Goal: Communication & Community: Participate in discussion

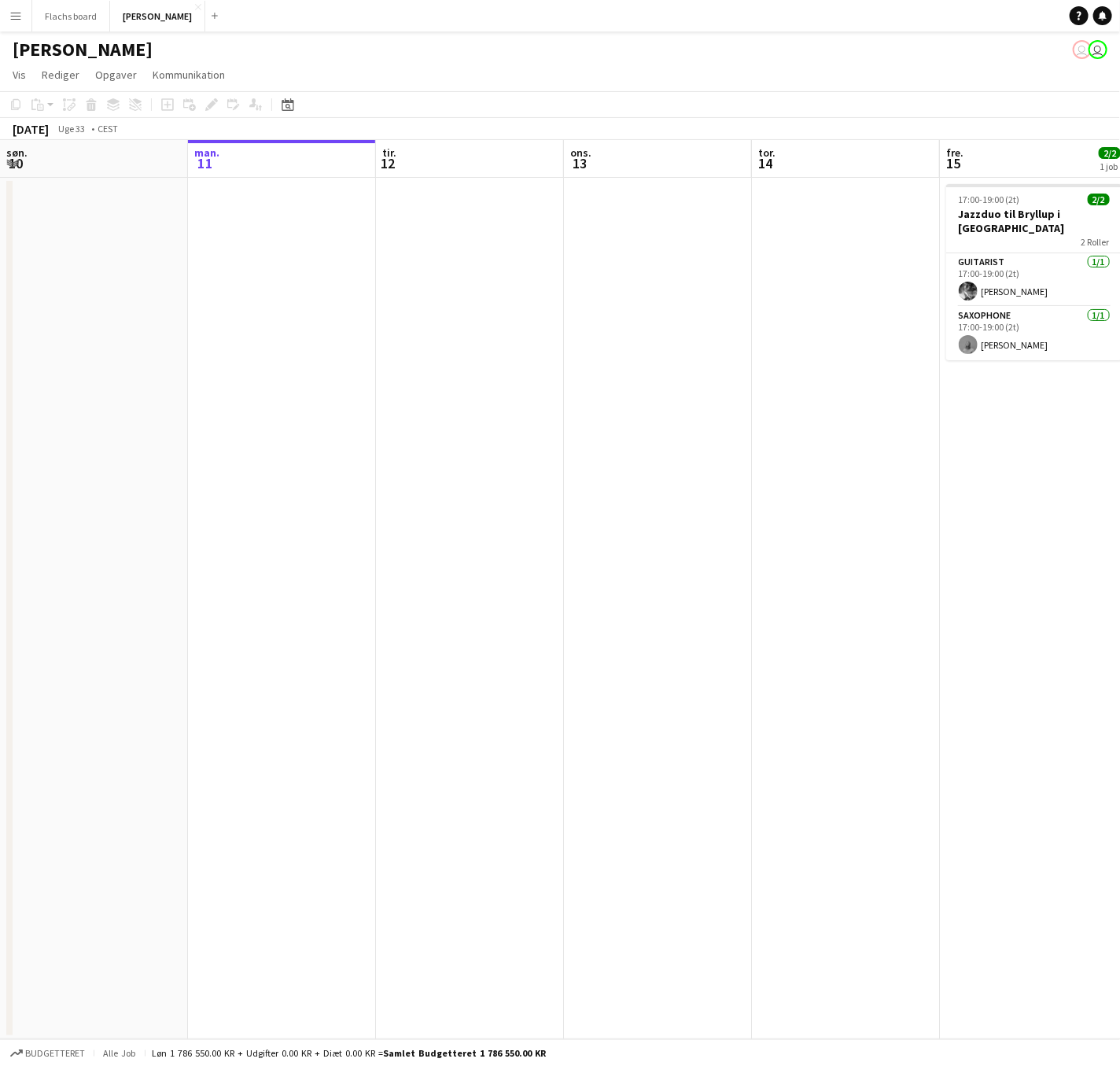
scroll to position [0, 413]
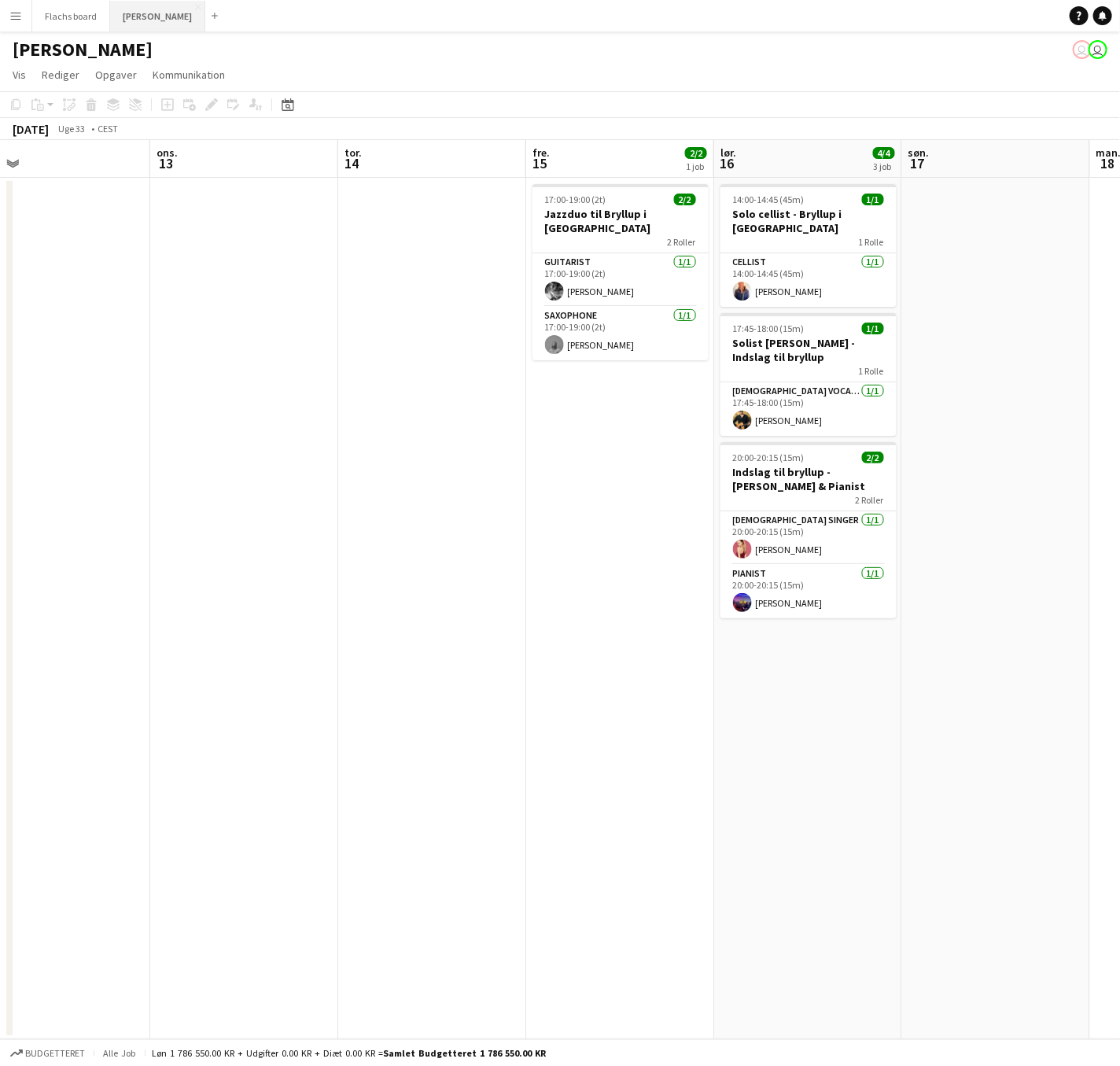
click at [133, 22] on button "Asger Gigs Luk" at bounding box center [158, 16] width 95 height 31
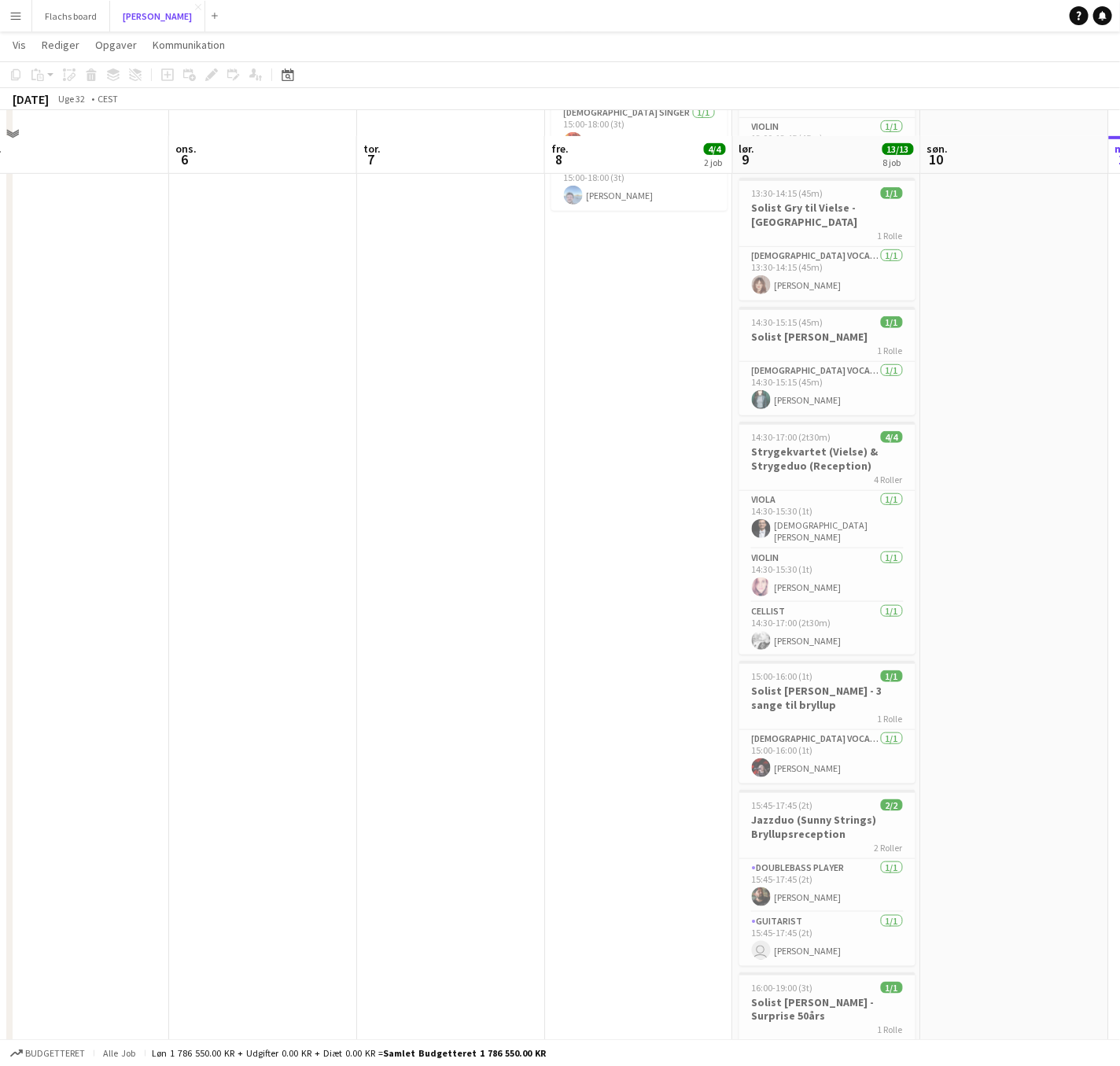
scroll to position [356, 0]
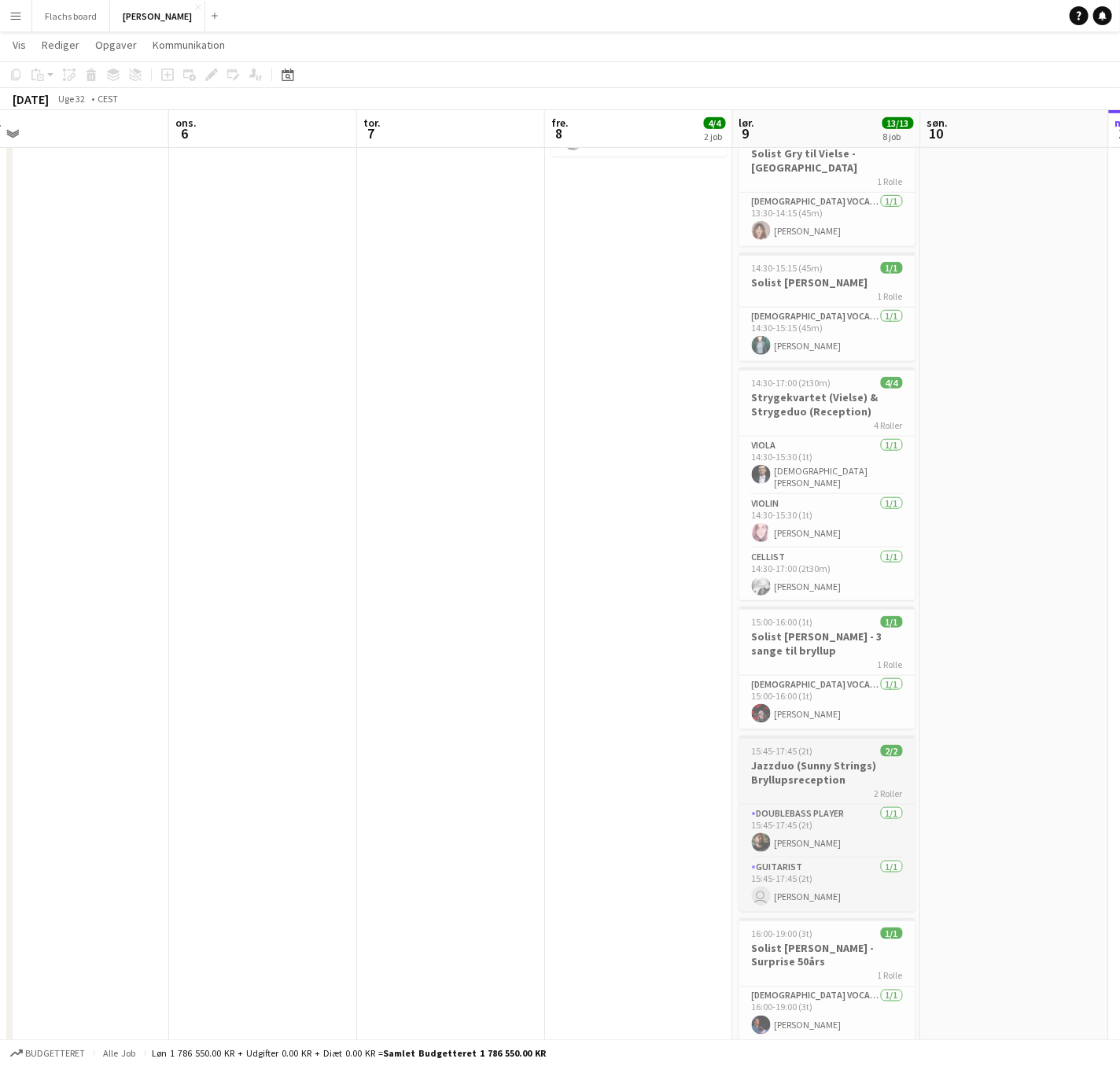
click at [790, 773] on h3 "Jazzduo (Sunny Strings) Bryllupsreception" at bounding box center [828, 772] width 176 height 29
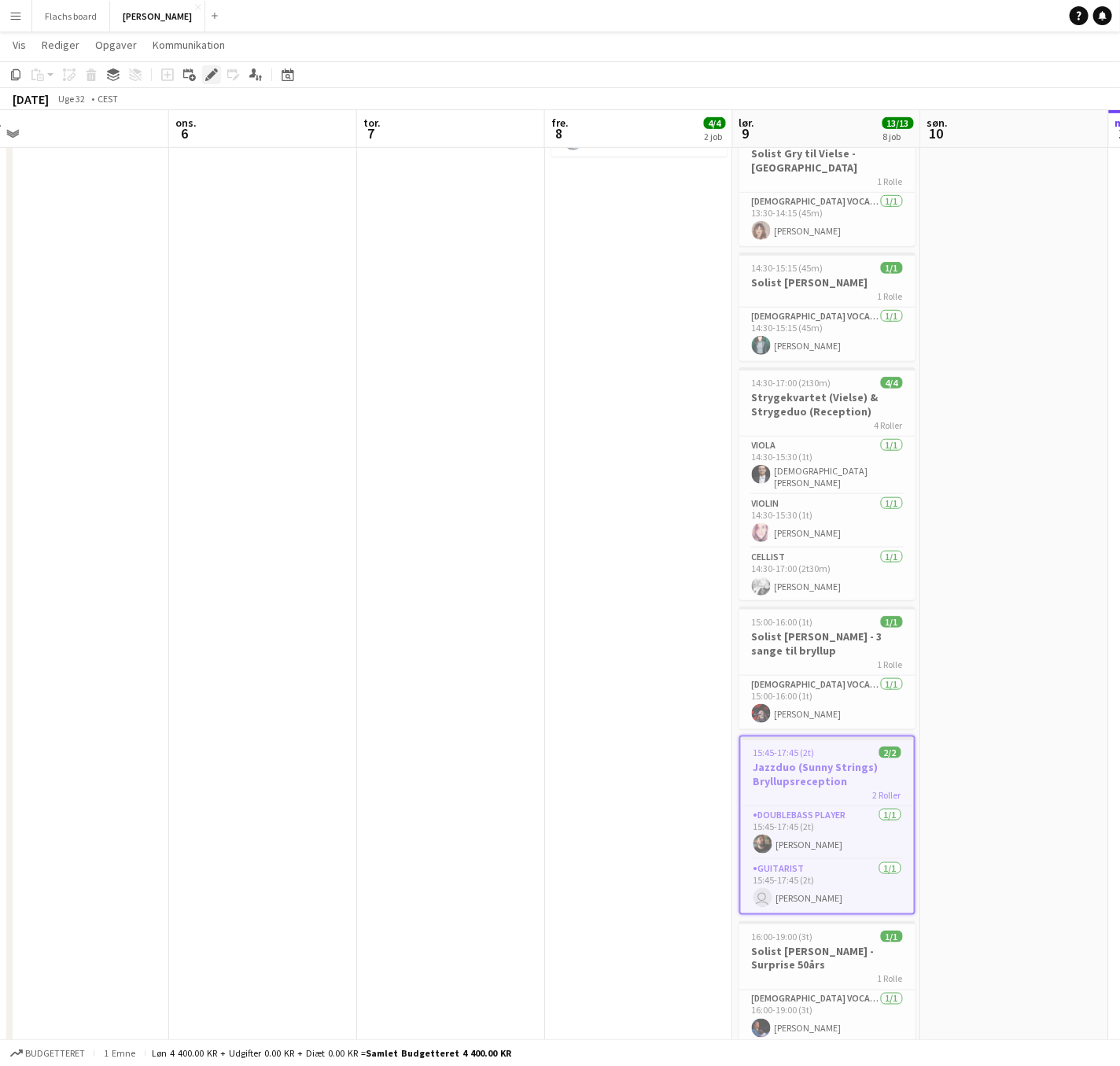
click at [210, 72] on icon "Rediger" at bounding box center [211, 74] width 13 height 13
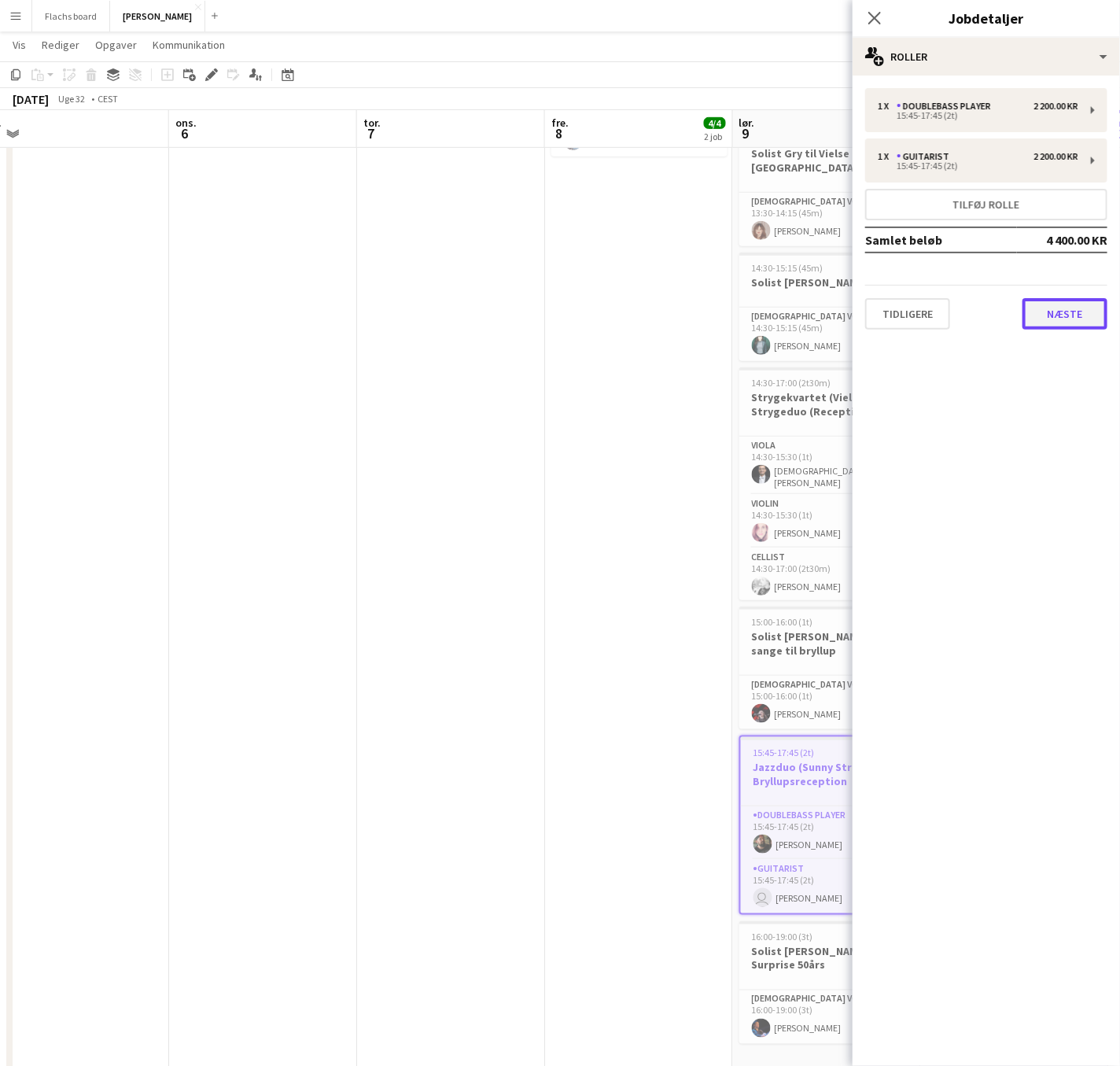
click at [1080, 326] on button "Næste" at bounding box center [1065, 314] width 85 height 32
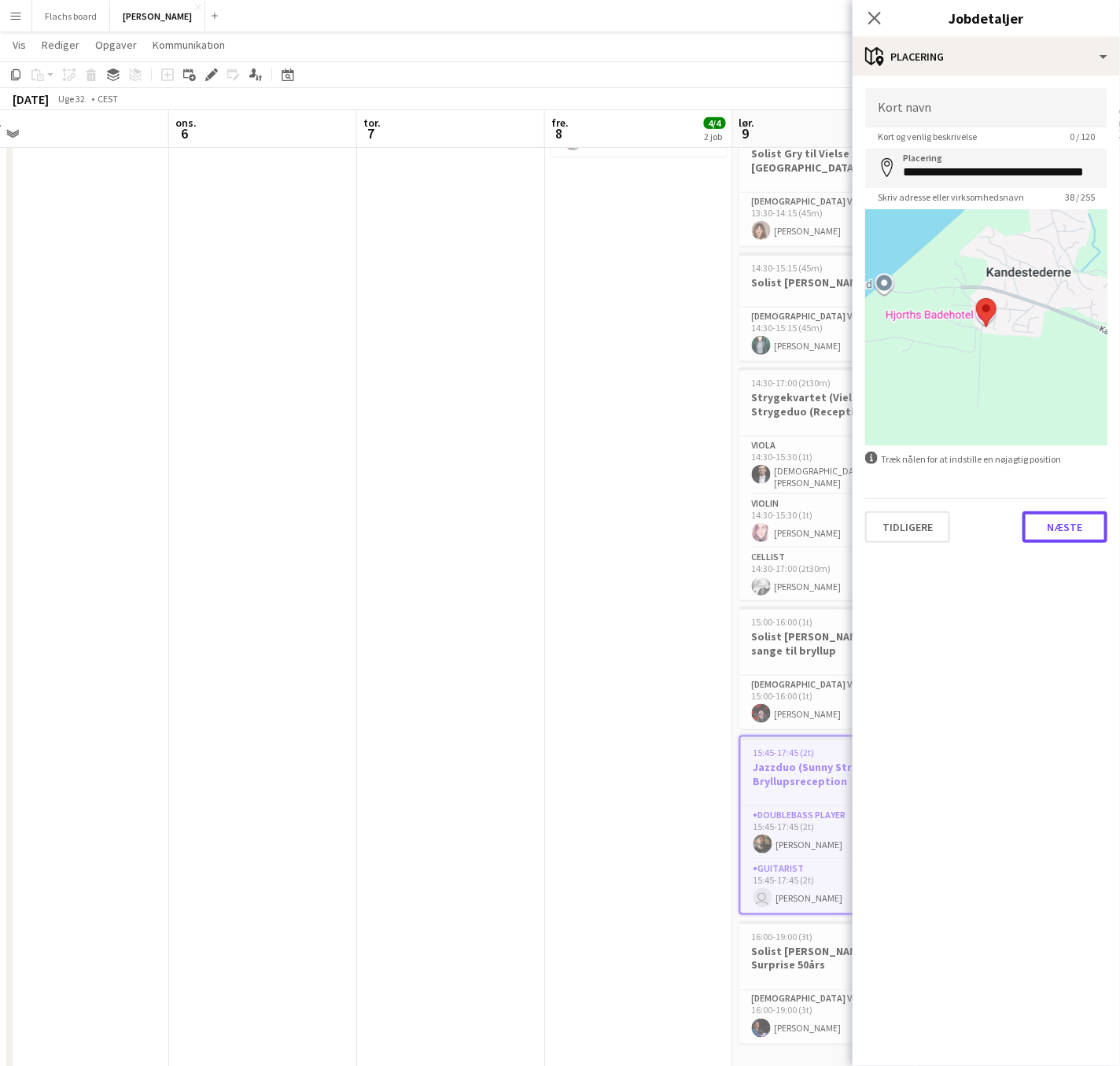
click at [1058, 523] on button "Næste" at bounding box center [1065, 527] width 85 height 32
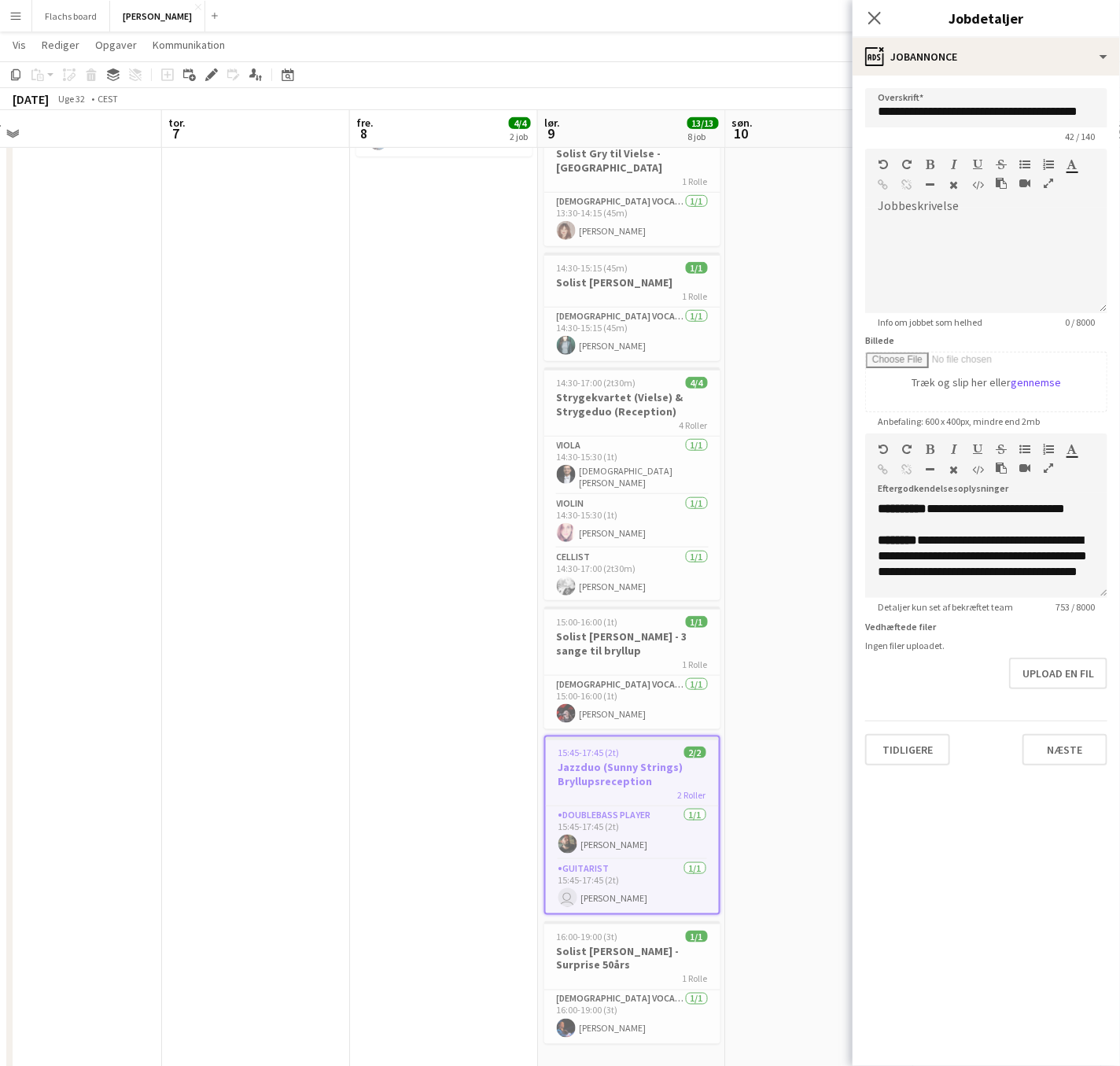
scroll to position [0, 604]
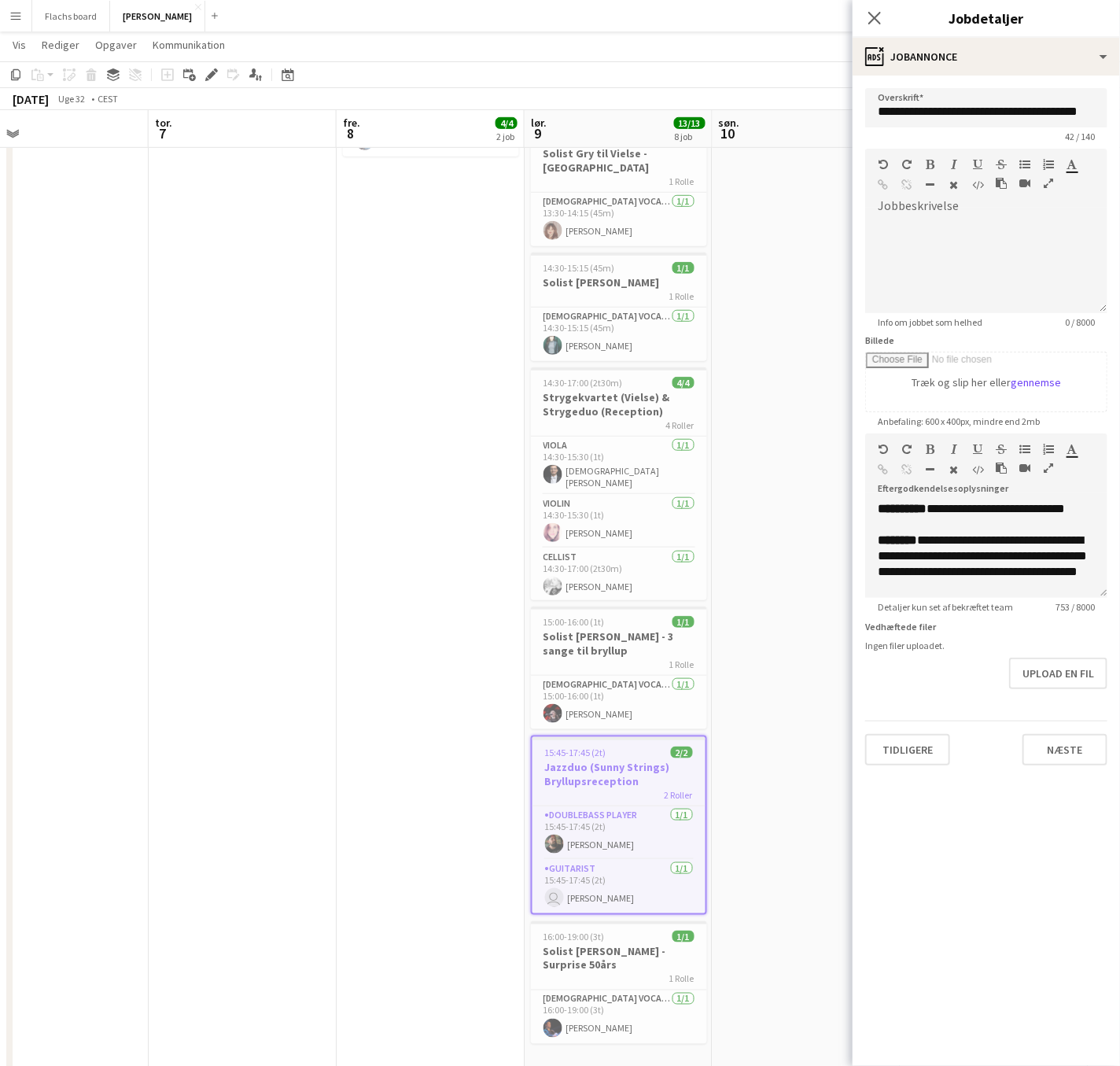
click at [749, 760] on app-date-cell at bounding box center [806, 458] width 188 height 1275
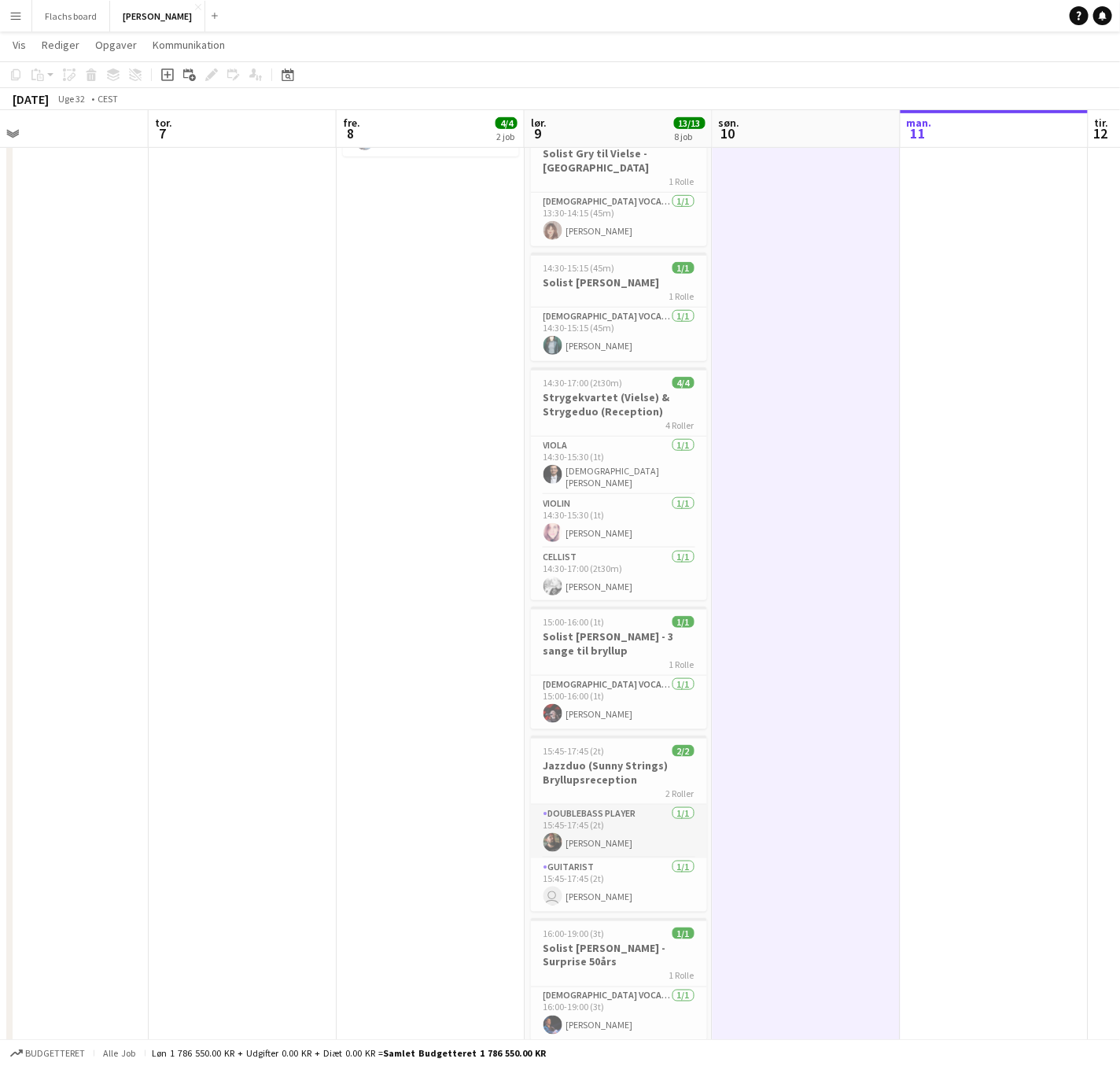
click at [643, 820] on app-card-role "Doublebass Player [DATE] 15:45-17:45 (2t) [PERSON_NAME]" at bounding box center [619, 832] width 176 height 54
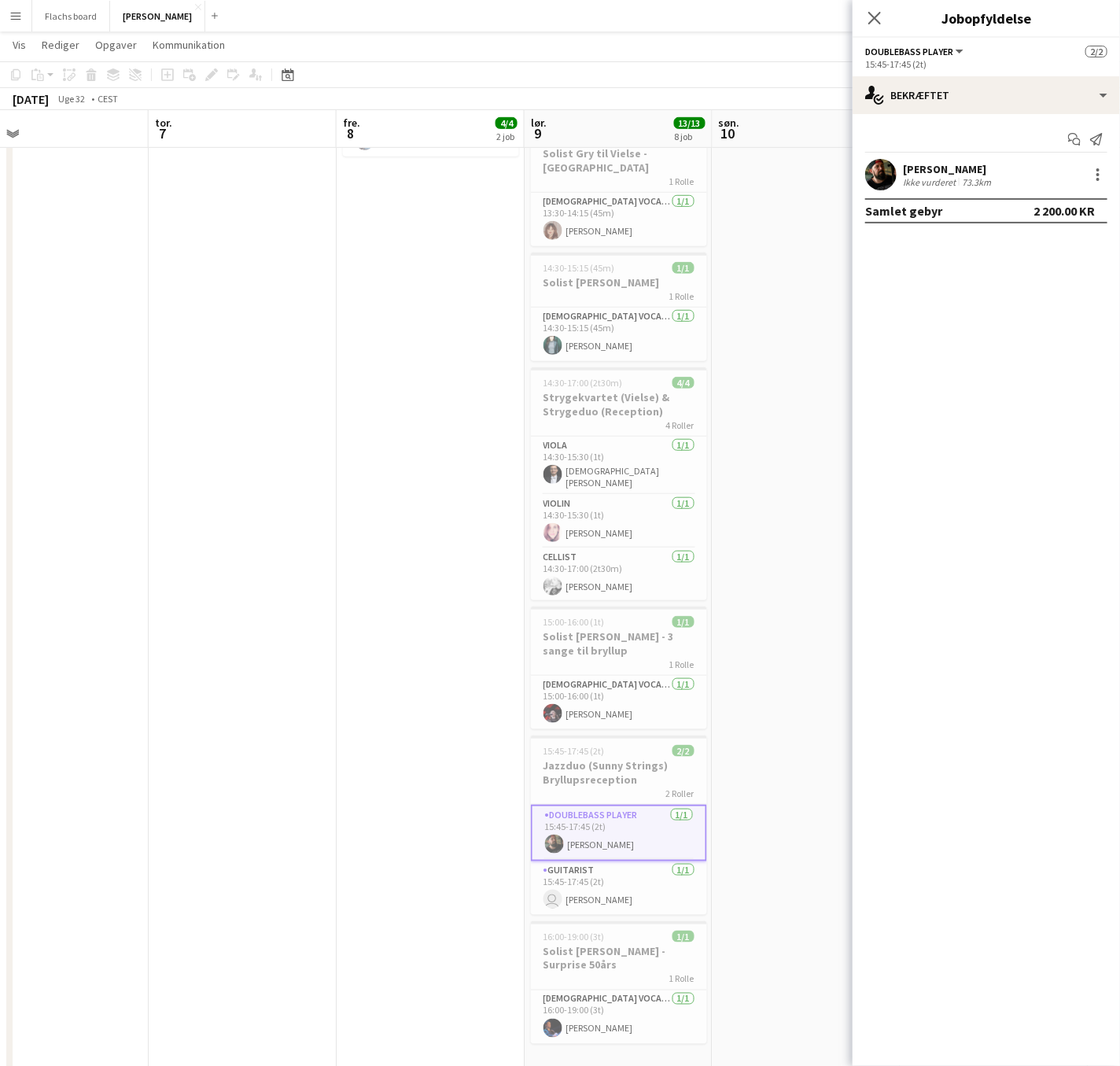
click at [879, 181] on app-user-avatar at bounding box center [881, 175] width 32 height 32
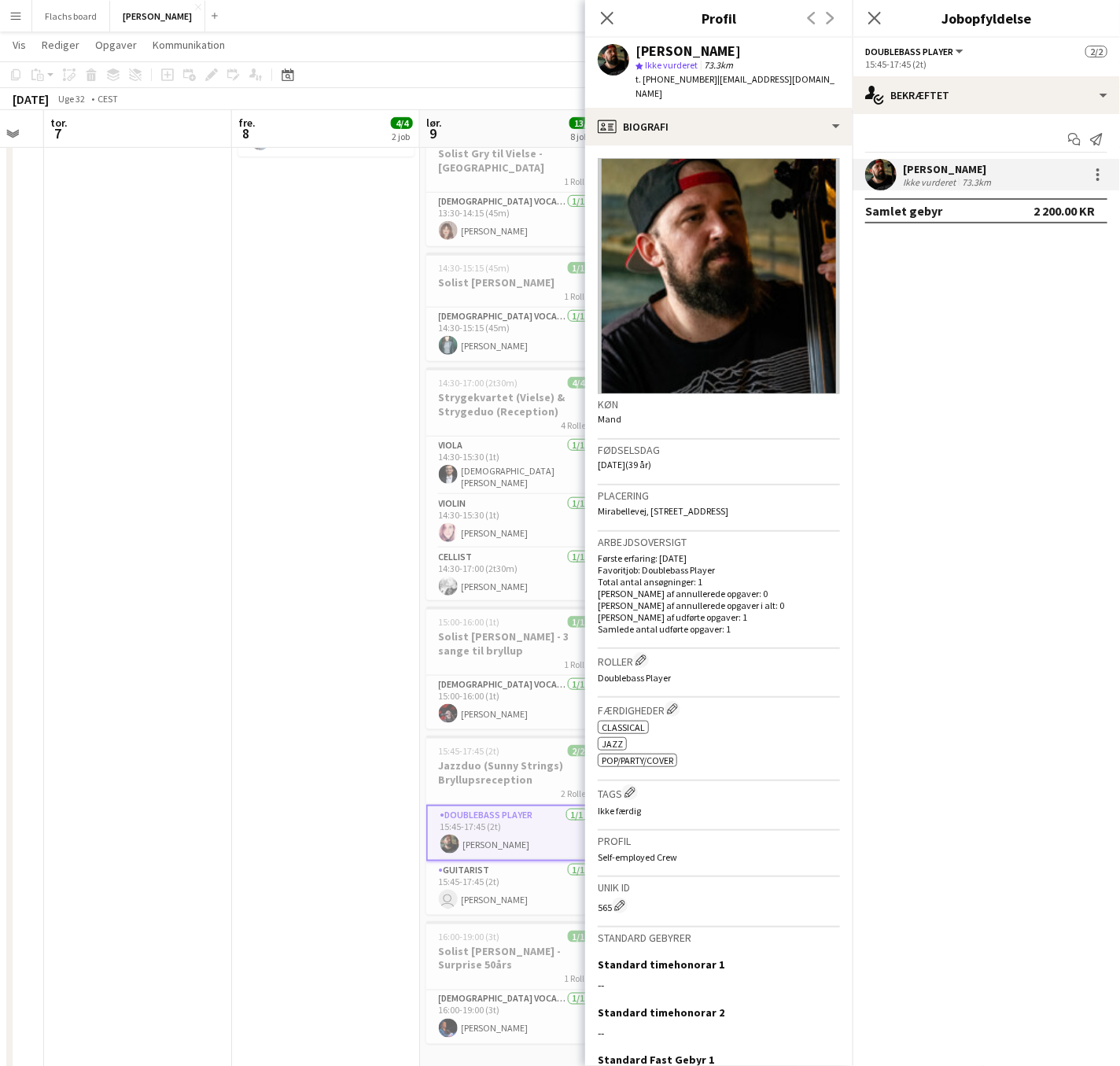
scroll to position [0, 566]
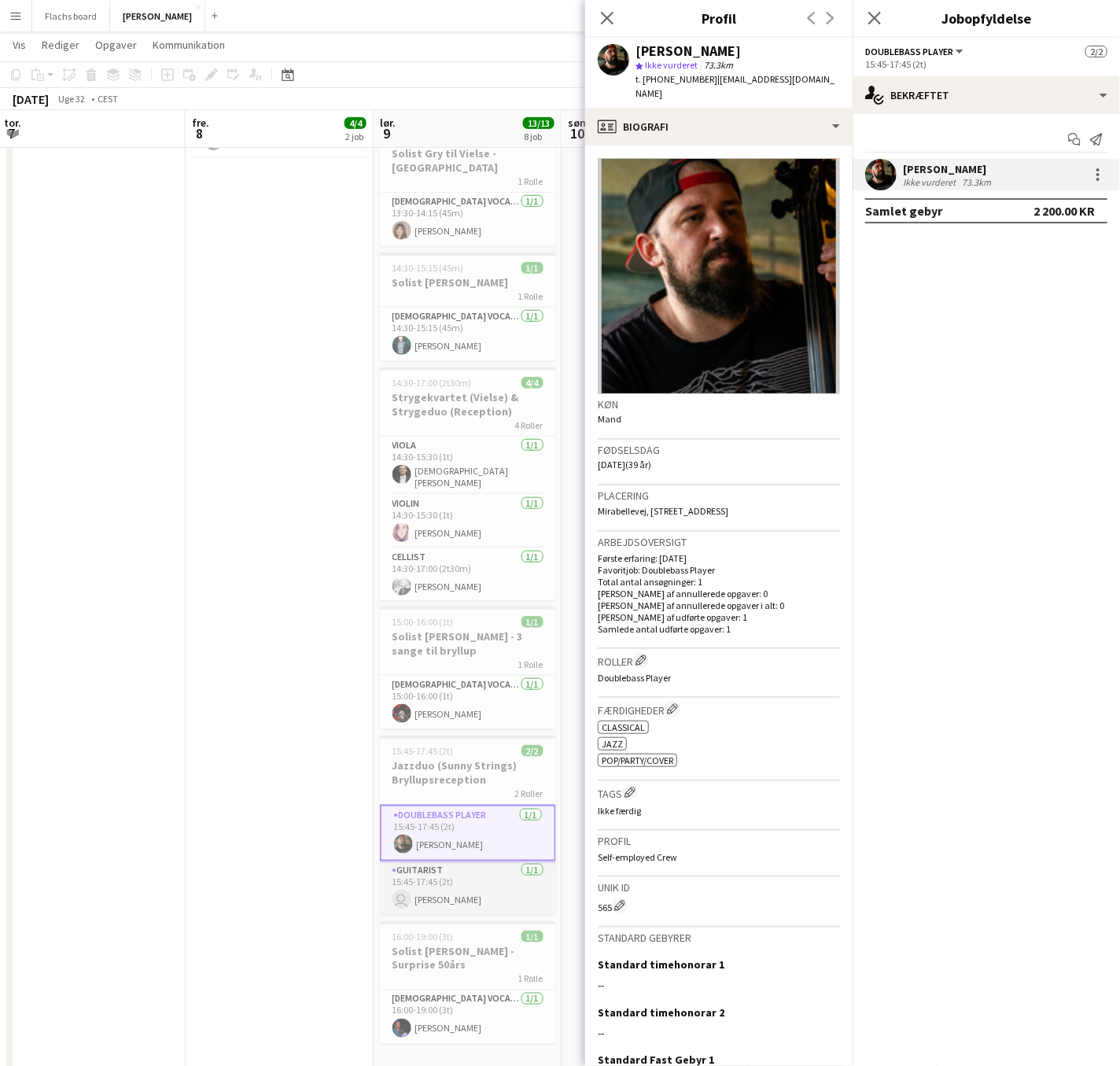
click at [428, 878] on app-card-role "Guitarist [DATE] 15:45-17:45 (2t) user [PERSON_NAME]" at bounding box center [468, 889] width 176 height 54
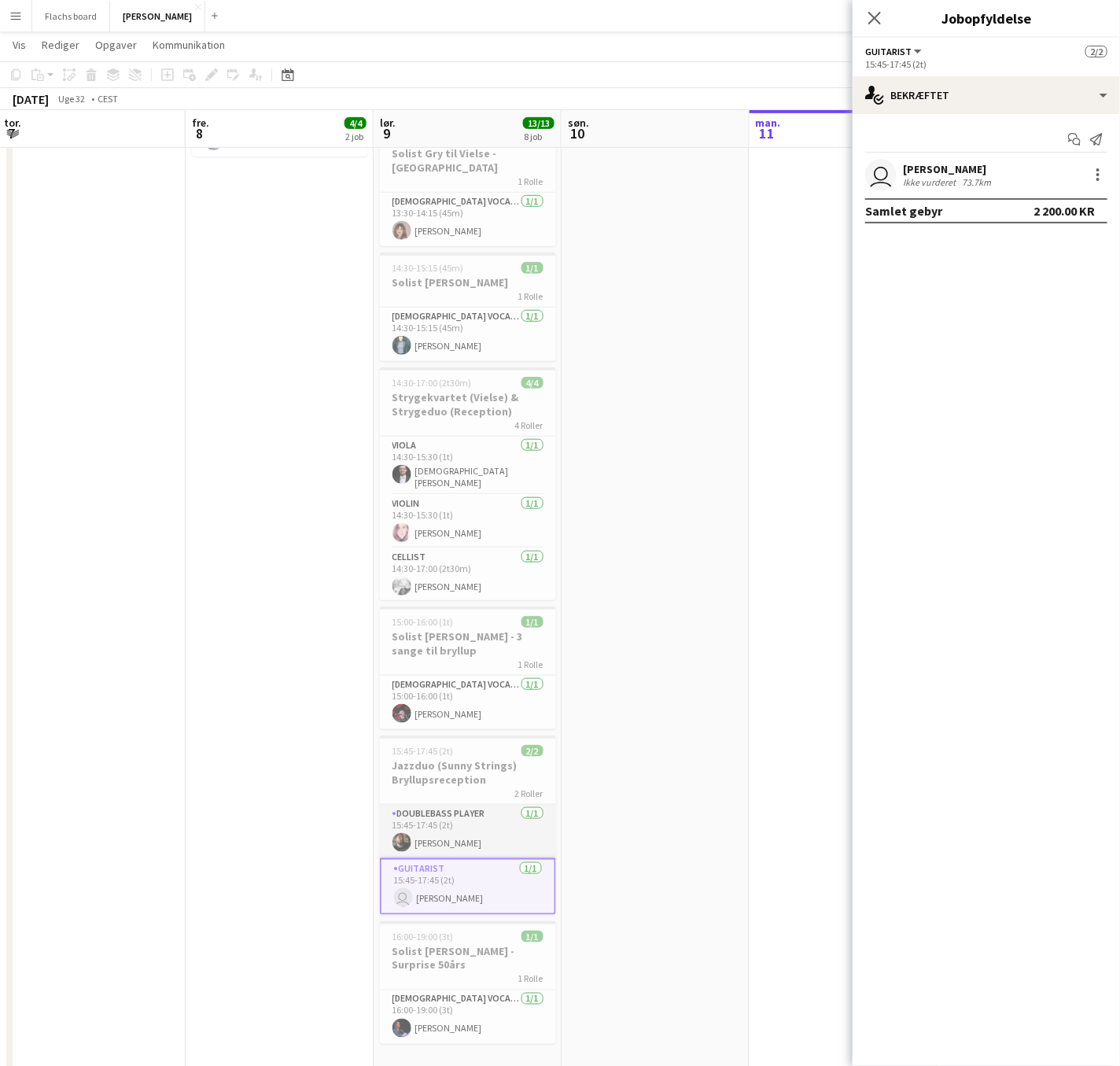
click at [436, 834] on app-card-role "Doublebass Player [DATE] 15:45-17:45 (2t) [PERSON_NAME]" at bounding box center [468, 832] width 176 height 54
click at [436, 786] on div "2 Roller" at bounding box center [468, 793] width 176 height 13
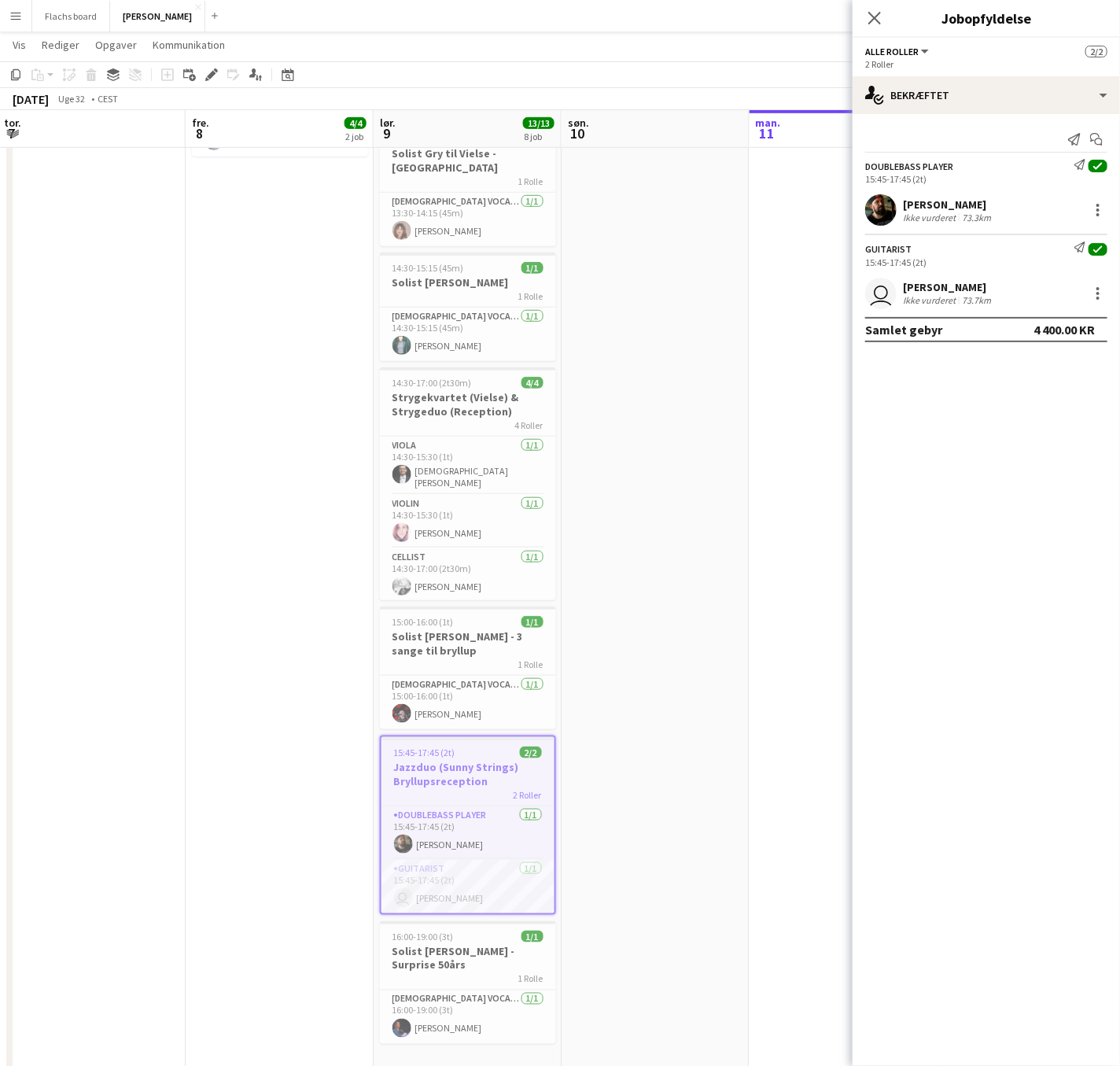
click at [886, 212] on app-user-avatar at bounding box center [881, 210] width 32 height 32
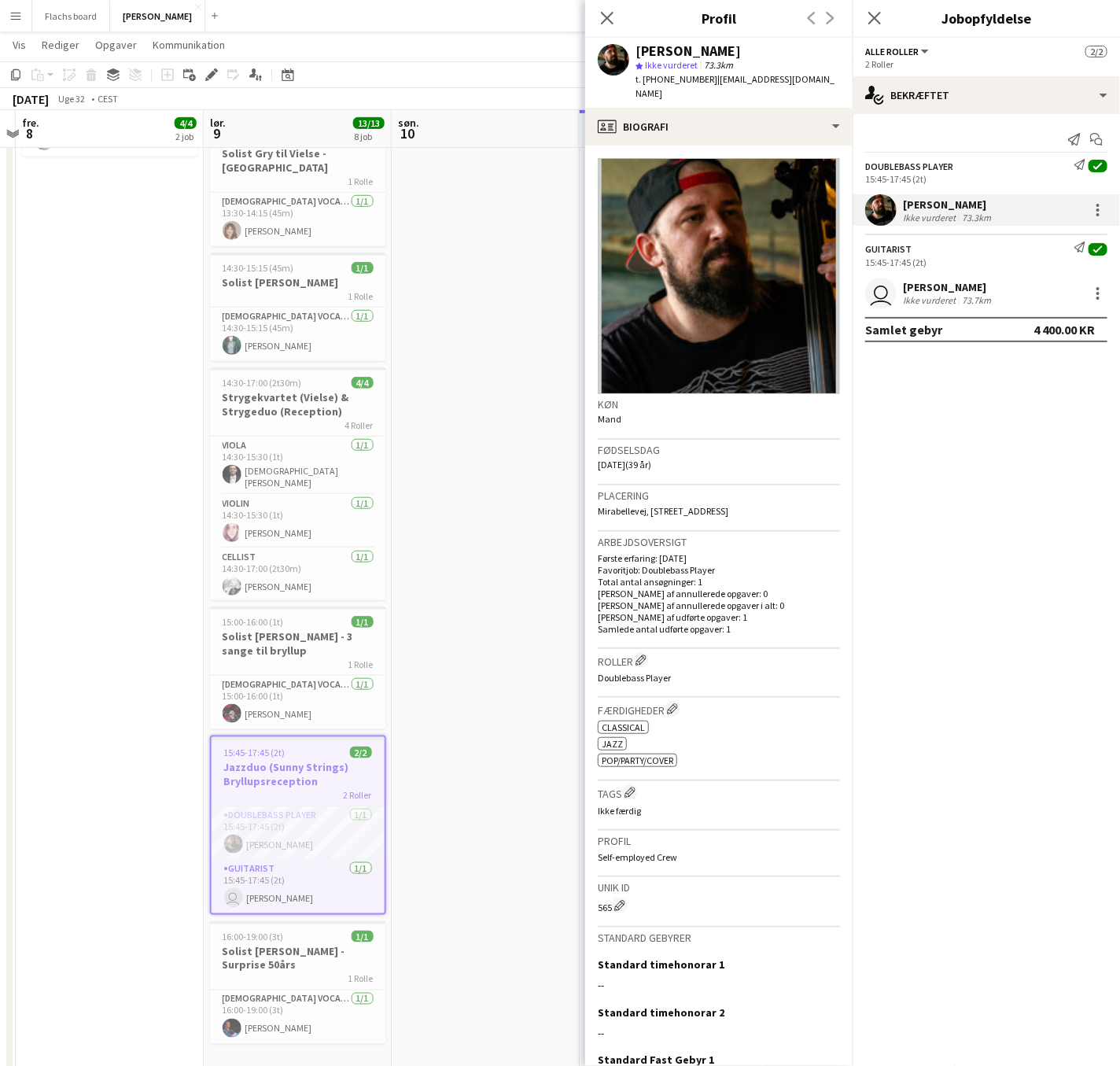
click at [421, 769] on app-date-cell at bounding box center [486, 458] width 188 height 1275
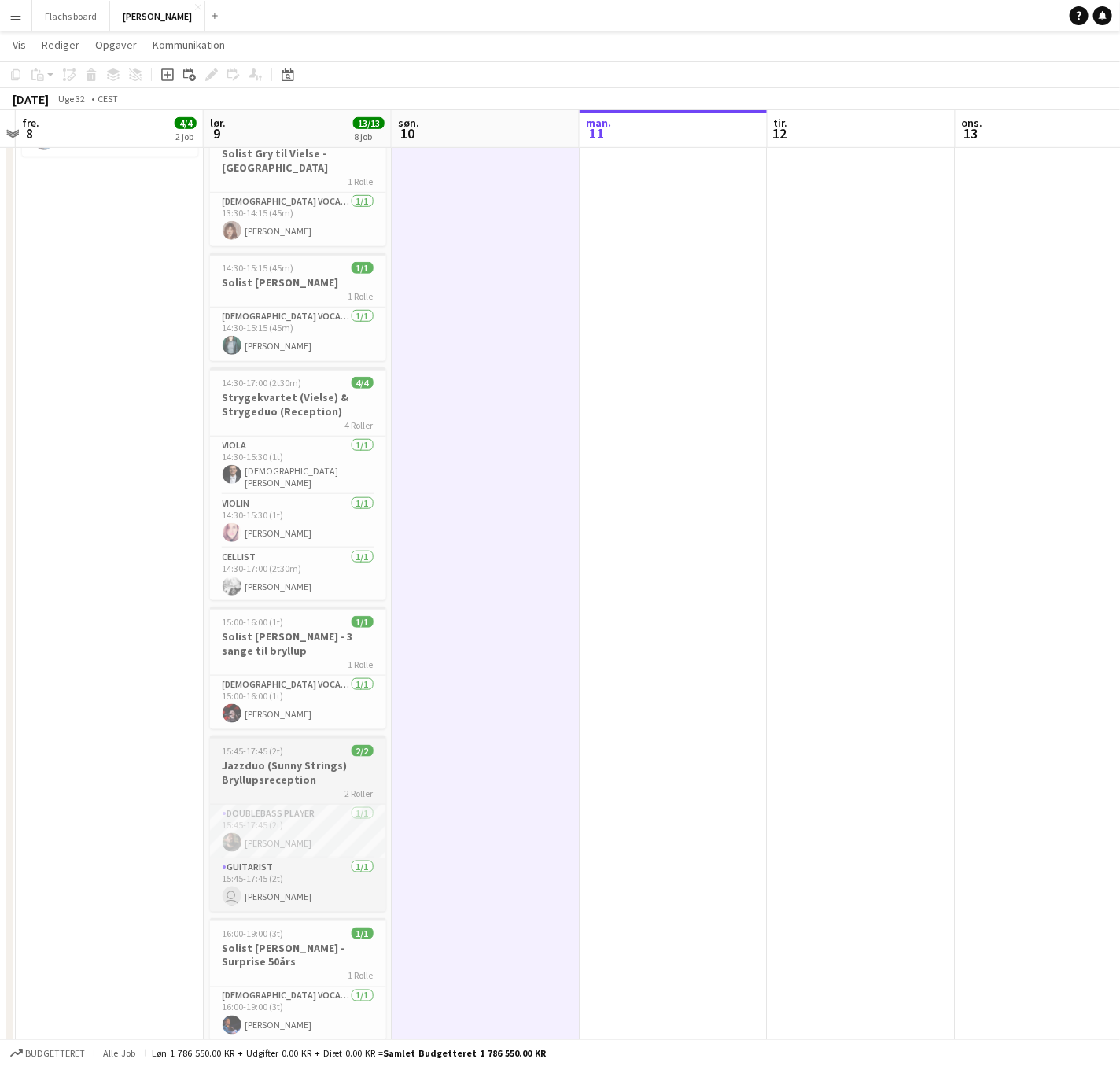
click at [301, 762] on h3 "Jazzduo (Sunny Strings) Bryllupsreception" at bounding box center [298, 772] width 176 height 29
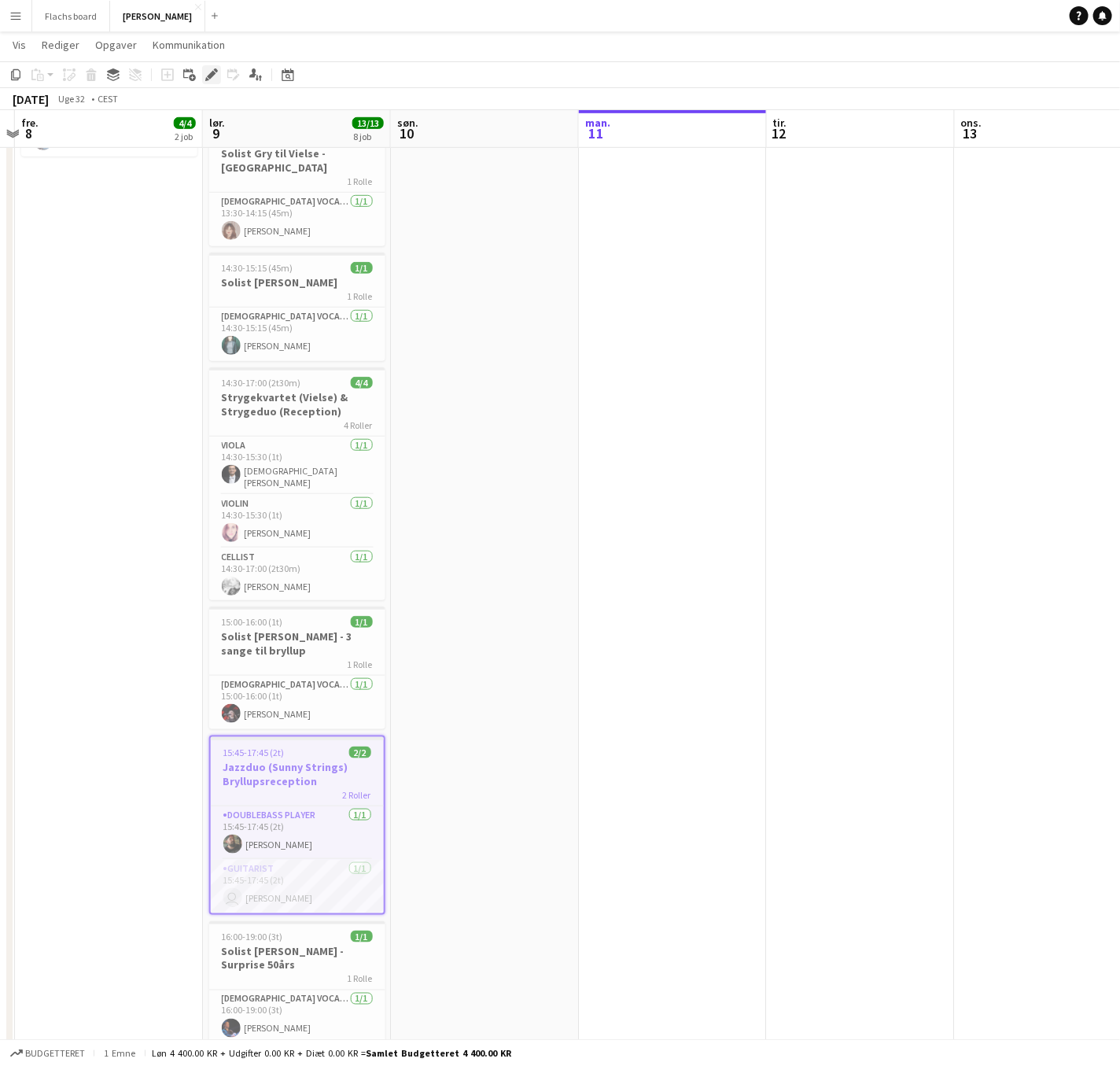
click at [208, 70] on icon "Rediger" at bounding box center [211, 74] width 13 height 13
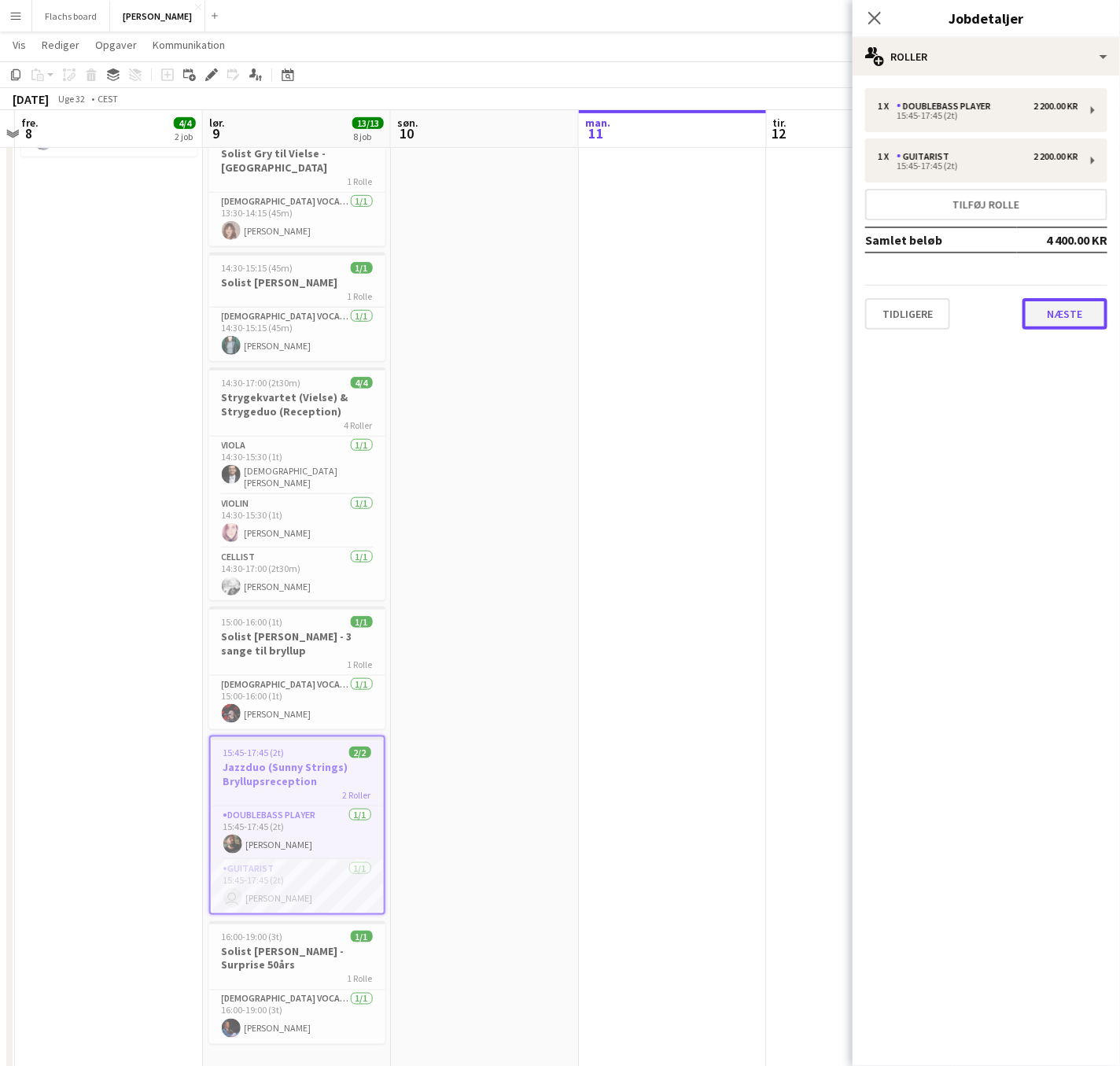
click at [1058, 310] on button "Næste" at bounding box center [1065, 314] width 85 height 32
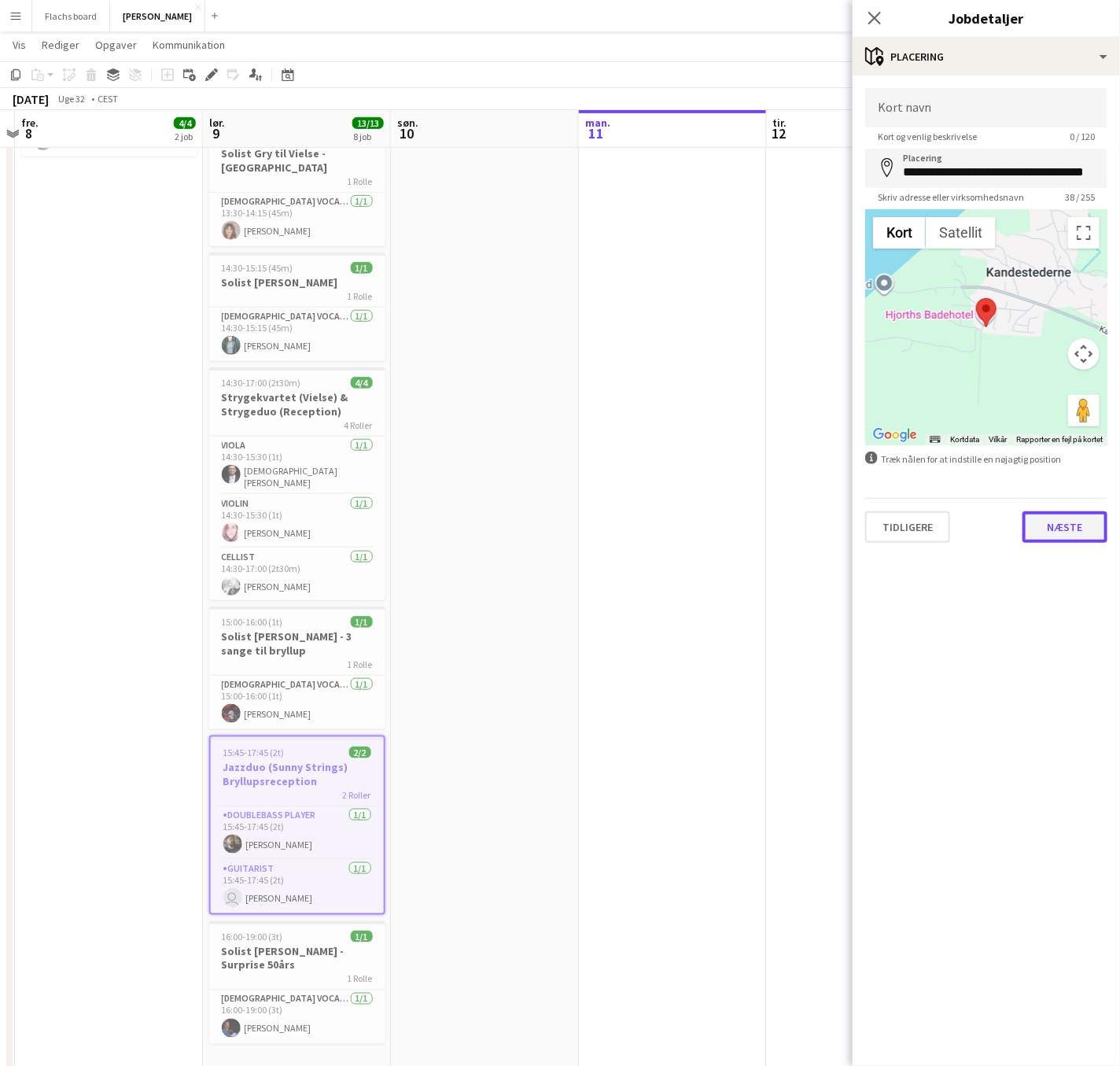
click at [1047, 531] on button "Næste" at bounding box center [1065, 527] width 85 height 32
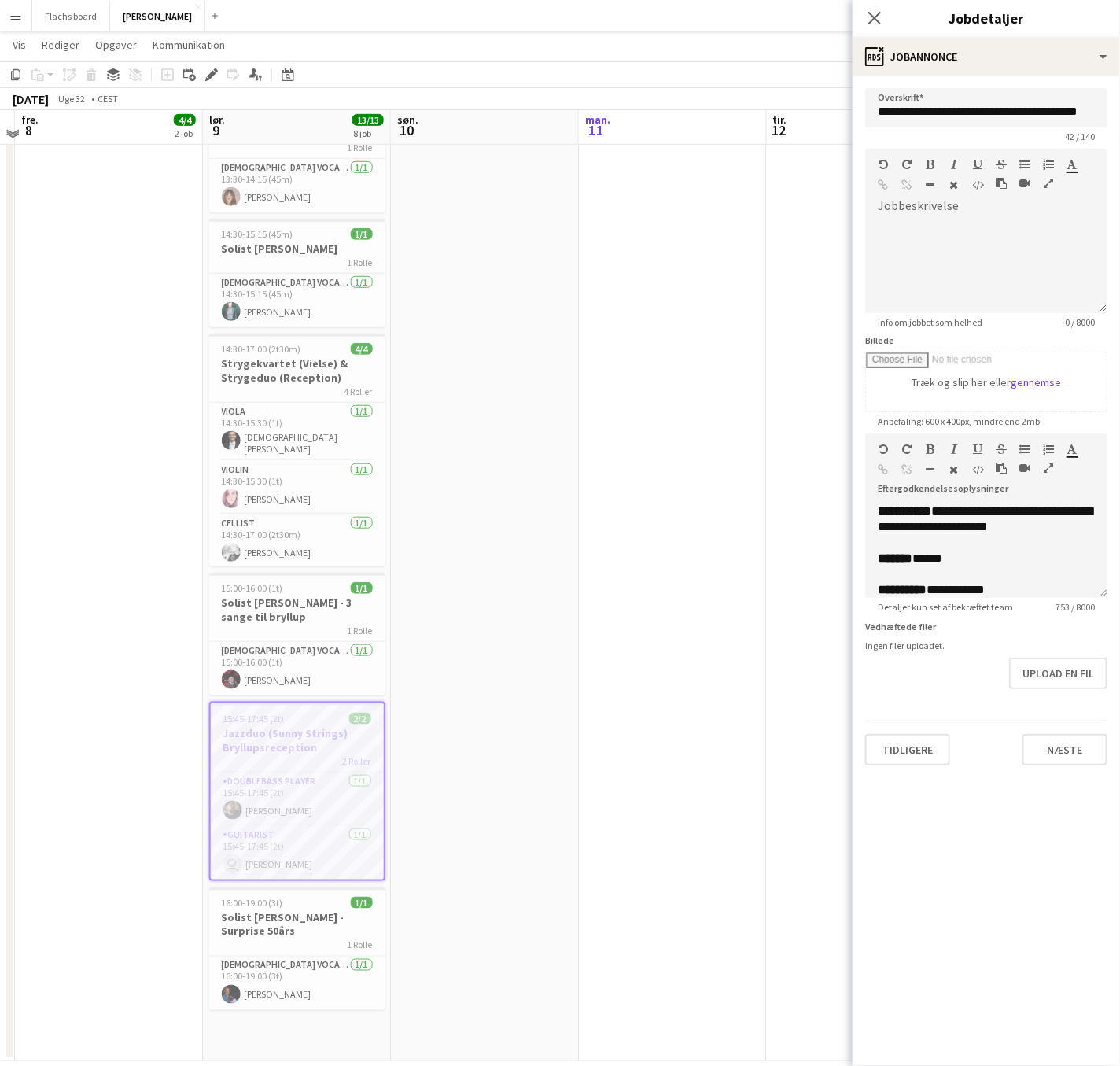
scroll to position [387, 0]
click at [573, 683] on app-date-cell at bounding box center [485, 427] width 188 height 1275
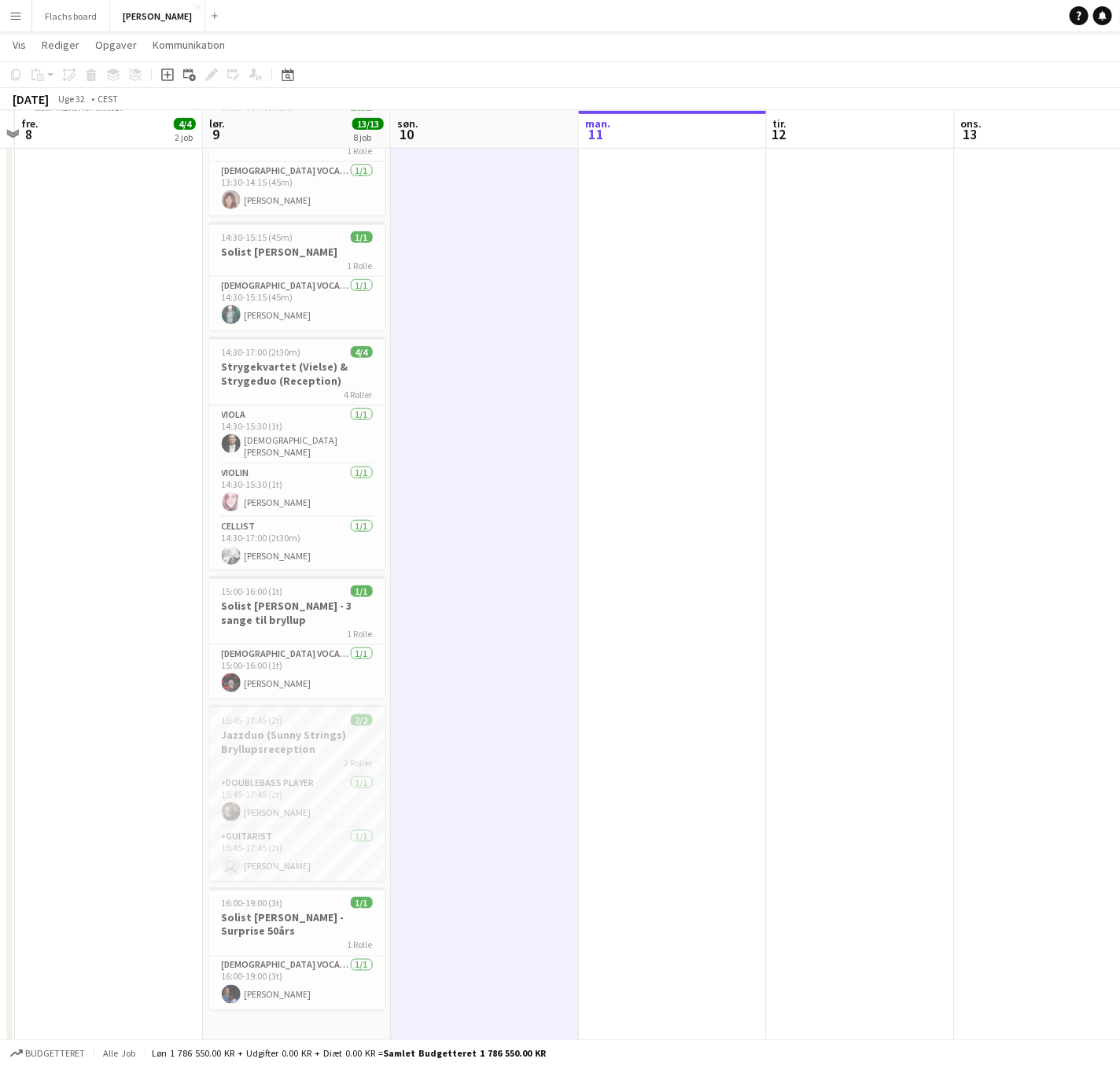
click at [703, 691] on app-date-cell at bounding box center [672, 427] width 188 height 1275
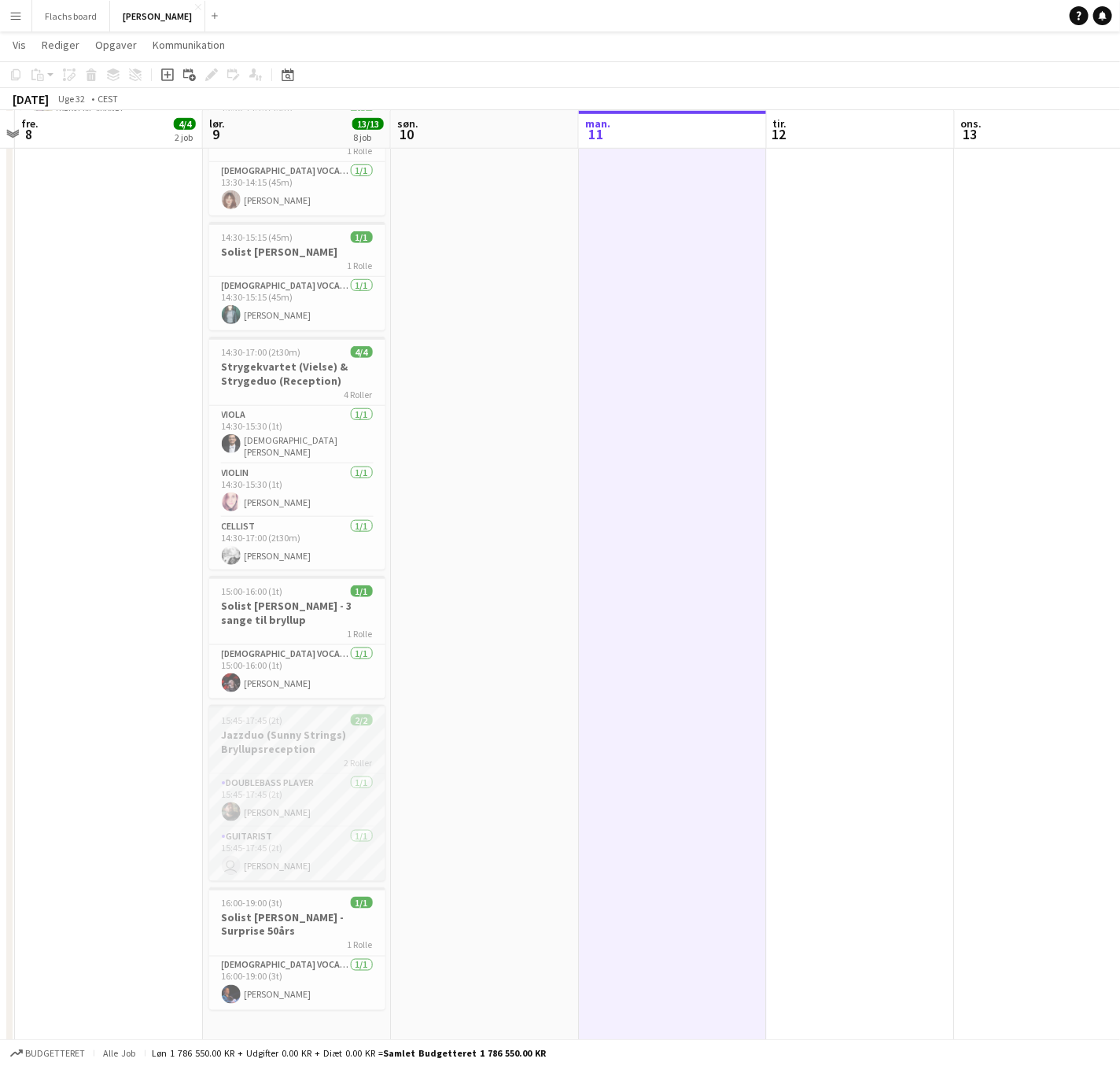
click at [322, 728] on h3 "Jazzduo (Sunny Strings) Bryllupsreception" at bounding box center [297, 742] width 176 height 29
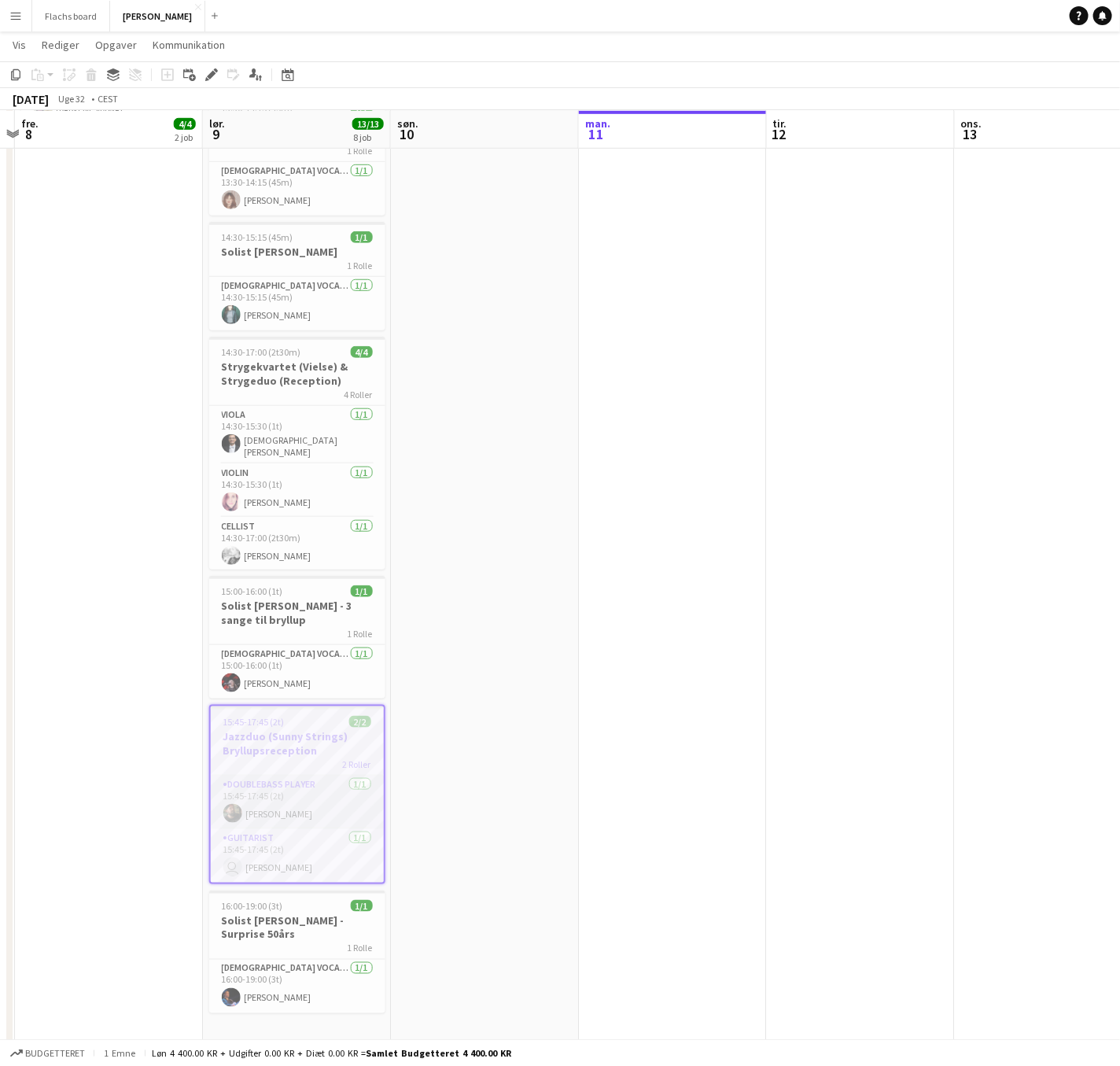
click at [297, 820] on app-card-role "Doublebass Player [DATE] 15:45-17:45 (2t) [PERSON_NAME]" at bounding box center [297, 802] width 173 height 54
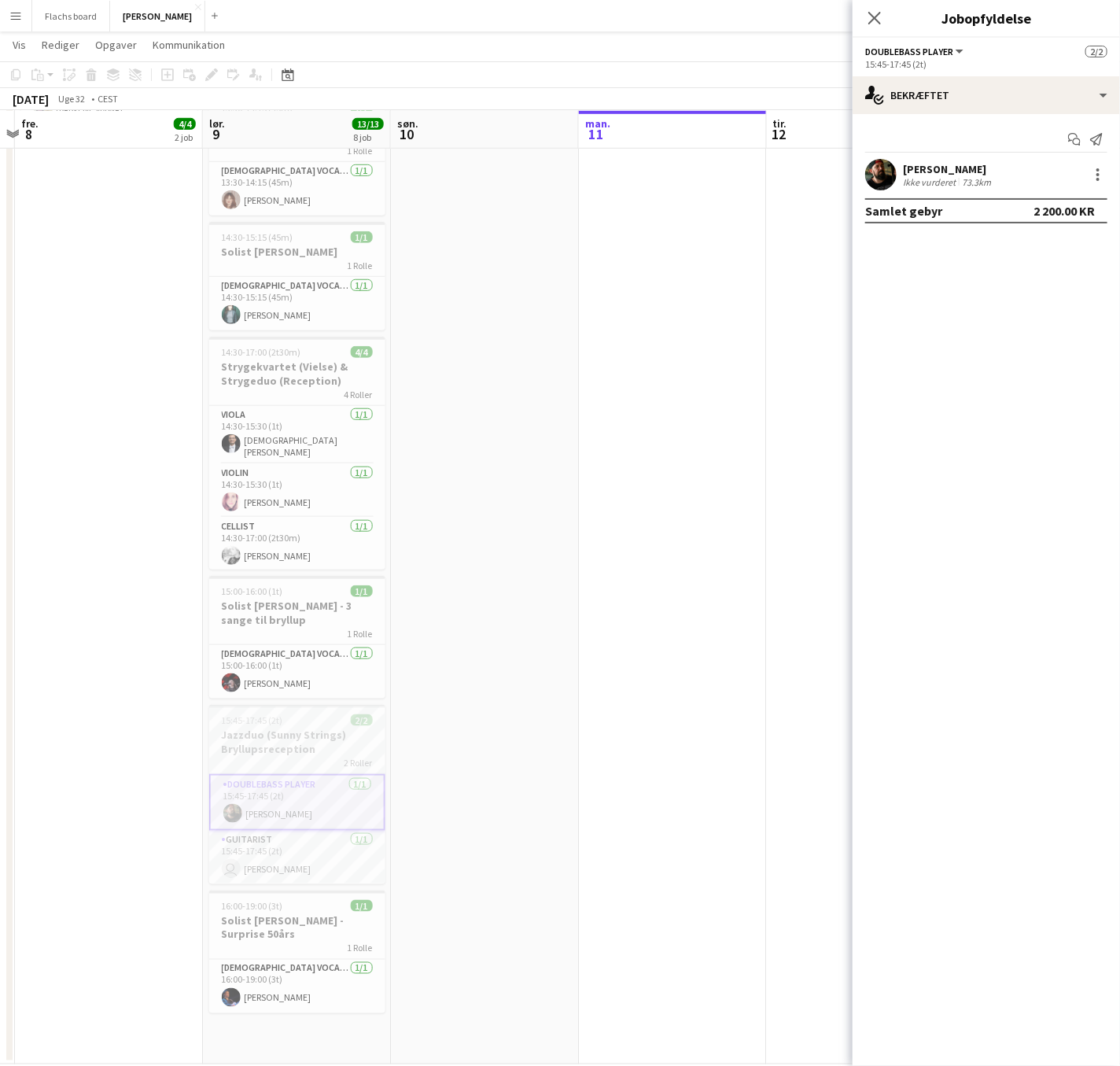
click at [571, 550] on app-date-cell at bounding box center [485, 427] width 188 height 1275
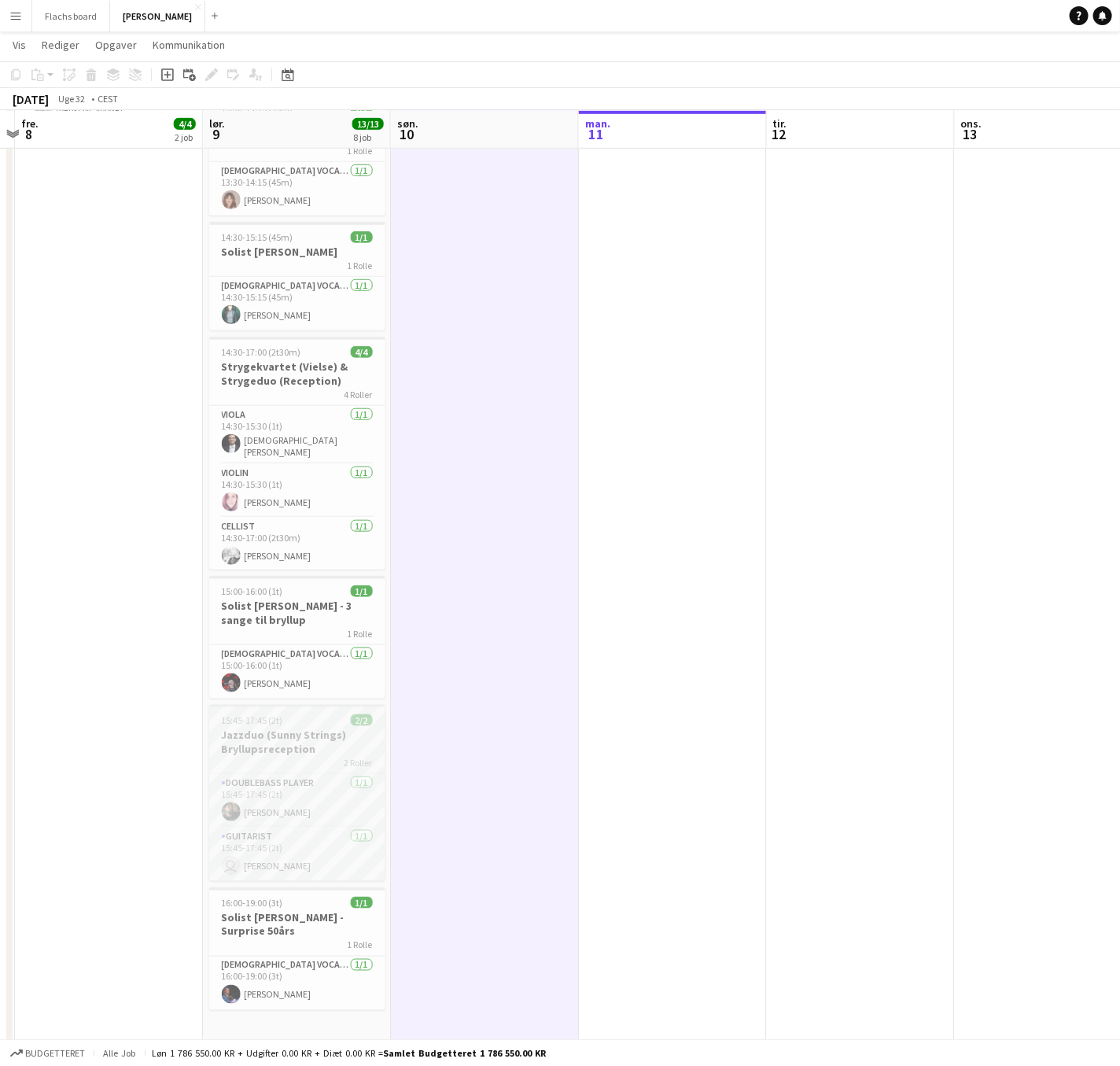
scroll to position [0, 550]
click at [336, 741] on h3 "Jazzduo (Sunny Strings) Bryllupsreception" at bounding box center [295, 742] width 176 height 29
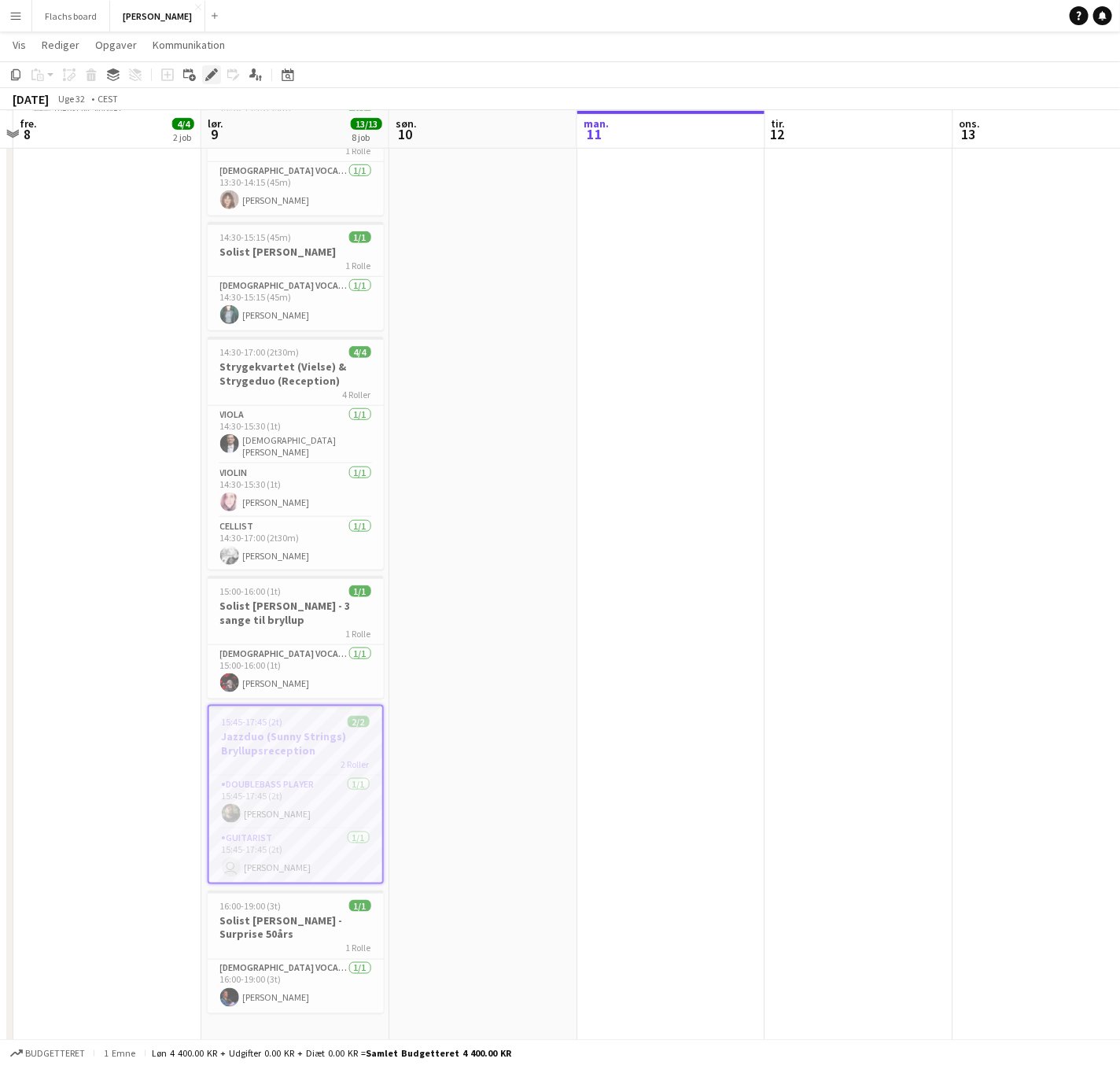
click at [209, 78] on icon at bounding box center [211, 74] width 9 height 9
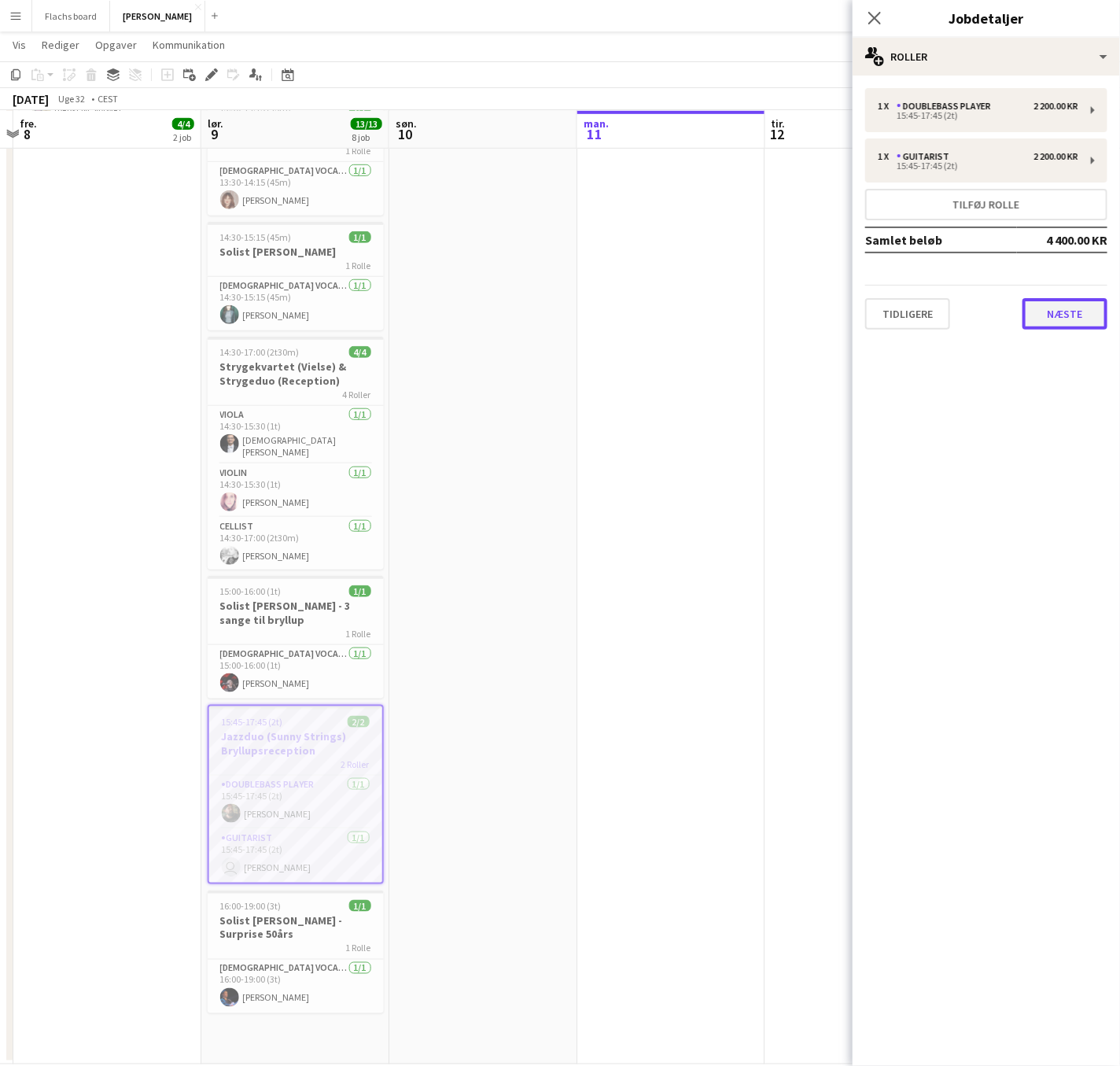
click at [1060, 311] on button "Næste" at bounding box center [1065, 314] width 85 height 32
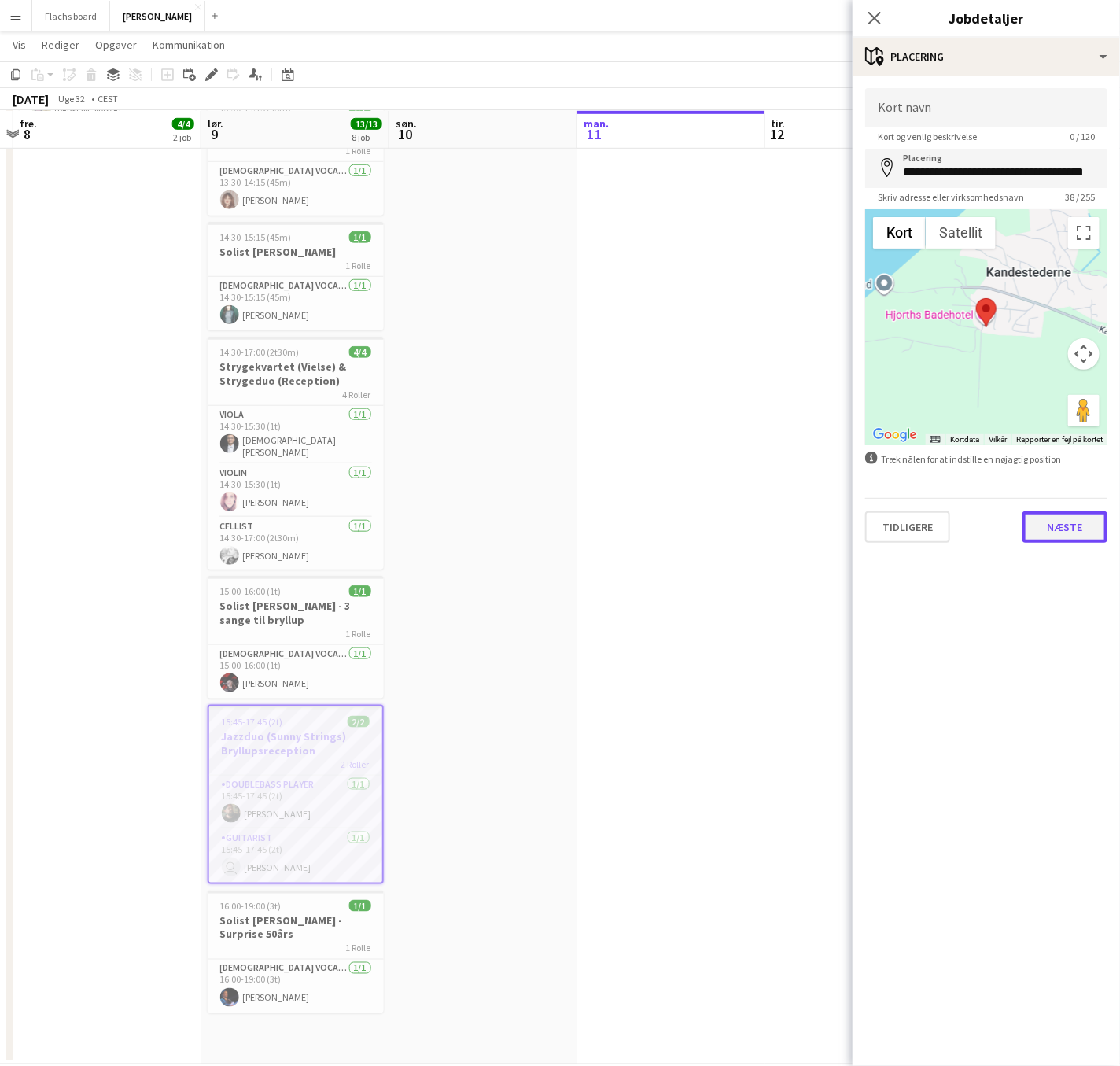
click at [1068, 525] on button "Næste" at bounding box center [1065, 527] width 85 height 32
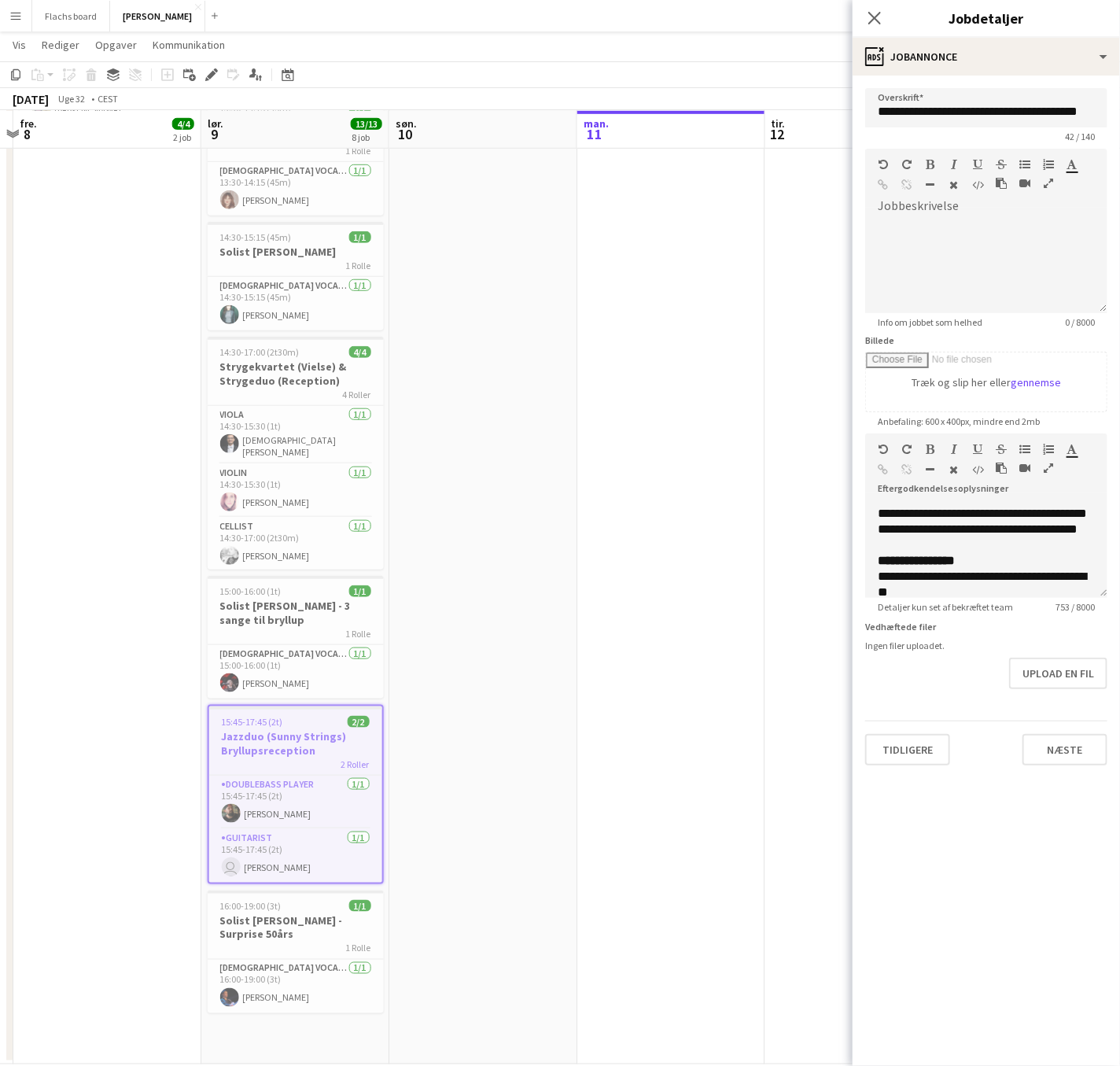
scroll to position [423, 0]
click at [867, 11] on icon at bounding box center [874, 17] width 15 height 15
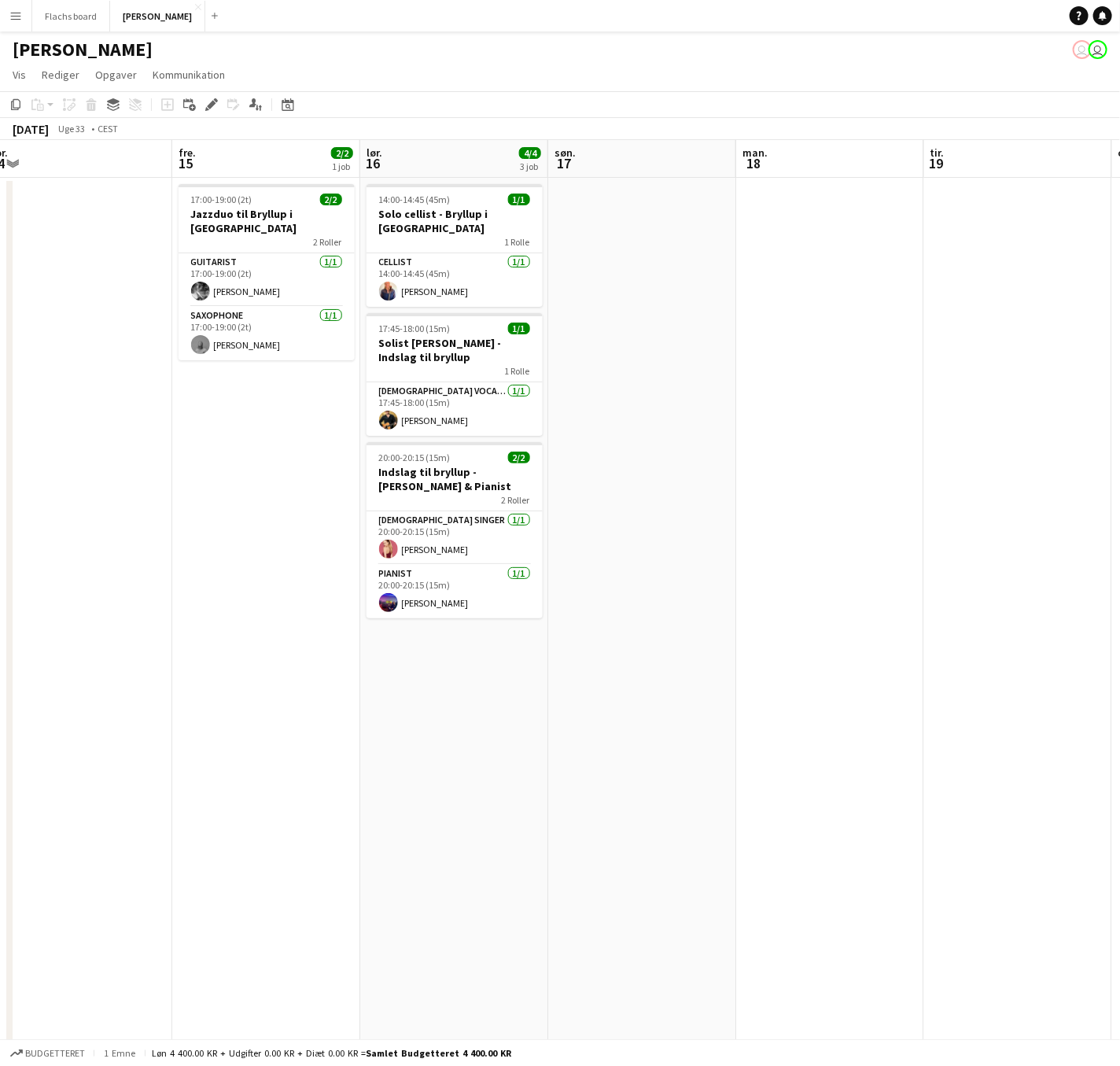
scroll to position [0, 335]
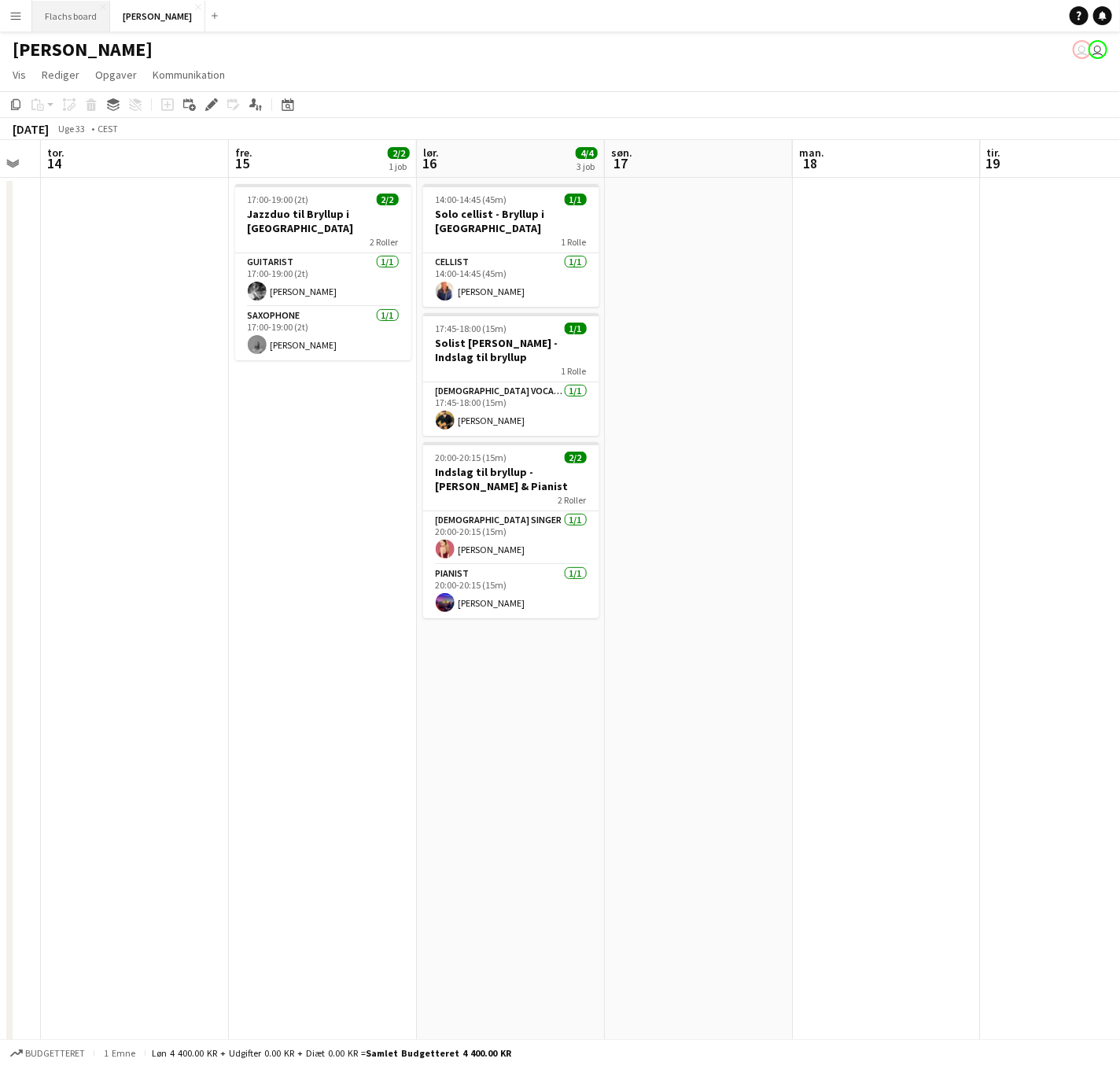
click at [55, 17] on button "Flachs board Luk" at bounding box center [71, 16] width 78 height 31
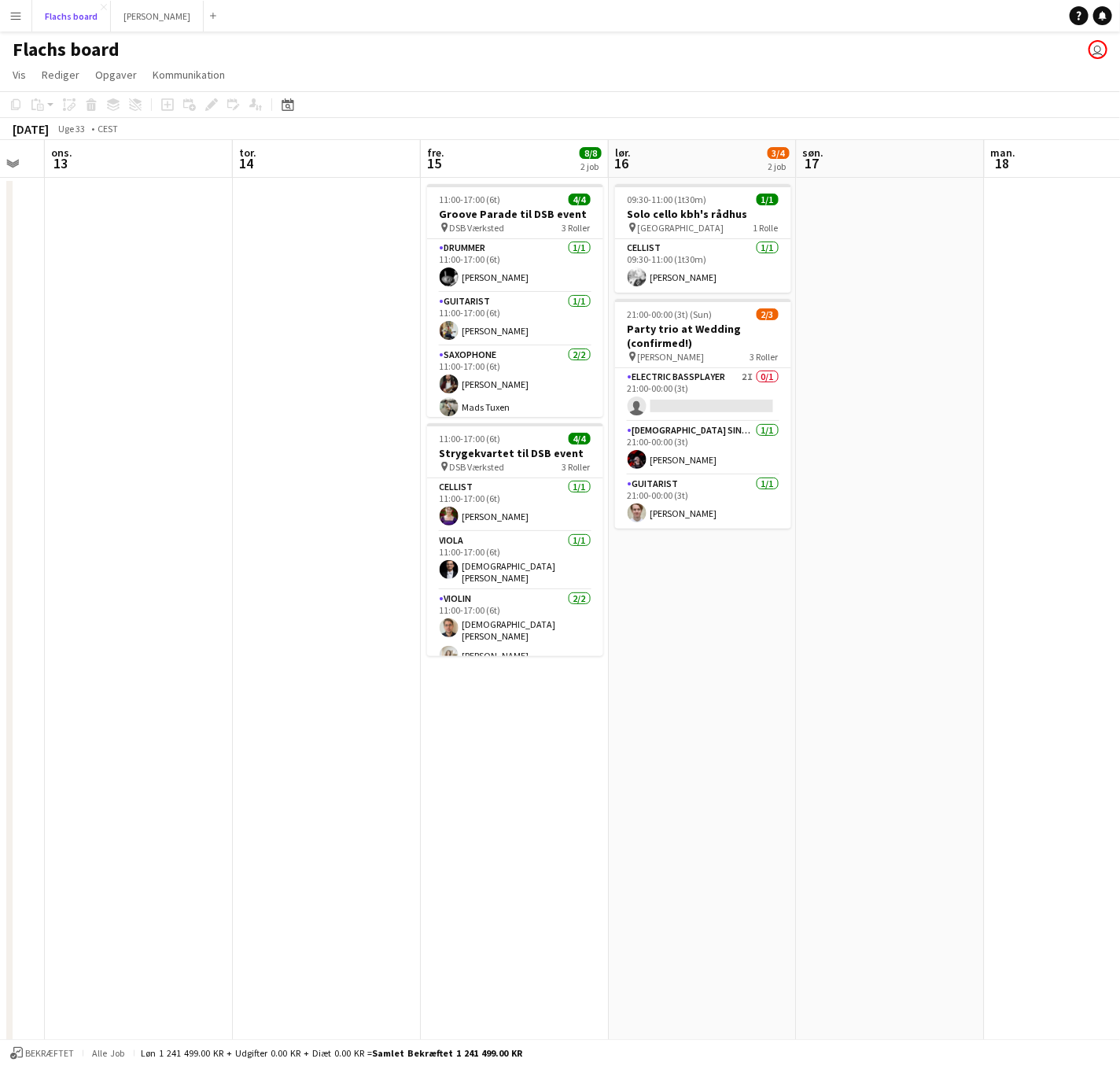
scroll to position [0, 538]
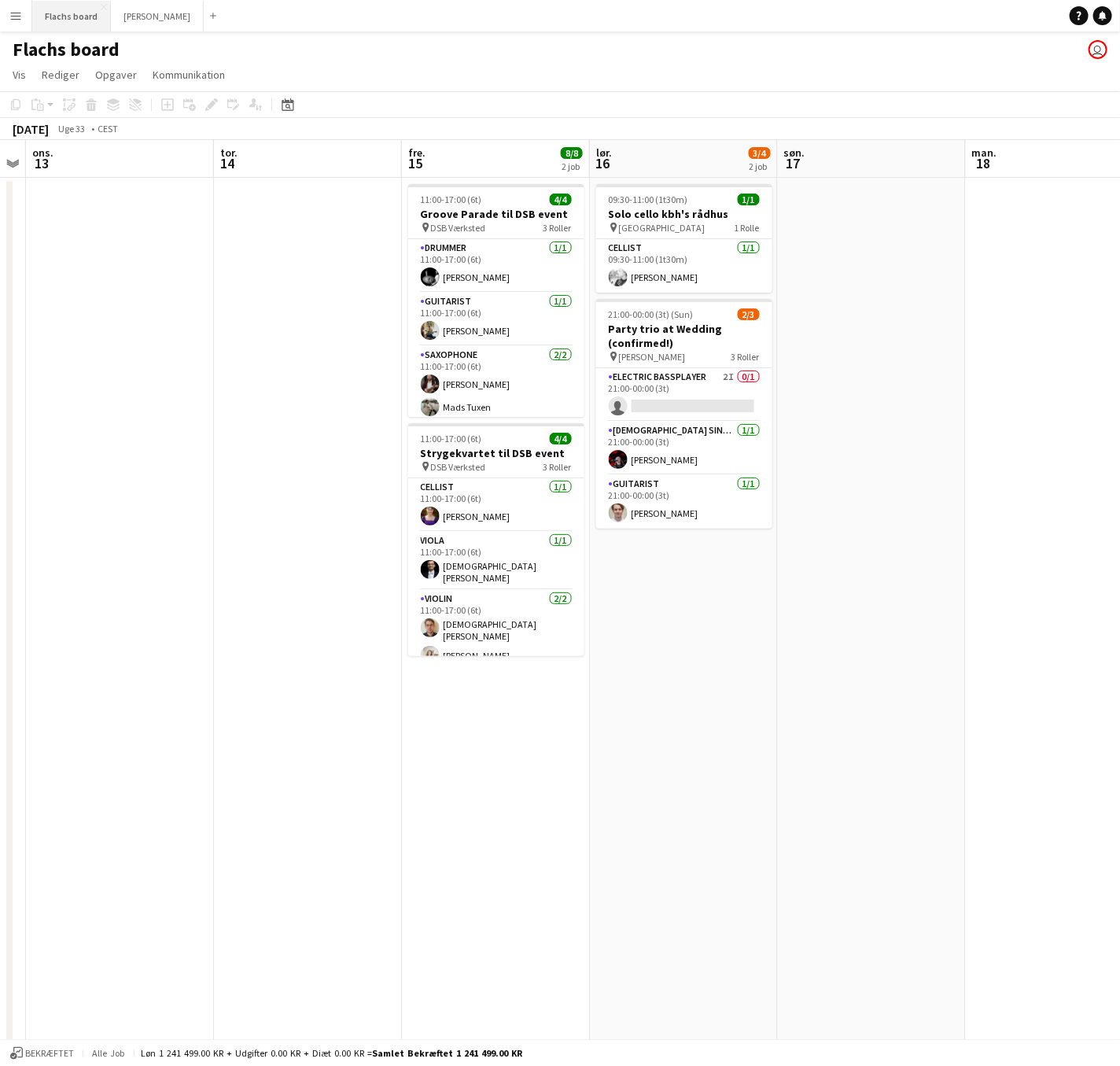
click at [63, 12] on button "Flachs board Luk" at bounding box center [71, 16] width 78 height 31
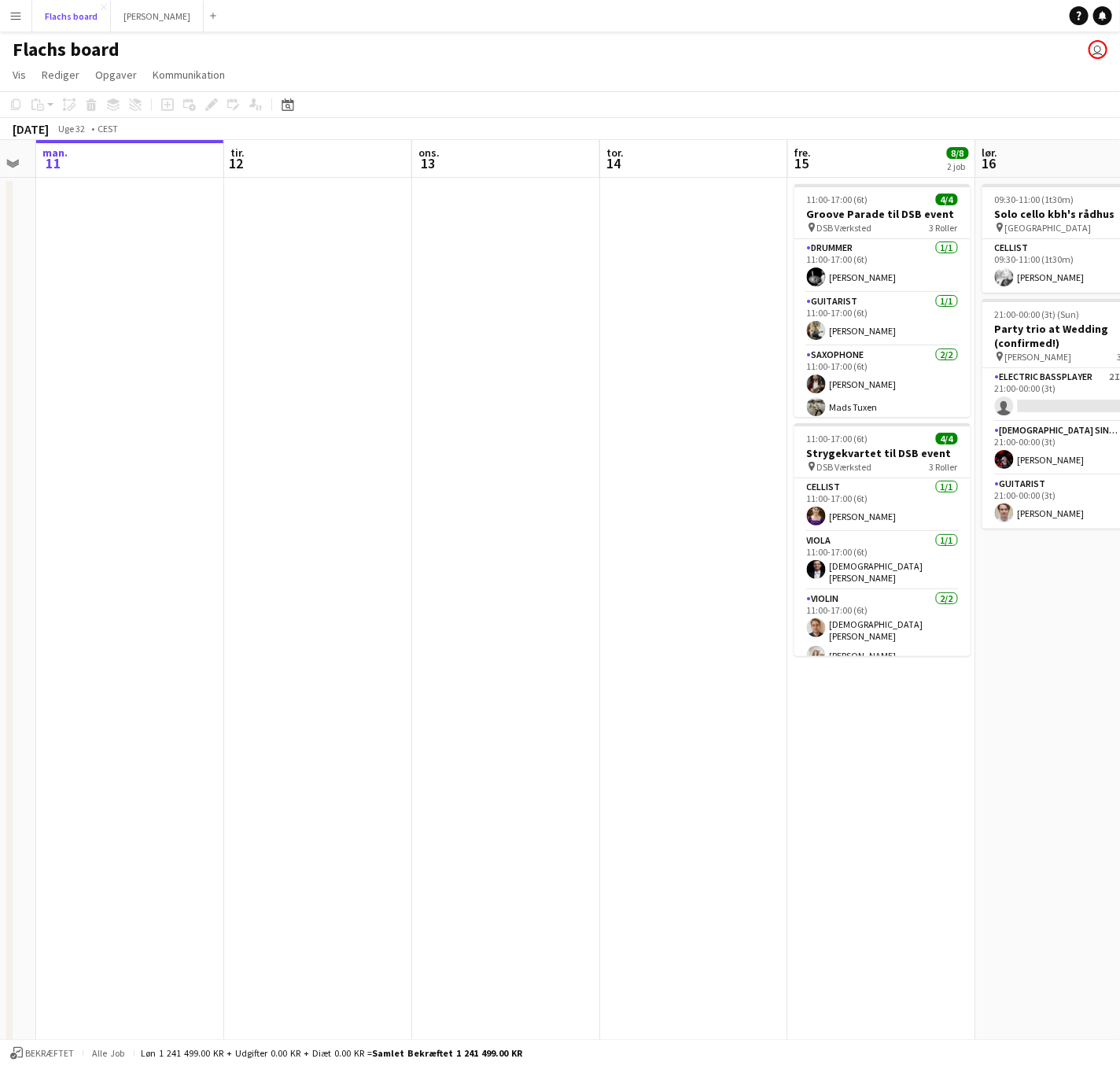
scroll to position [0, 504]
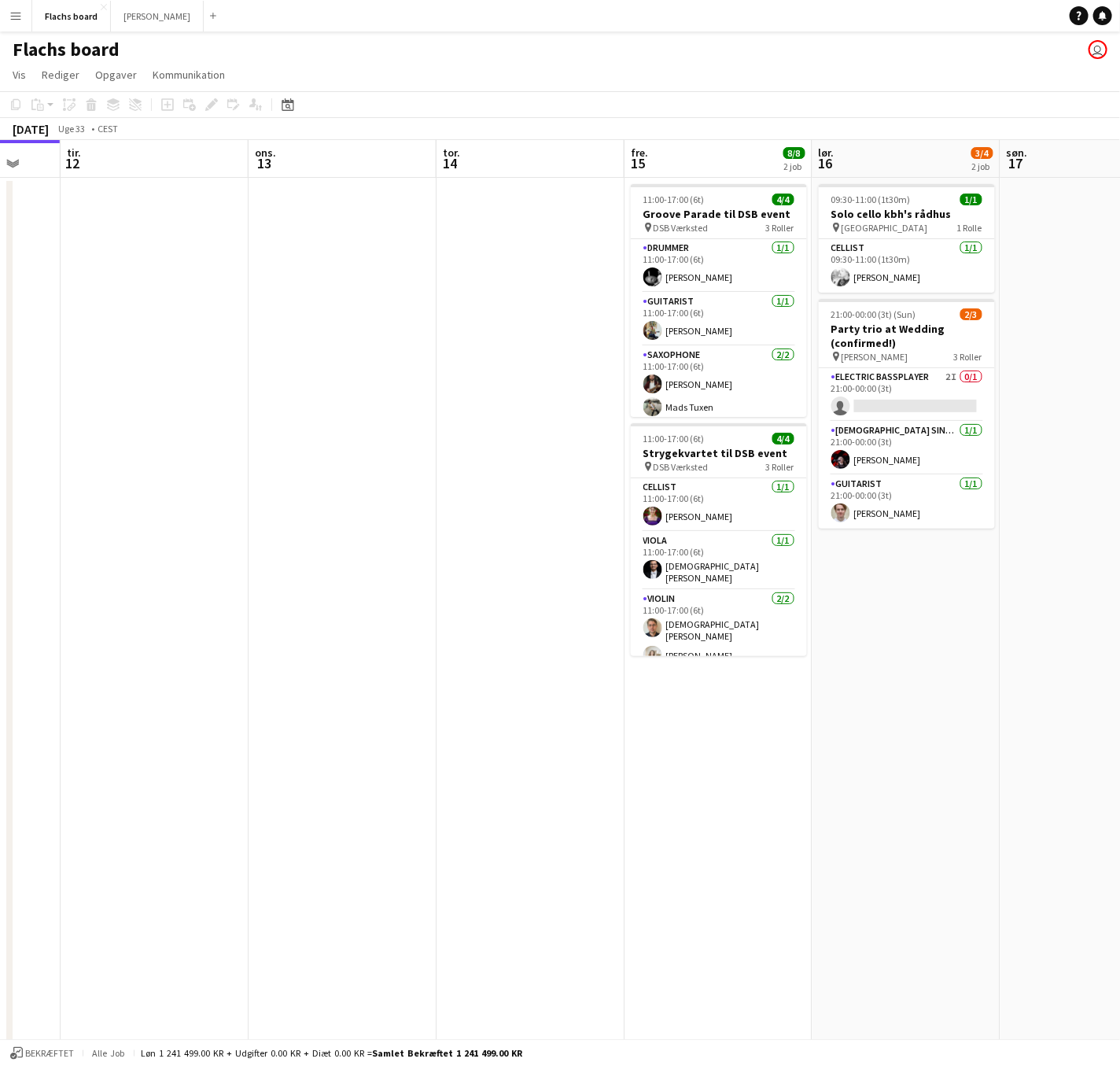
click at [950, 750] on app-date-cell "09:30-11:00 (1t30m) 1/1 Solo cello kbh's rådhus pin Københavns Rådhus 1 Rolle C…" at bounding box center [906, 954] width 188 height 1555
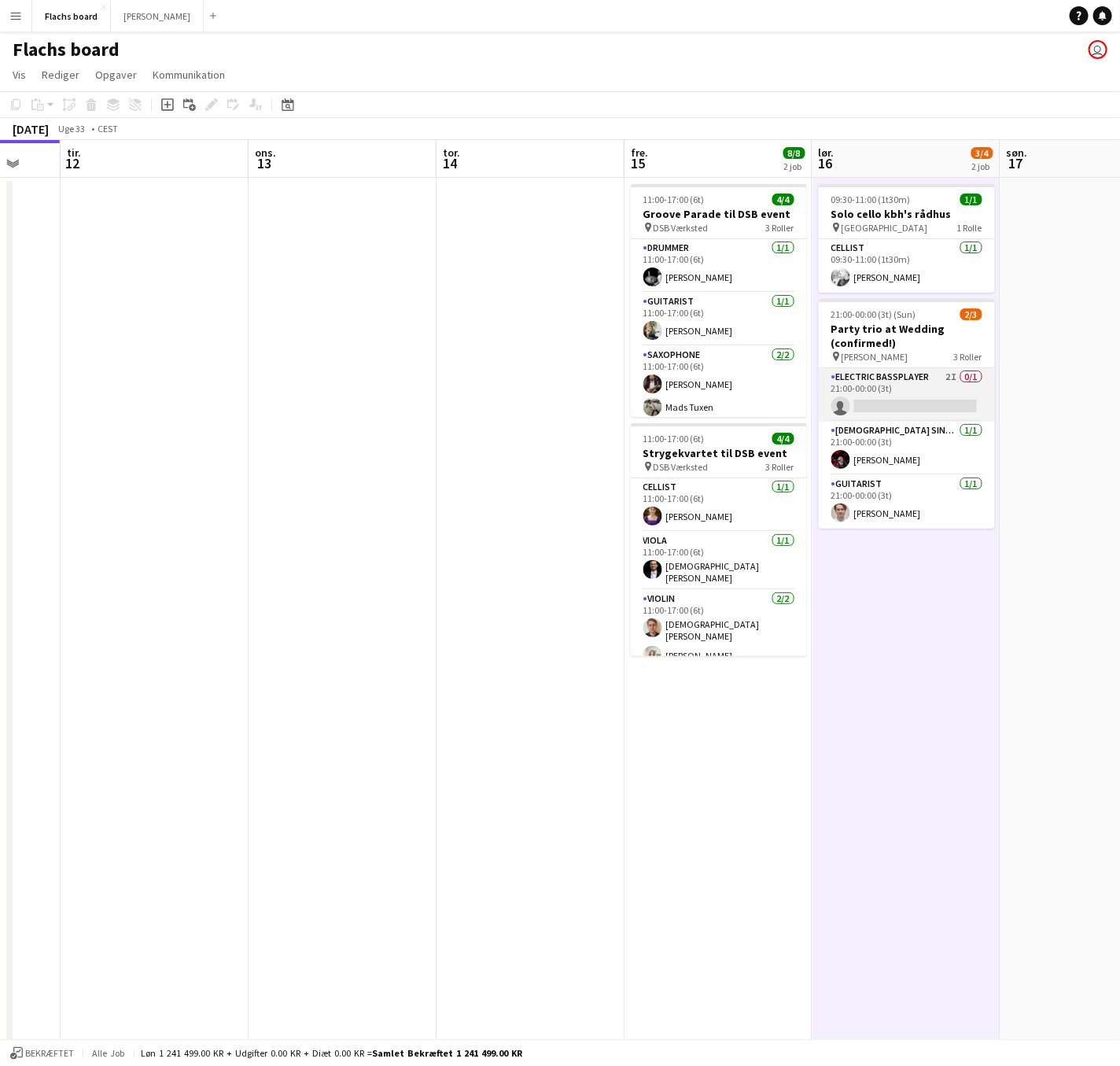
click at [891, 394] on app-card-role "Electric Bassplayer 2I 0/1 21:00-00:00 (3t) single-neutral-actions" at bounding box center [907, 395] width 176 height 54
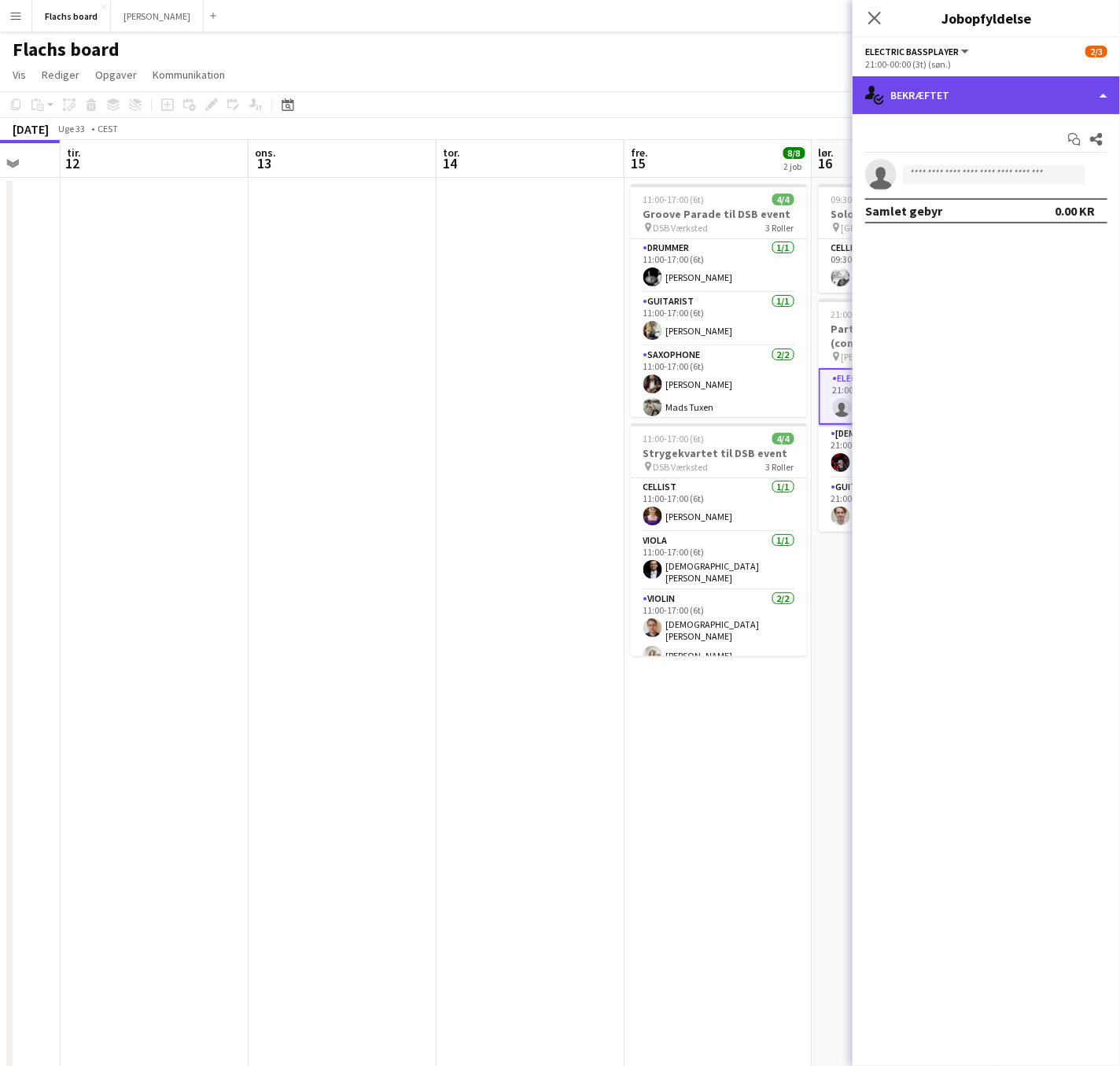
click at [983, 91] on div "single-neutral-actions-check-2 Bekræftet" at bounding box center [987, 95] width 268 height 38
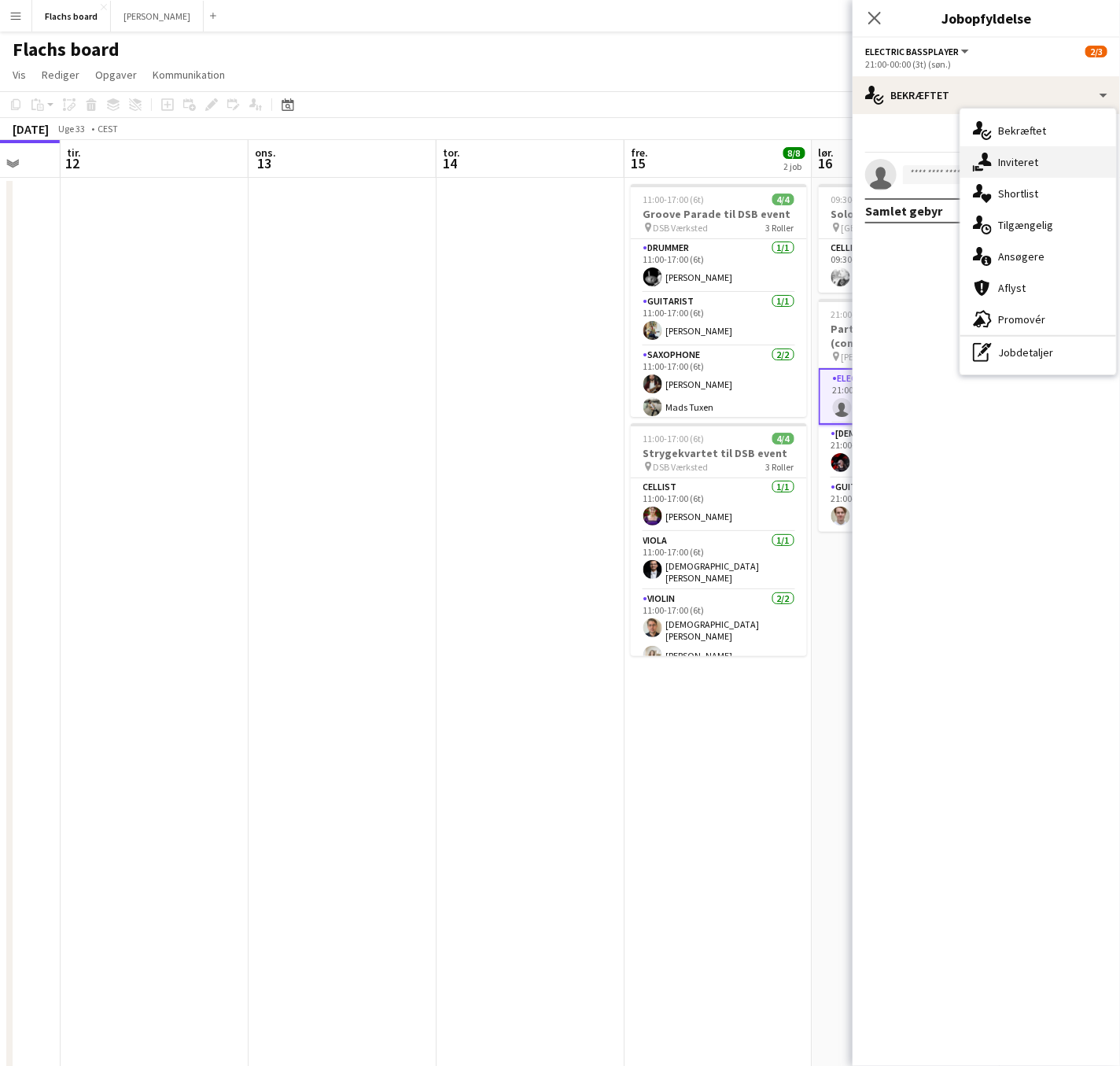
click at [1021, 165] on div "single-neutral-actions-share-1 Inviteret" at bounding box center [1038, 162] width 156 height 32
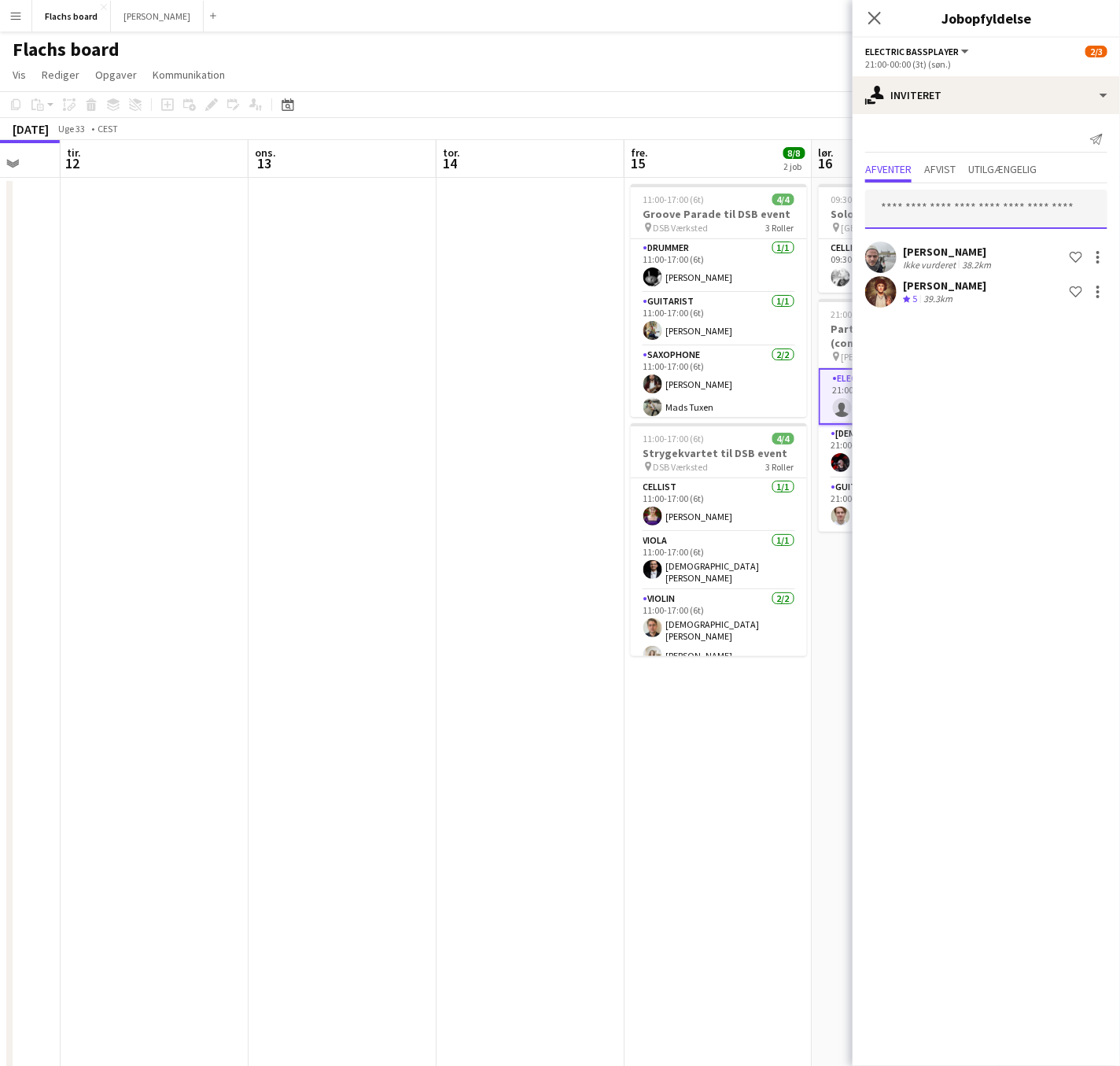
click at [966, 205] on input "text" at bounding box center [986, 209] width 242 height 40
click at [932, 106] on div "single-neutral-actions-share-1 Inviteret" at bounding box center [987, 95] width 268 height 38
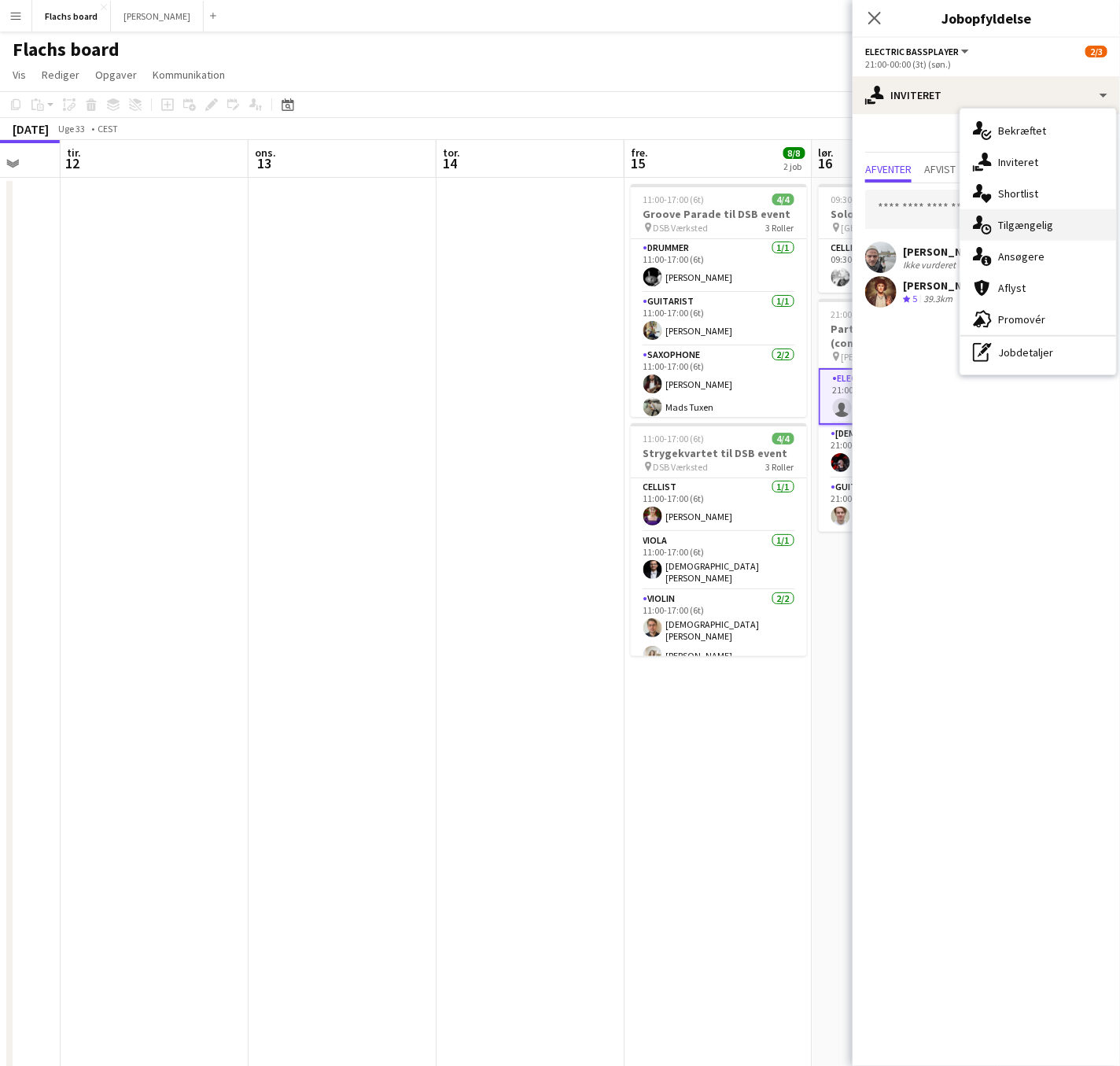
click at [1031, 217] on div "single-neutral-actions-upload Tilgængelig" at bounding box center [1038, 225] width 156 height 32
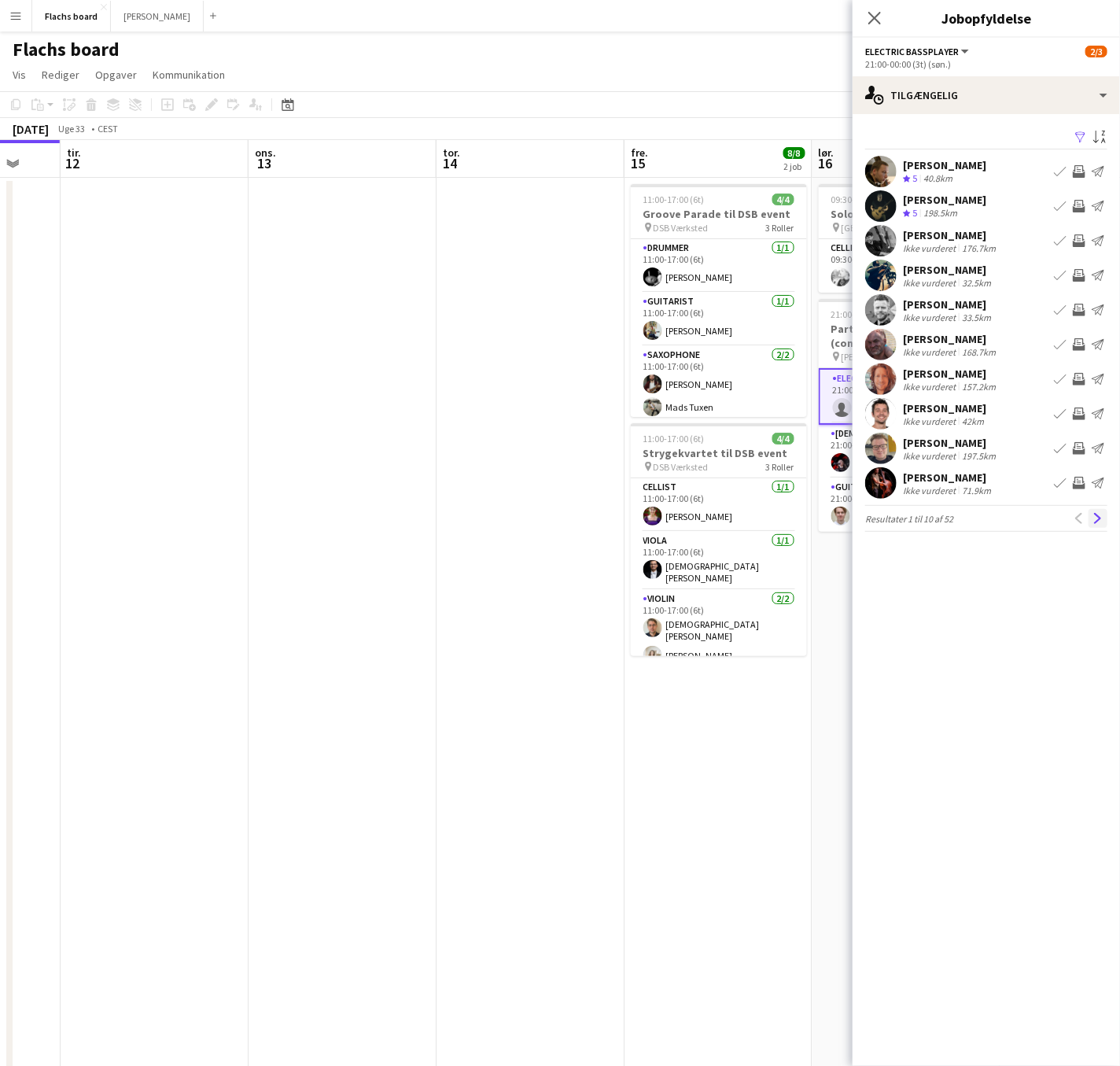
click at [1100, 516] on app-icon "Næste" at bounding box center [1099, 519] width 11 height 11
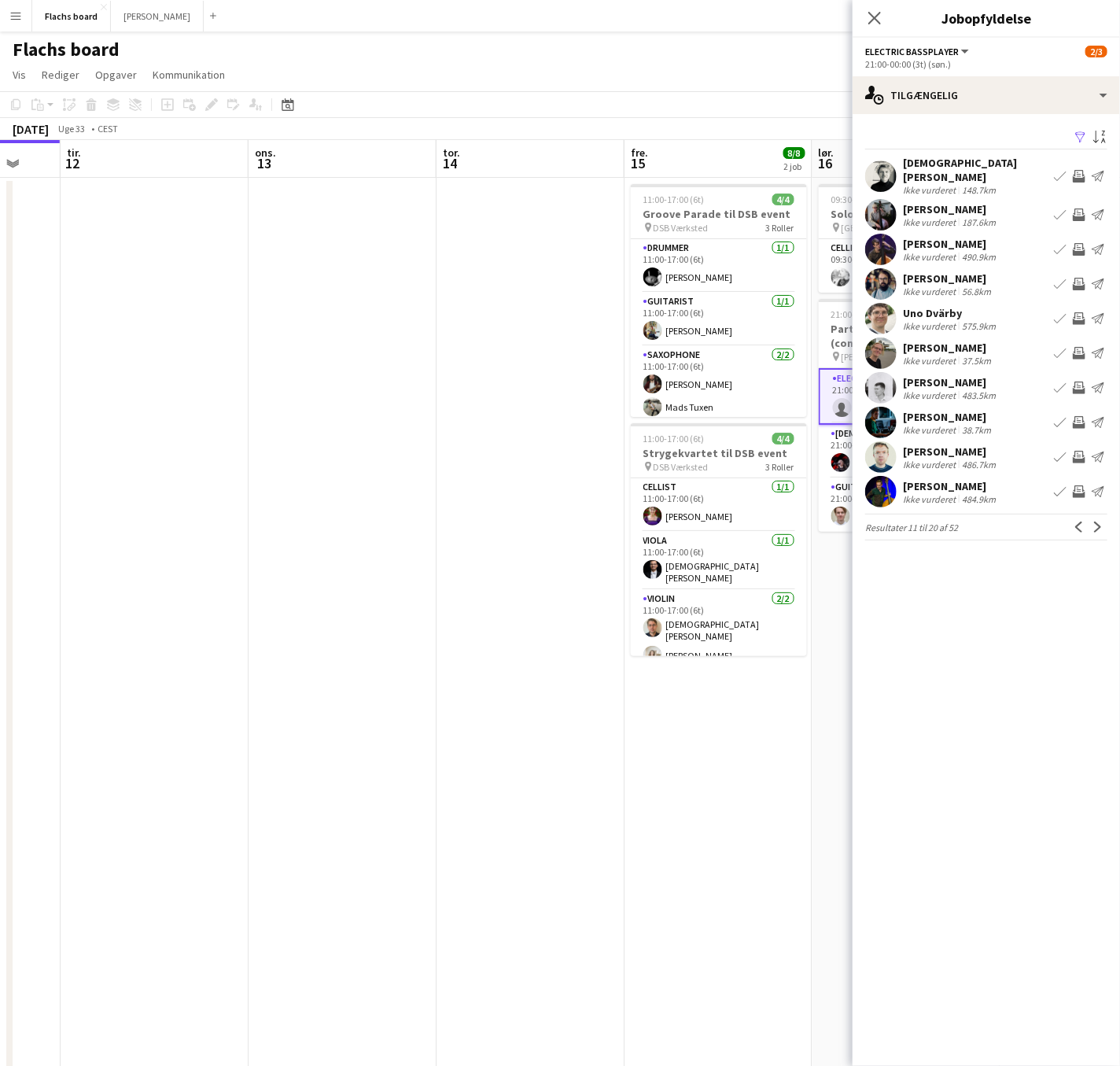
click at [1100, 521] on app-icon "Næste" at bounding box center [1099, 527] width 11 height 11
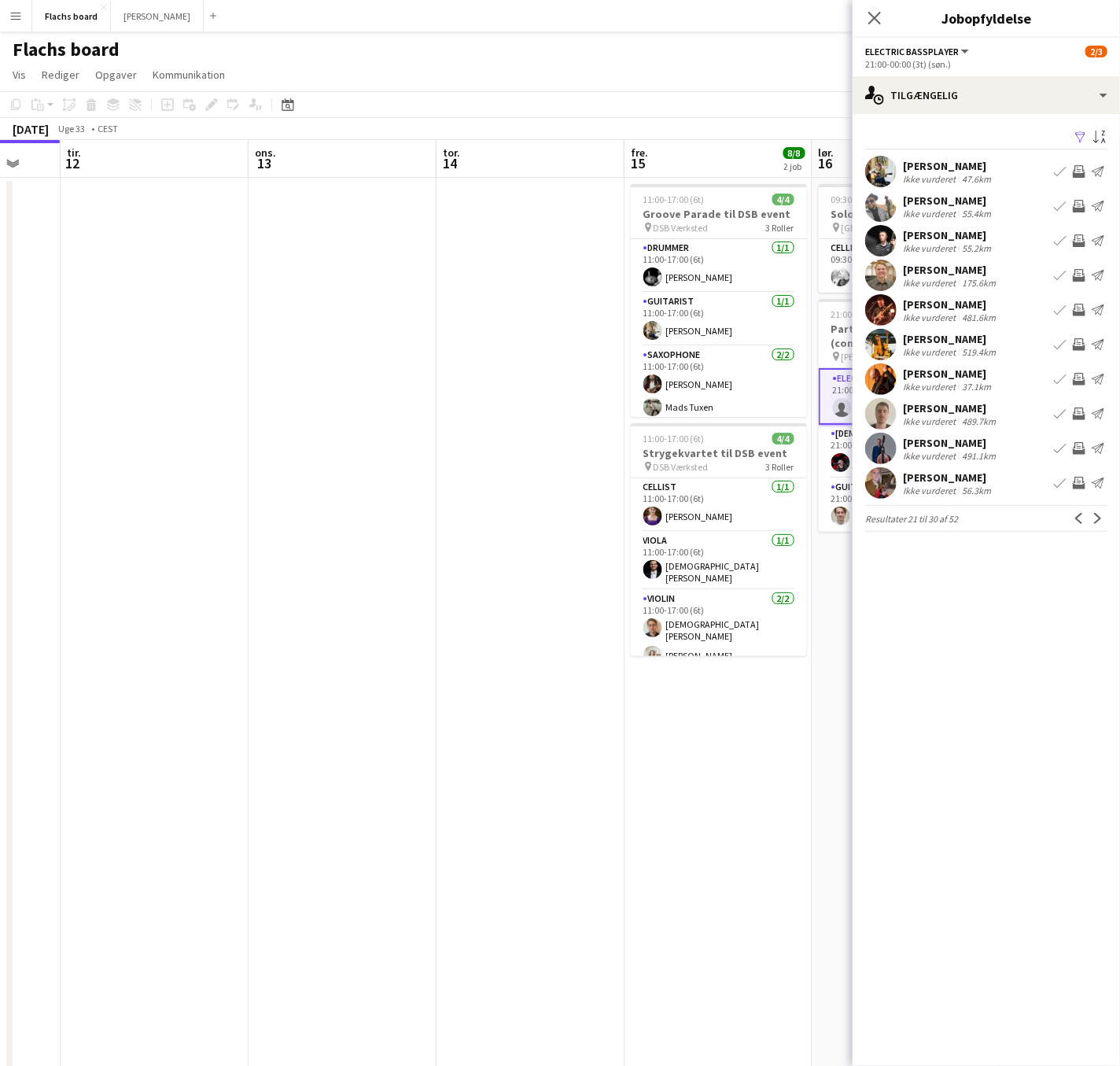
click at [1100, 516] on app-icon "Næste" at bounding box center [1099, 519] width 11 height 11
click at [1086, 517] on button "Tidligere" at bounding box center [1080, 519] width 19 height 19
click at [960, 109] on div "single-neutral-actions-upload Tilgængelig" at bounding box center [987, 95] width 268 height 38
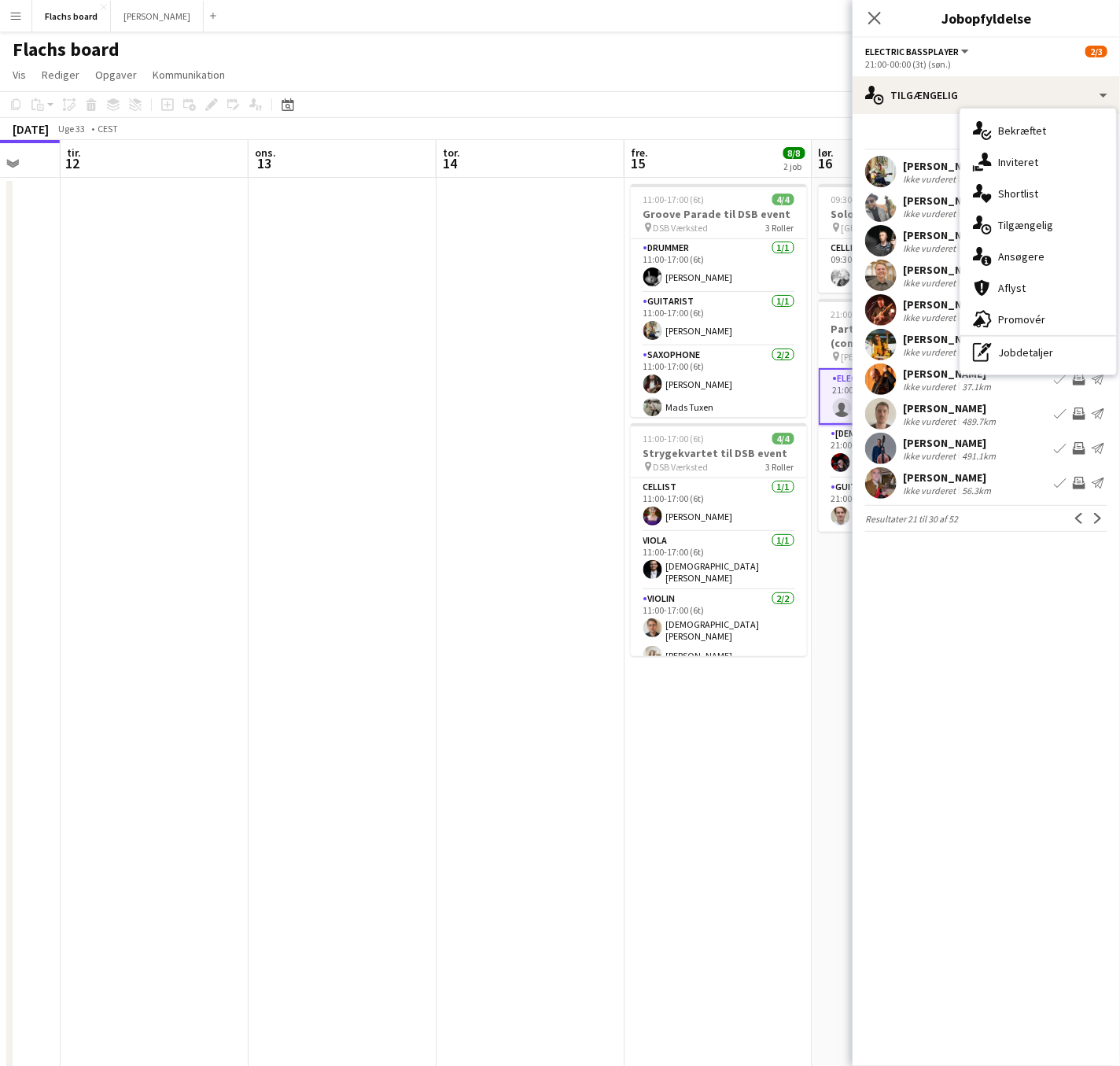
click at [983, 160] on icon at bounding box center [985, 159] width 13 height 13
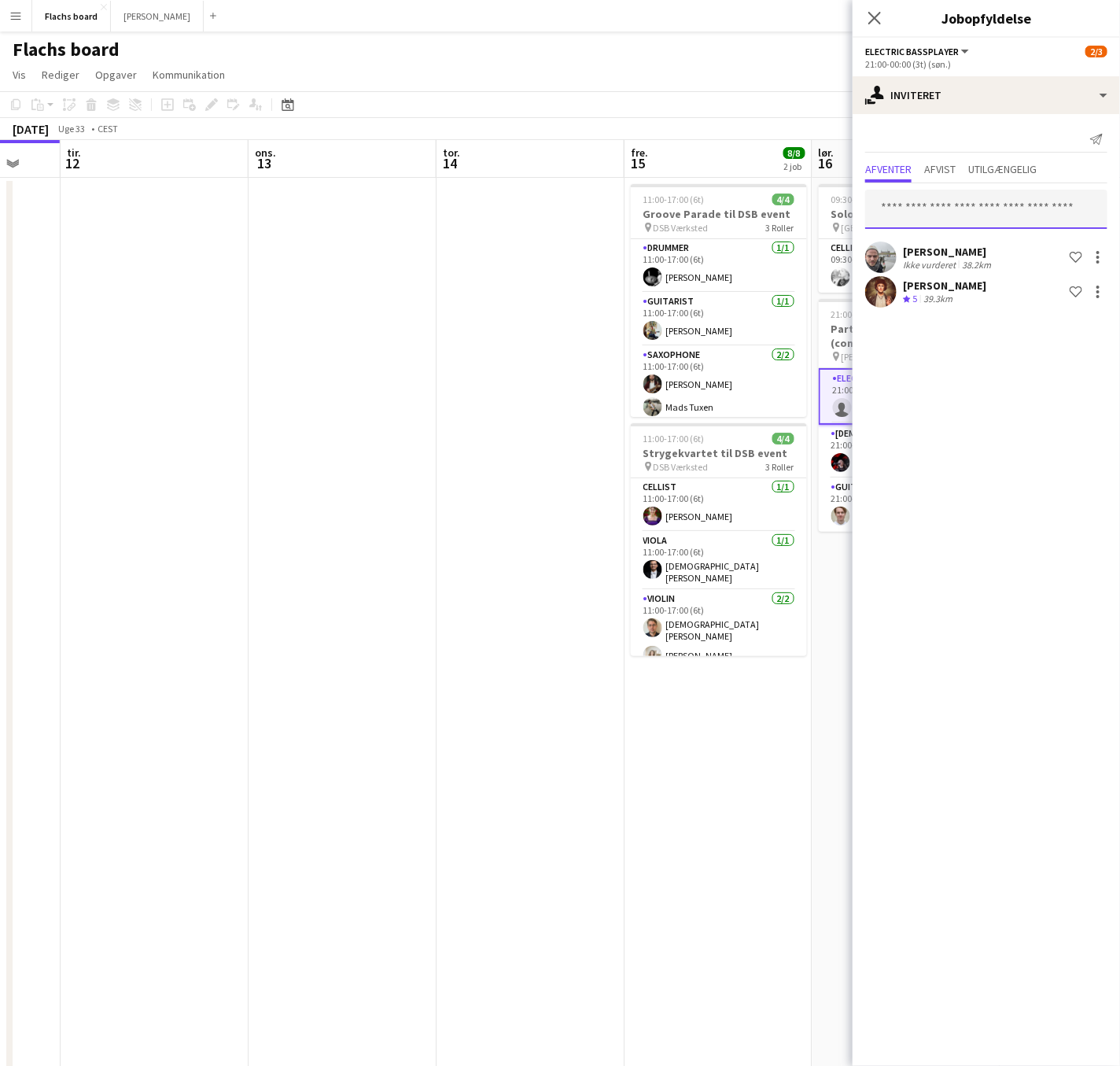
click at [960, 204] on input "text" at bounding box center [986, 209] width 242 height 40
type input "****"
click at [927, 107] on div "single-neutral-actions-share-1 Inviteret" at bounding box center [987, 95] width 268 height 38
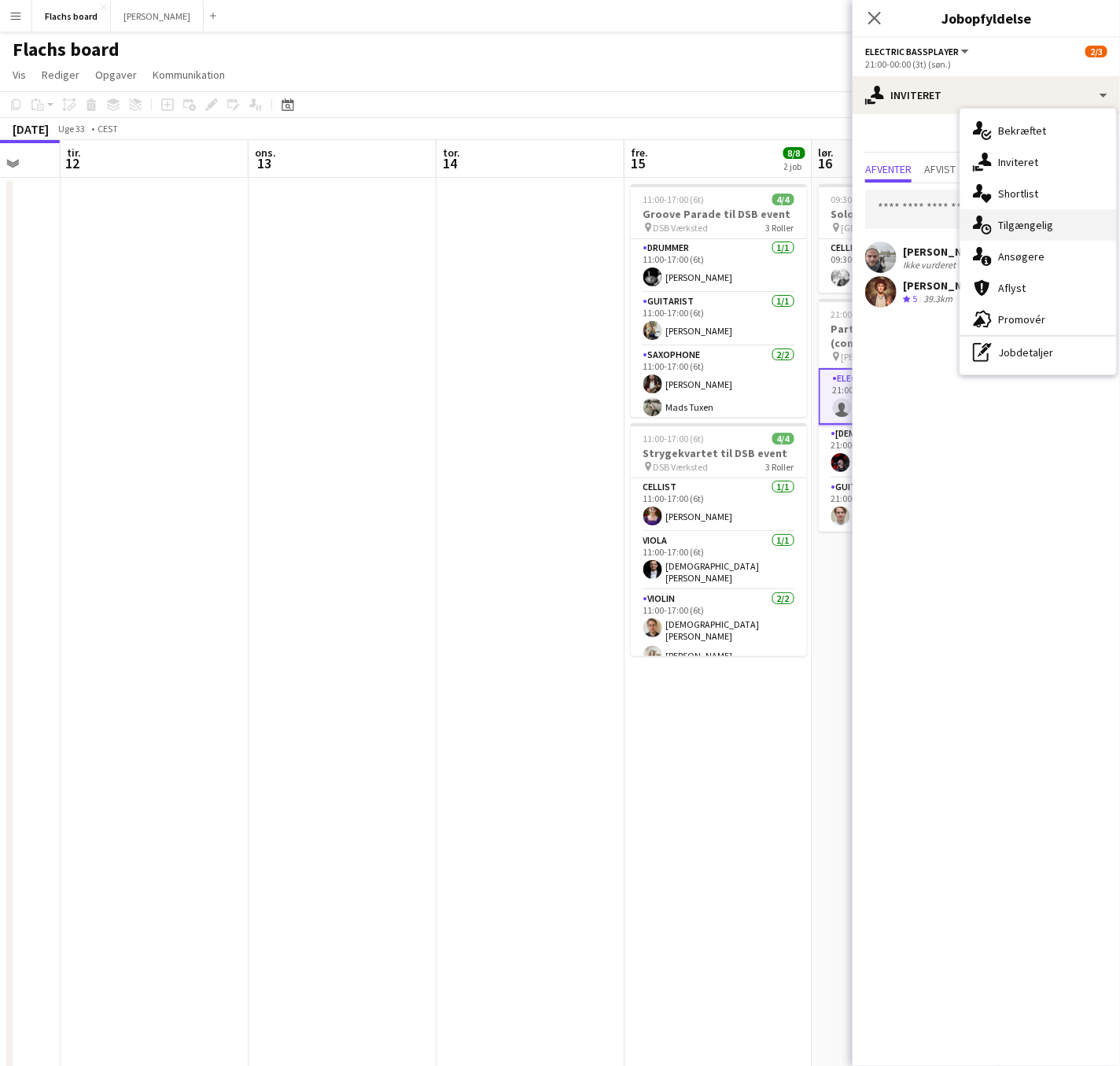
click at [1022, 223] on div "single-neutral-actions-upload Tilgængelig" at bounding box center [1038, 225] width 156 height 32
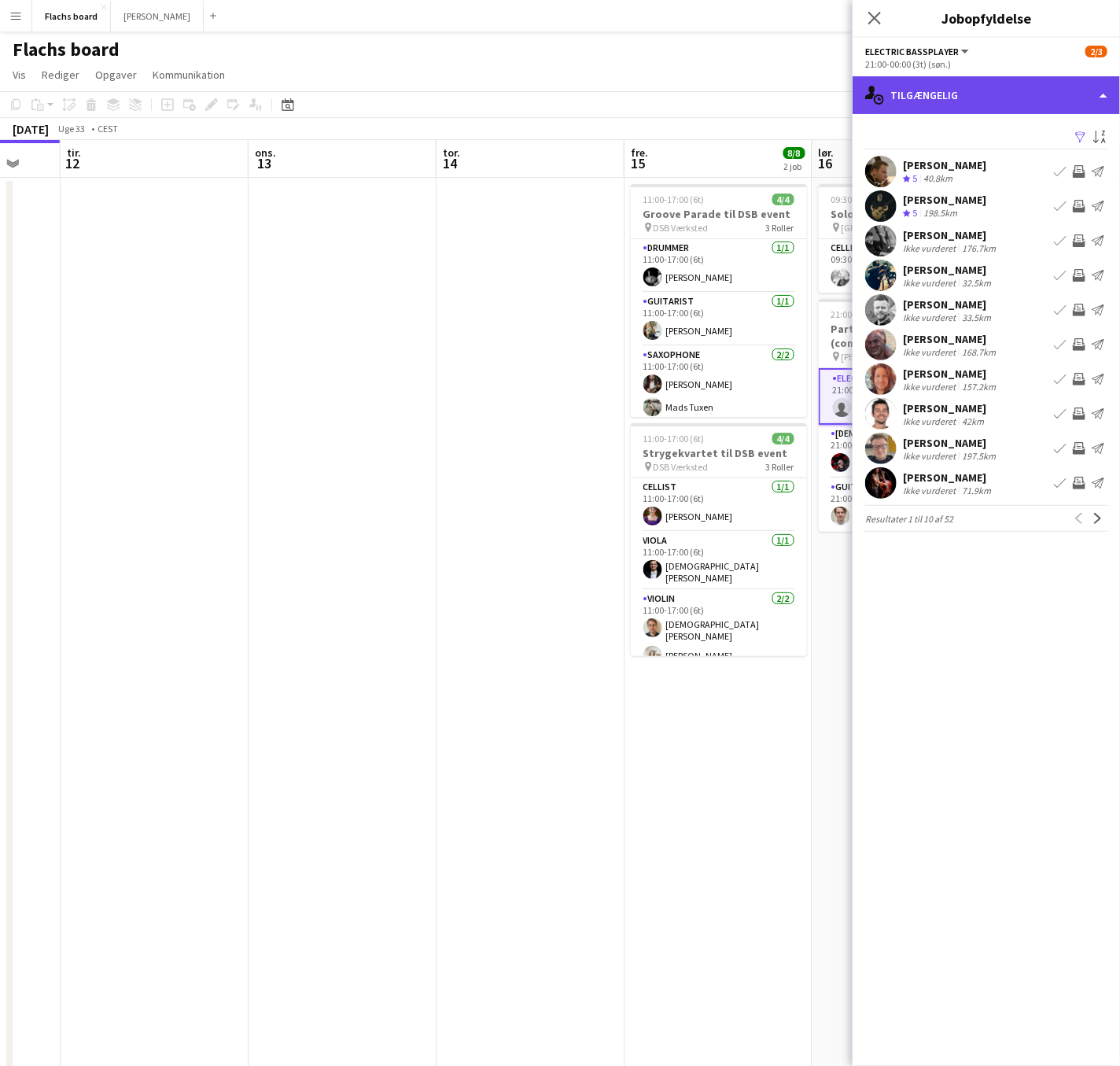
click at [1041, 104] on div "single-neutral-actions-upload Tilgængelig" at bounding box center [987, 95] width 268 height 38
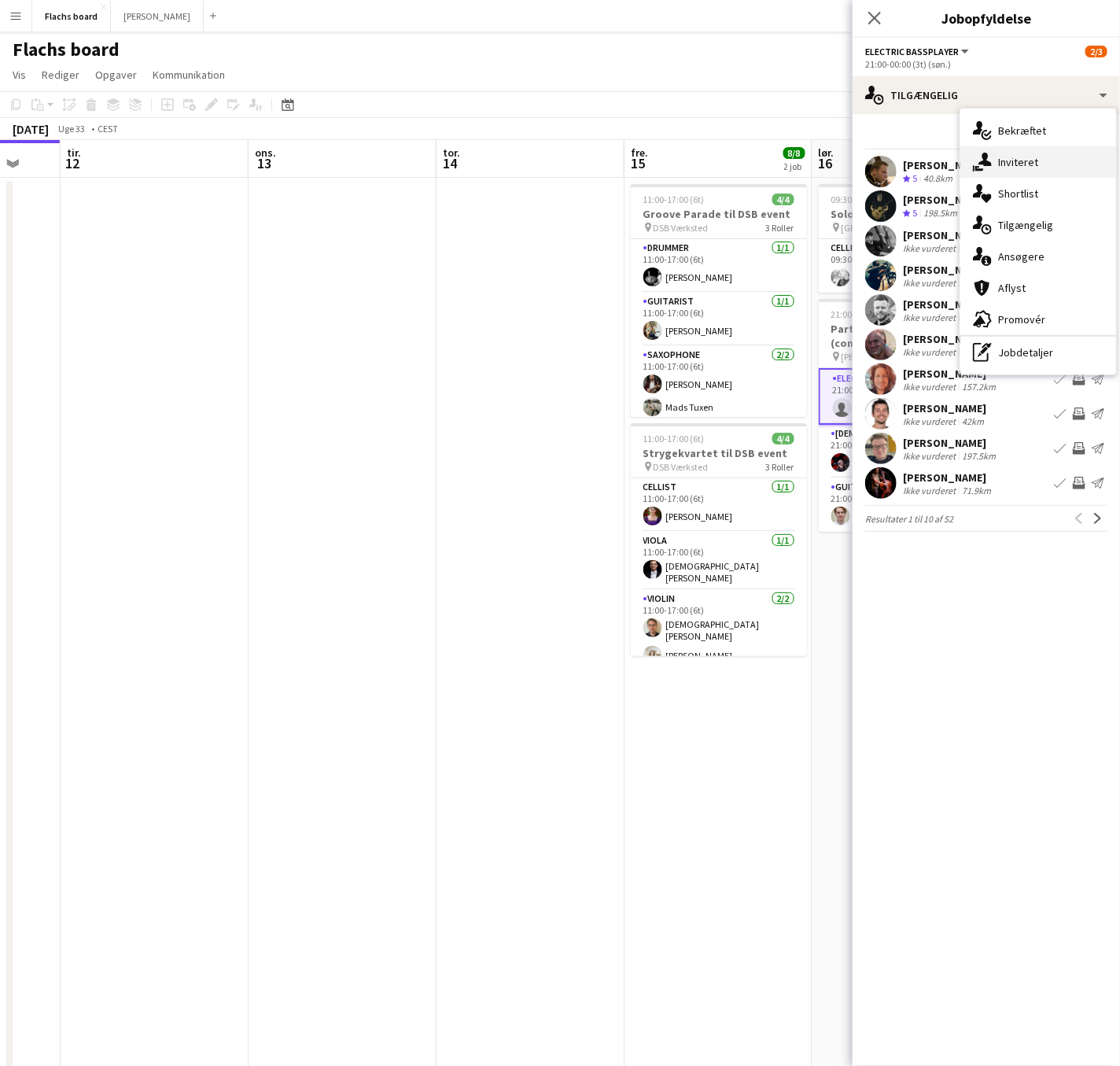
click at [1042, 154] on div "single-neutral-actions-share-1 Inviteret" at bounding box center [1038, 162] width 156 height 32
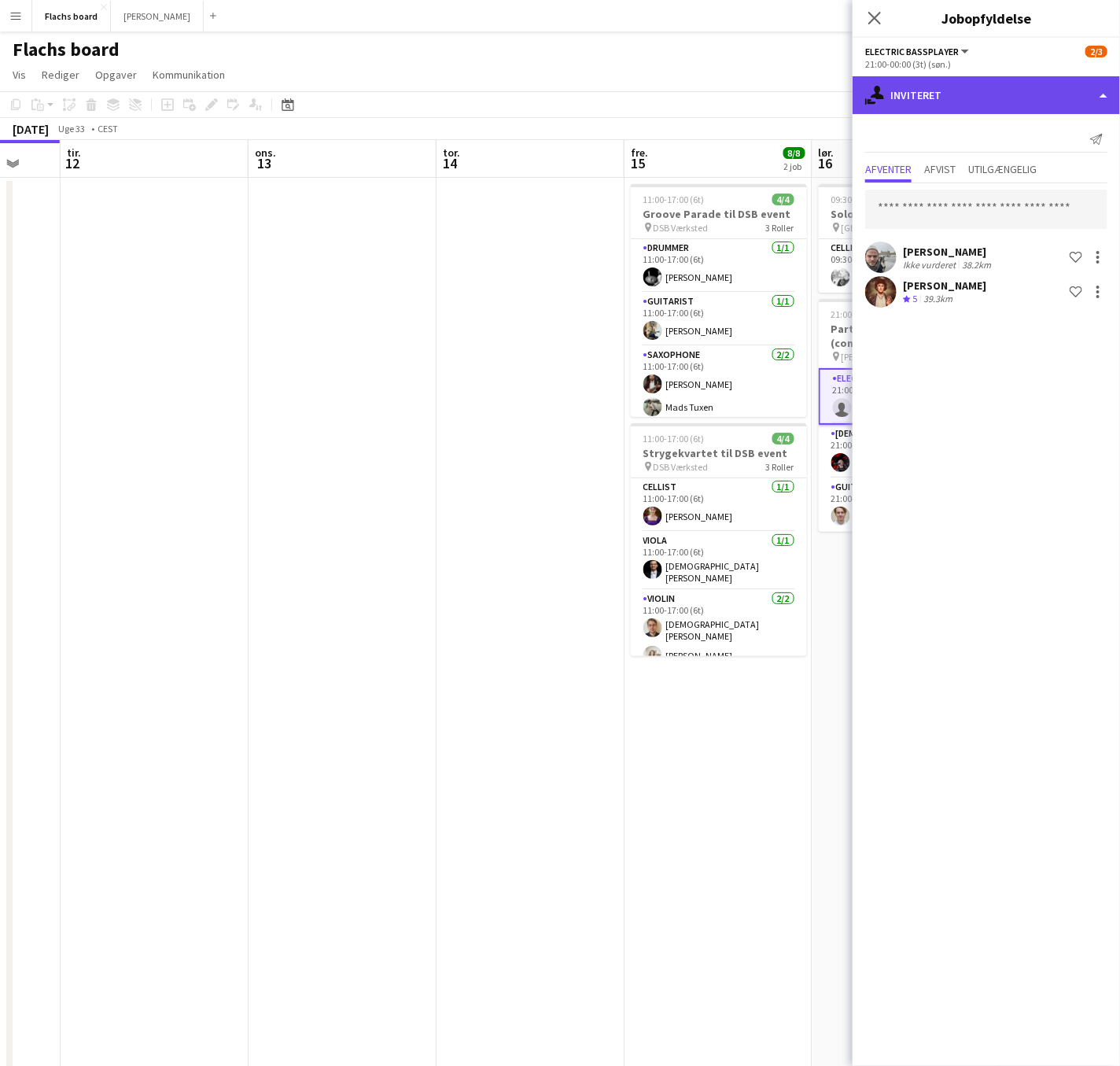
click at [1008, 86] on div "single-neutral-actions-share-1 Inviteret" at bounding box center [987, 95] width 268 height 38
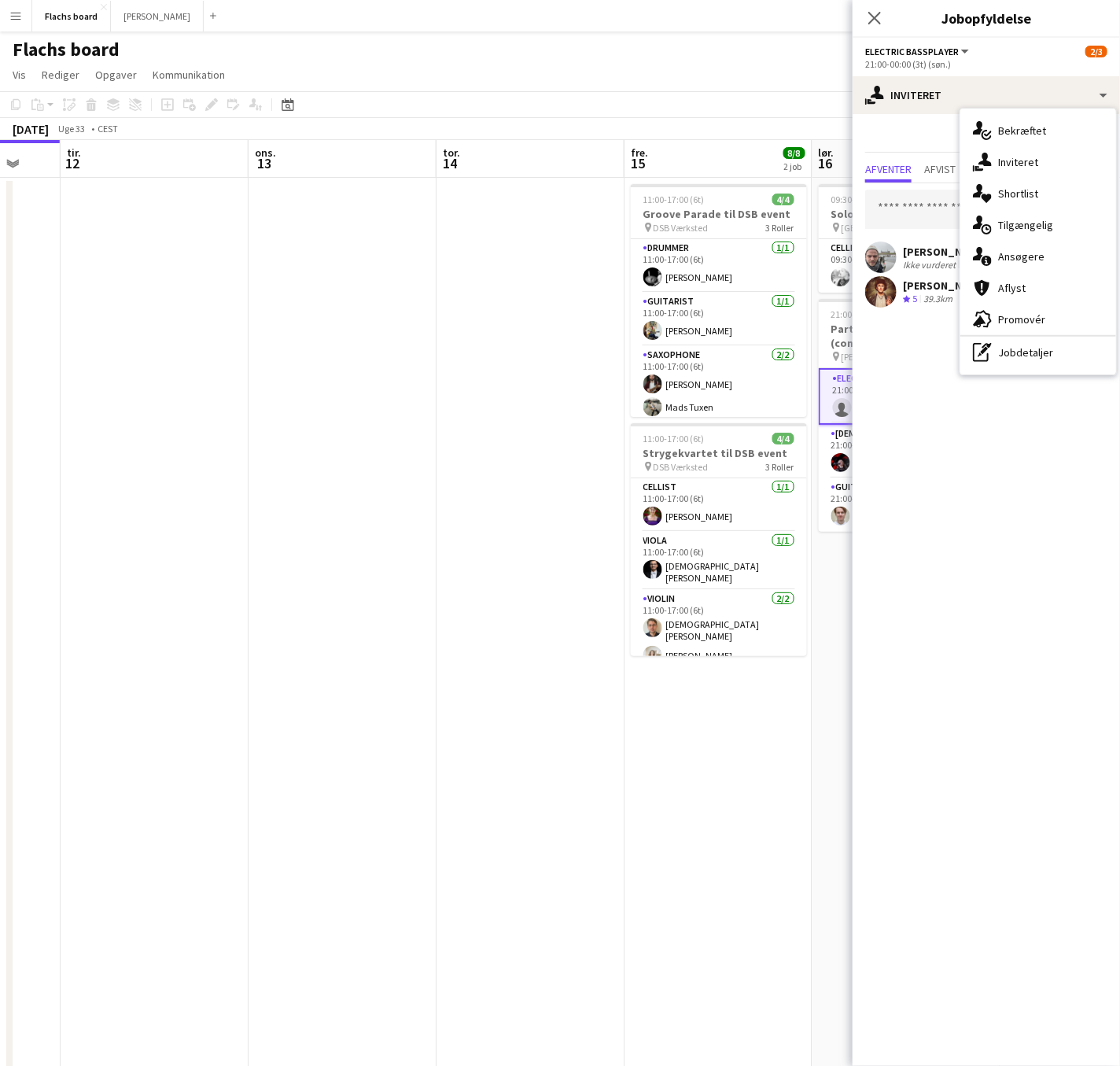
click at [1030, 261] on div "single-neutral-actions-information Ansøgere" at bounding box center [1038, 257] width 156 height 32
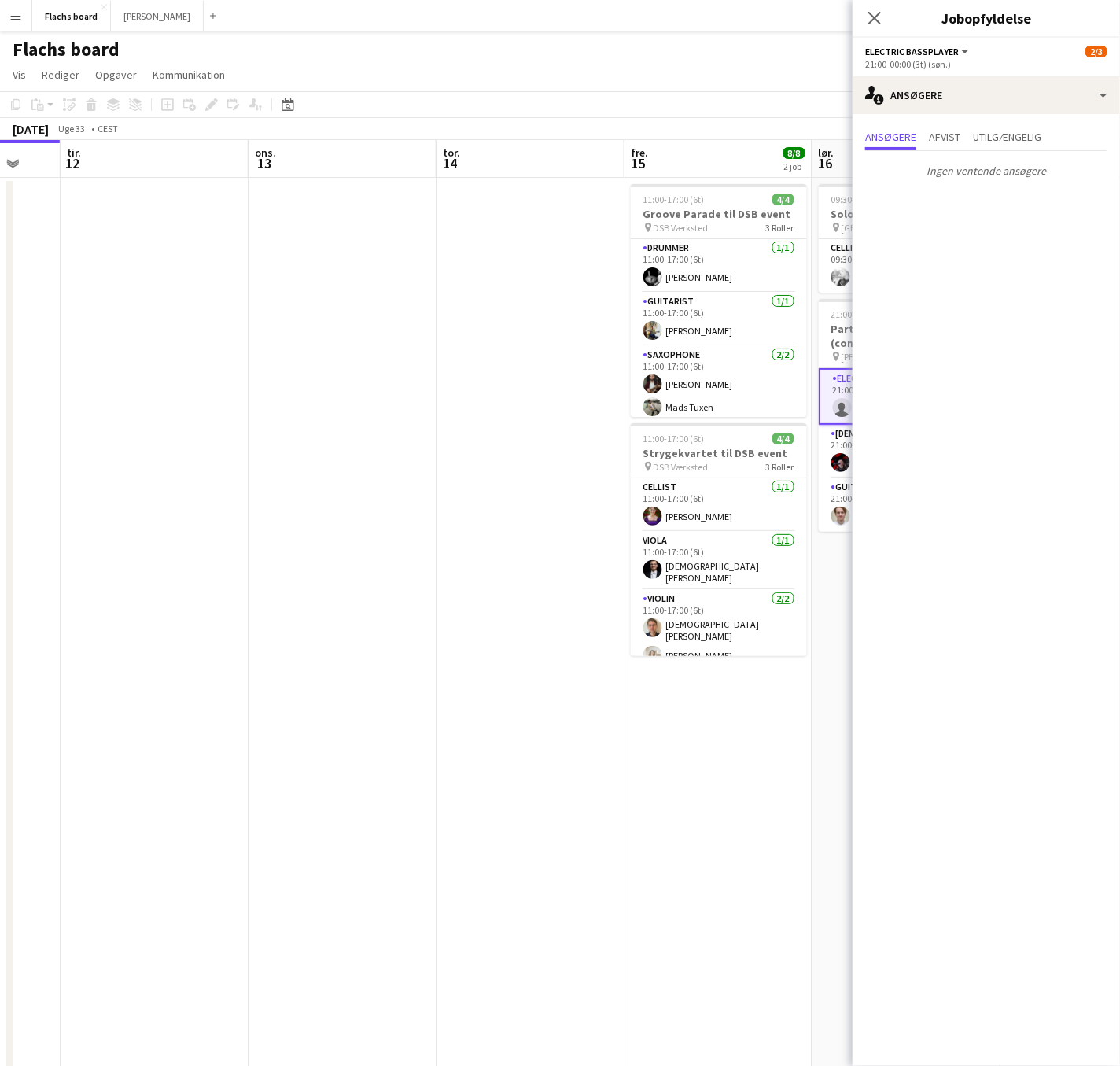
click at [16, 16] on app-icon "Menu" at bounding box center [16, 16] width 13 height 13
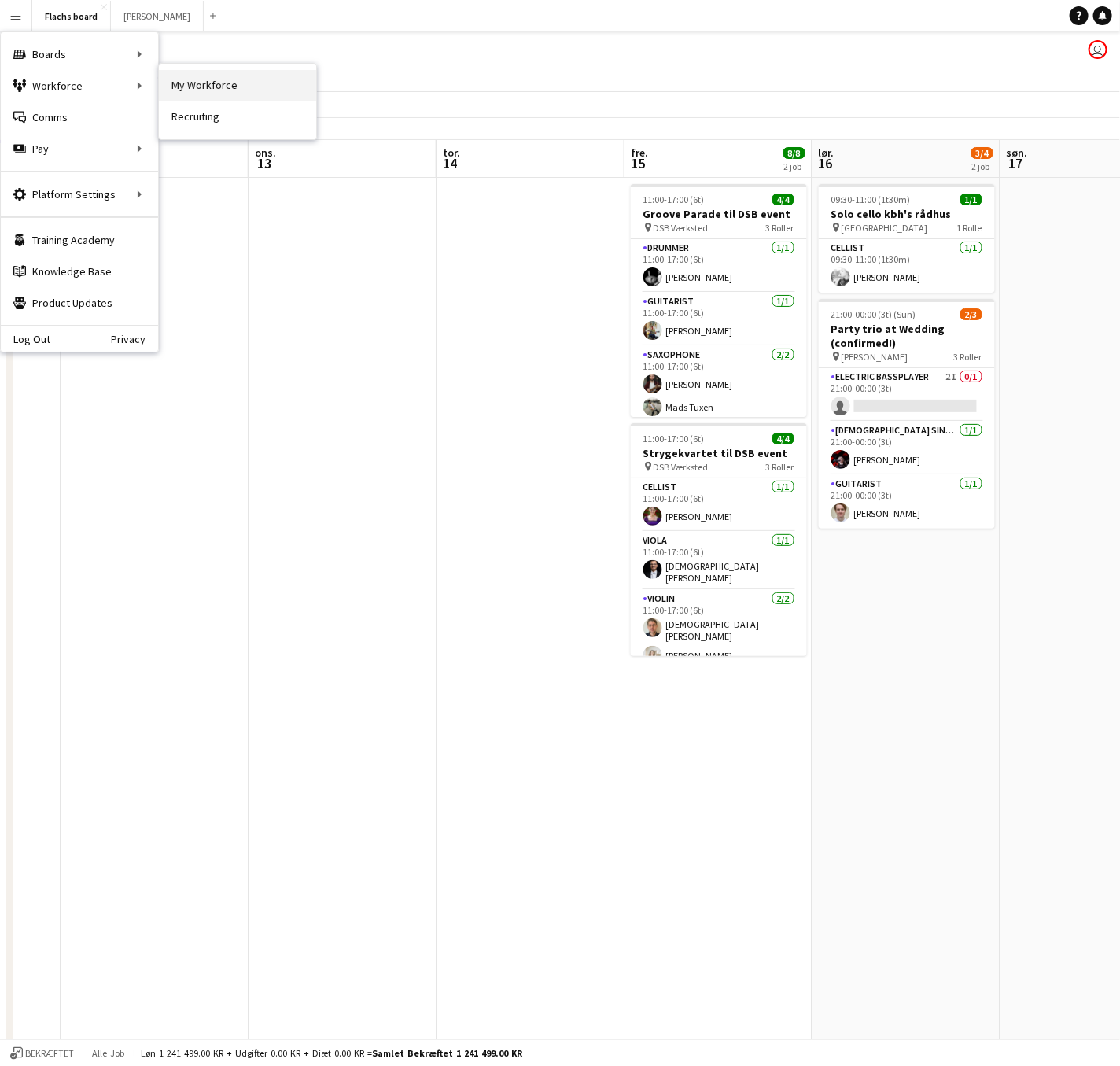
click at [170, 86] on link "My Workforce" at bounding box center [238, 86] width 158 height 32
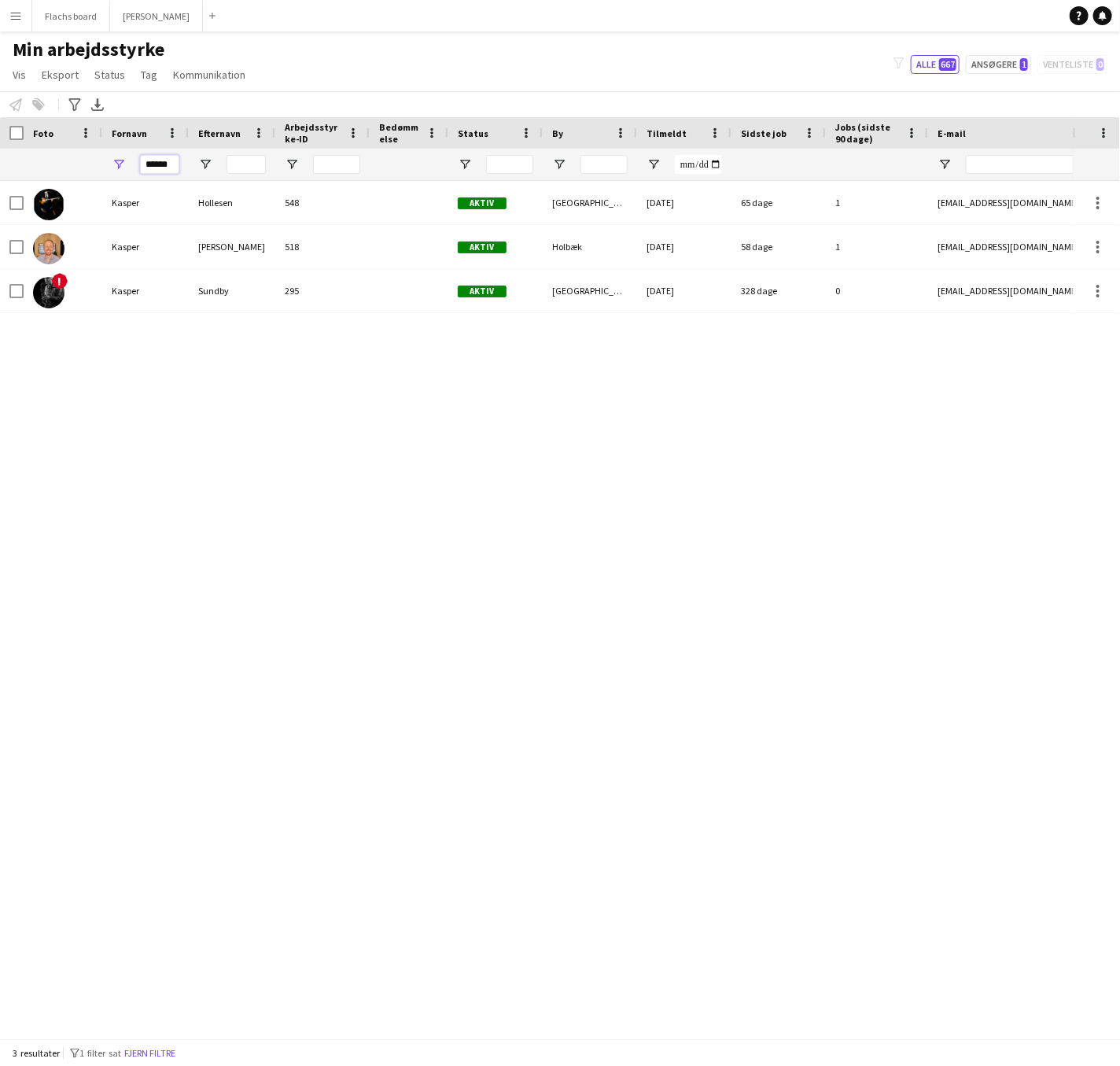
click at [162, 165] on input "******" at bounding box center [160, 165] width 40 height 19
click at [162, 166] on input "******" at bounding box center [160, 165] width 40 height 19
type input "****"
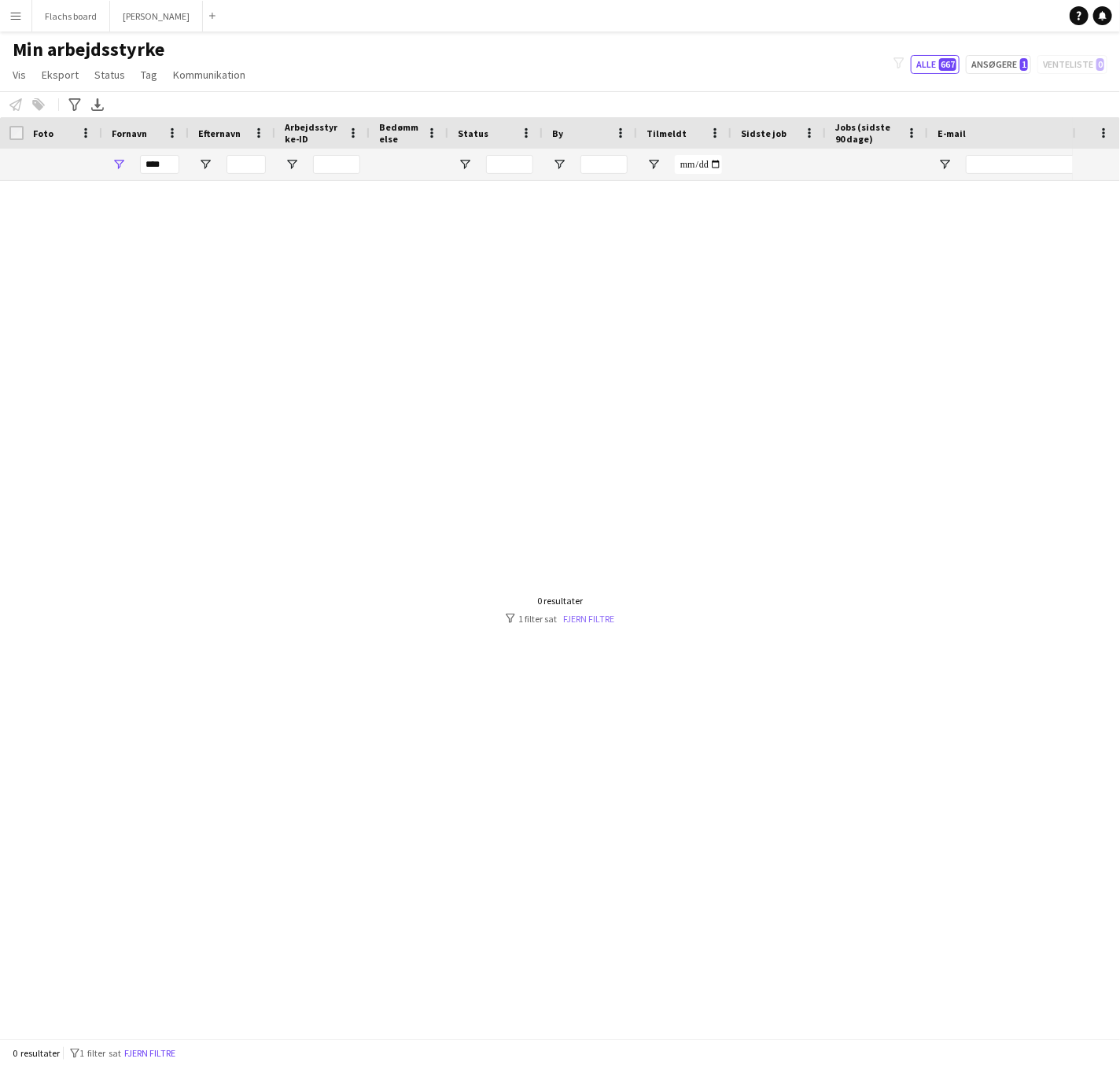
click at [593, 622] on link "Fjern filtre" at bounding box center [589, 619] width 51 height 12
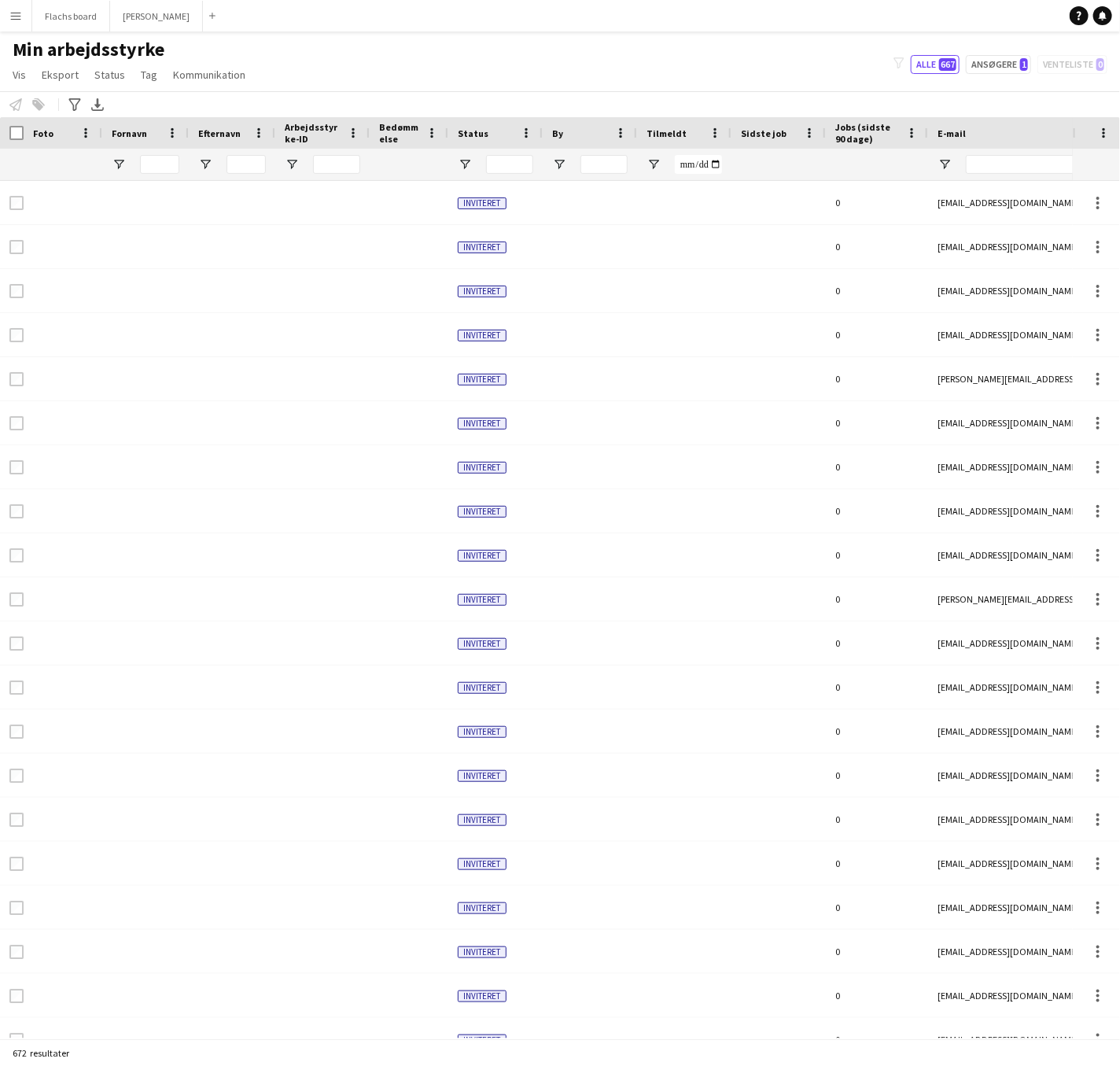
click at [160, 154] on div at bounding box center [160, 165] width 40 height 32
click at [166, 167] on input "Fornavn Filter Input" at bounding box center [160, 165] width 40 height 19
type input "****"
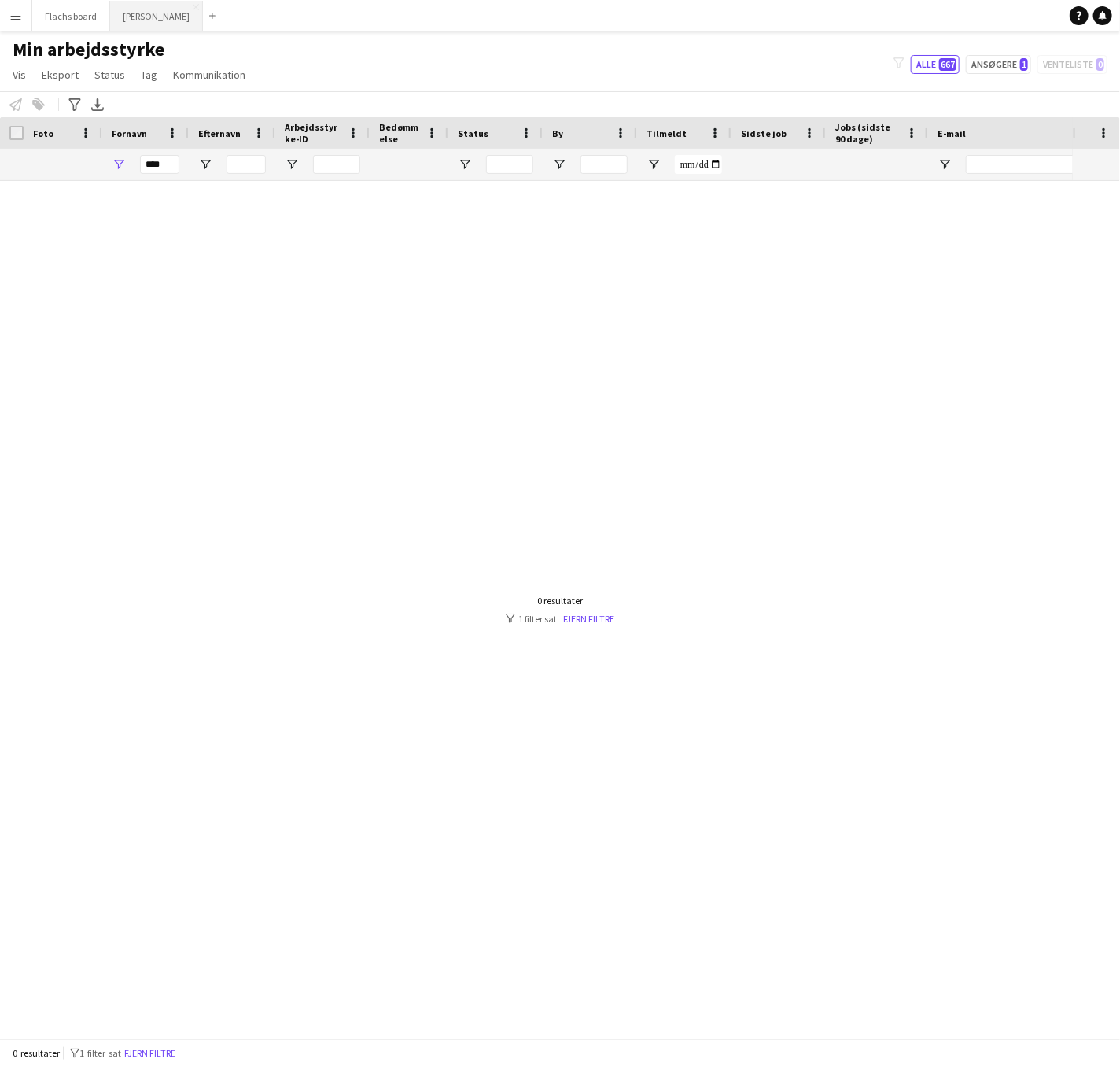
click at [149, 21] on button "Asger Gigs Luk" at bounding box center [156, 16] width 93 height 31
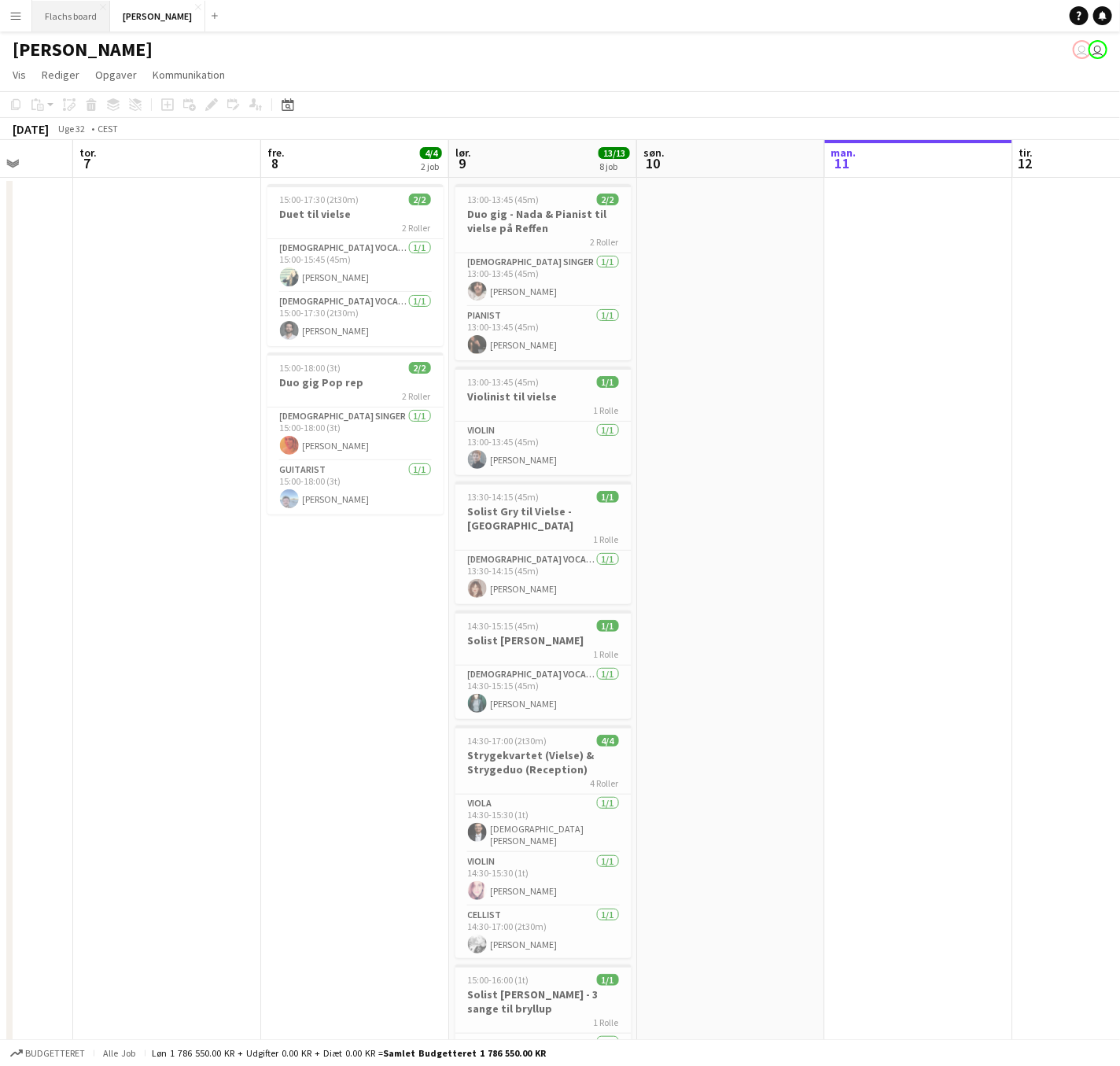
click at [41, 27] on button "Flachs board Luk" at bounding box center [71, 16] width 78 height 31
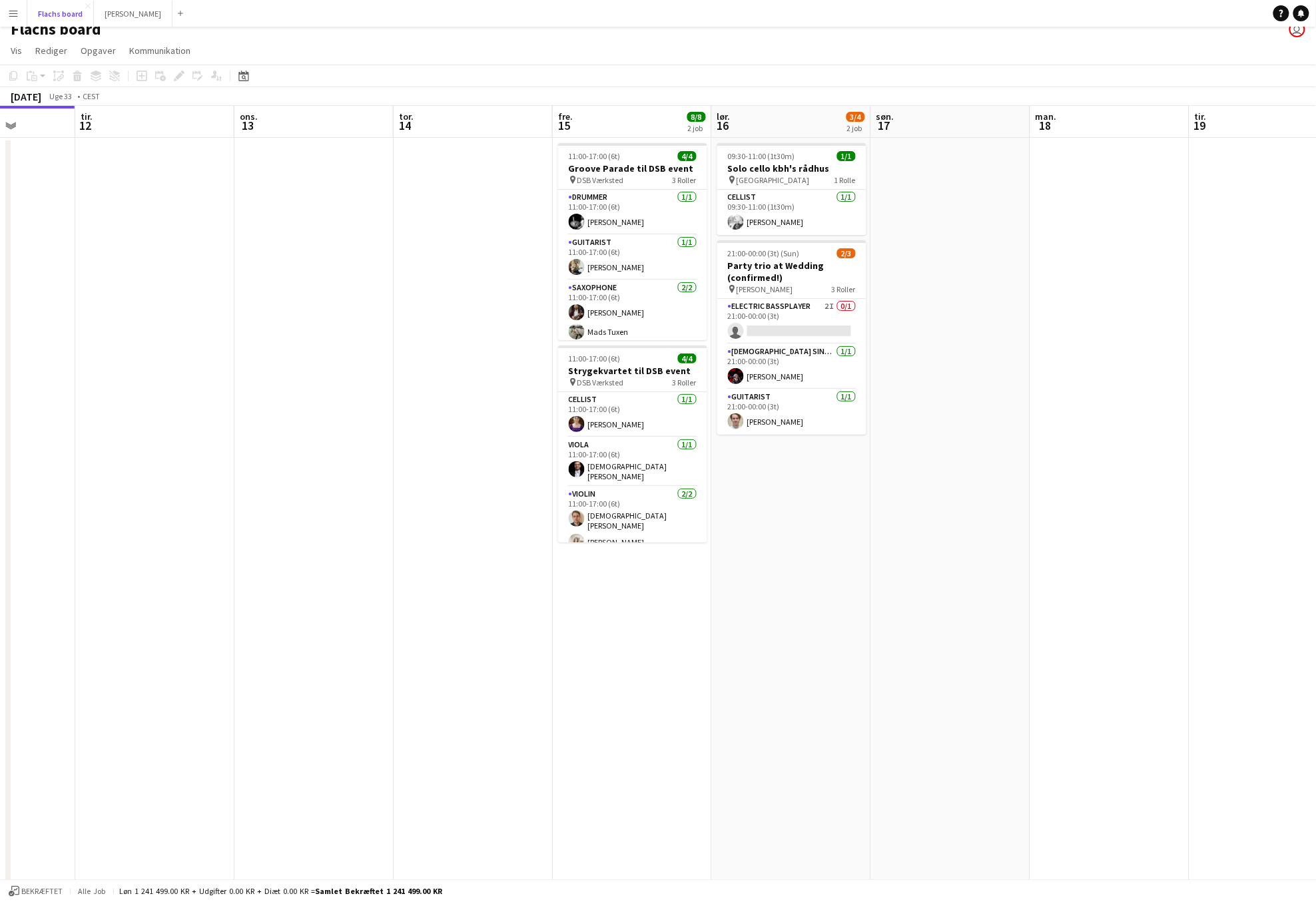
scroll to position [0, 404]
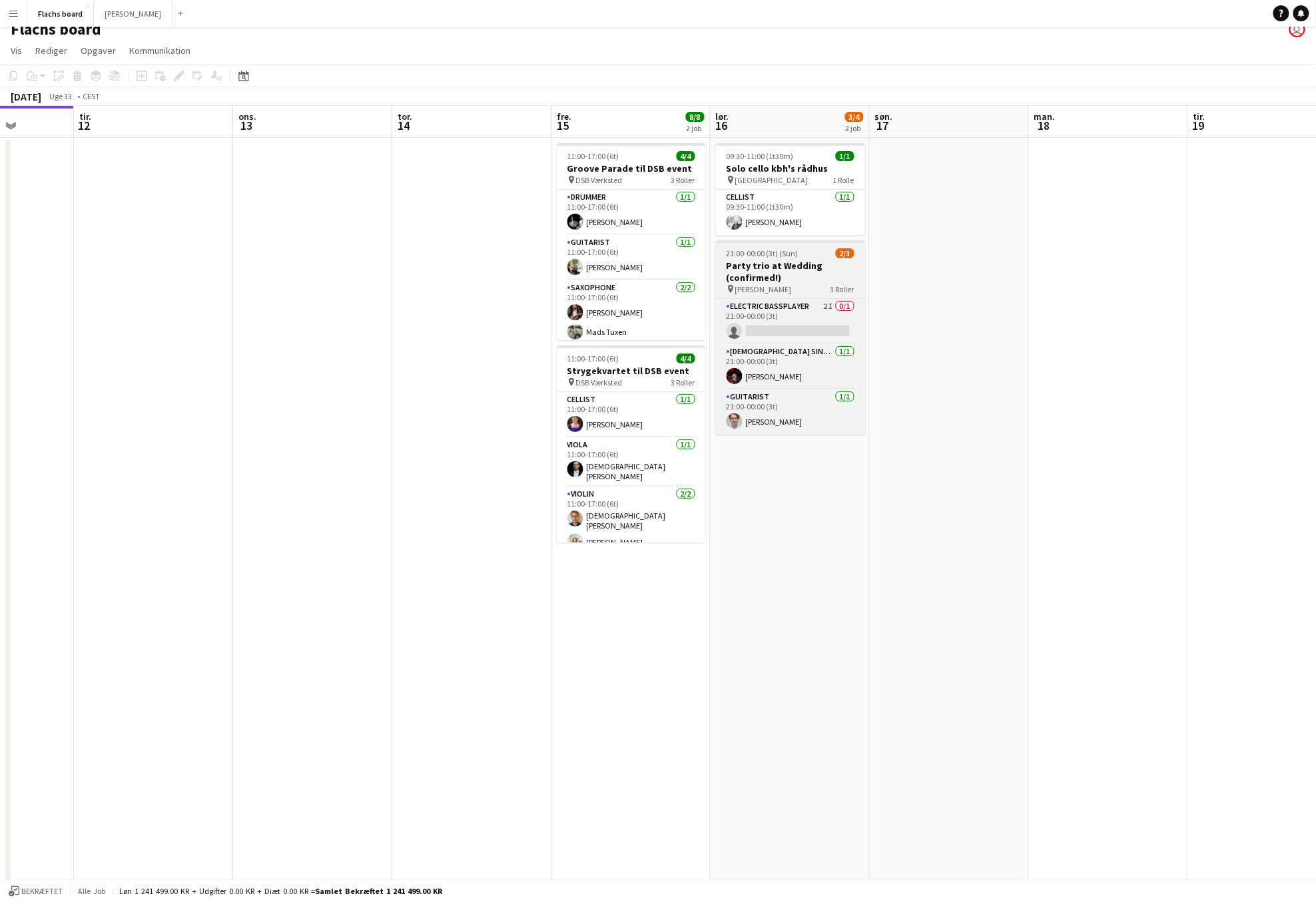
click at [782, 257] on app-job-card "21:00-00:00 (3t) (Sun) 2/3 Party trio at Wedding (confirmed!) pin Marienlyst St…" at bounding box center [790, 338] width 149 height 194
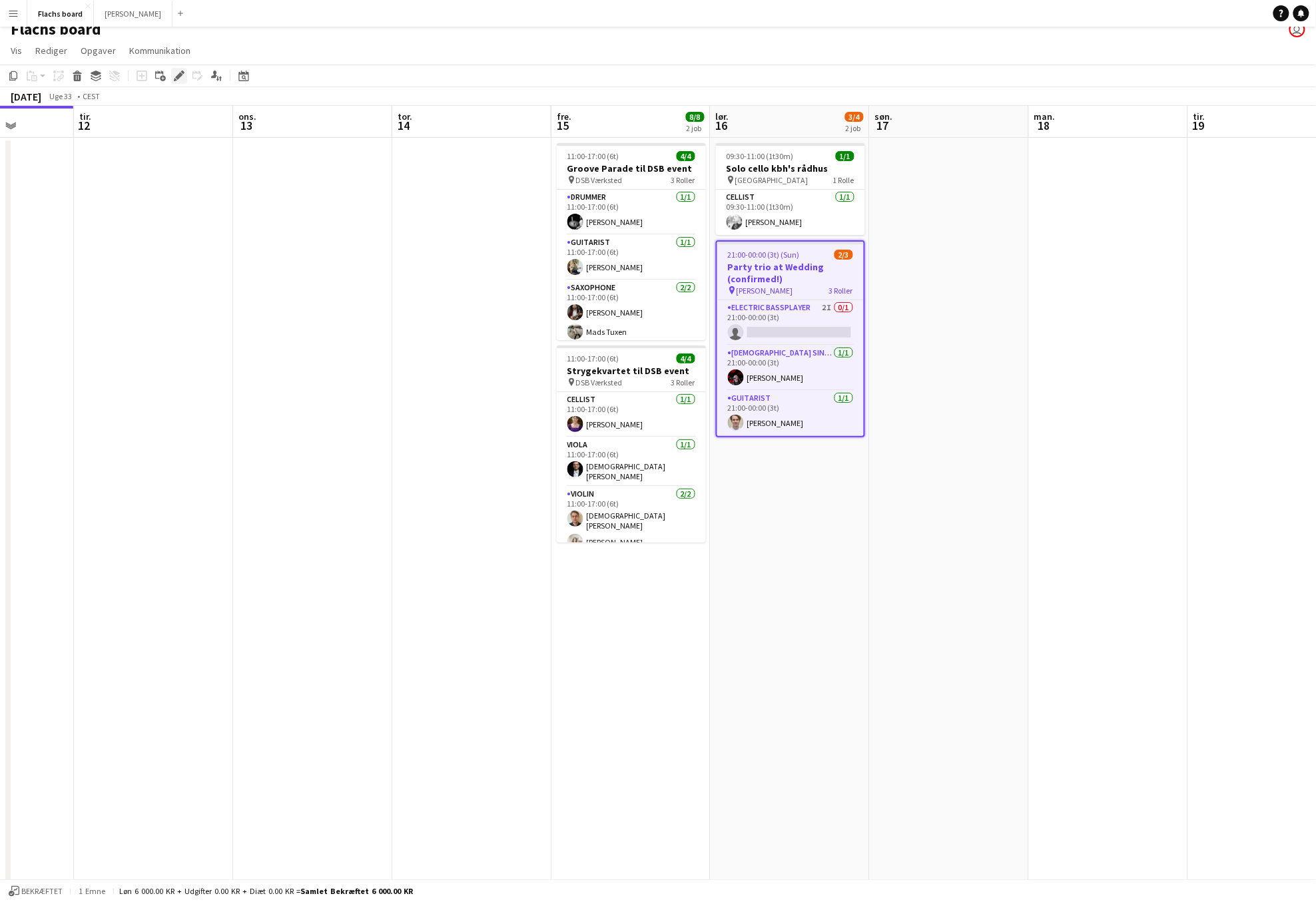
click at [182, 73] on icon "Rediger" at bounding box center [179, 76] width 11 height 11
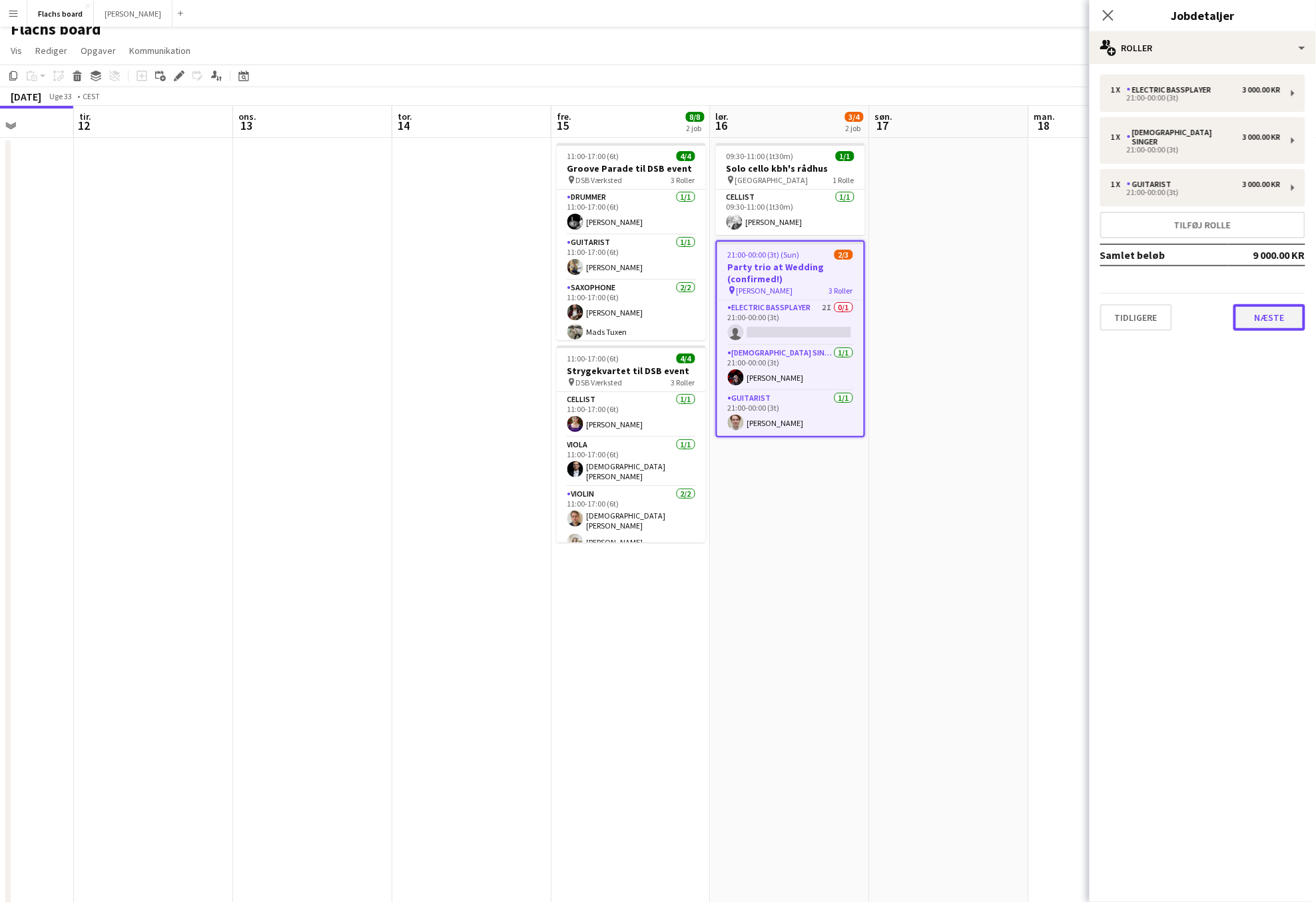
click at [947, 304] on button "Næste" at bounding box center [1268, 318] width 72 height 27
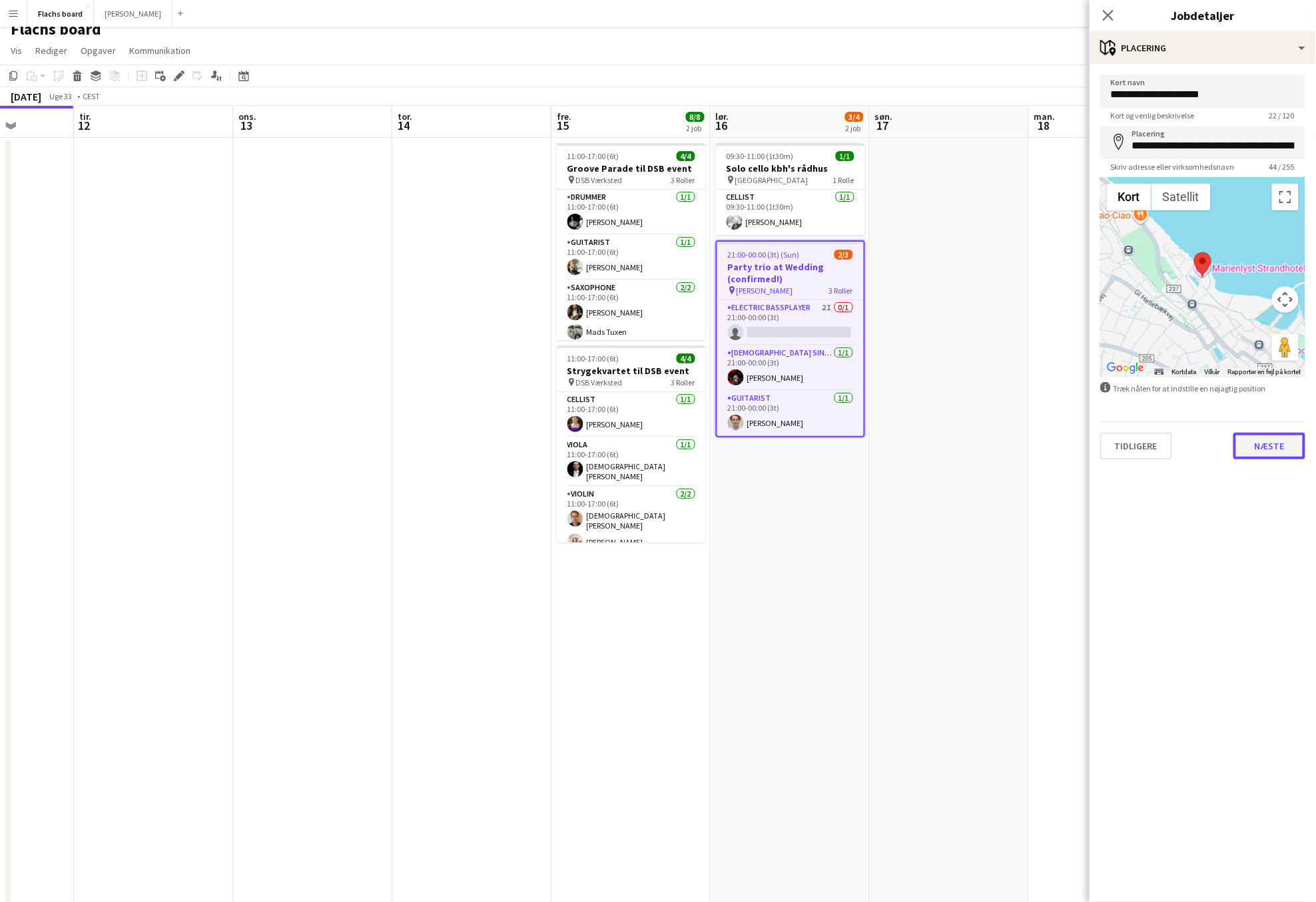
click at [947, 446] on button "Næste" at bounding box center [1268, 446] width 72 height 27
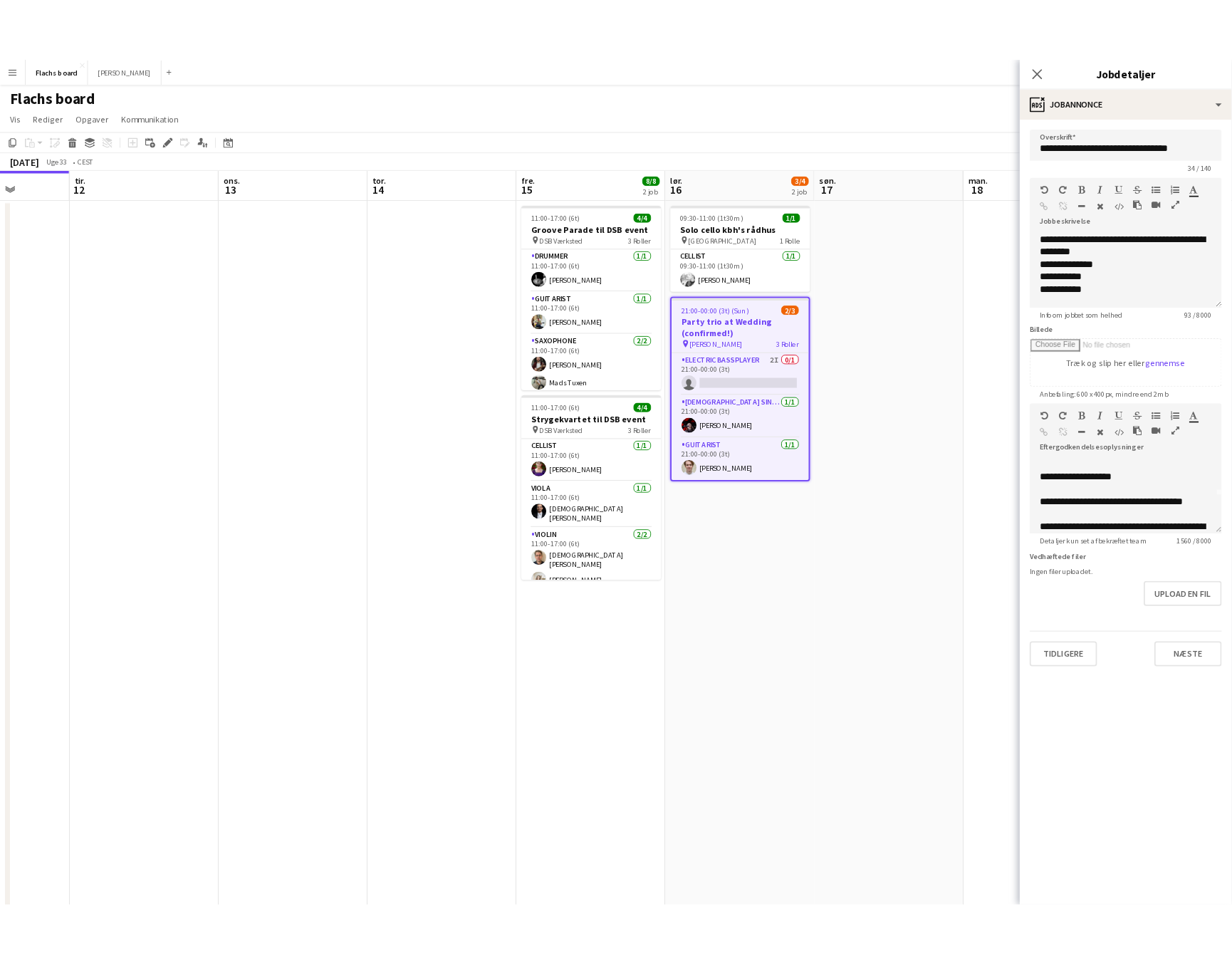
scroll to position [47, 0]
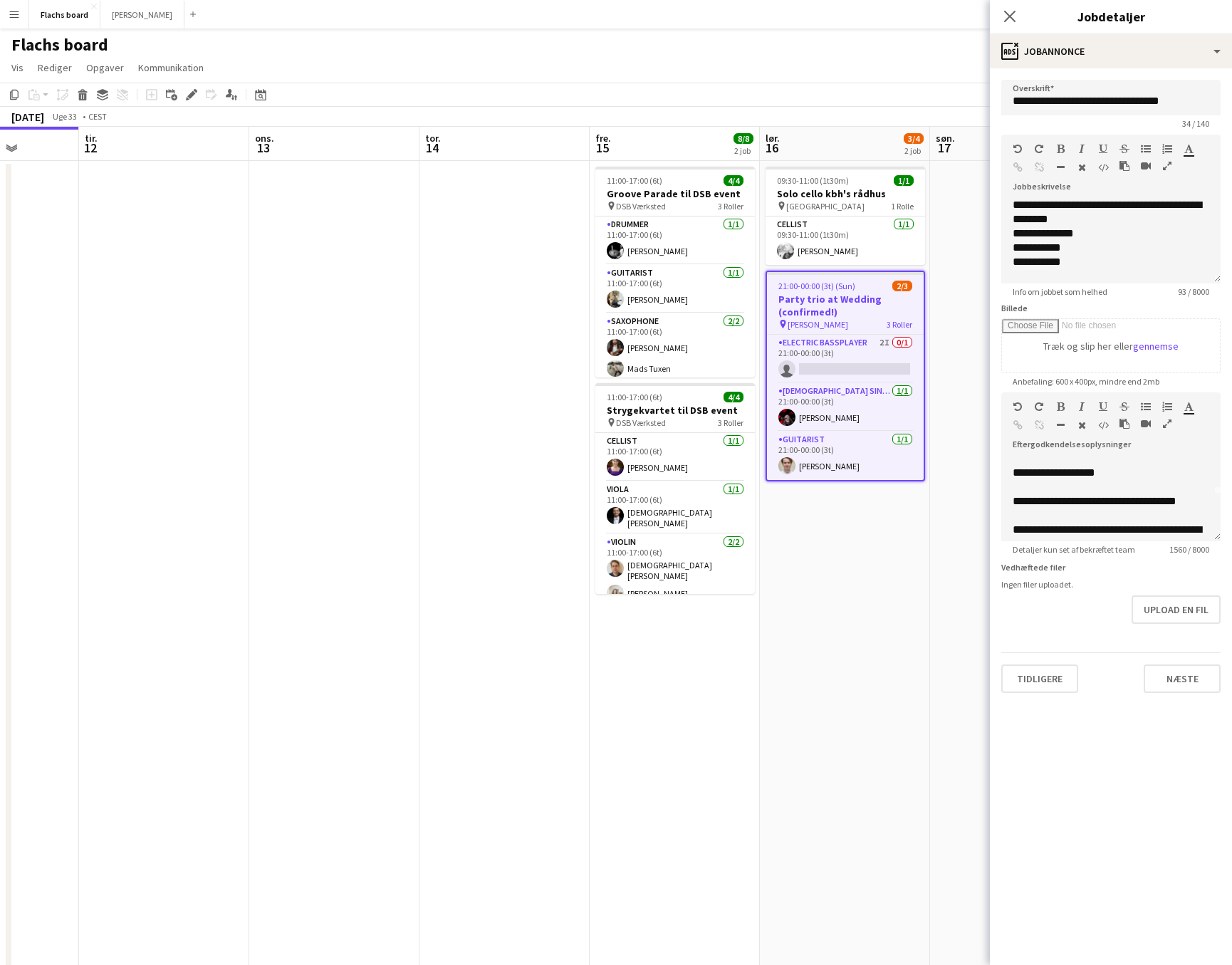
click at [380, 482] on app-date-cell at bounding box center [334, 864] width 170 height 1407
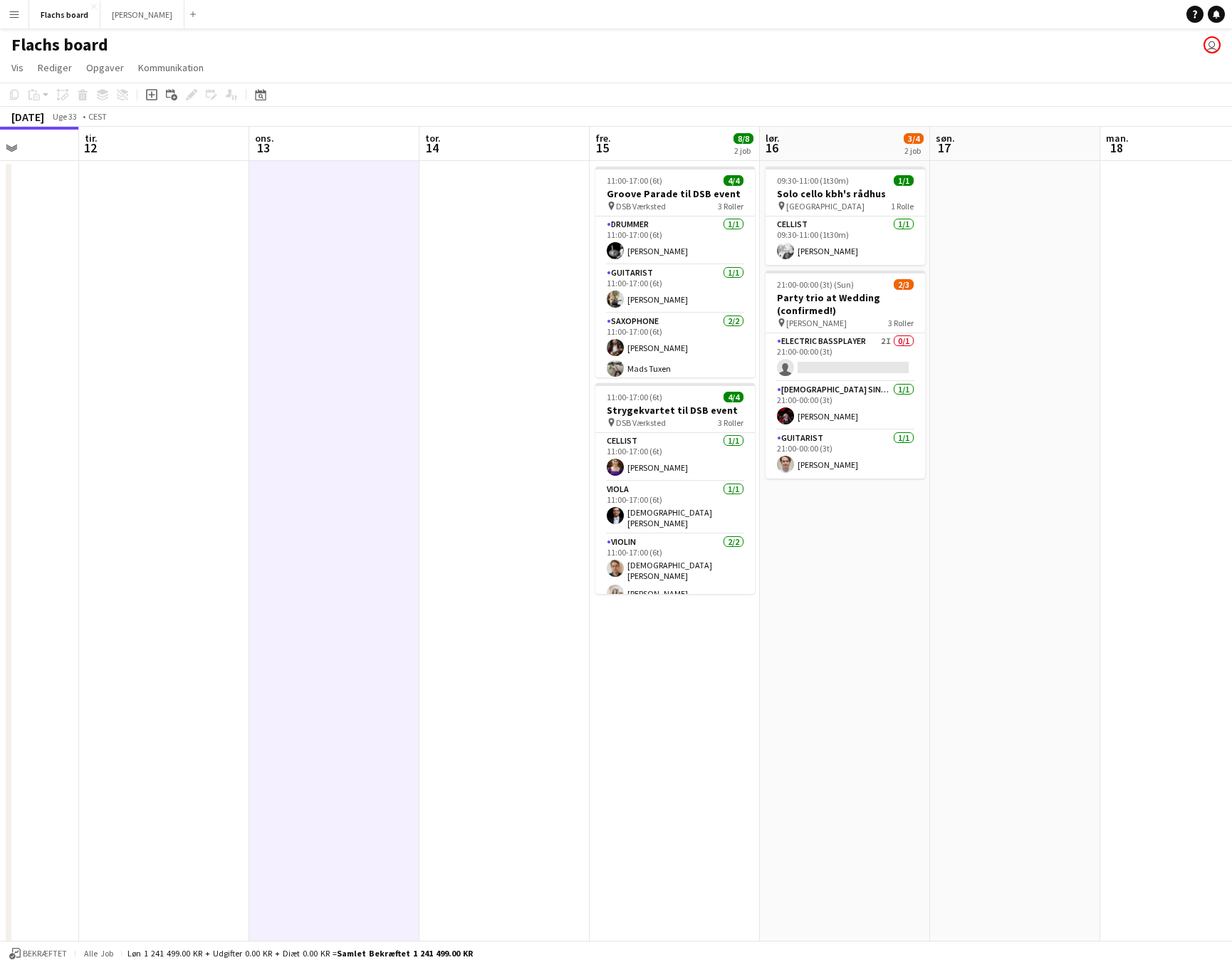
click at [14, 6] on button "Menu" at bounding box center [14, 14] width 29 height 29
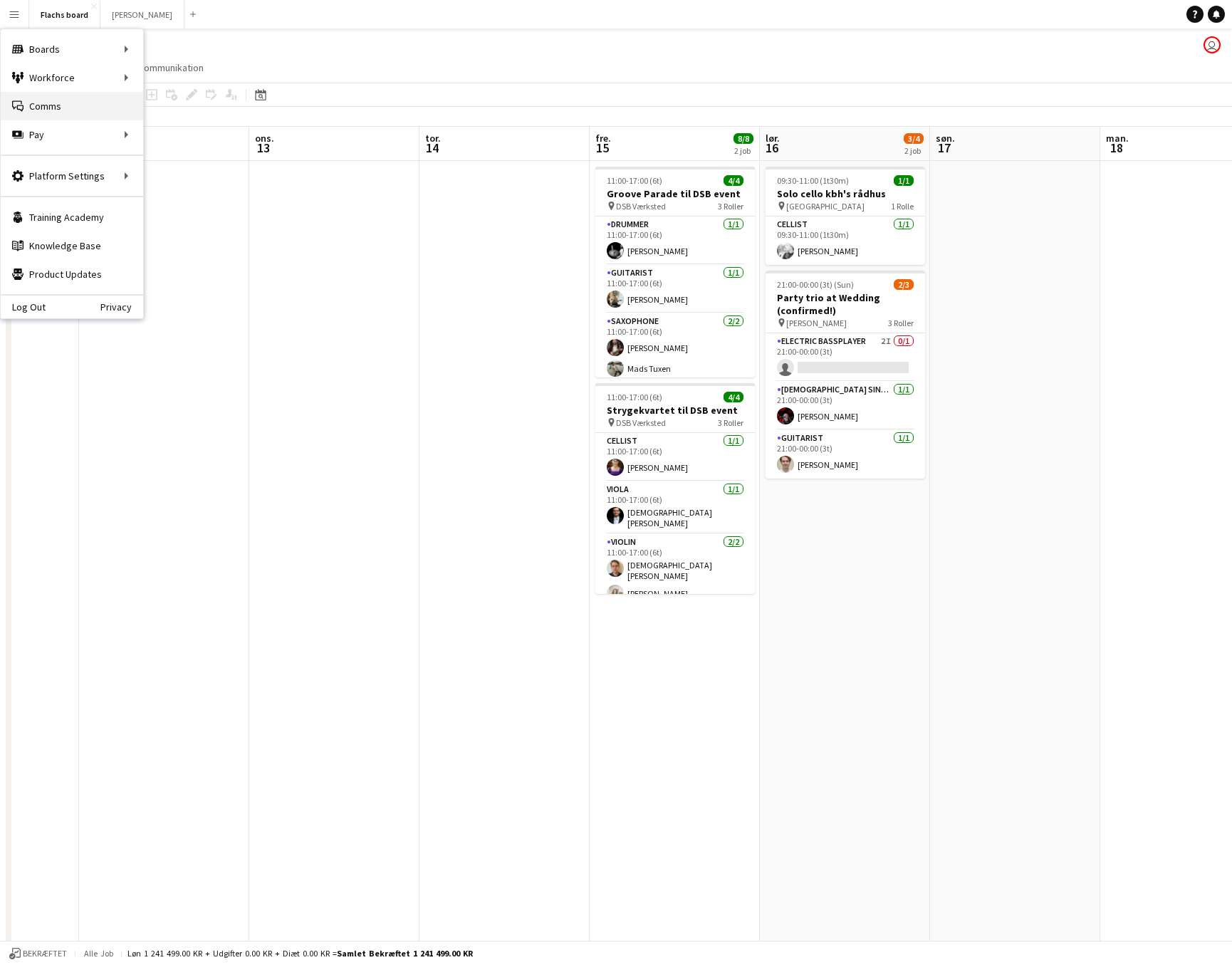
click at [38, 108] on link "Comms Comms" at bounding box center [72, 106] width 143 height 29
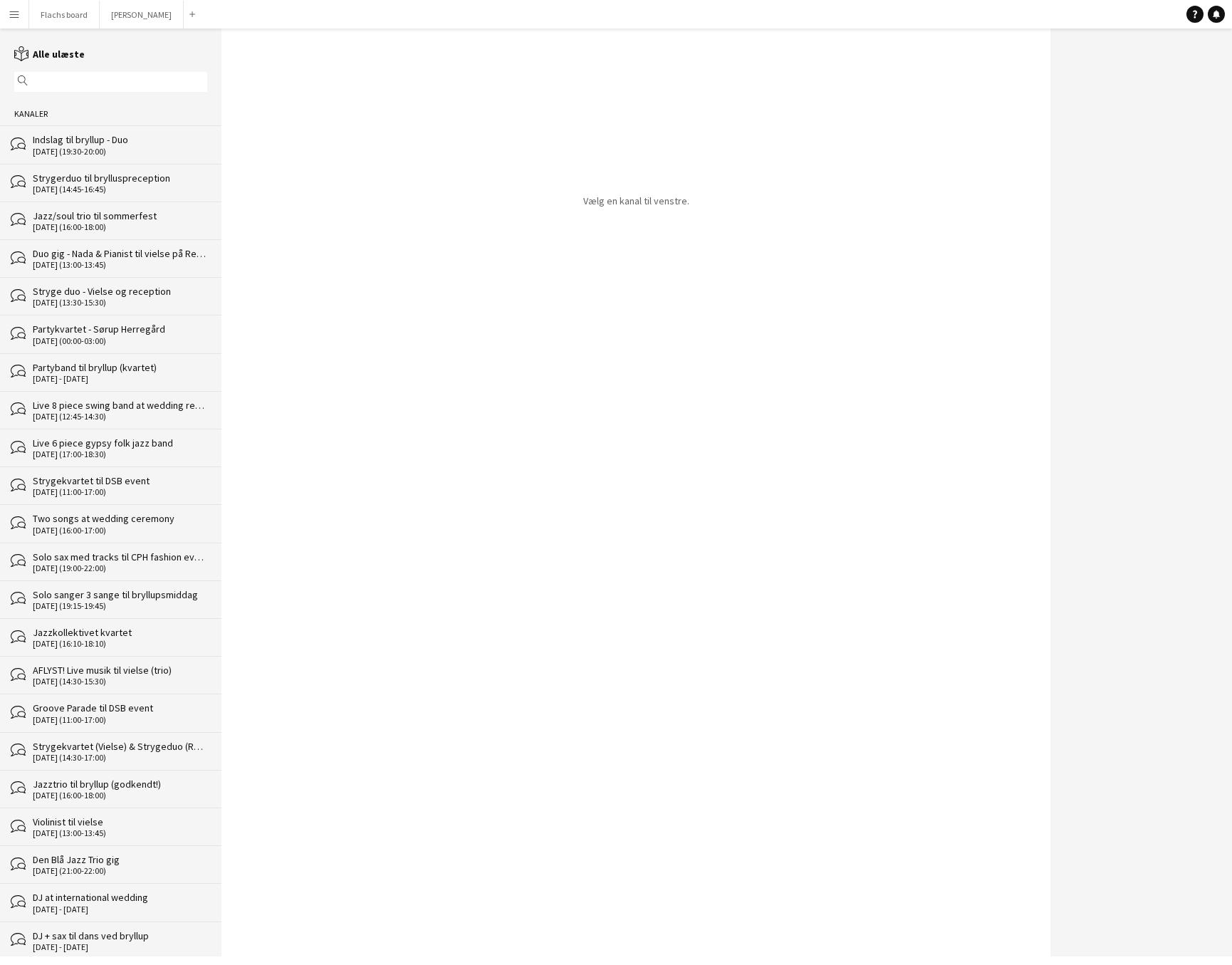
click at [60, 136] on div "Indslag til bryllup - Duo" at bounding box center [120, 140] width 174 height 13
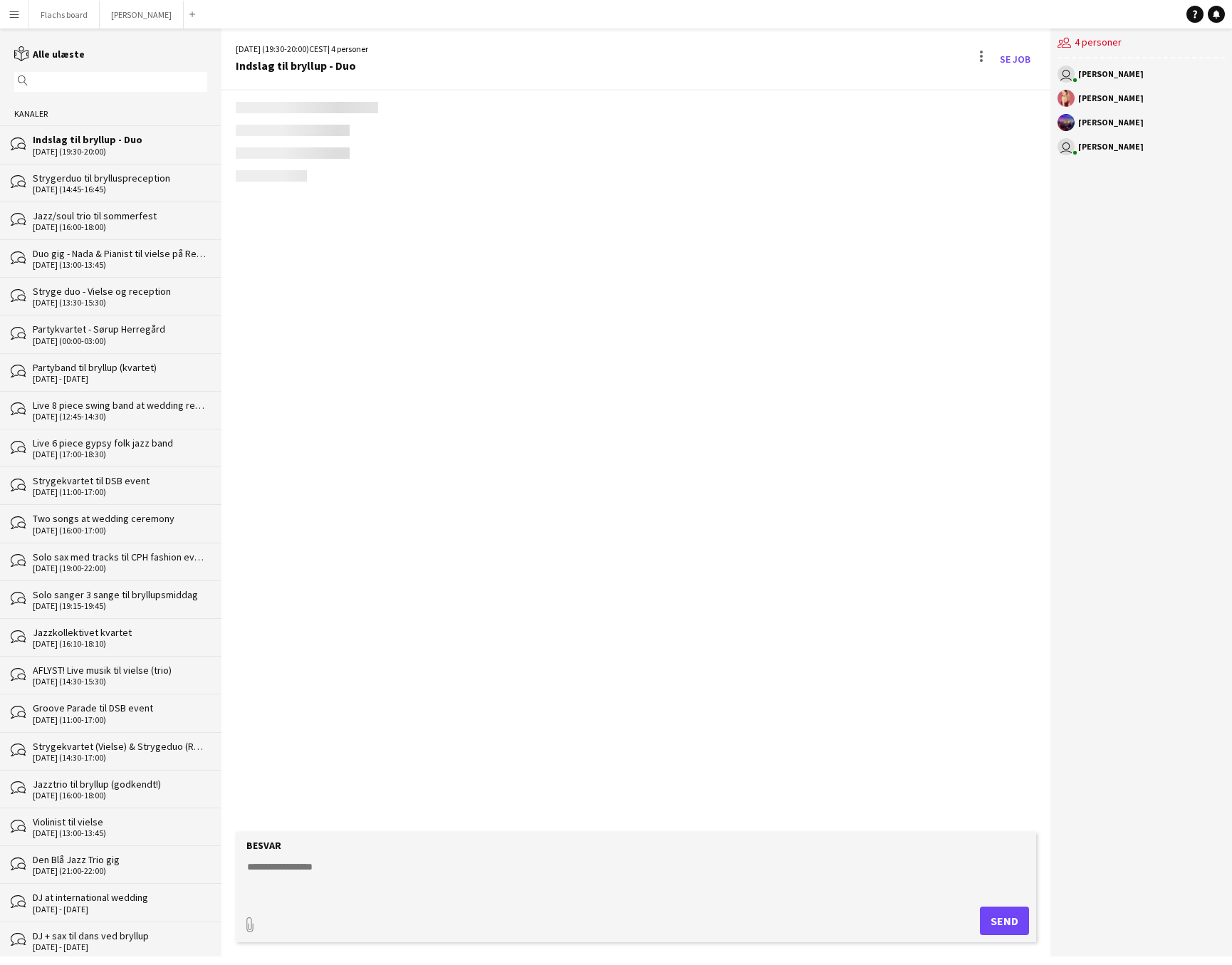
scroll to position [305, 0]
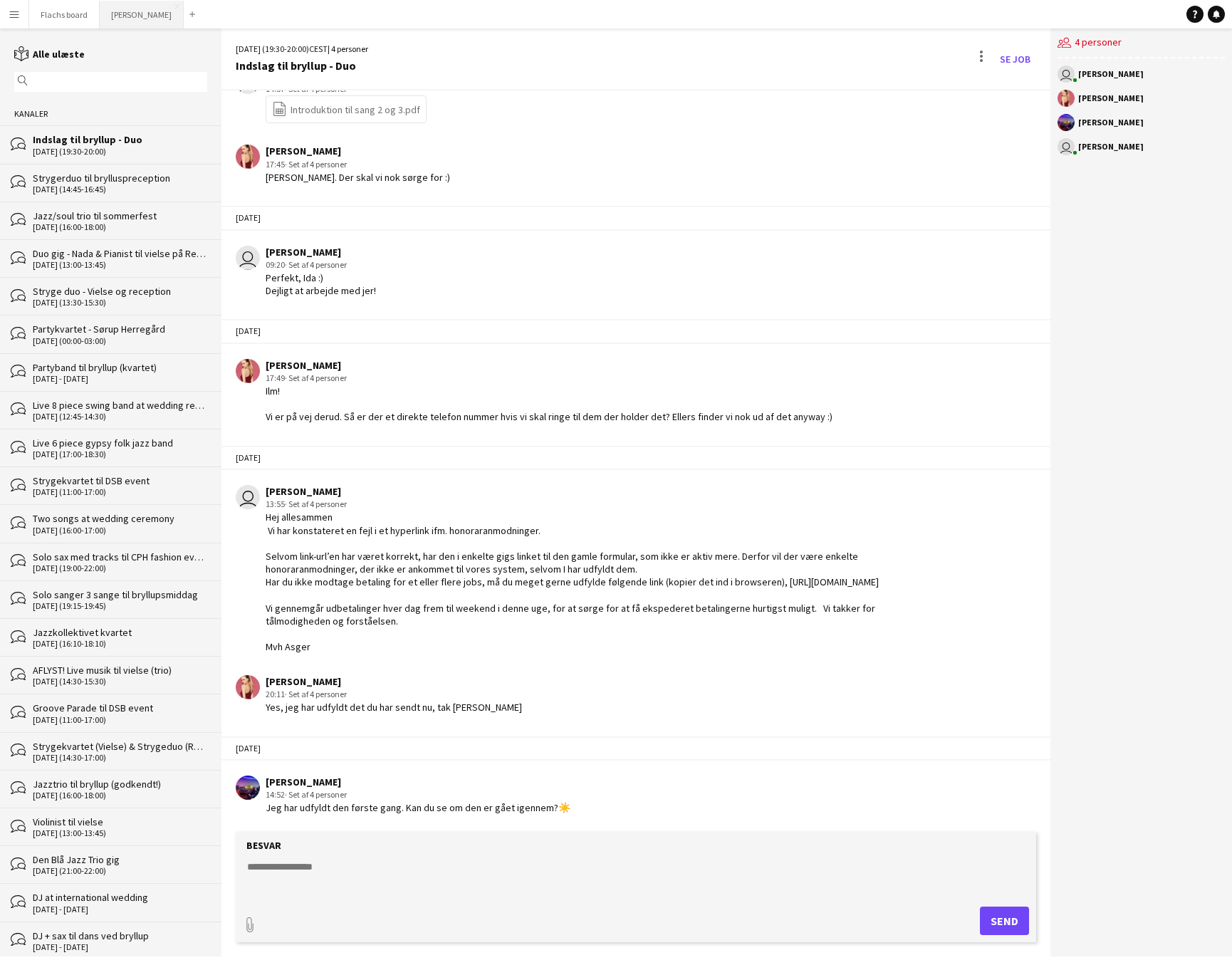
click at [133, 19] on button "Asger Gigs Luk" at bounding box center [141, 14] width 84 height 28
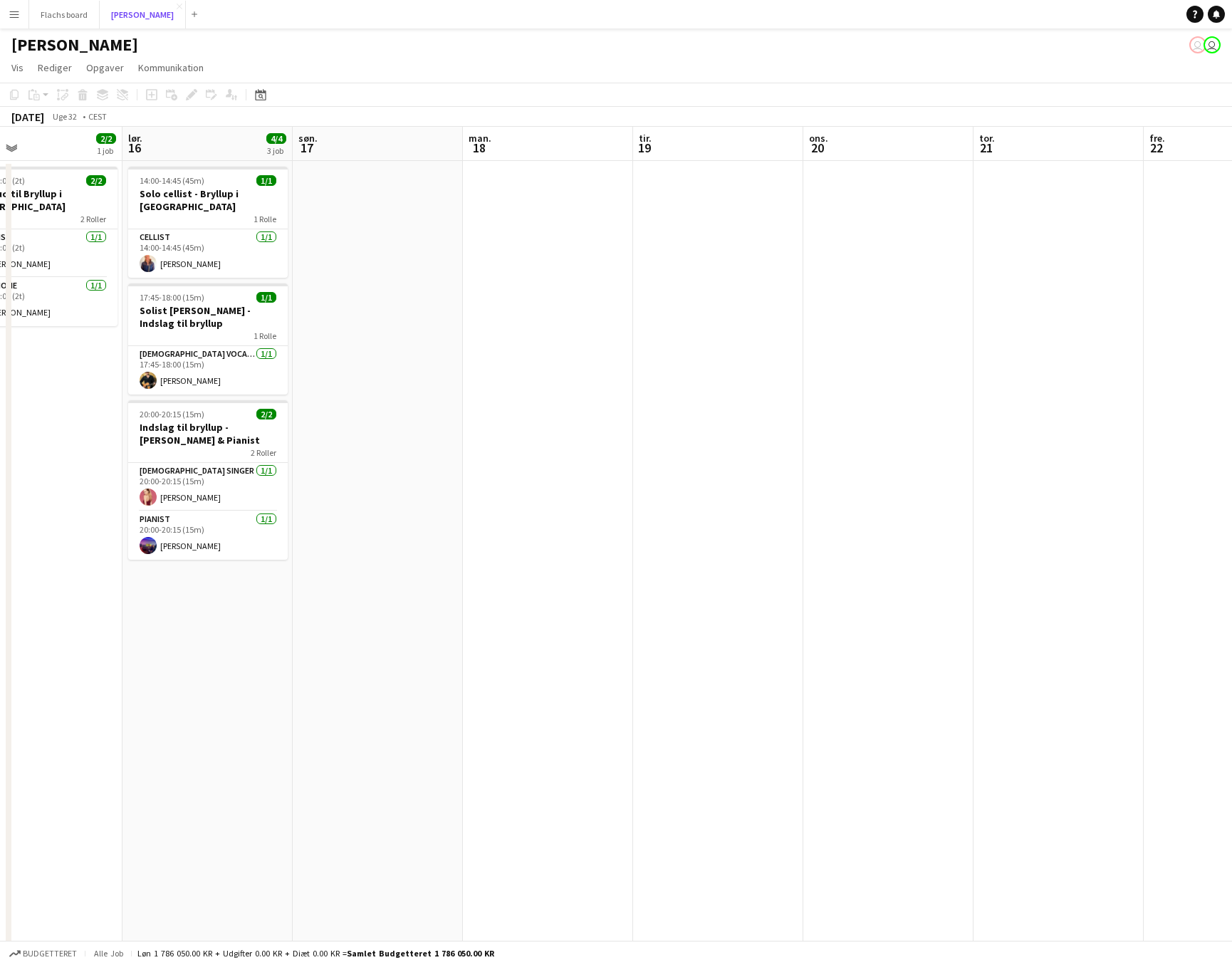
scroll to position [0, 567]
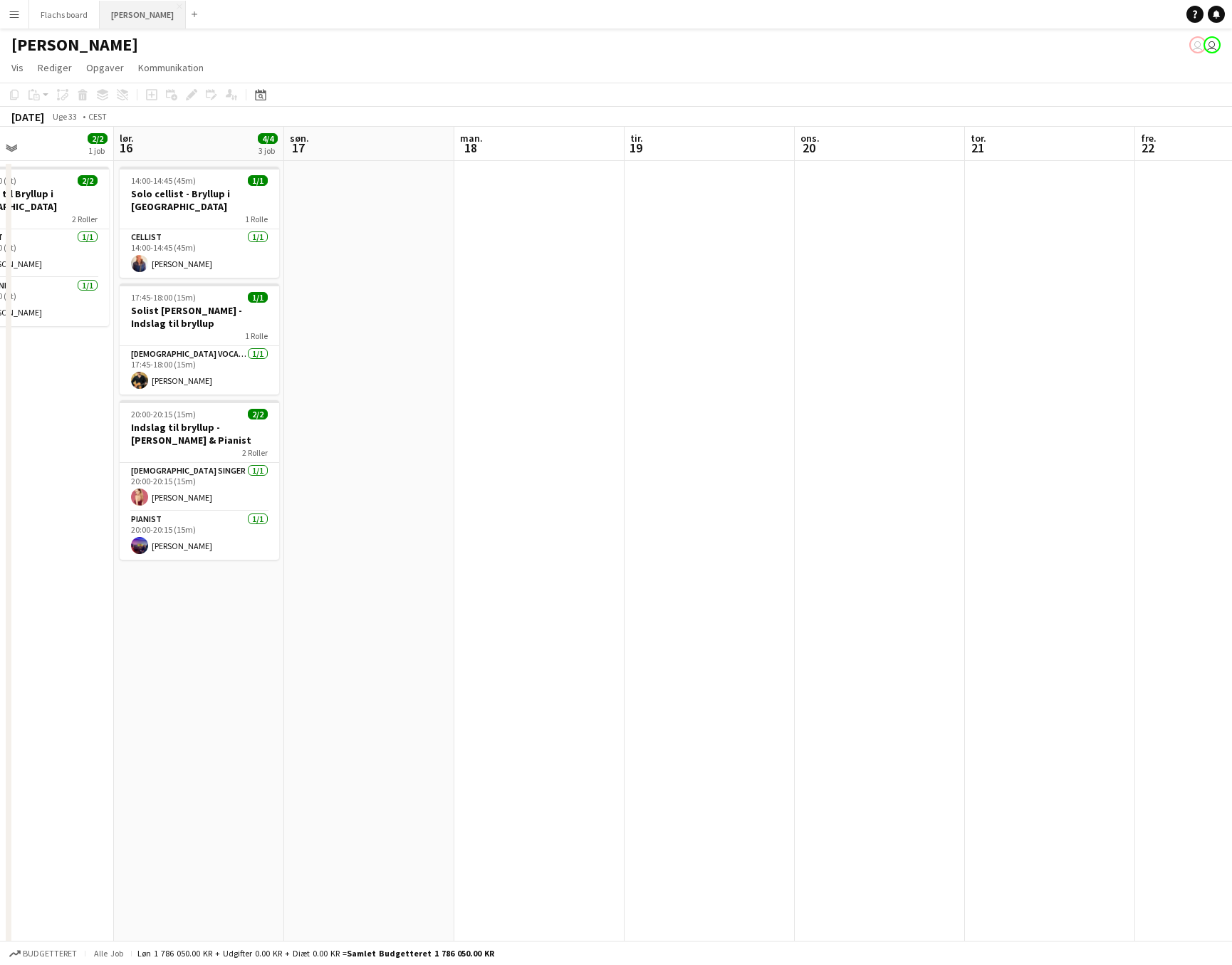
click at [118, 28] on button "Asger Gigs Luk" at bounding box center [143, 14] width 86 height 28
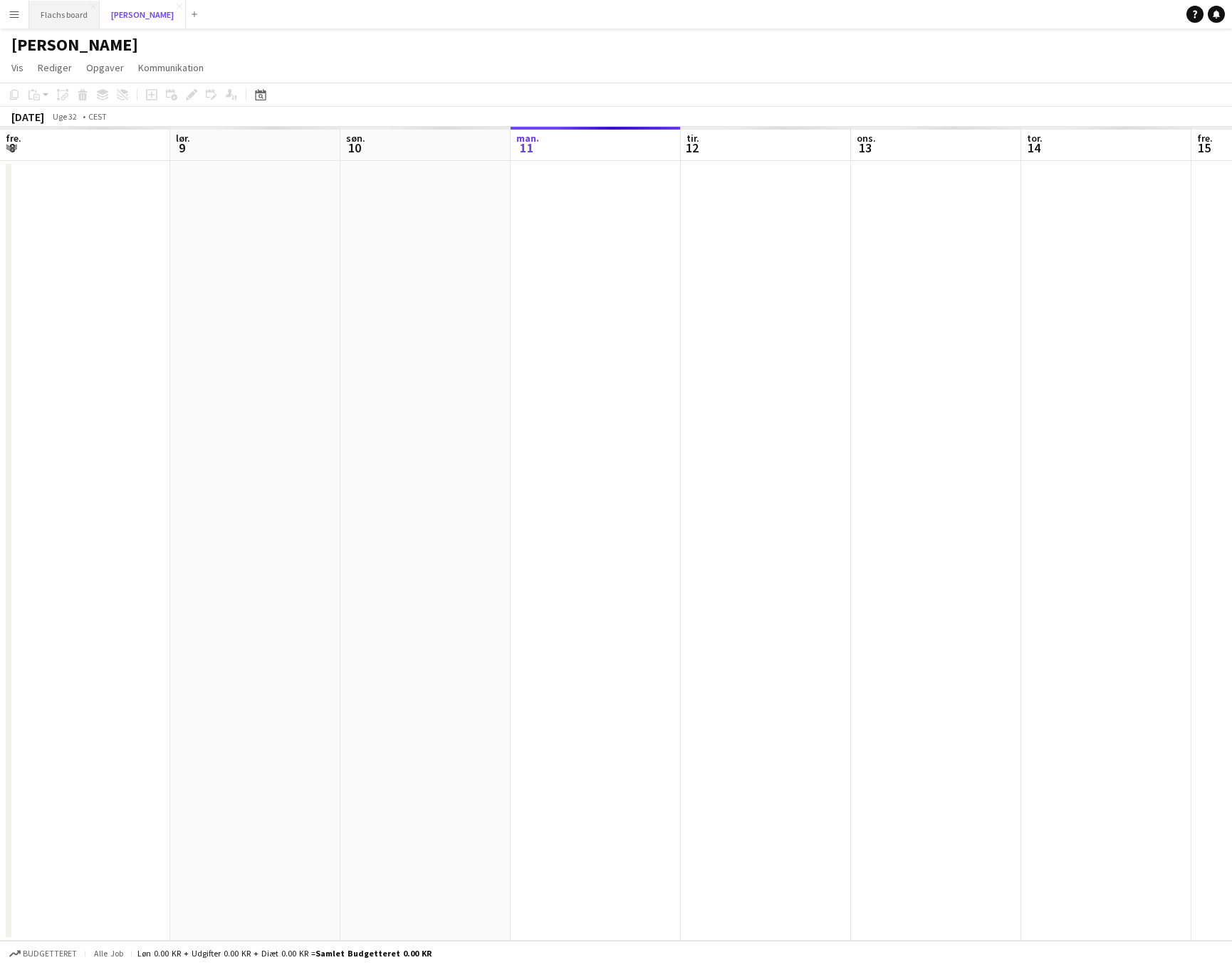
scroll to position [0, 340]
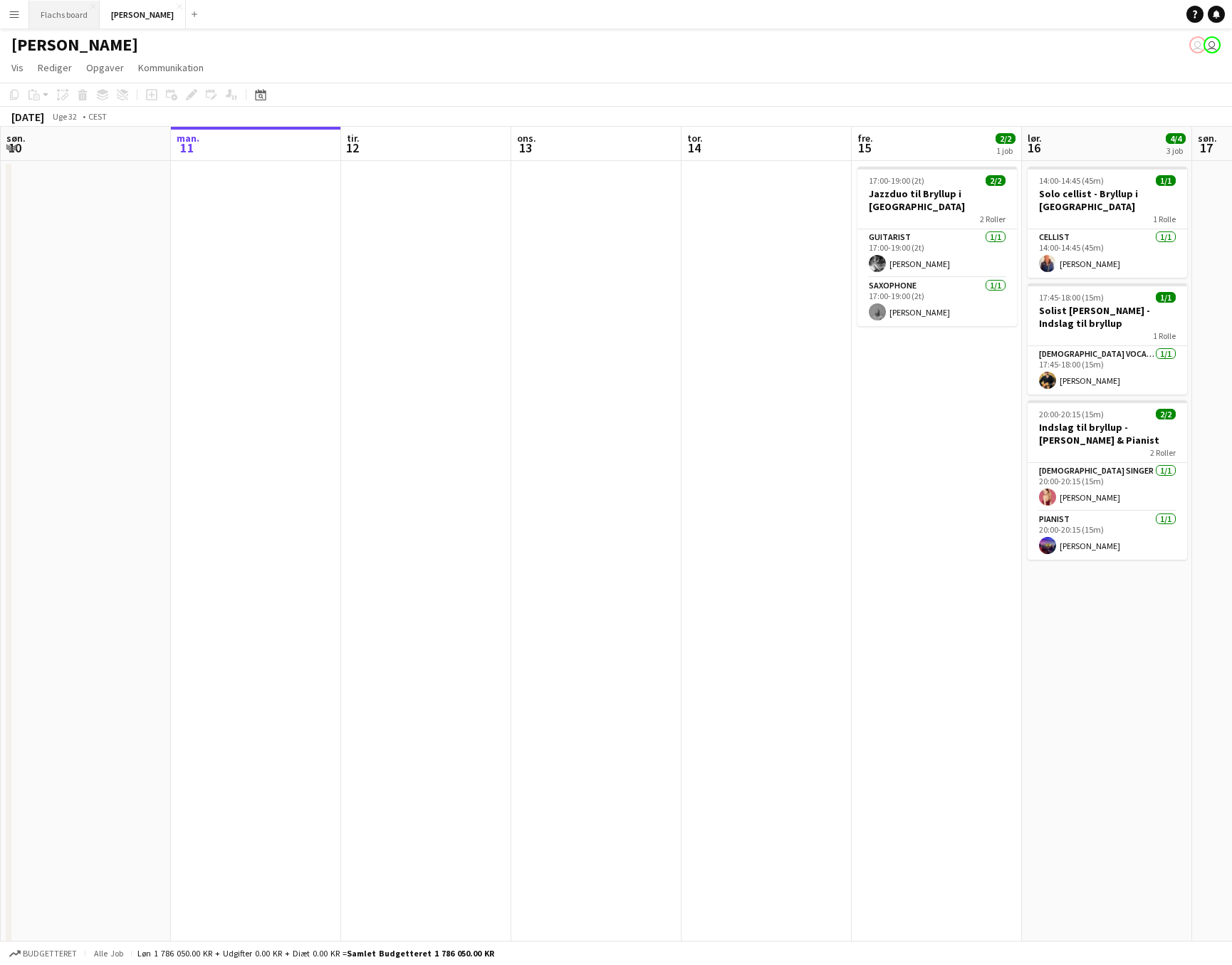
click at [60, 22] on button "Flachs board Luk" at bounding box center [65, 14] width 70 height 28
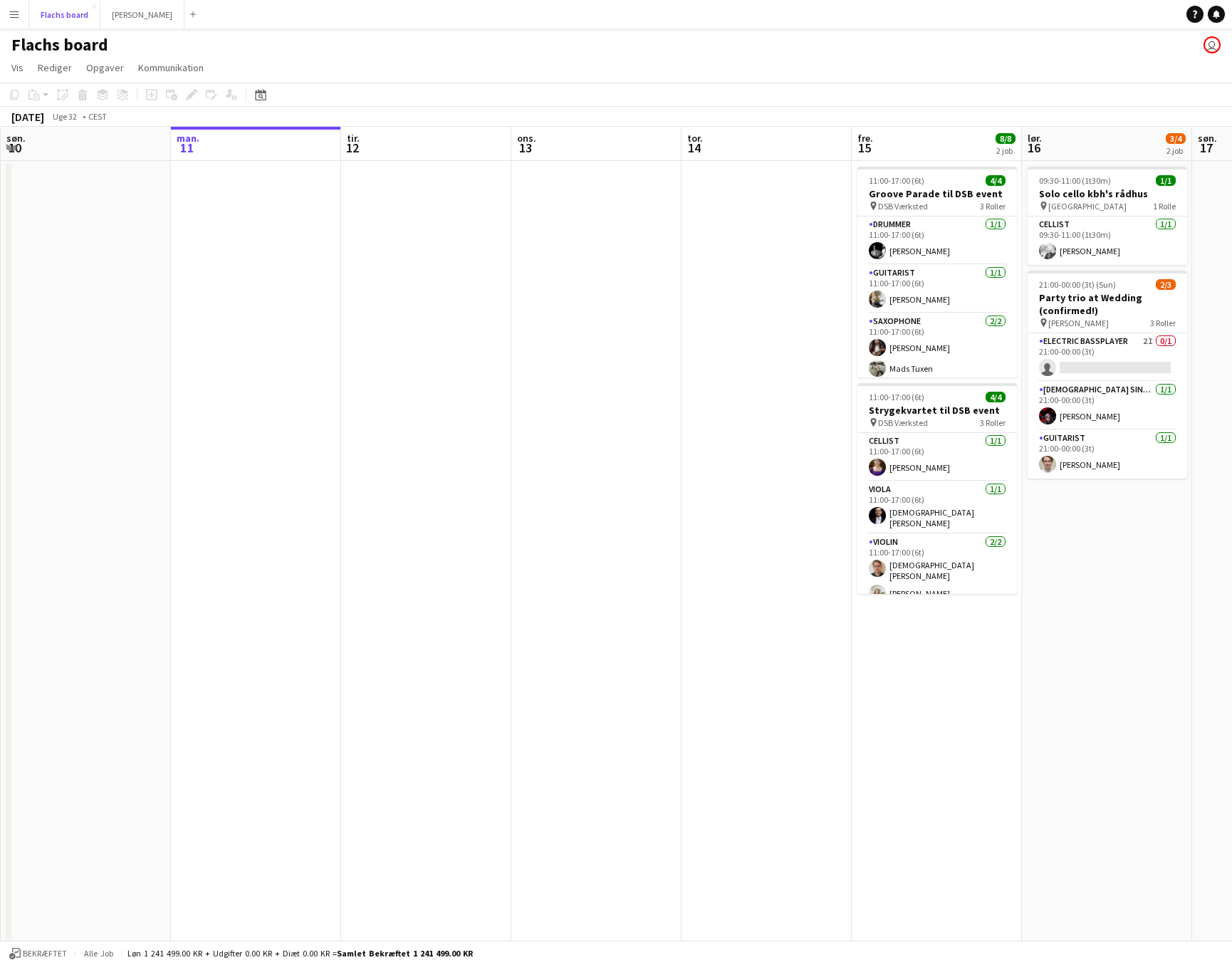
scroll to position [0, 435]
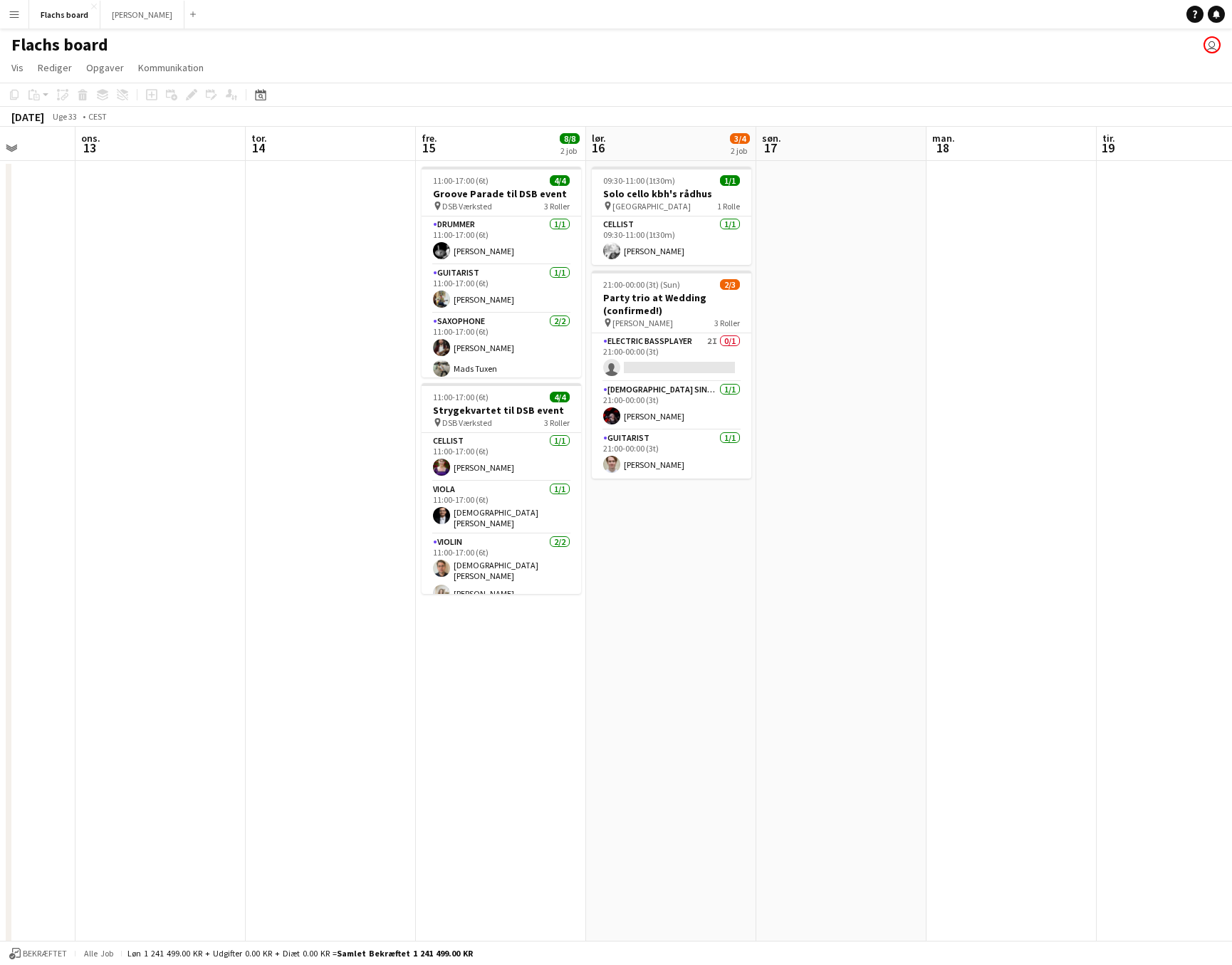
click at [6, 18] on button "Menu" at bounding box center [14, 14] width 29 height 29
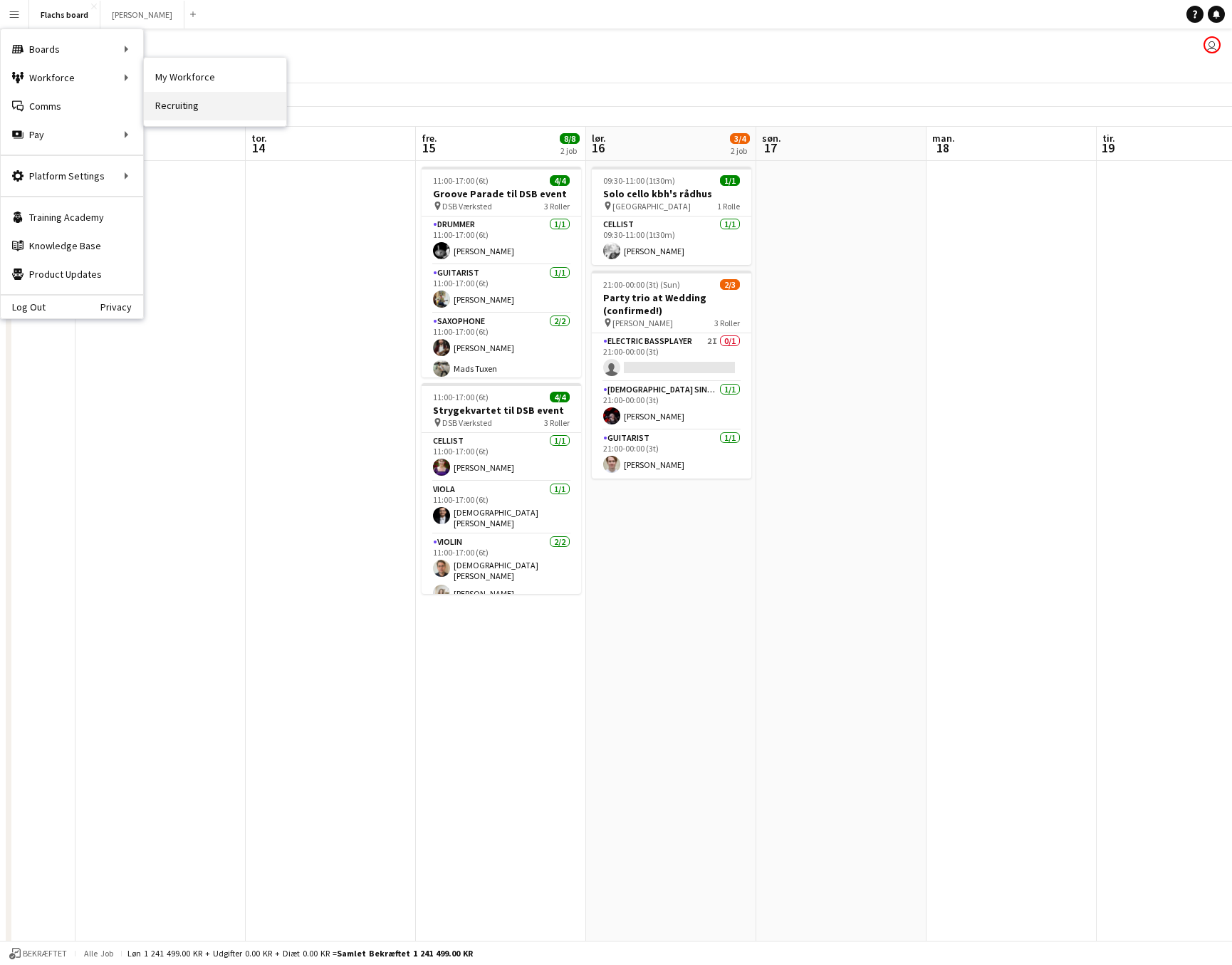
click at [202, 96] on link "Recruiting" at bounding box center [215, 106] width 143 height 29
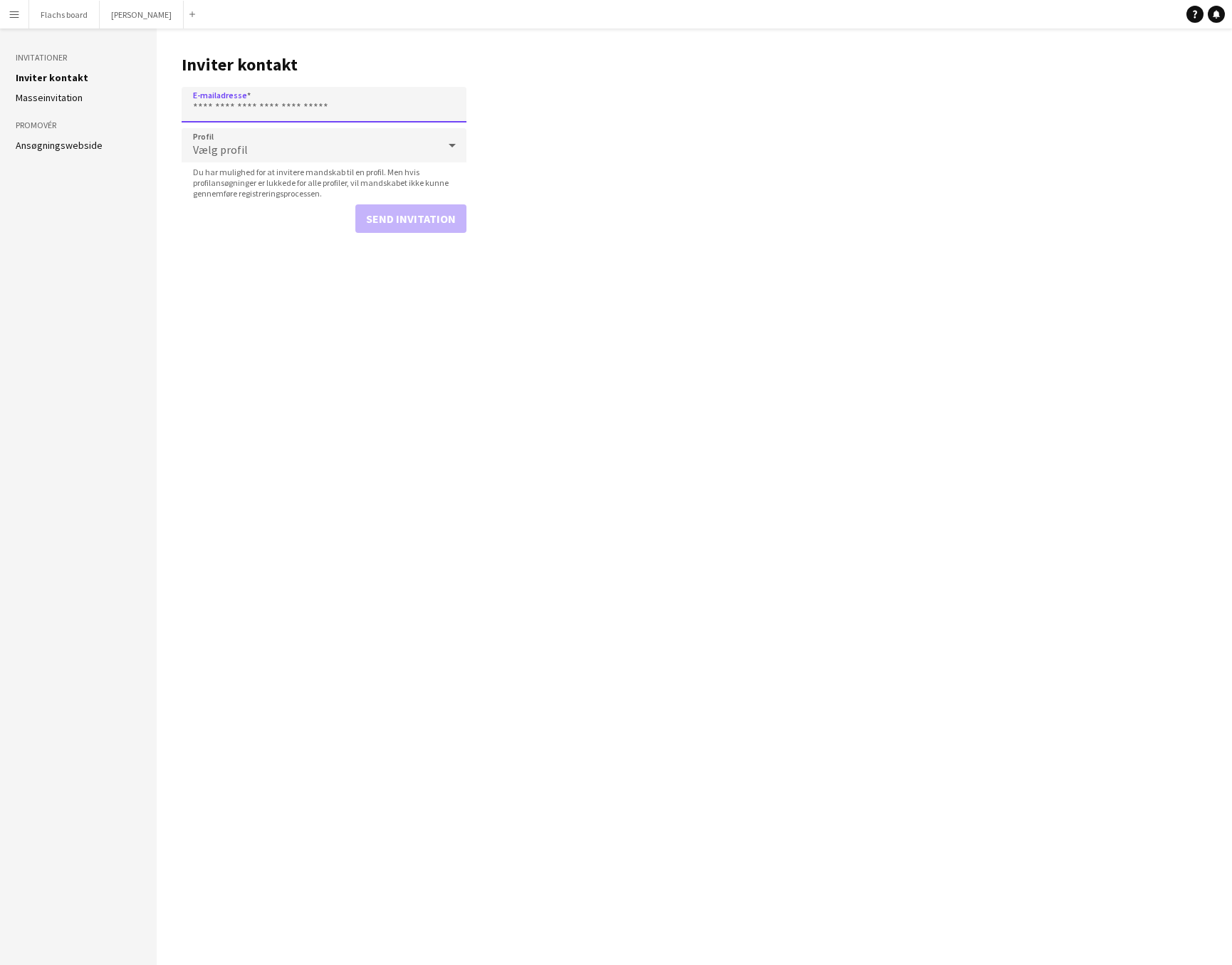
click at [262, 115] on input "E-mailadresse" at bounding box center [323, 105] width 285 height 36
type input "**********"
click at [292, 148] on div "Vælg profil" at bounding box center [310, 146] width 257 height 34
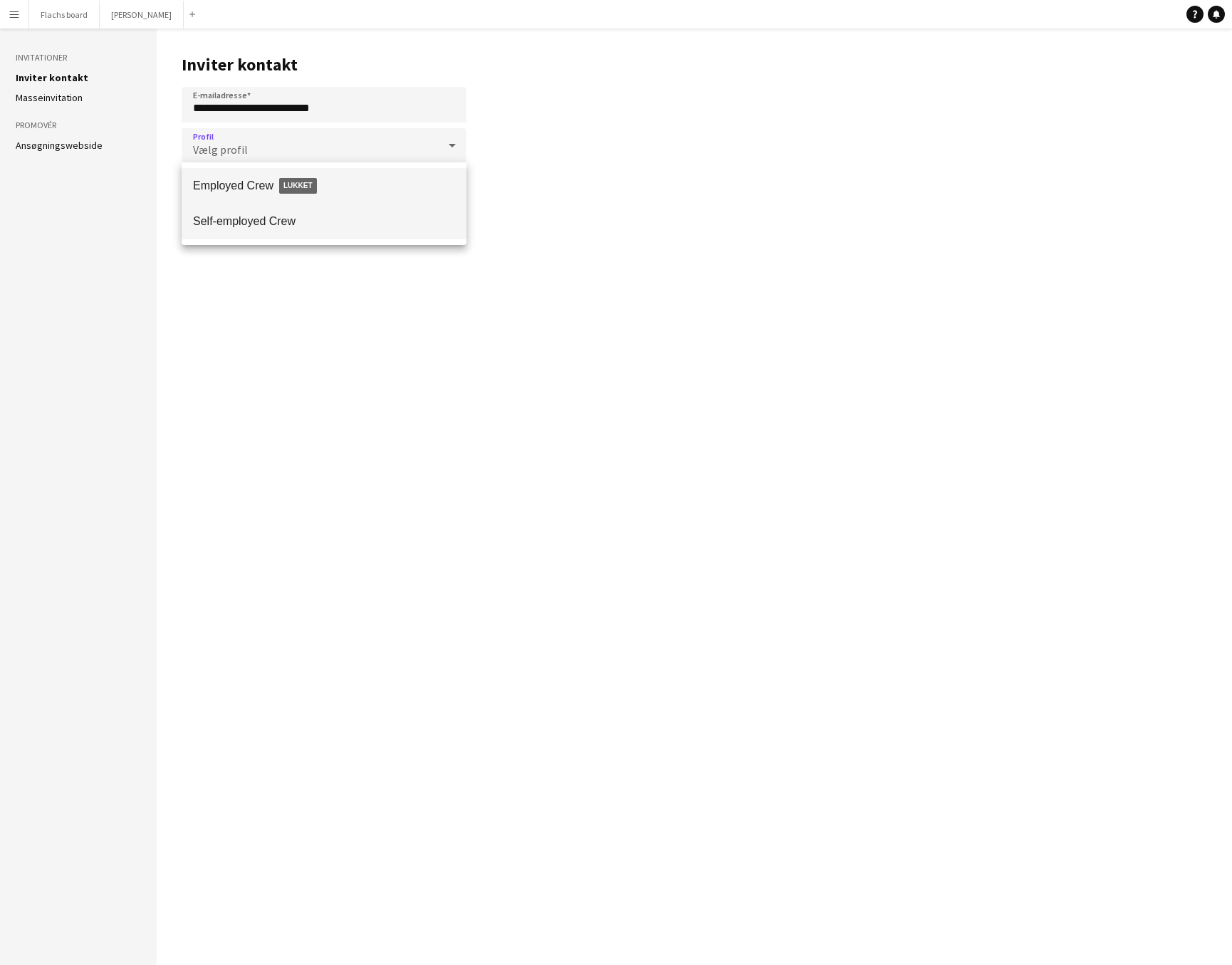
click at [319, 222] on span "Self-employed Crew" at bounding box center [323, 221] width 262 height 14
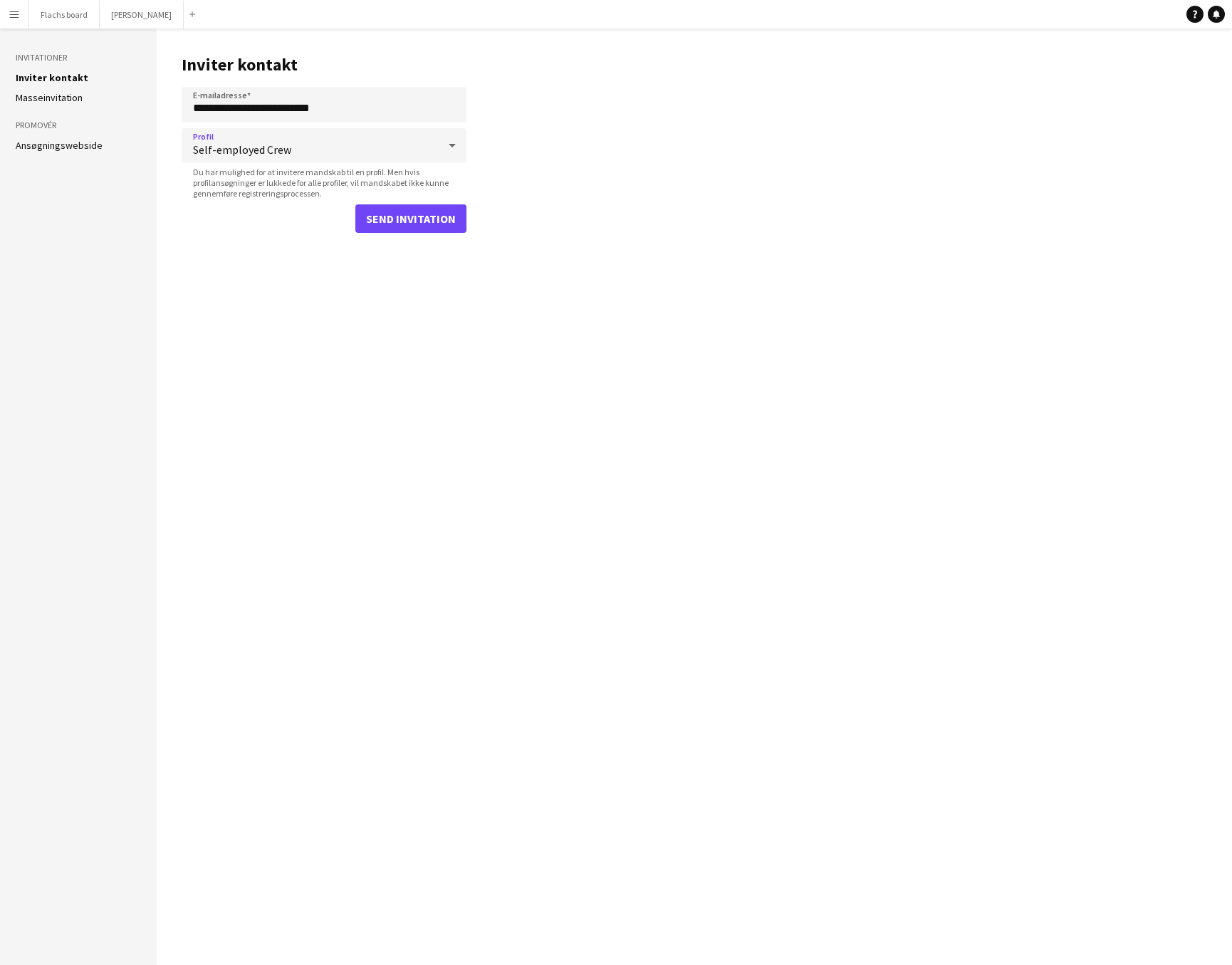
click at [356, 219] on div "Send invitation" at bounding box center [323, 219] width 285 height 29
click at [375, 219] on button "Send invitation" at bounding box center [411, 219] width 111 height 29
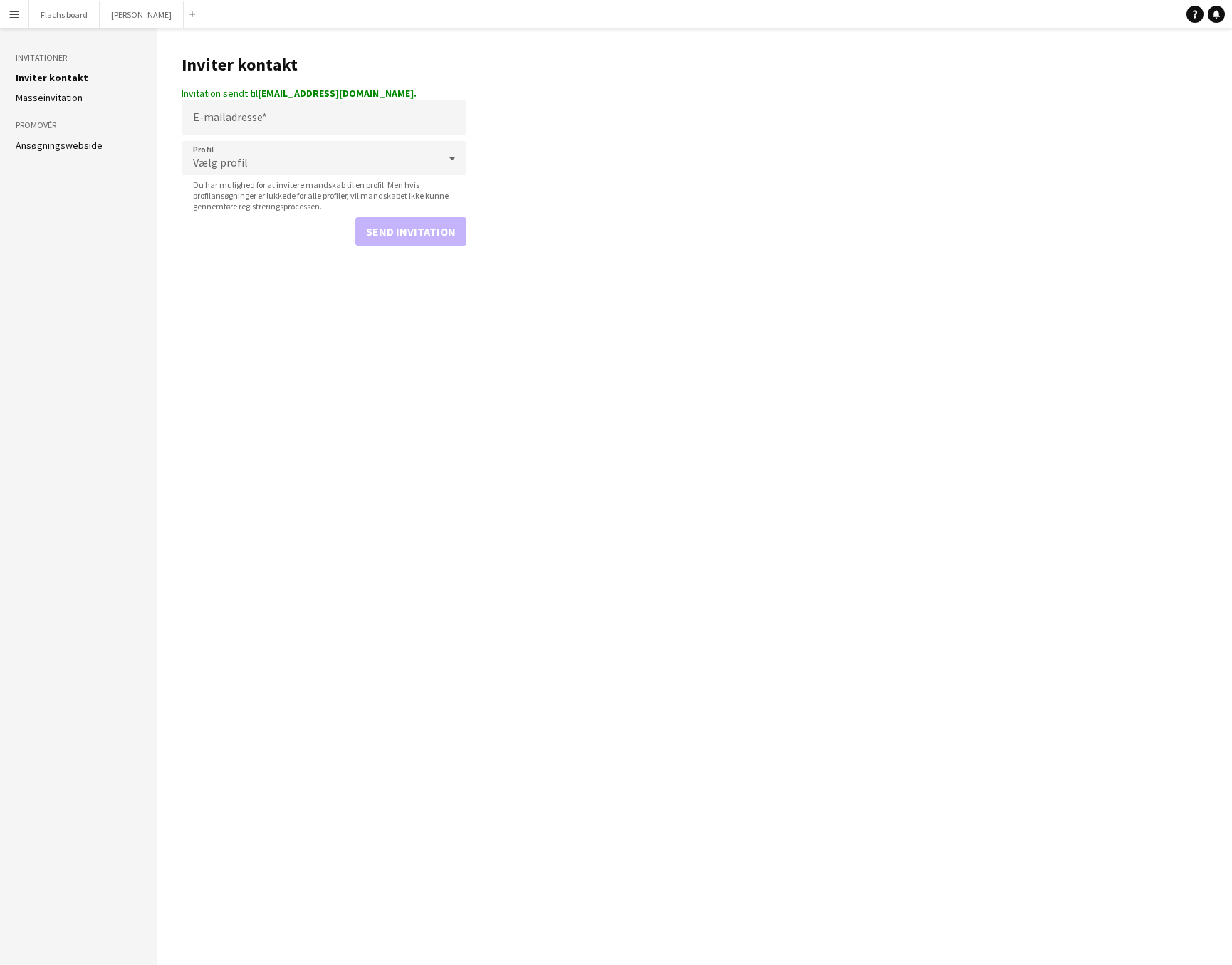
click at [13, 13] on app-icon "Menu" at bounding box center [14, 14] width 11 height 11
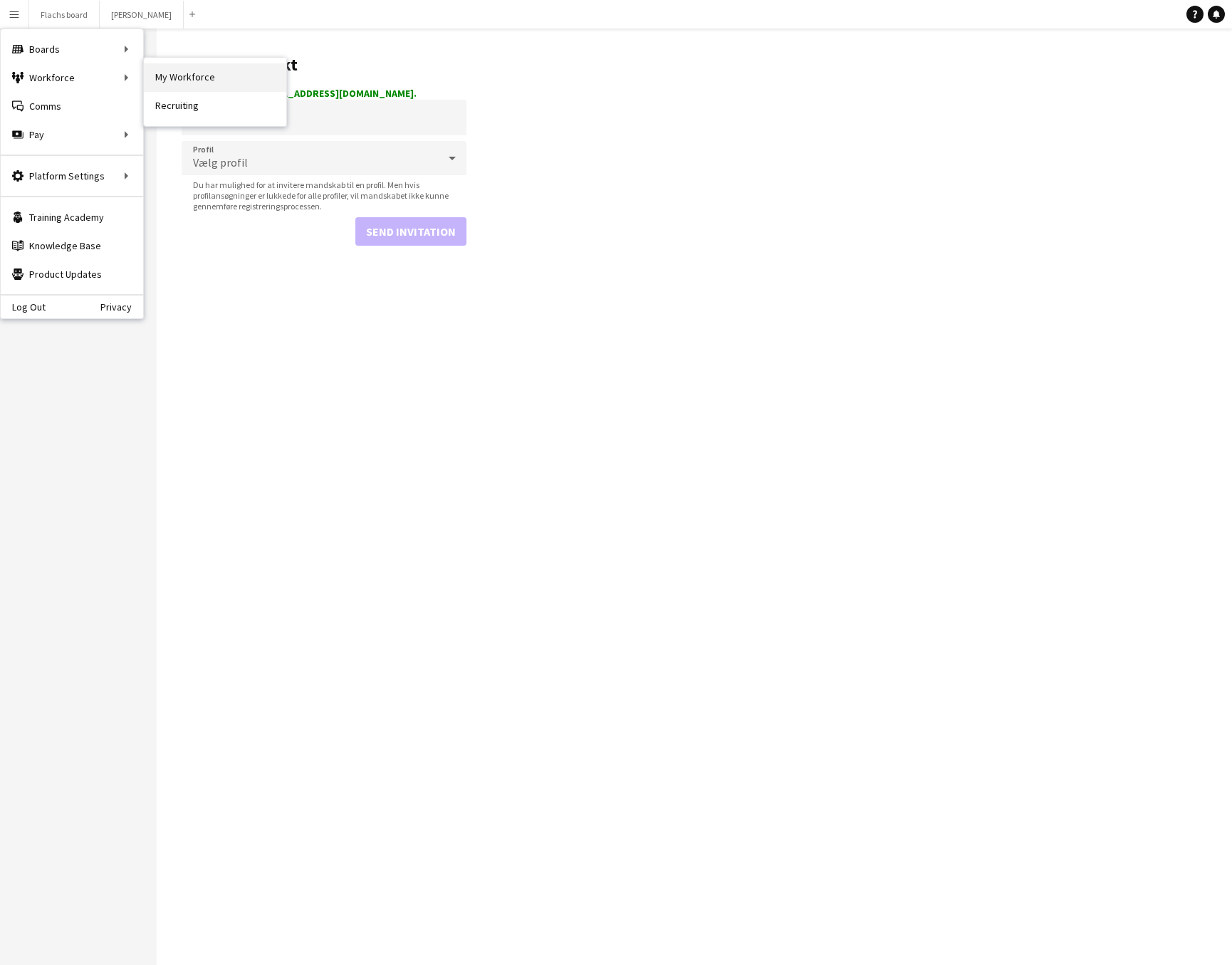
click at [177, 75] on link "My Workforce" at bounding box center [215, 77] width 143 height 29
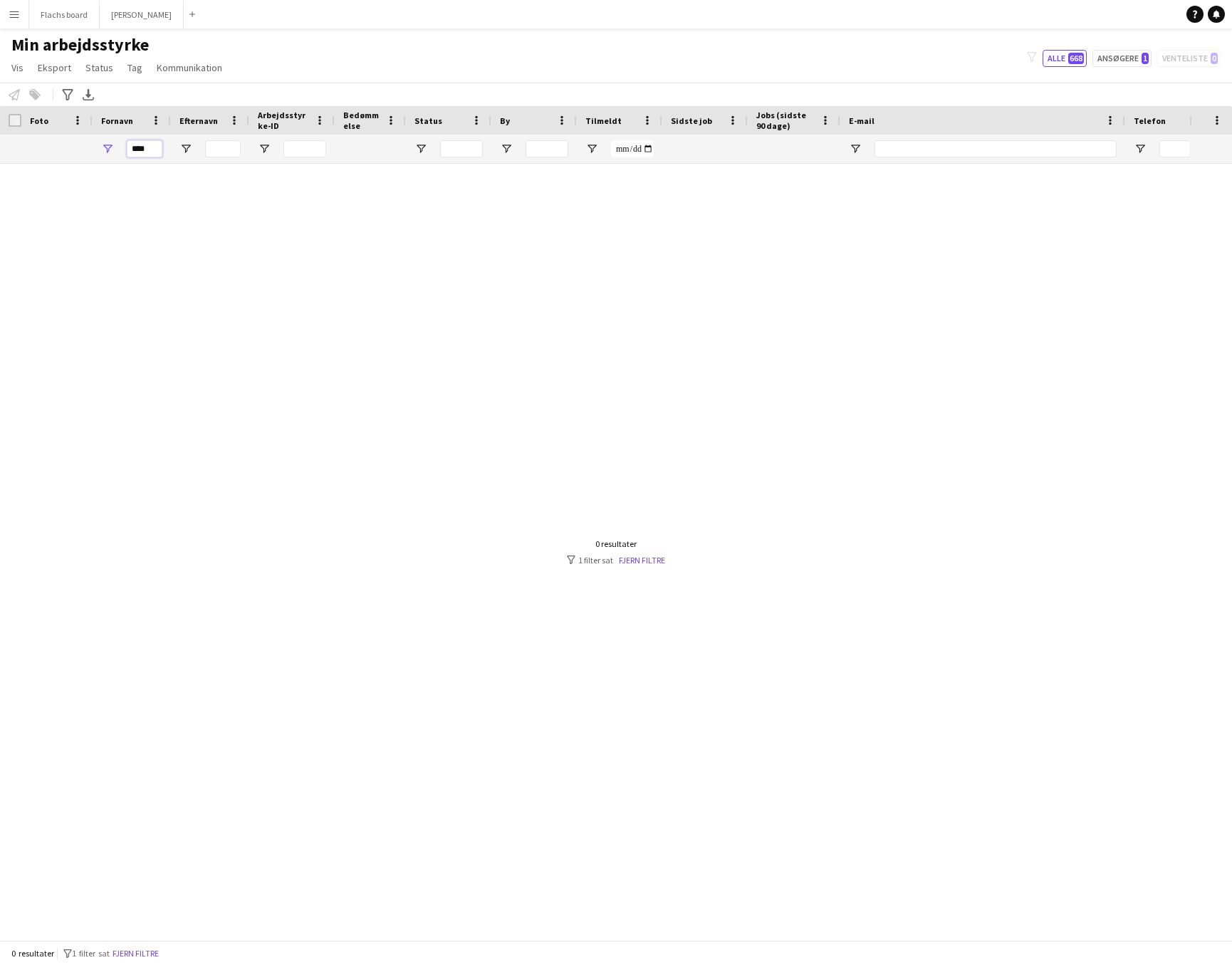
click at [146, 151] on input "****" at bounding box center [145, 149] width 36 height 17
type input "*****"
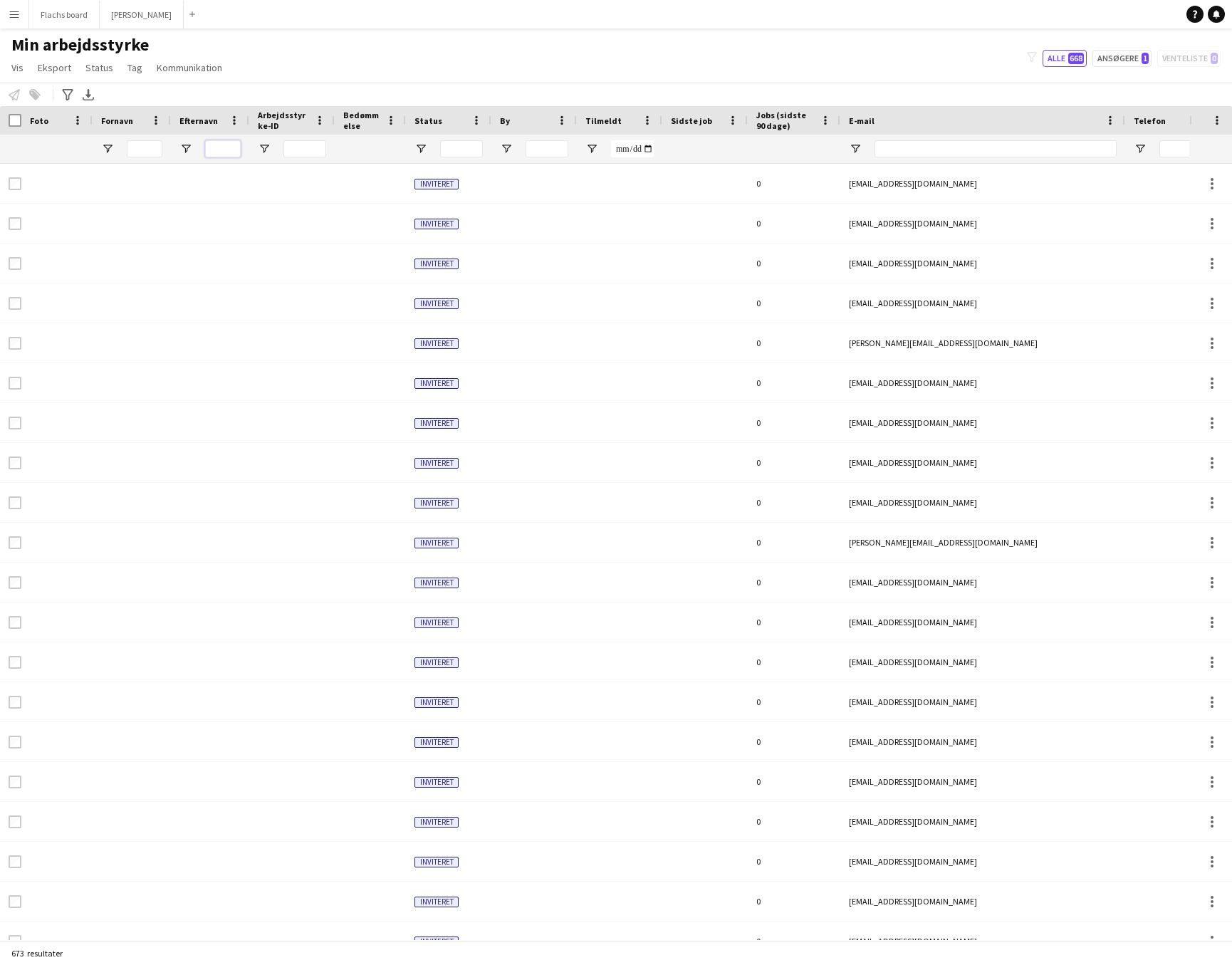
click at [209, 141] on input "Efternavn Filter Input" at bounding box center [223, 149] width 36 height 17
type input "******"
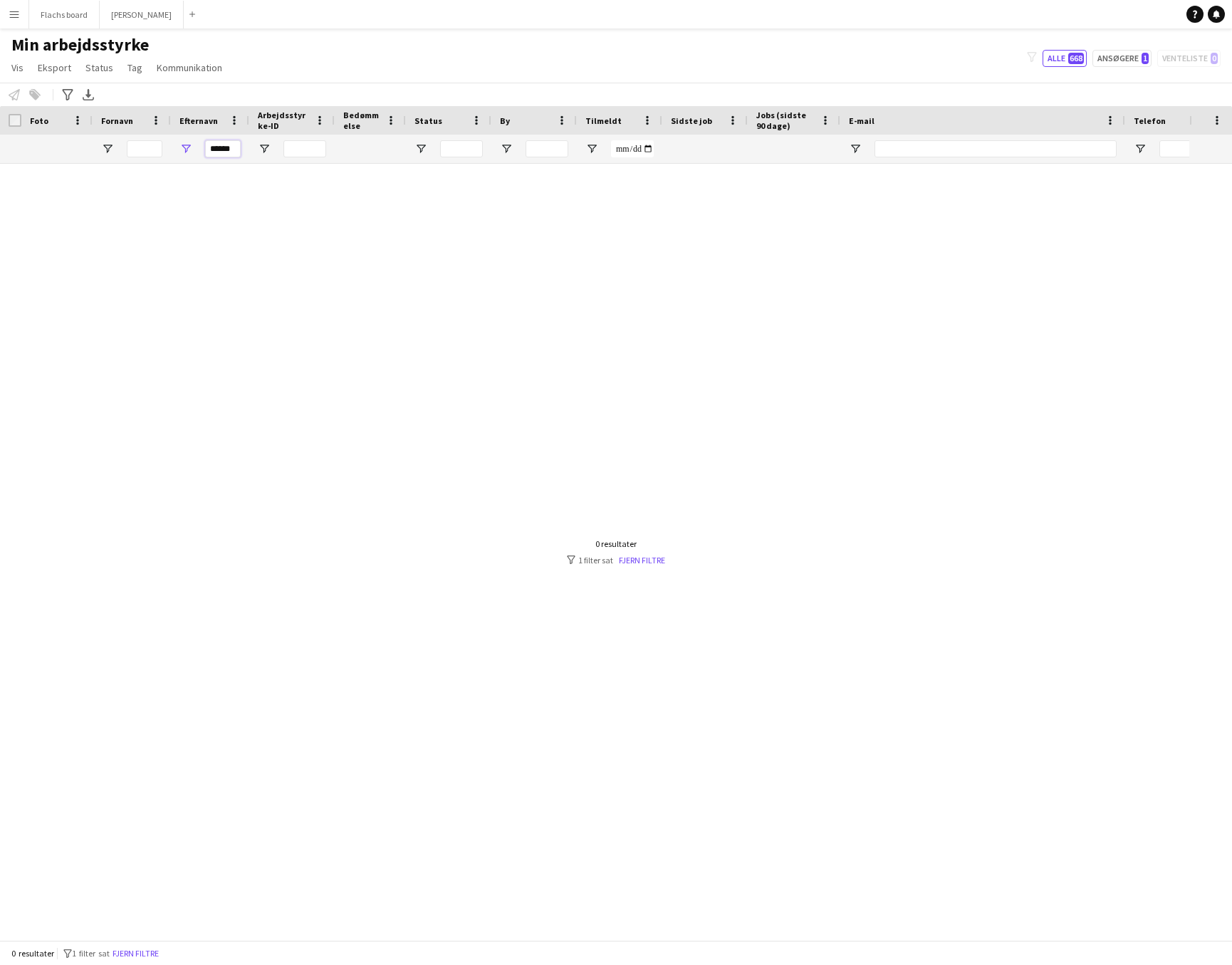
click at [220, 152] on input "******" at bounding box center [223, 149] width 36 height 17
click at [220, 151] on input "******" at bounding box center [223, 149] width 36 height 17
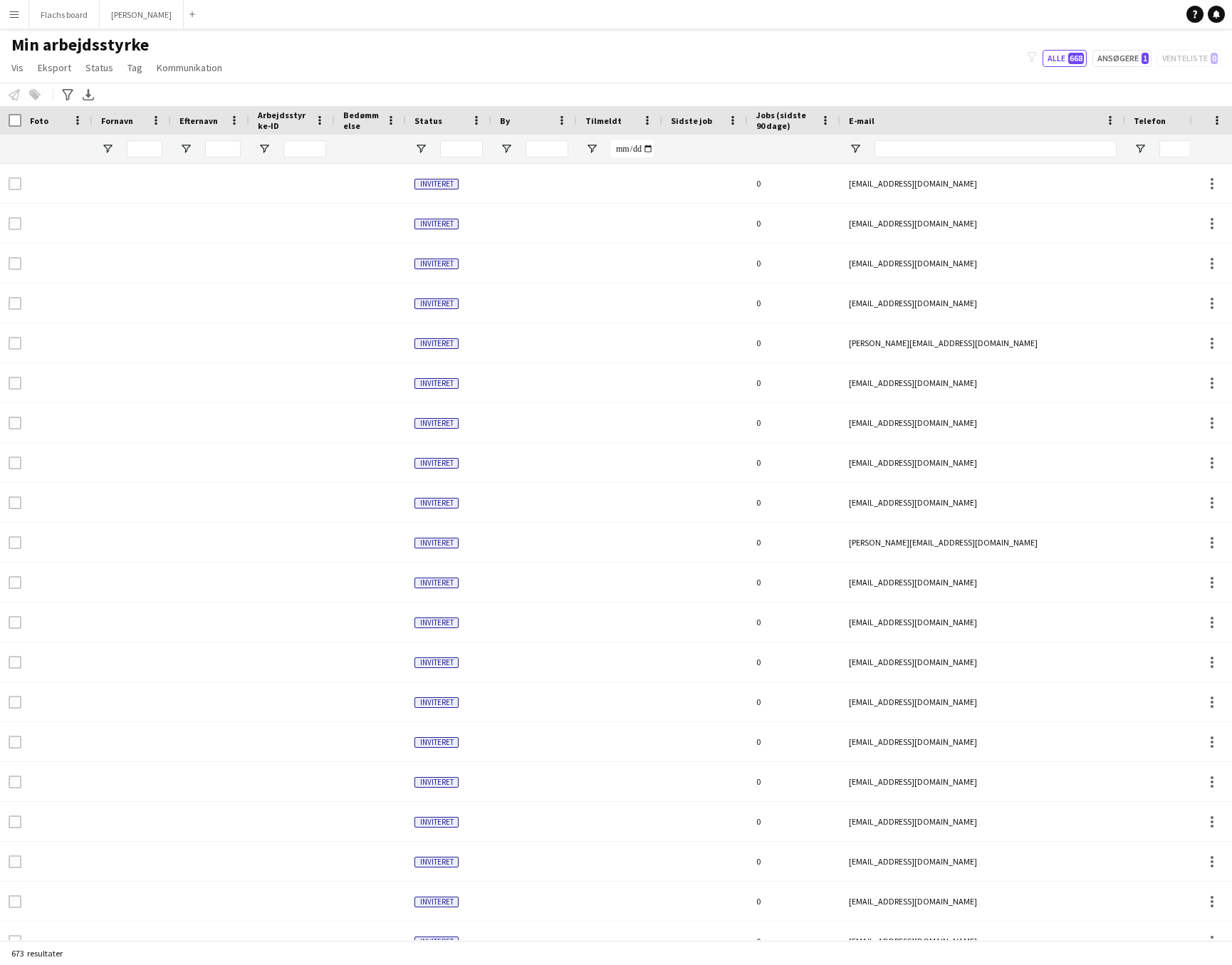
click at [9, 22] on button "Menu" at bounding box center [14, 14] width 29 height 29
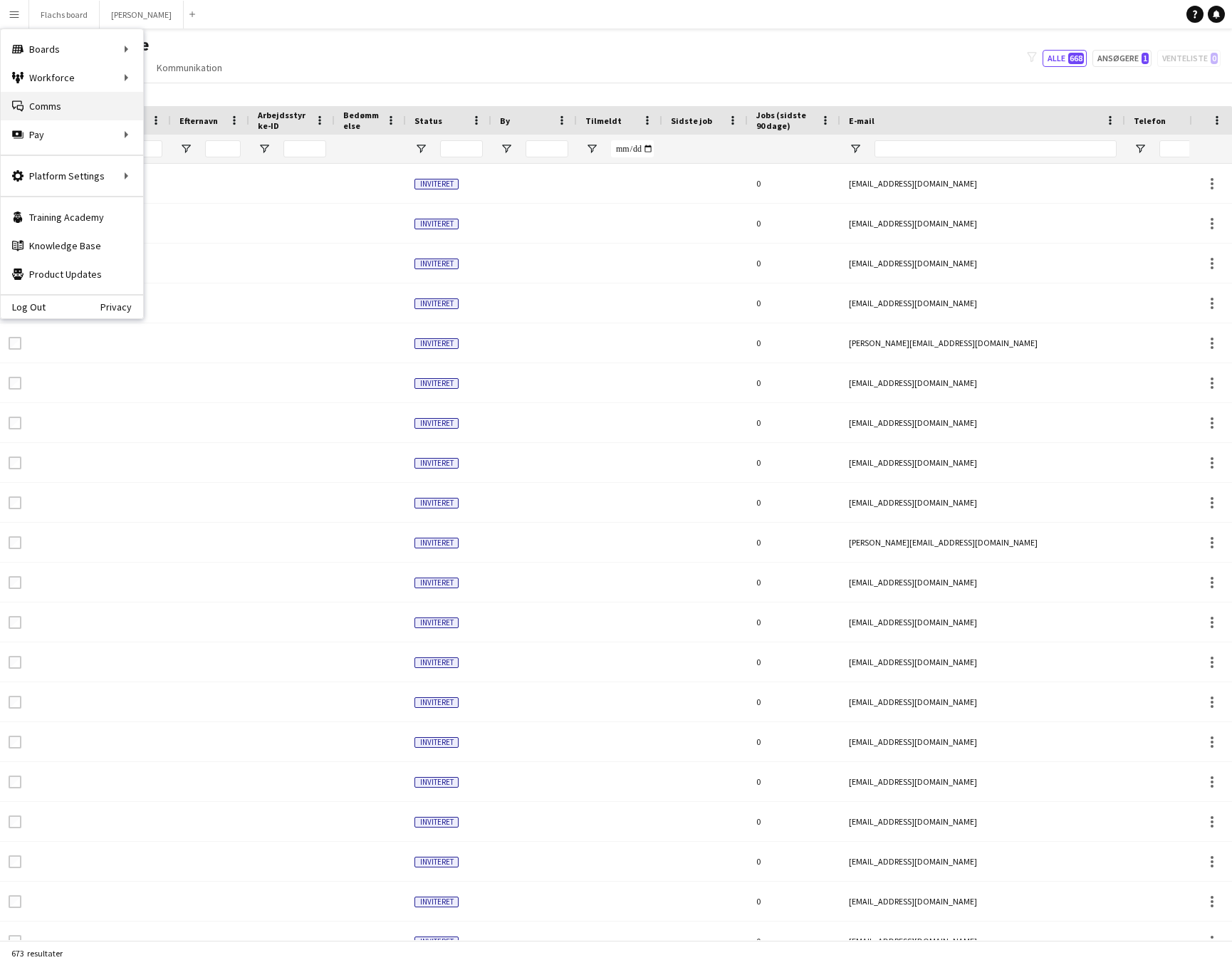
click at [62, 105] on link "Comms Comms" at bounding box center [72, 106] width 143 height 29
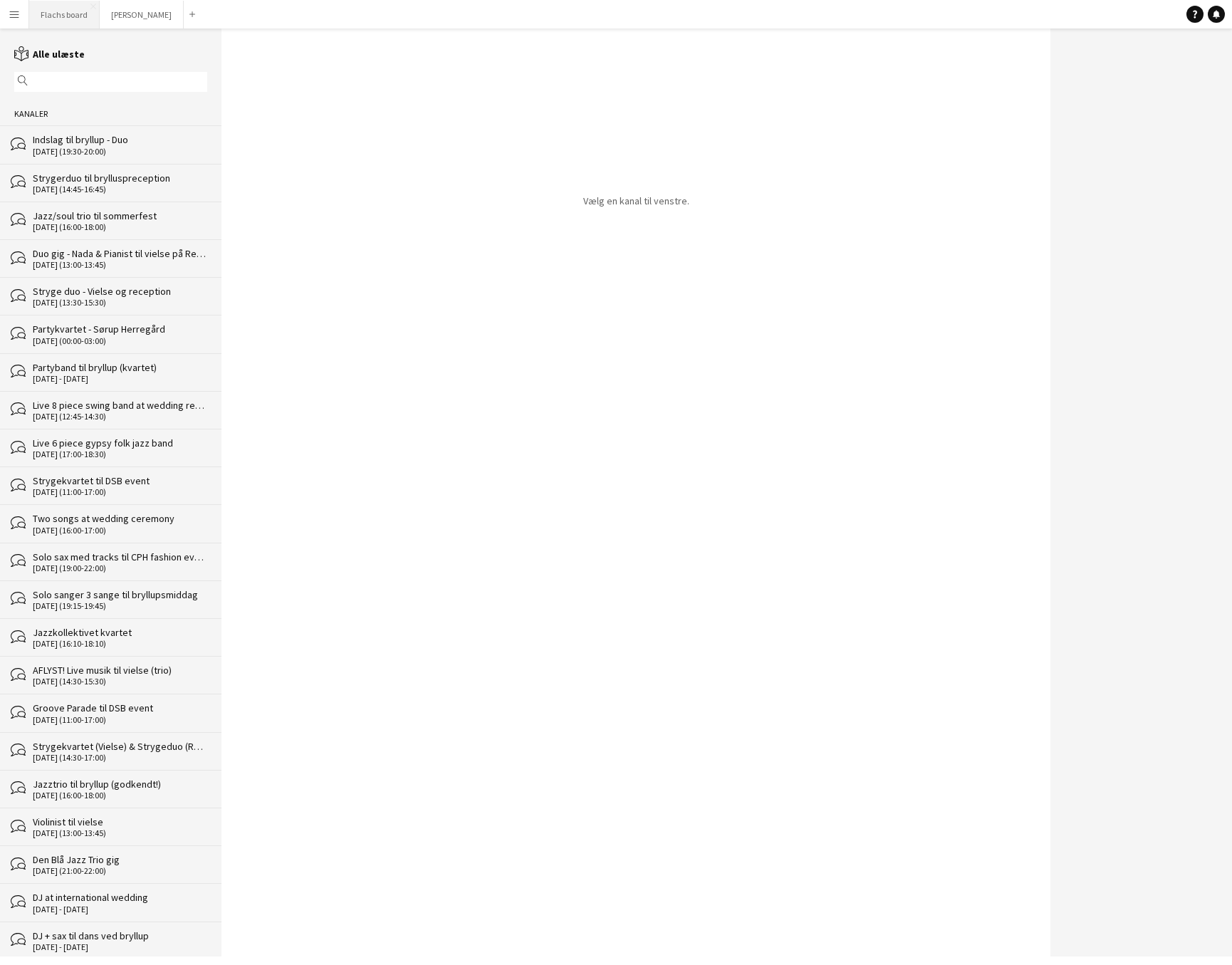
click at [61, 19] on button "Flachs board Luk" at bounding box center [65, 14] width 70 height 28
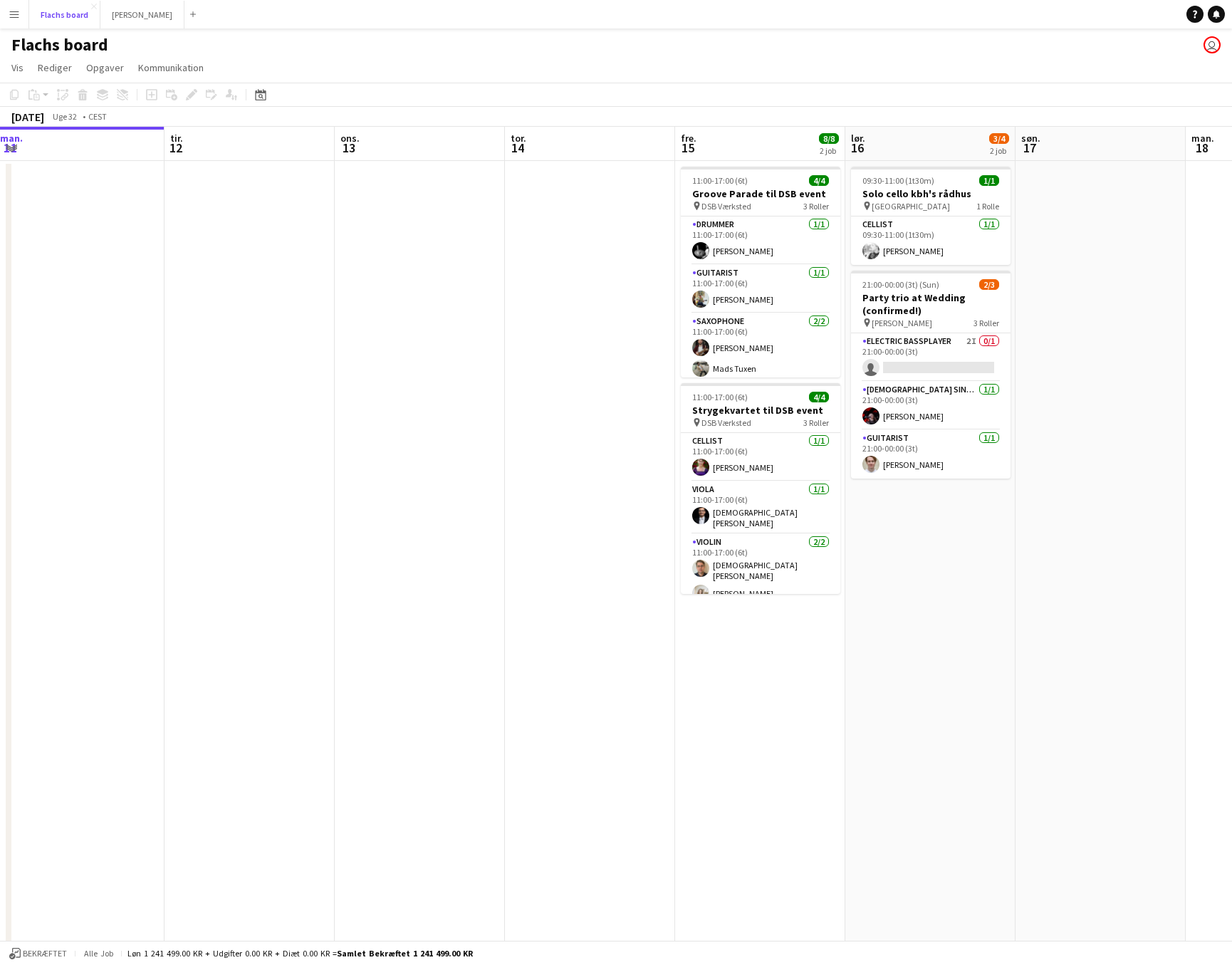
scroll to position [0, 518]
click at [920, 192] on h3 "Solo cello kbh's rådhus" at bounding box center [929, 194] width 159 height 13
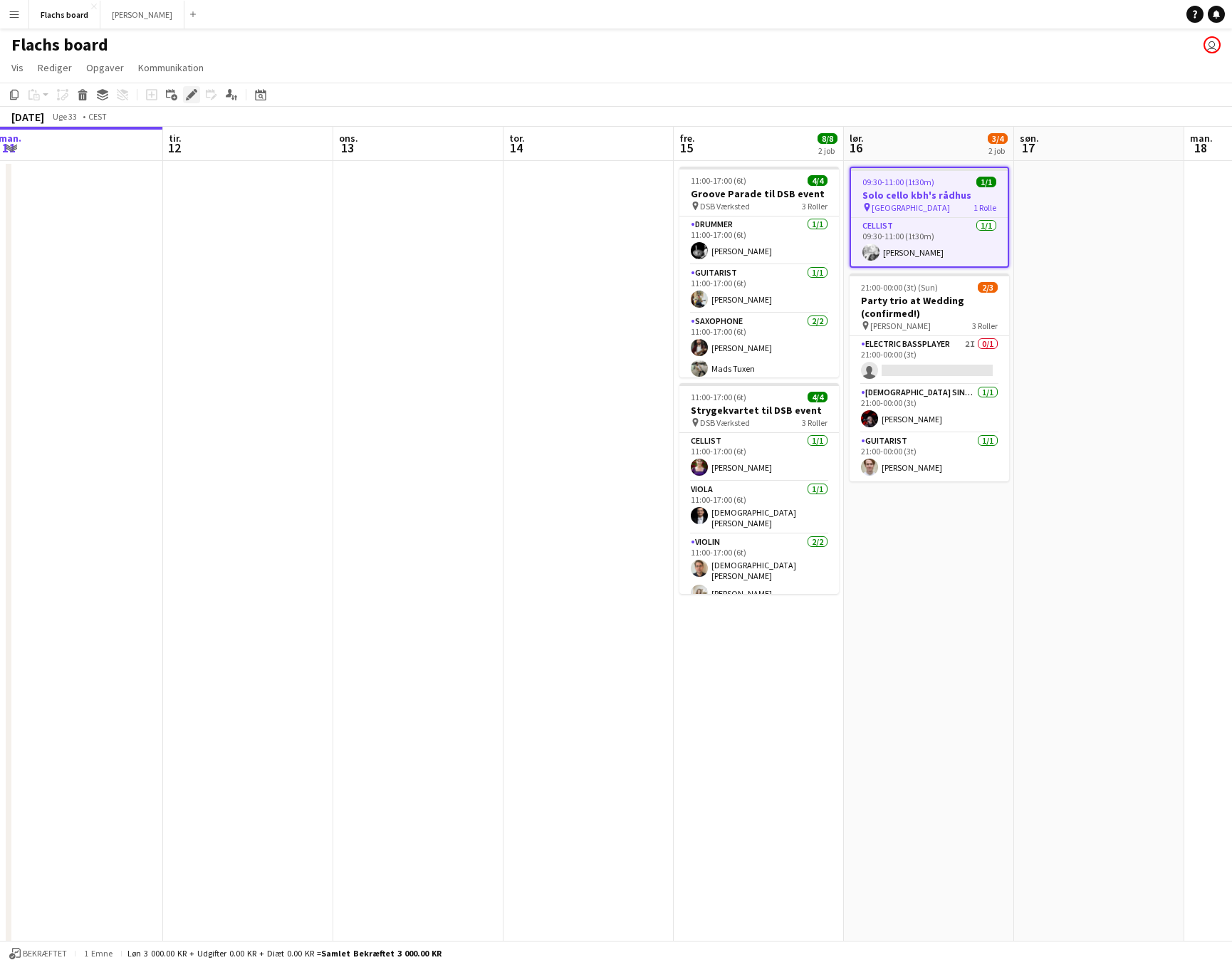
click at [196, 92] on icon "Rediger" at bounding box center [191, 95] width 11 height 11
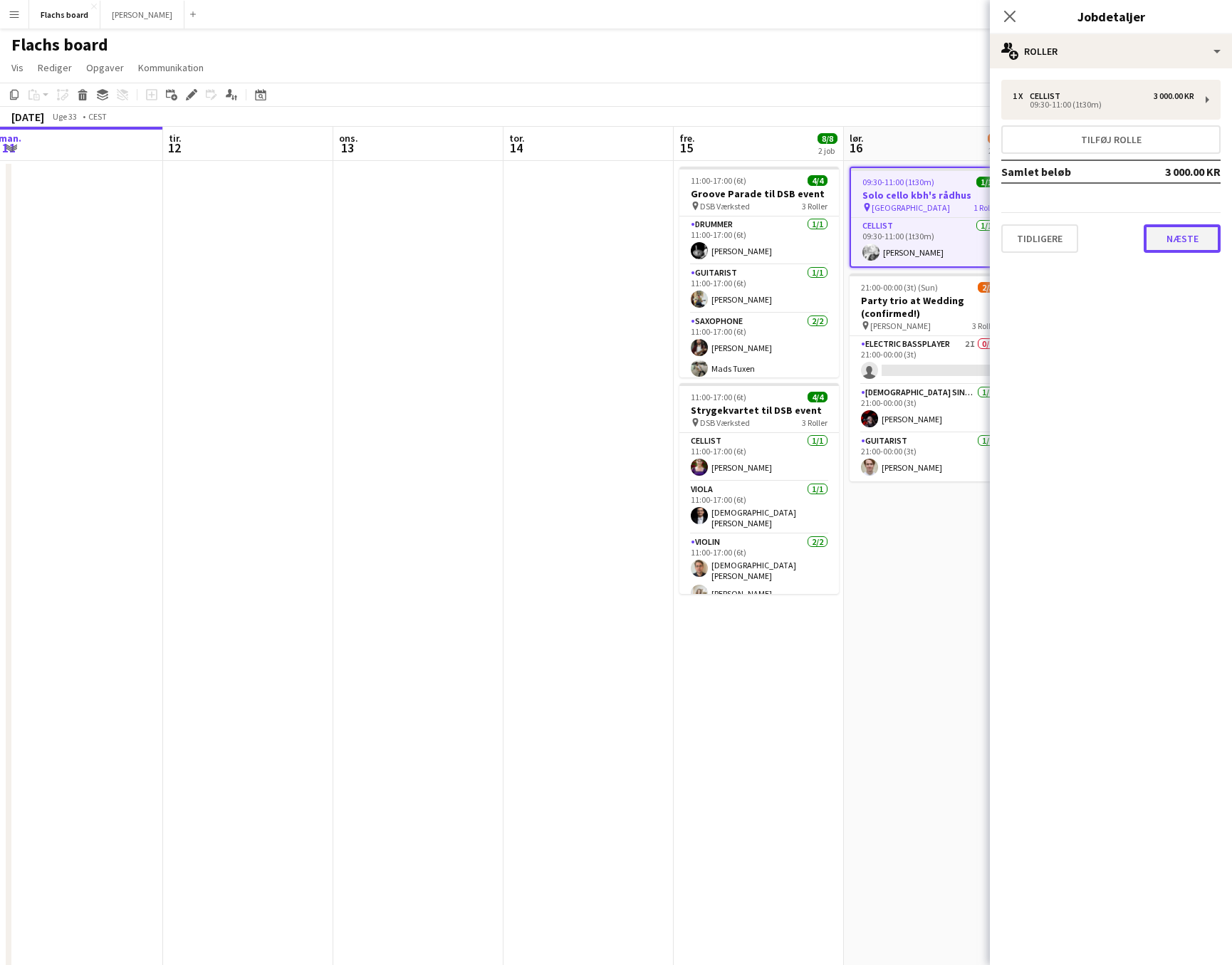
click at [1013, 240] on button "Næste" at bounding box center [1182, 239] width 77 height 29
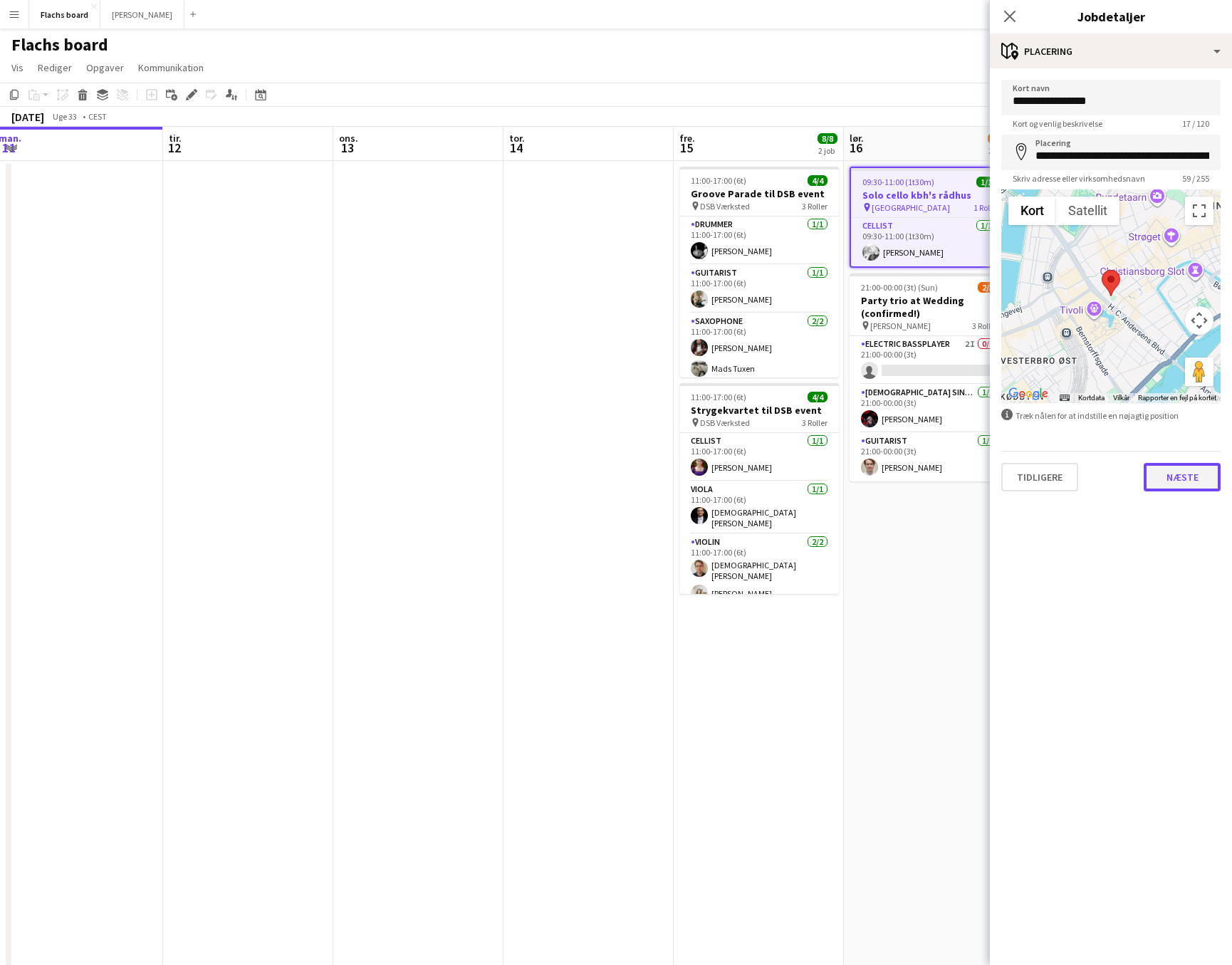
click at [1013, 484] on button "Næste" at bounding box center [1182, 477] width 77 height 29
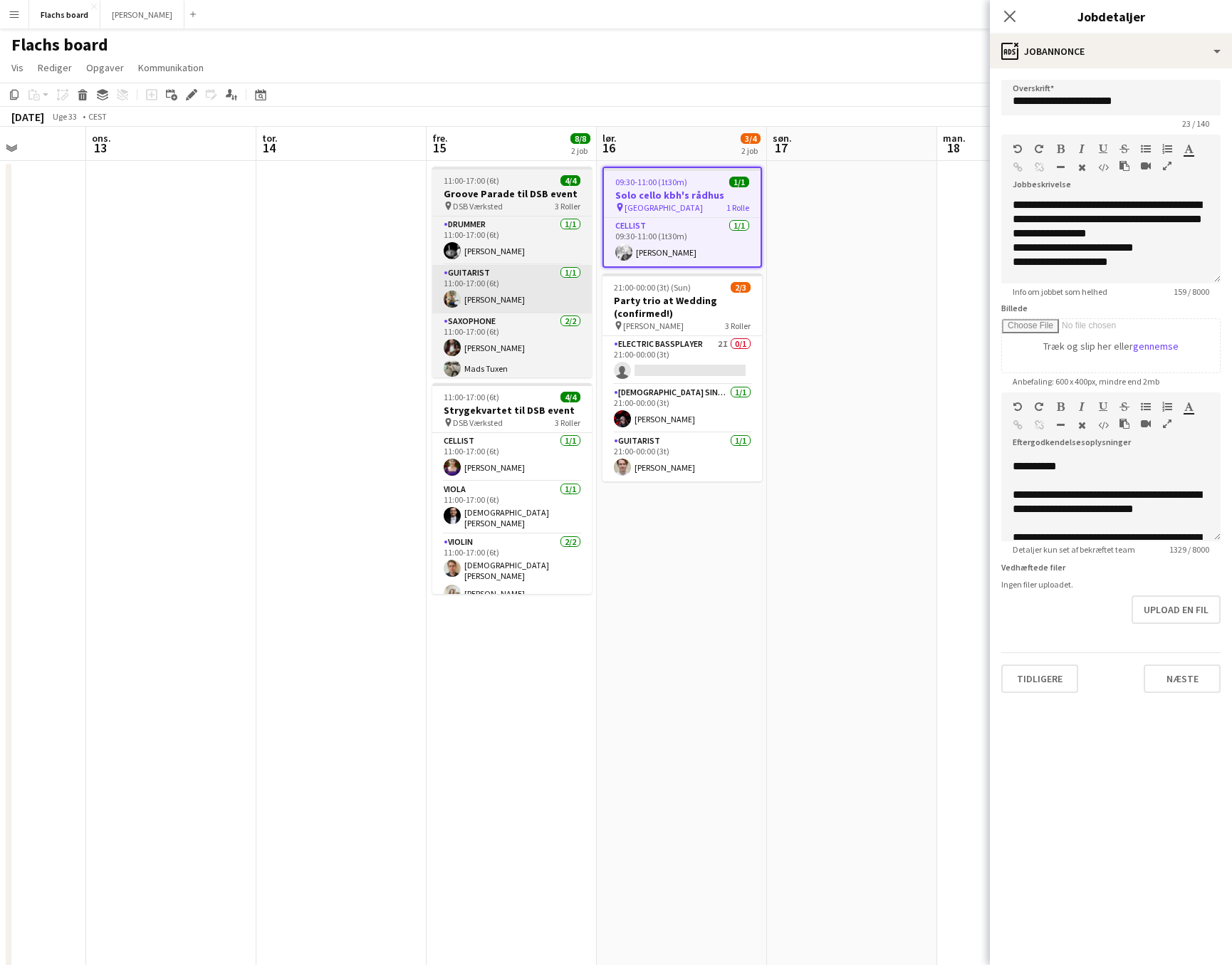
scroll to position [0, 425]
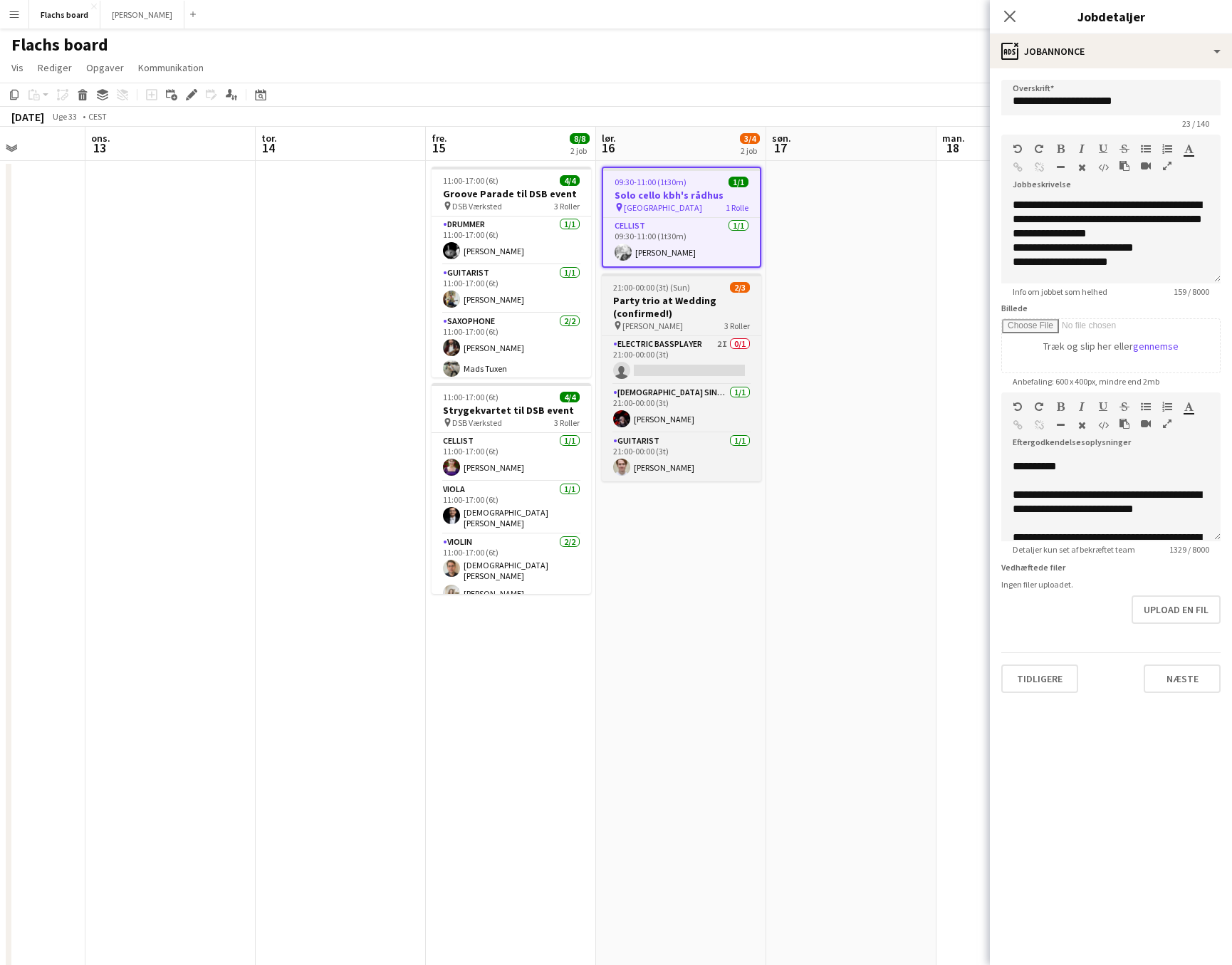
click at [726, 284] on div "21:00-00:00 (3t) (Sun) 2/3" at bounding box center [681, 287] width 159 height 11
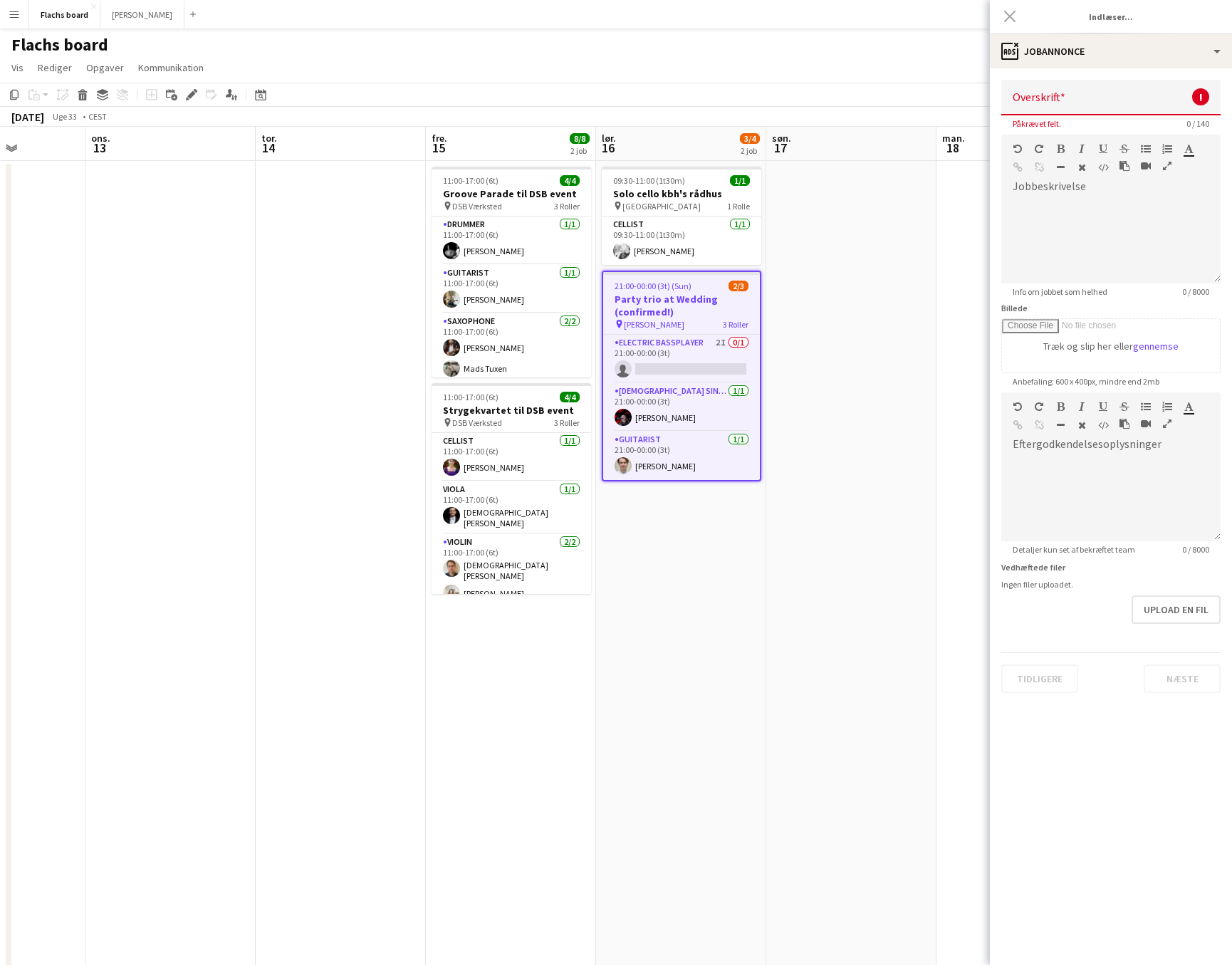
scroll to position [0, 0]
type input "**********"
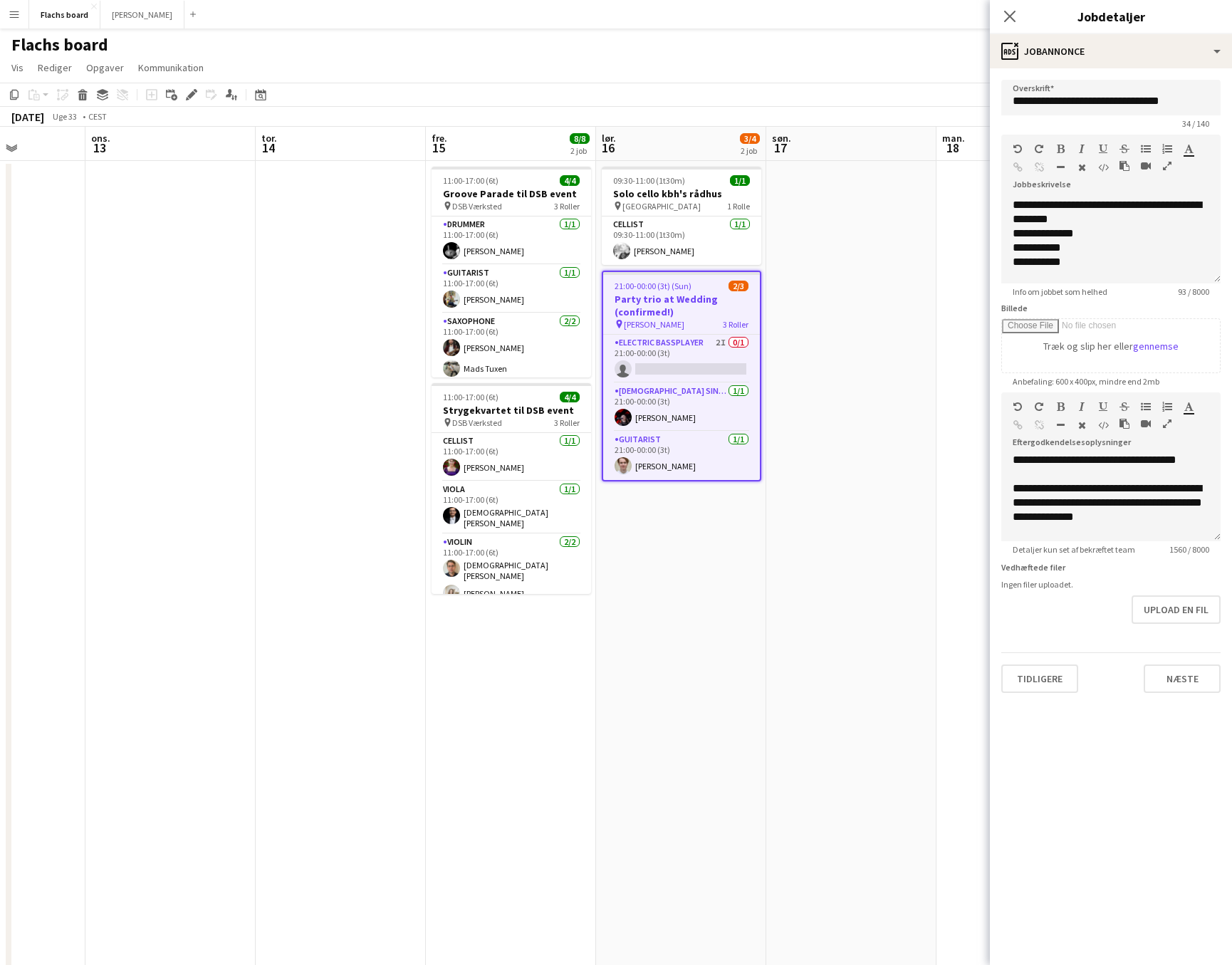
scroll to position [86, 0]
drag, startPoint x: 1143, startPoint y: 520, endPoint x: 1127, endPoint y: 499, distance: 26.4
click at [1013, 499] on div "**********" at bounding box center [1111, 505] width 196 height 43
paste div
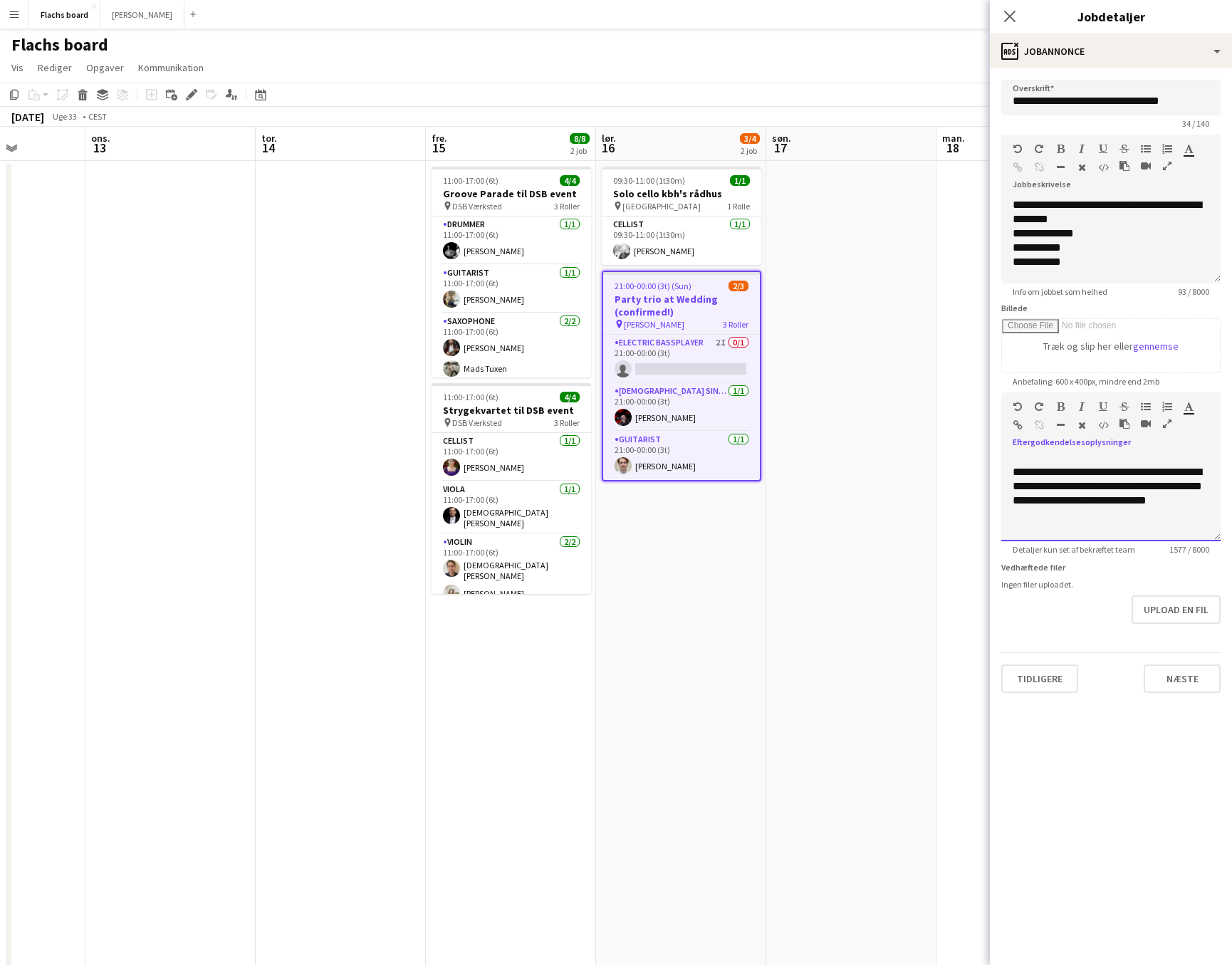
drag, startPoint x: 1158, startPoint y: 518, endPoint x: 982, endPoint y: 518, distance: 176.0
click at [982, 518] on body "Menu Boards Boards Boards All jobs Status Workforce Workforce My Workforce Recr…" at bounding box center [616, 796] width 1232 height 1592
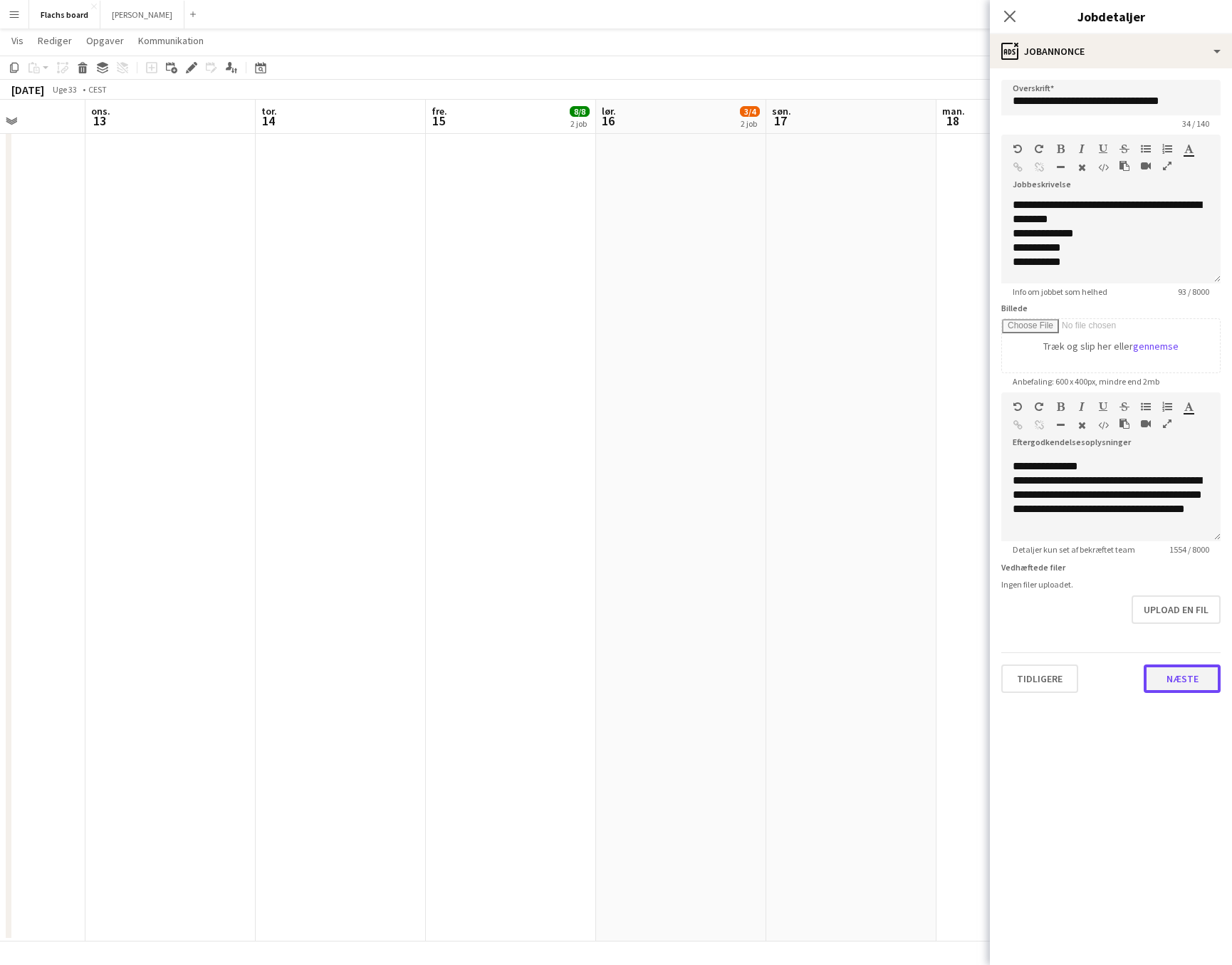
click at [1013, 667] on button "Næste" at bounding box center [1182, 679] width 77 height 29
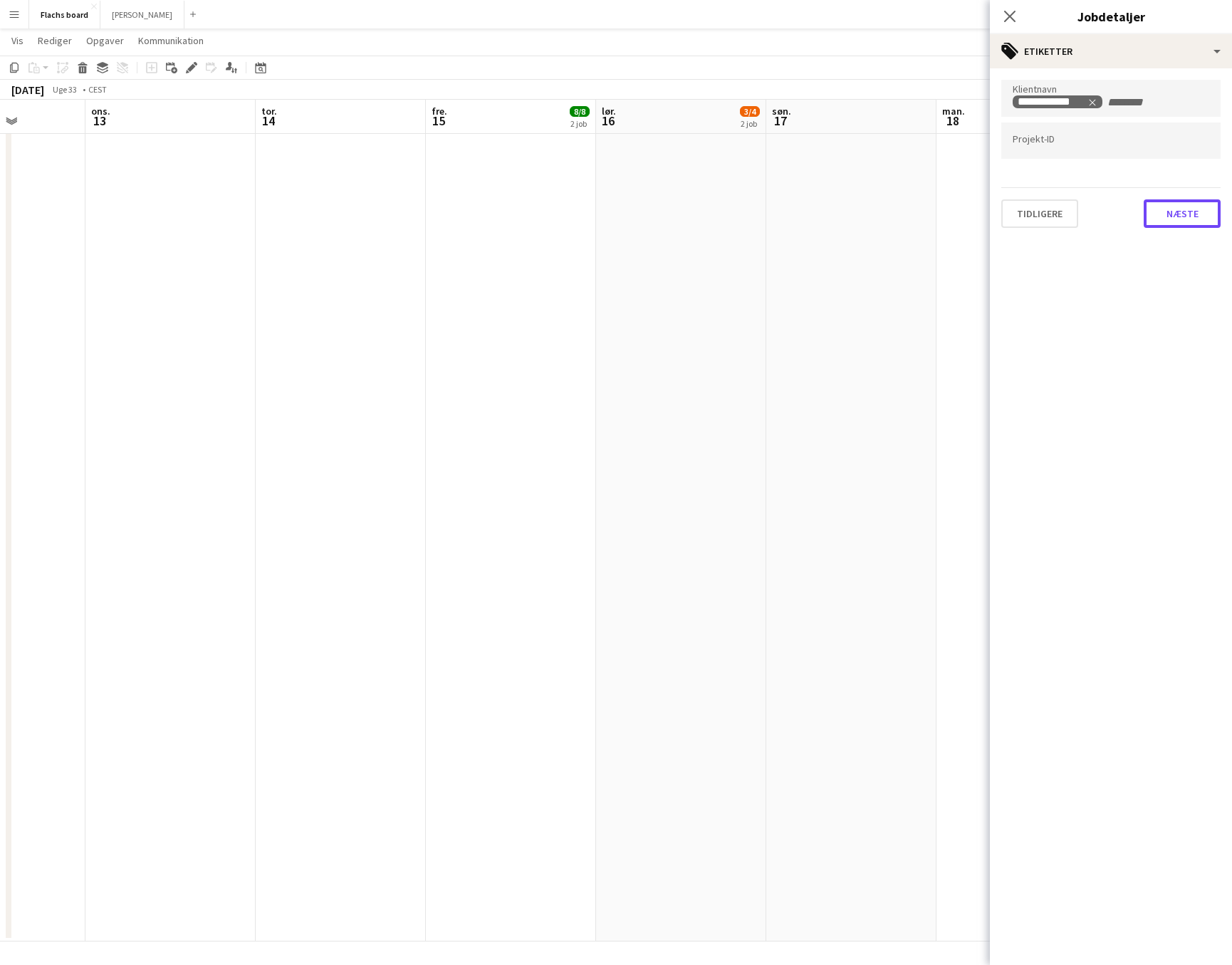
click at [1013, 201] on button "Næste" at bounding box center [1182, 214] width 77 height 29
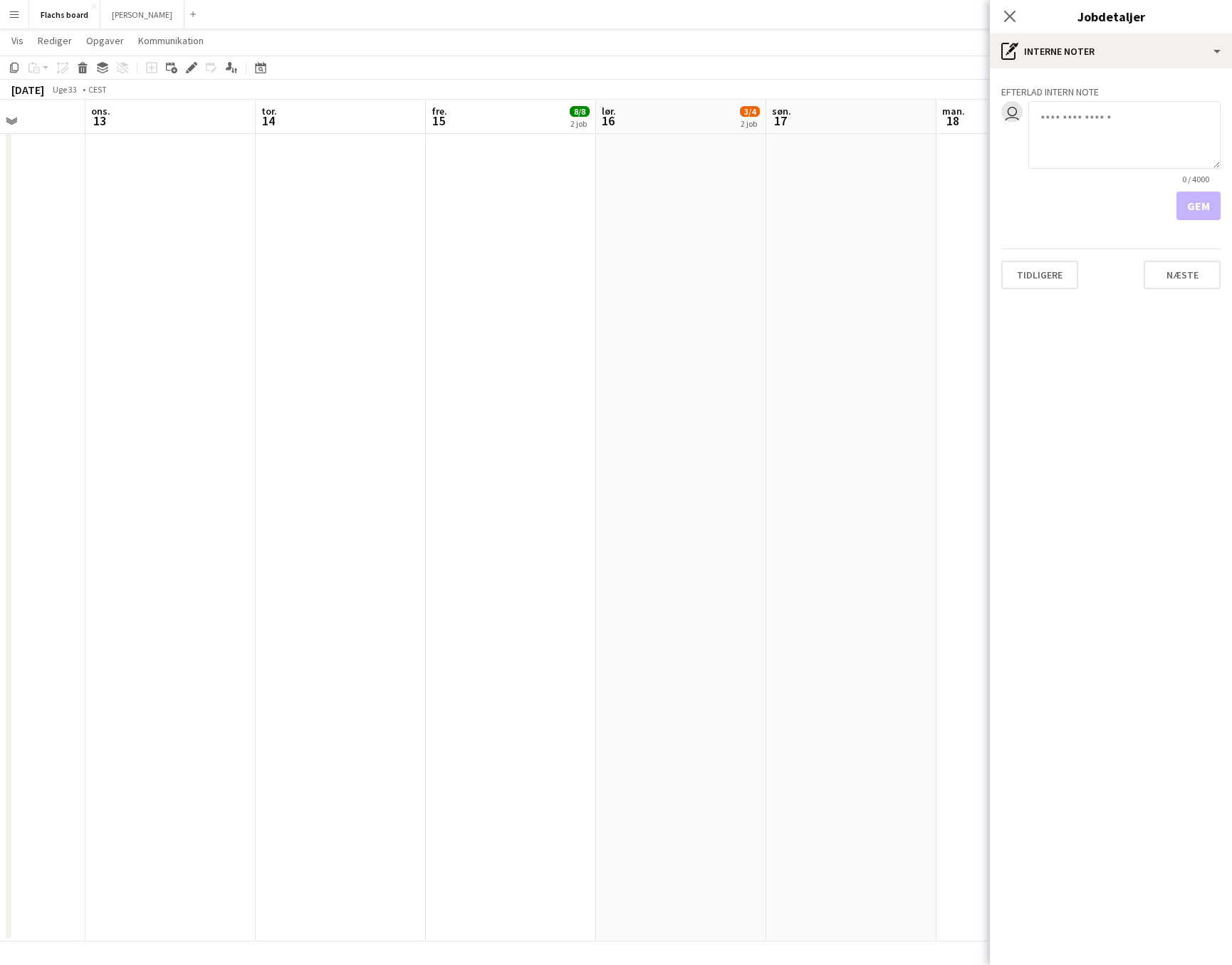
click at [1013, 260] on div "Tidligere Næste" at bounding box center [1111, 269] width 219 height 41
click at [1013, 269] on button "Næste" at bounding box center [1182, 275] width 77 height 29
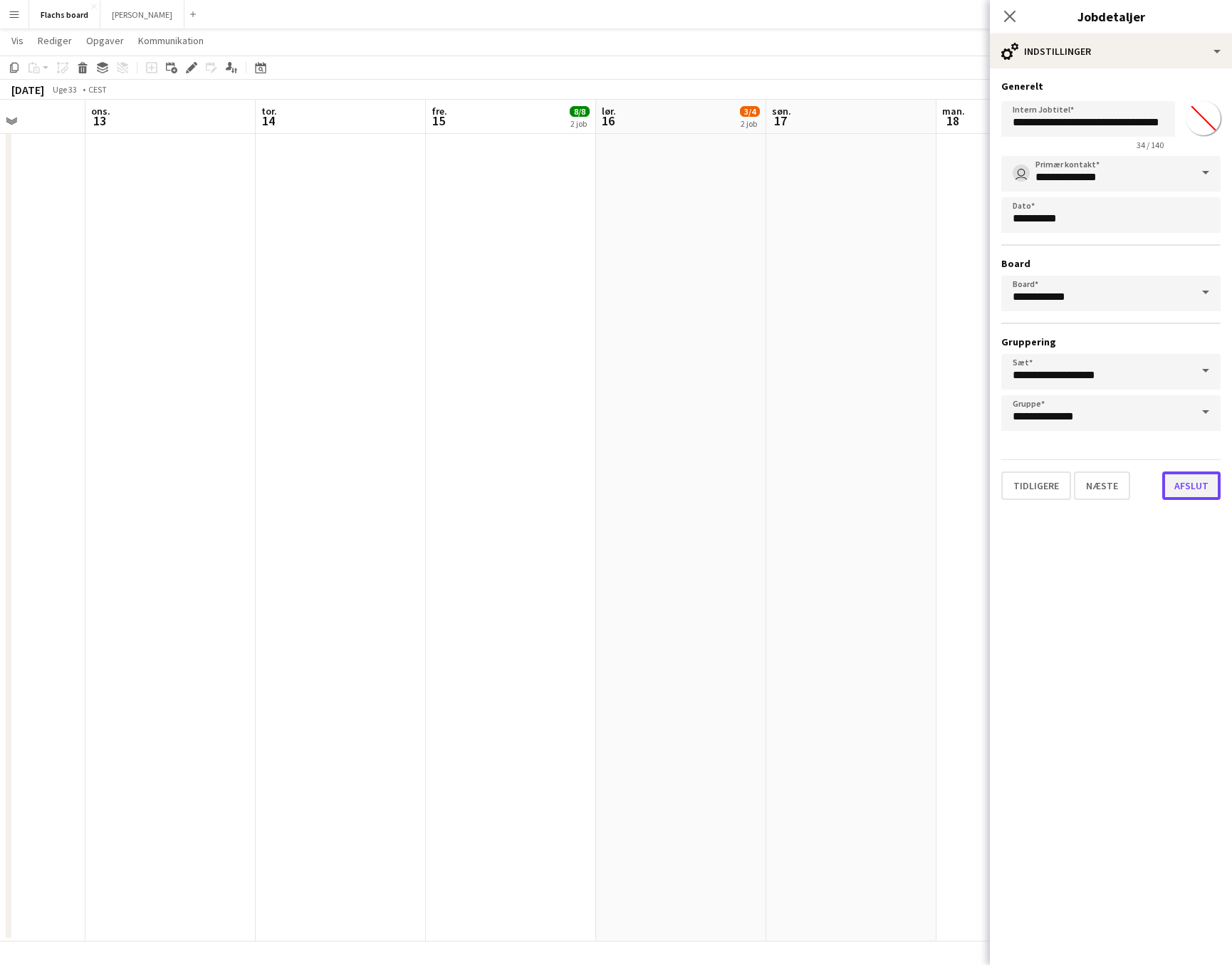
click at [1013, 475] on button "Afslut" at bounding box center [1191, 485] width 58 height 29
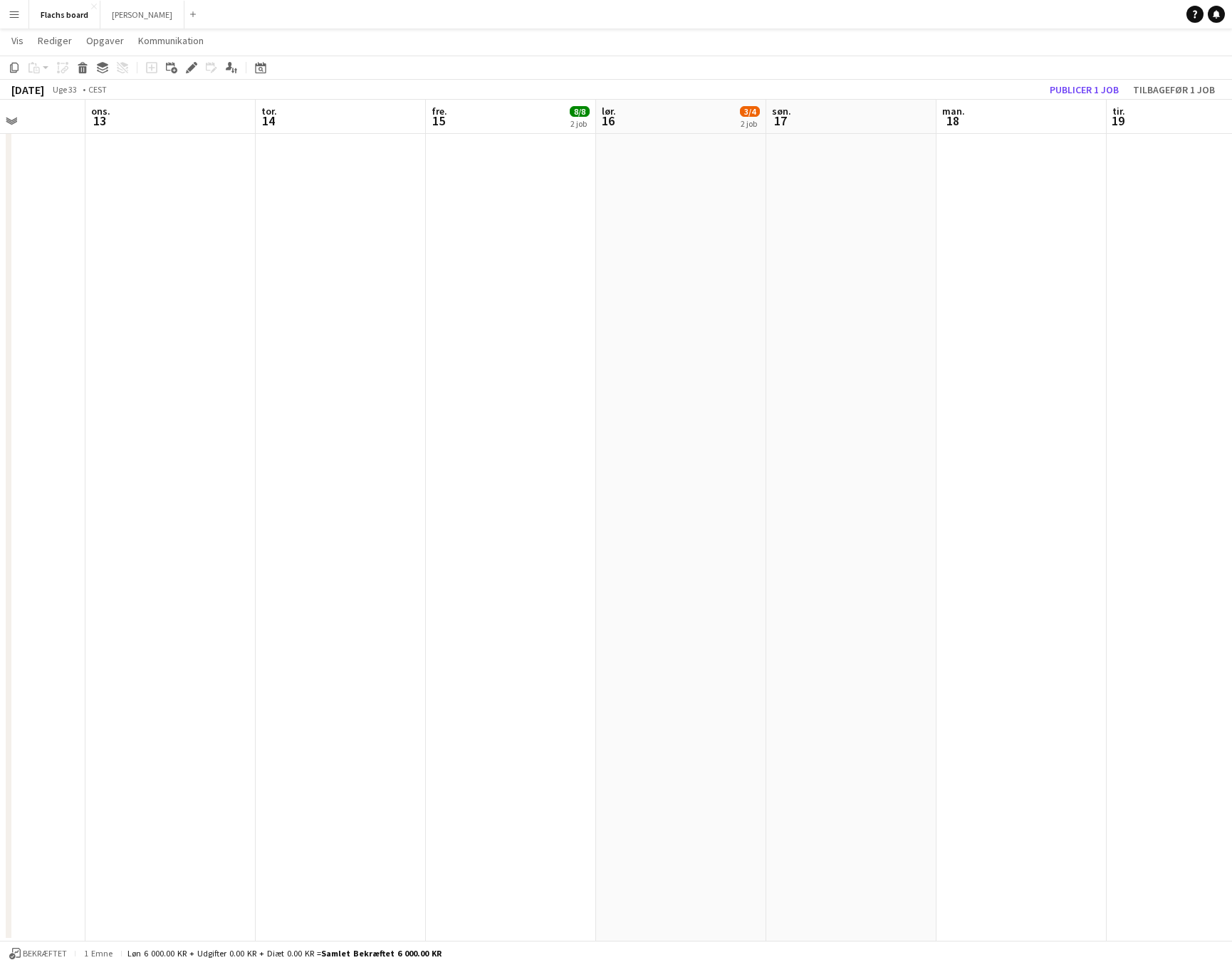
scroll to position [0, 0]
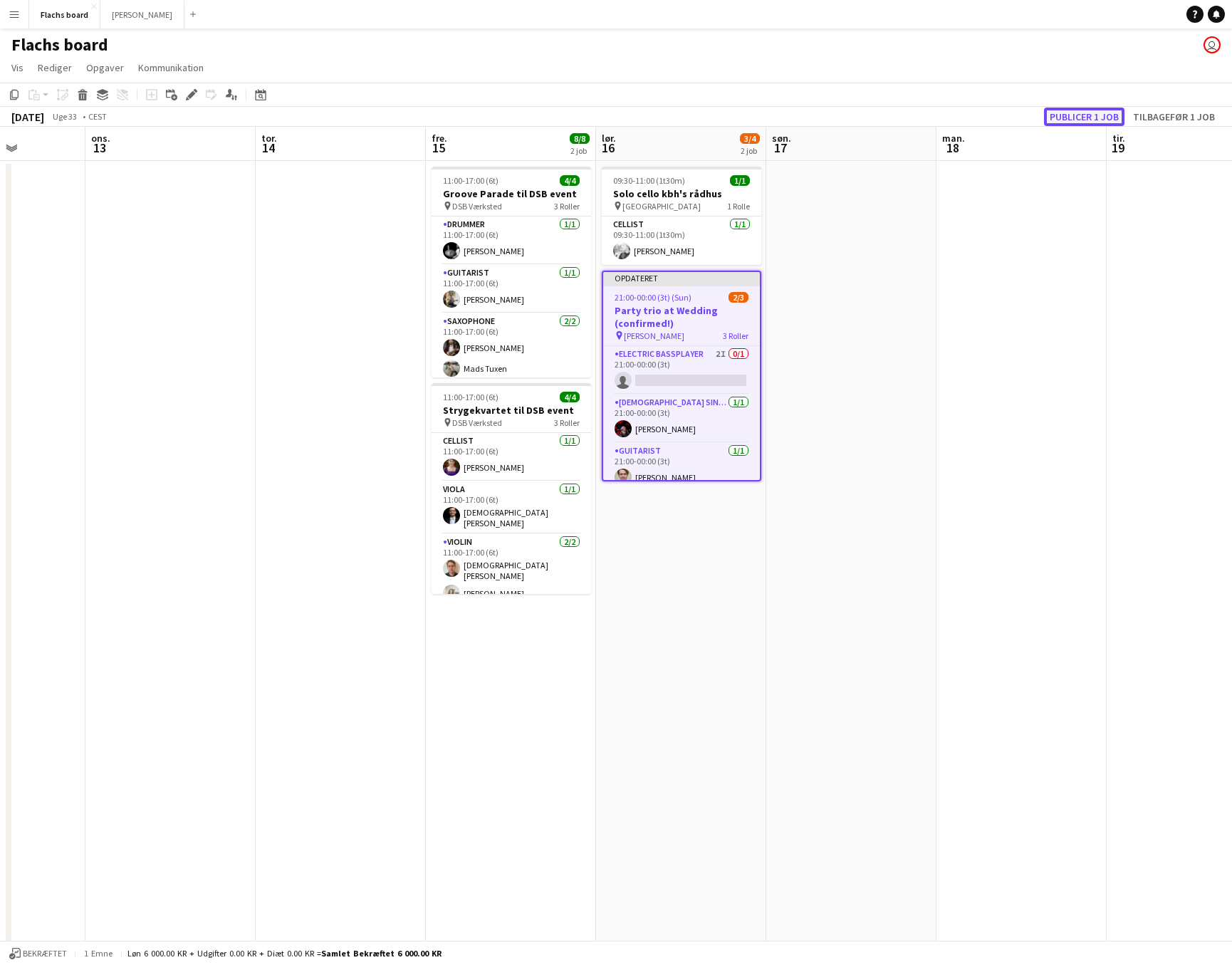
click at [1013, 108] on button "Publicer 1 job" at bounding box center [1084, 117] width 80 height 19
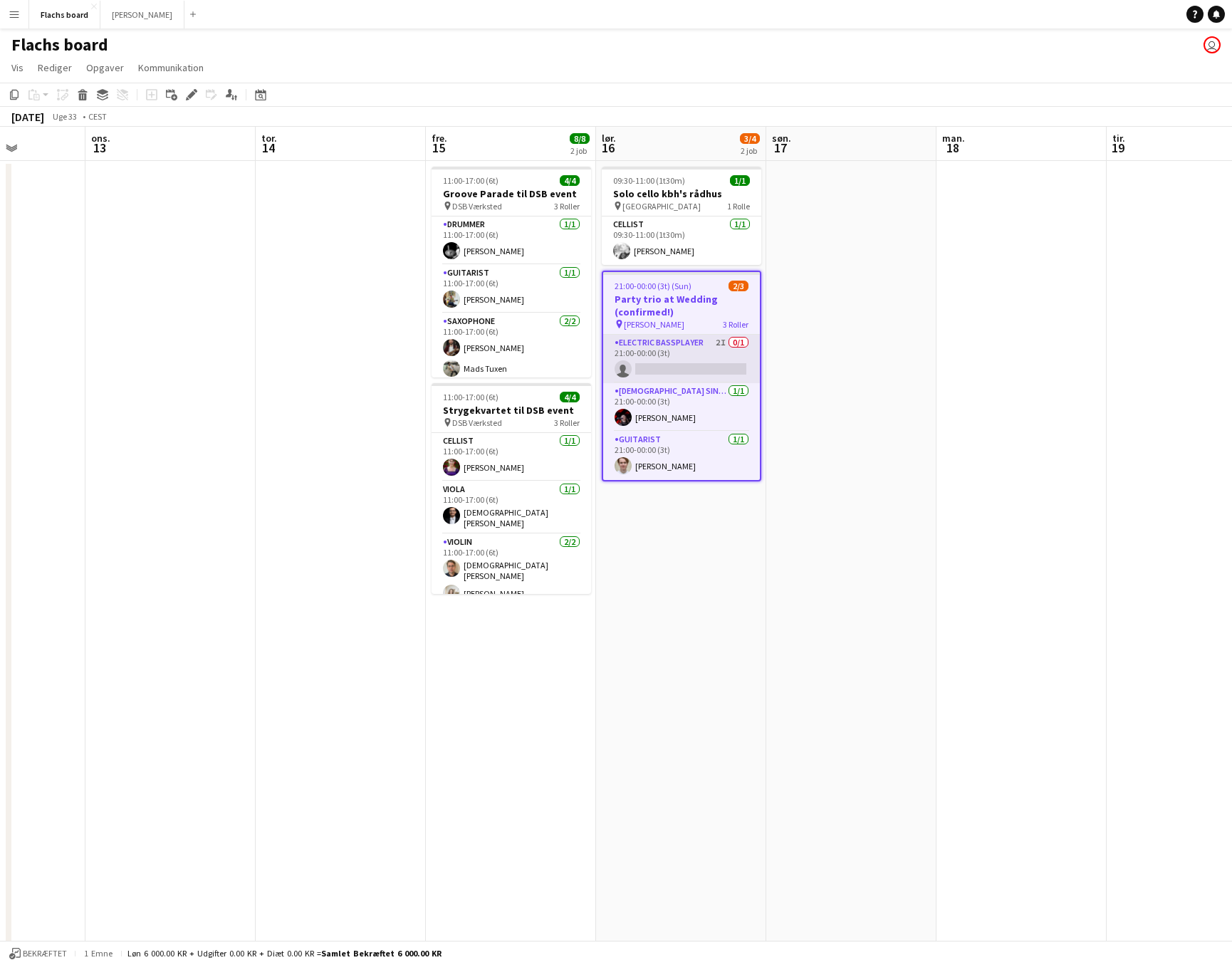
click at [670, 357] on app-card-role "Electric Bassplayer 2I 0/1 21:00-00:00 (3t) single-neutral-actions" at bounding box center [681, 359] width 156 height 49
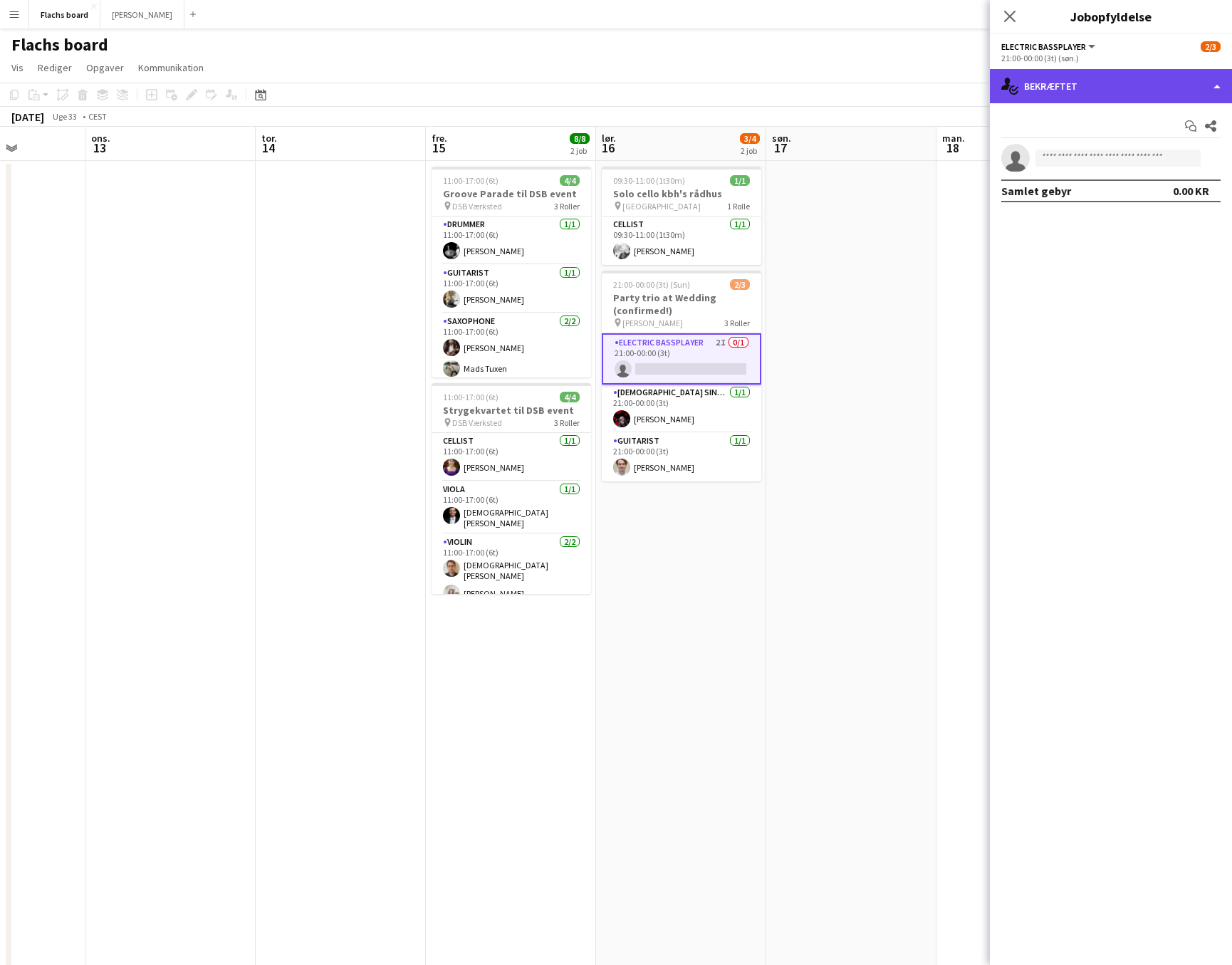
click at [1013, 89] on div "single-neutral-actions-check-2 Bekræftet" at bounding box center [1112, 86] width 242 height 34
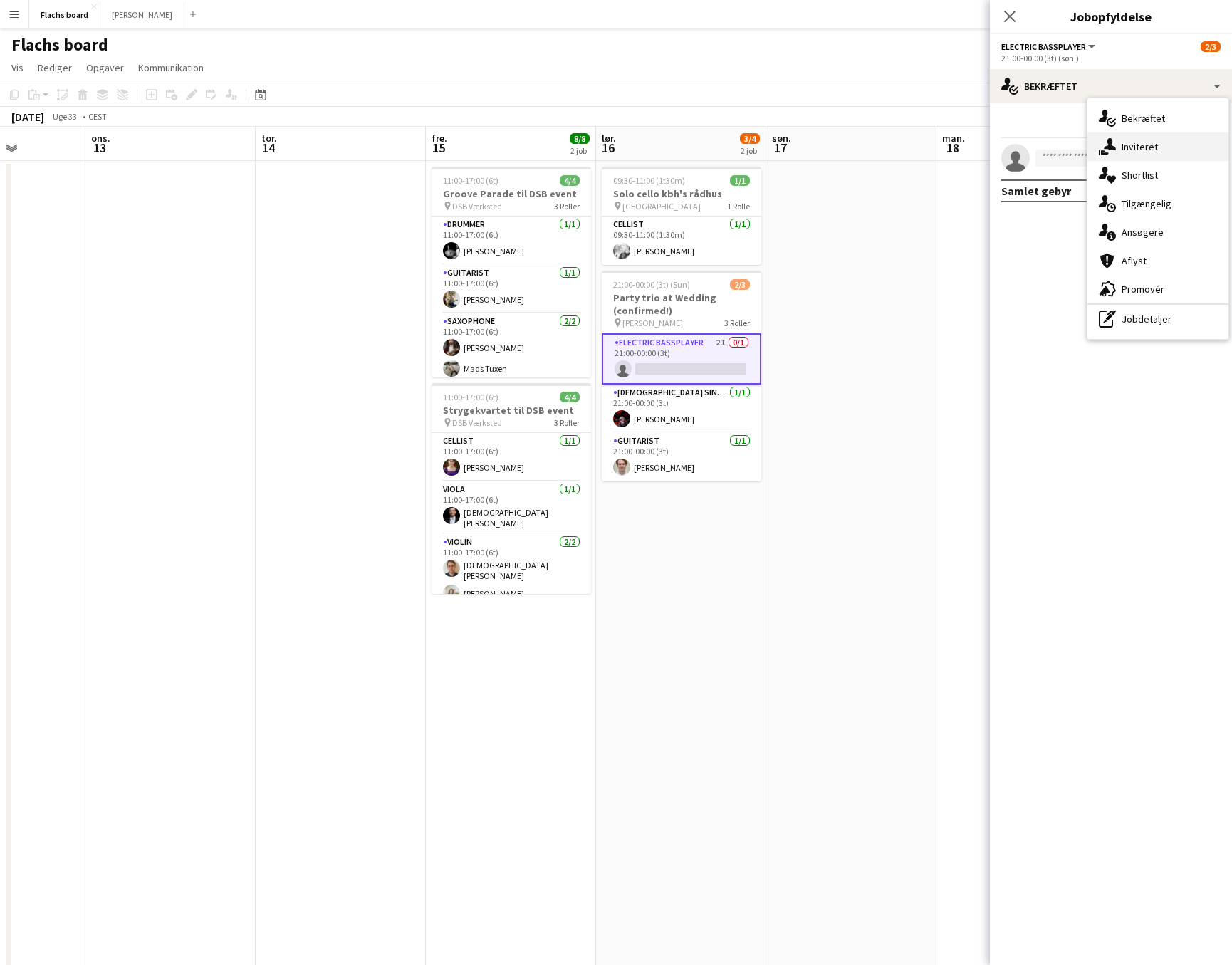
click at [1013, 152] on div "single-neutral-actions-share-1 Inviteret" at bounding box center [1158, 147] width 141 height 29
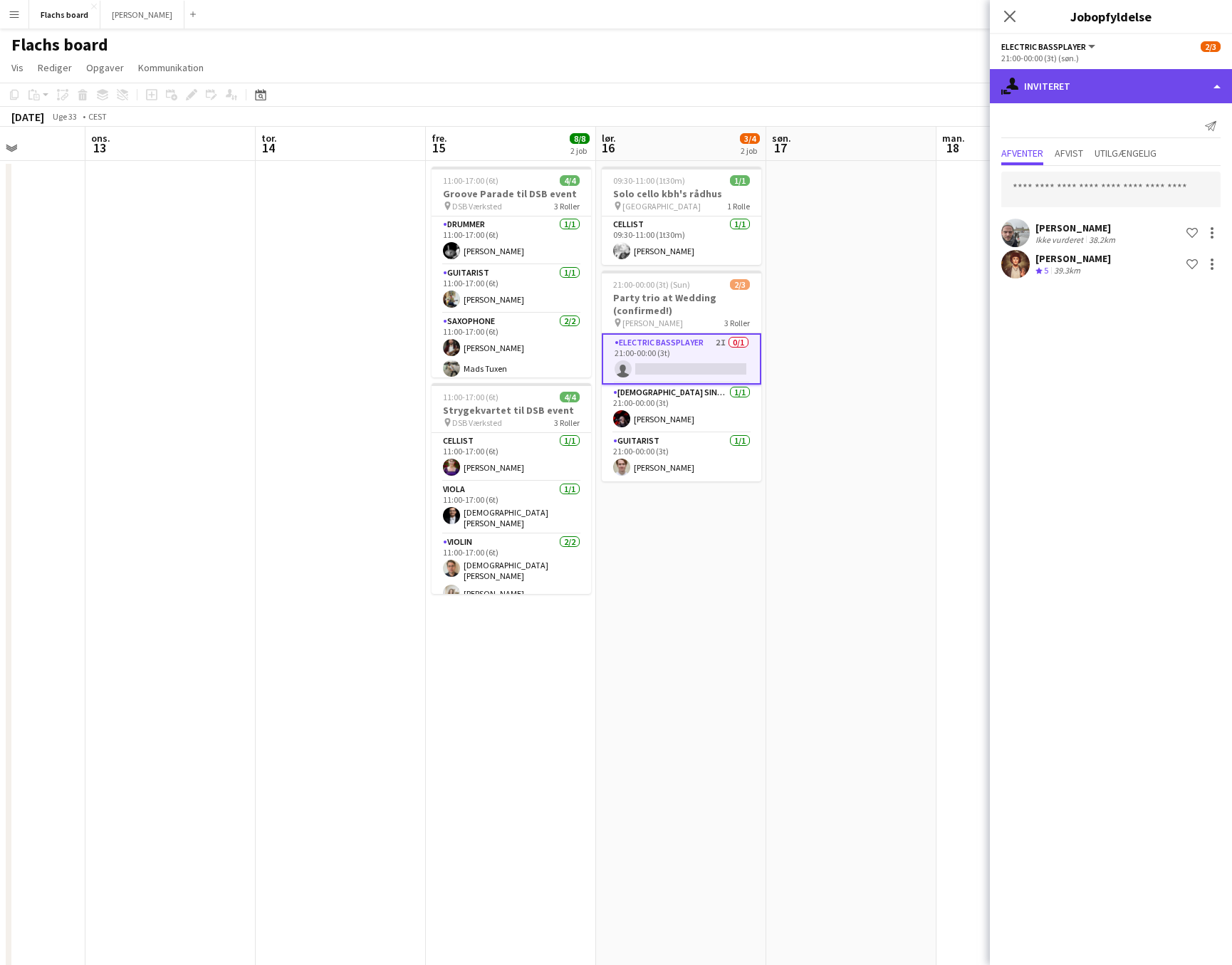
click at [1013, 92] on div "single-neutral-actions-share-1 Inviteret" at bounding box center [1112, 86] width 242 height 34
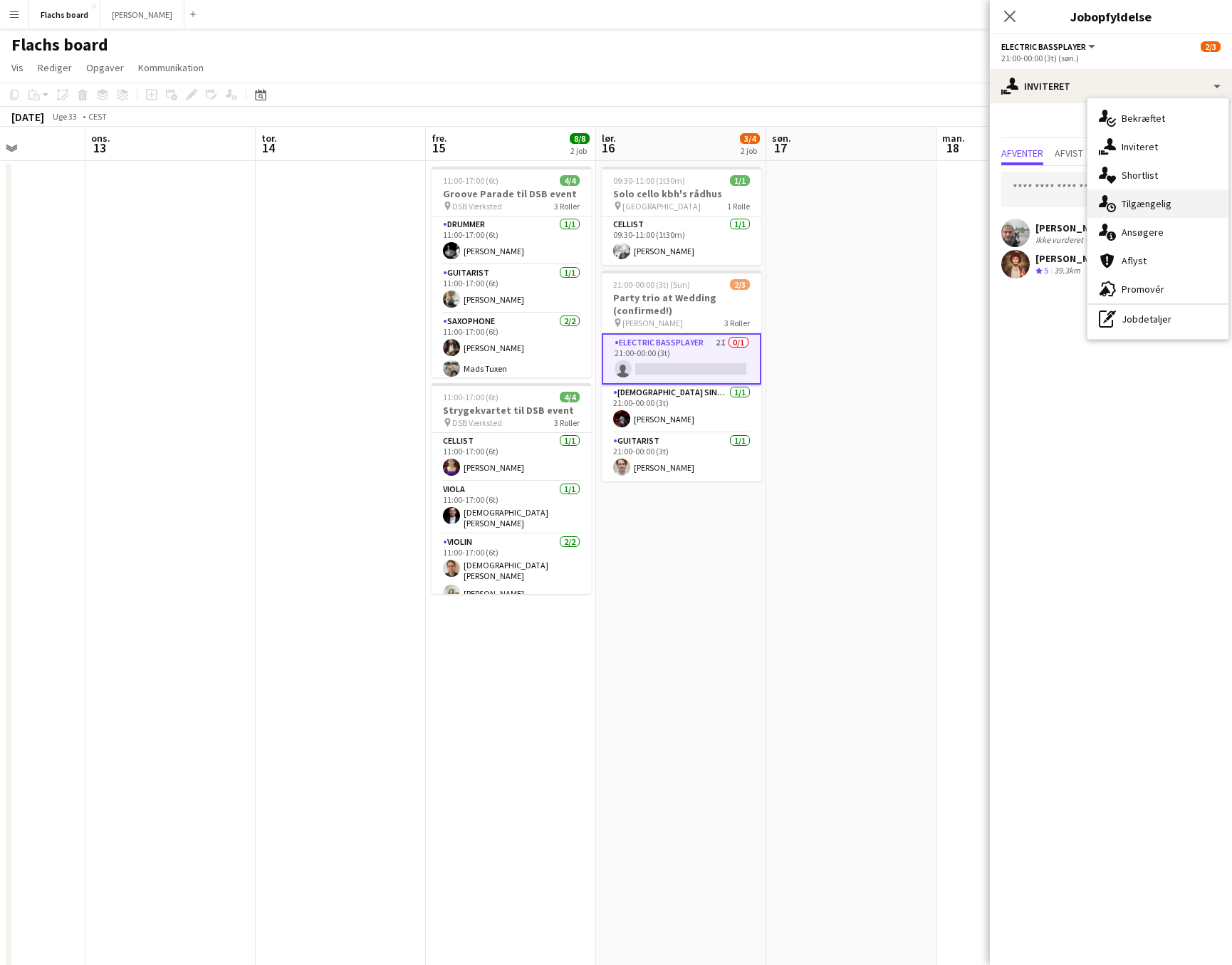
click at [1013, 196] on div "single-neutral-actions-upload Tilgængelig" at bounding box center [1158, 204] width 141 height 29
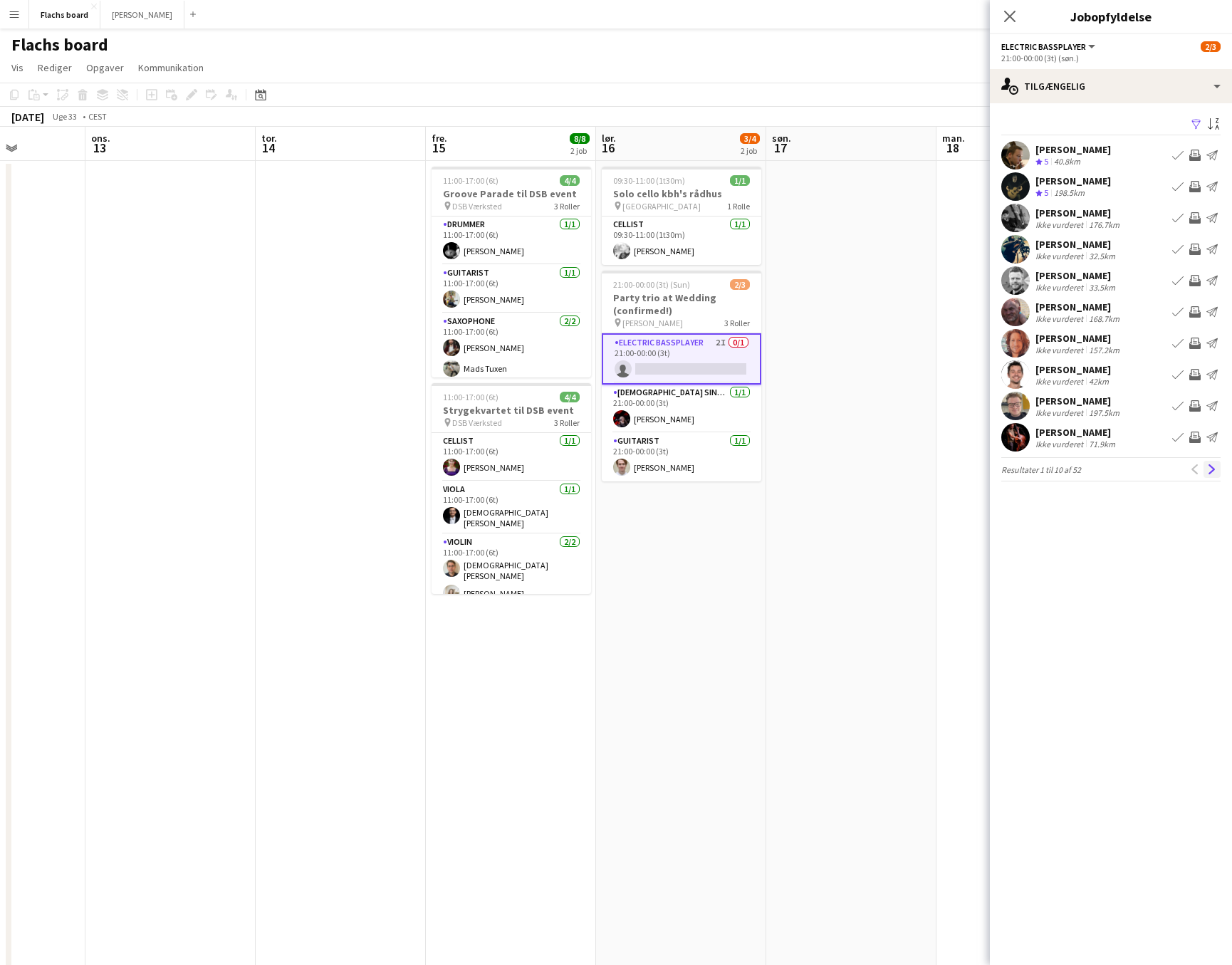
click at [1013, 471] on app-icon "Næste" at bounding box center [1212, 470] width 10 height 10
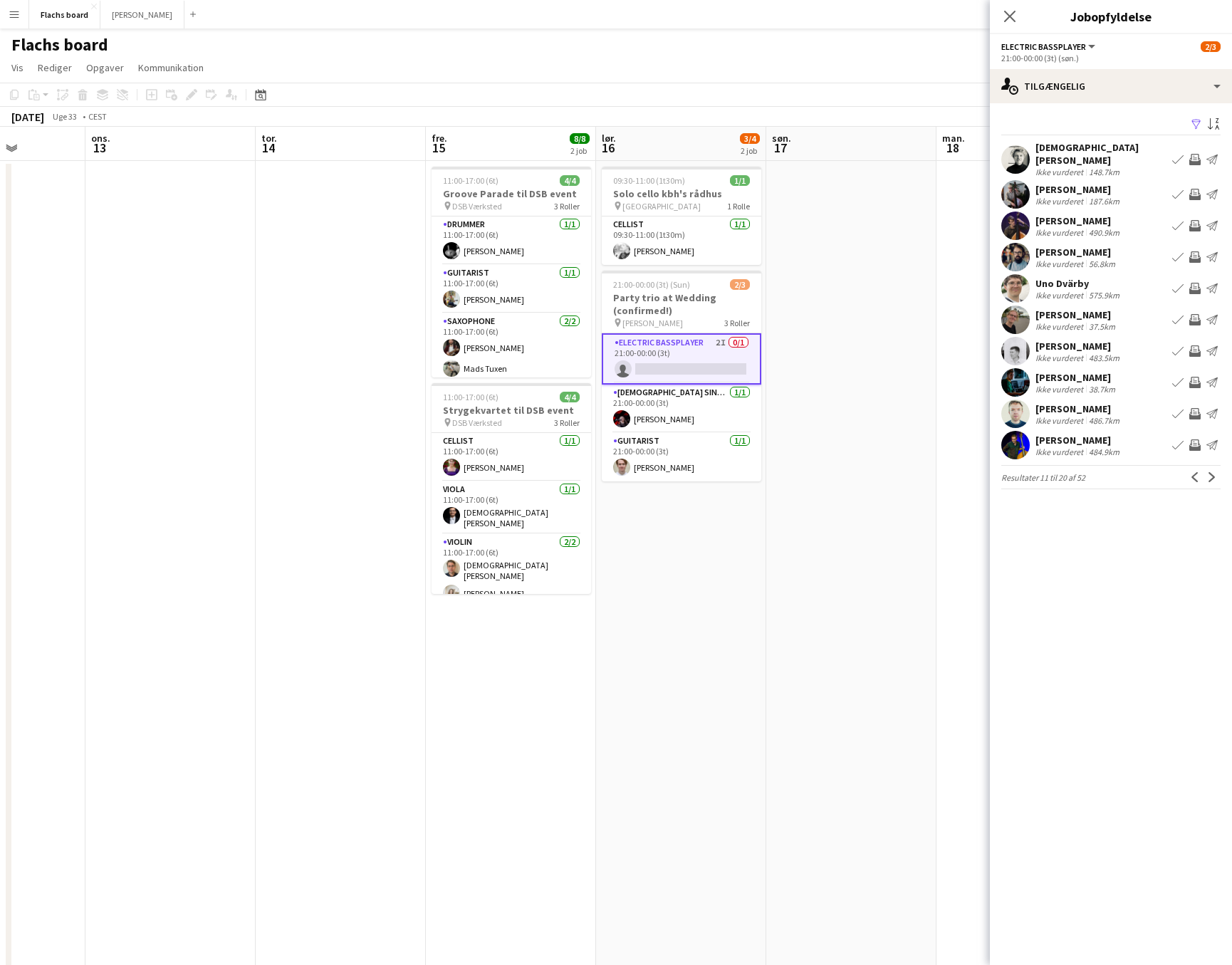
click at [1013, 472] on app-icon "Næste" at bounding box center [1212, 477] width 10 height 10
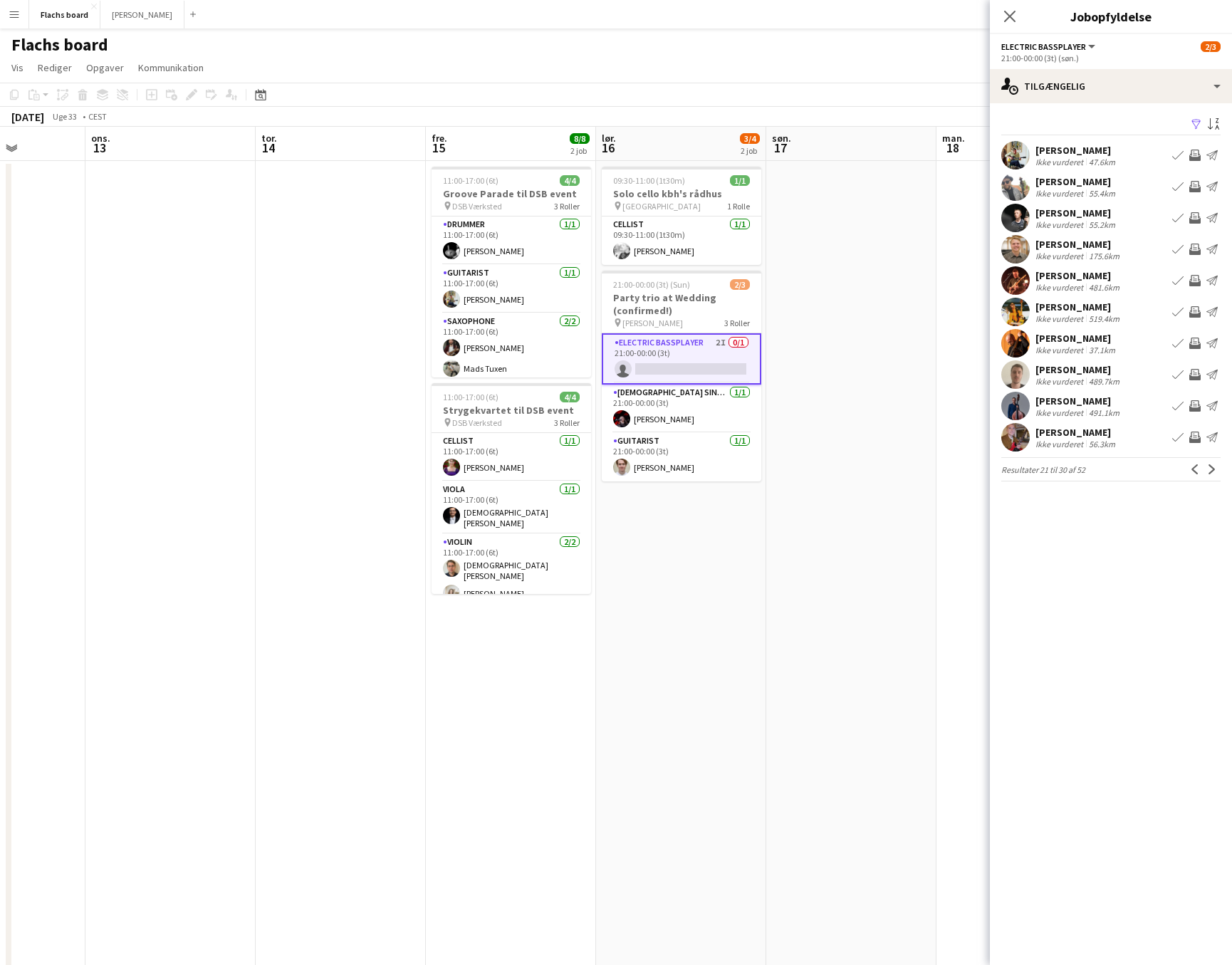
click at [860, 238] on app-date-cell at bounding box center [851, 864] width 170 height 1407
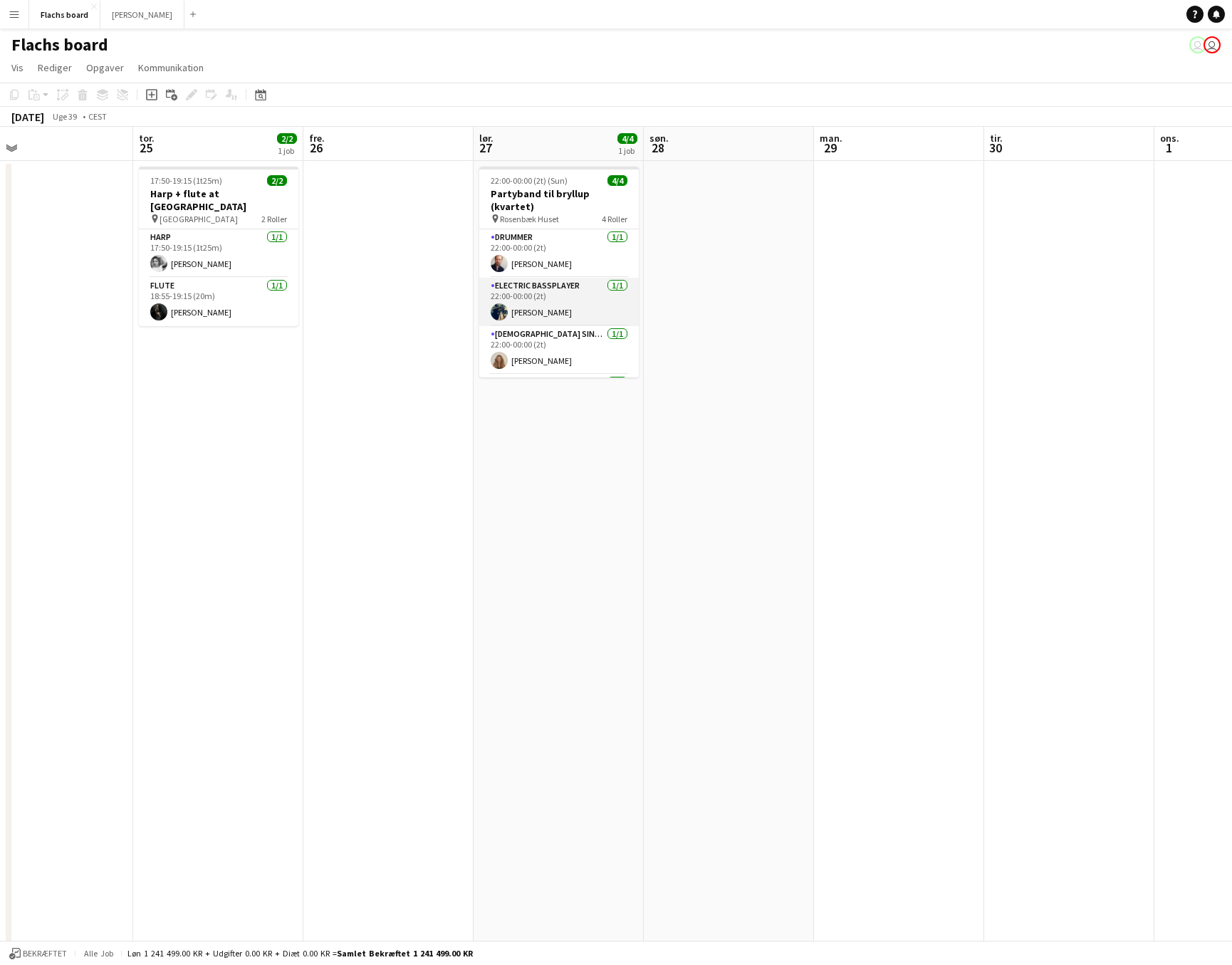
scroll to position [32, 0]
click at [64, 6] on button "Flachs board Luk" at bounding box center [65, 14] width 71 height 28
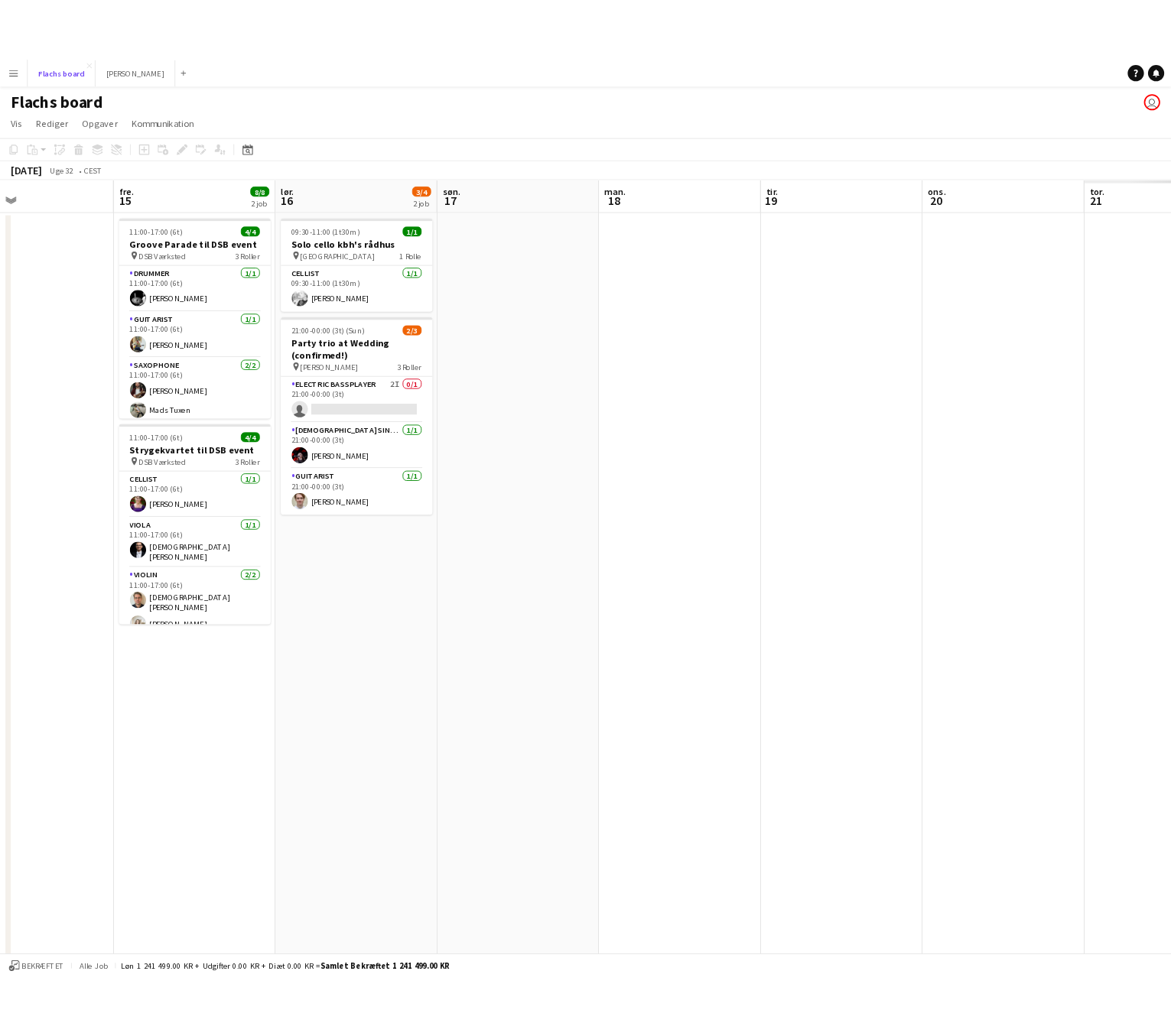
scroll to position [0, 516]
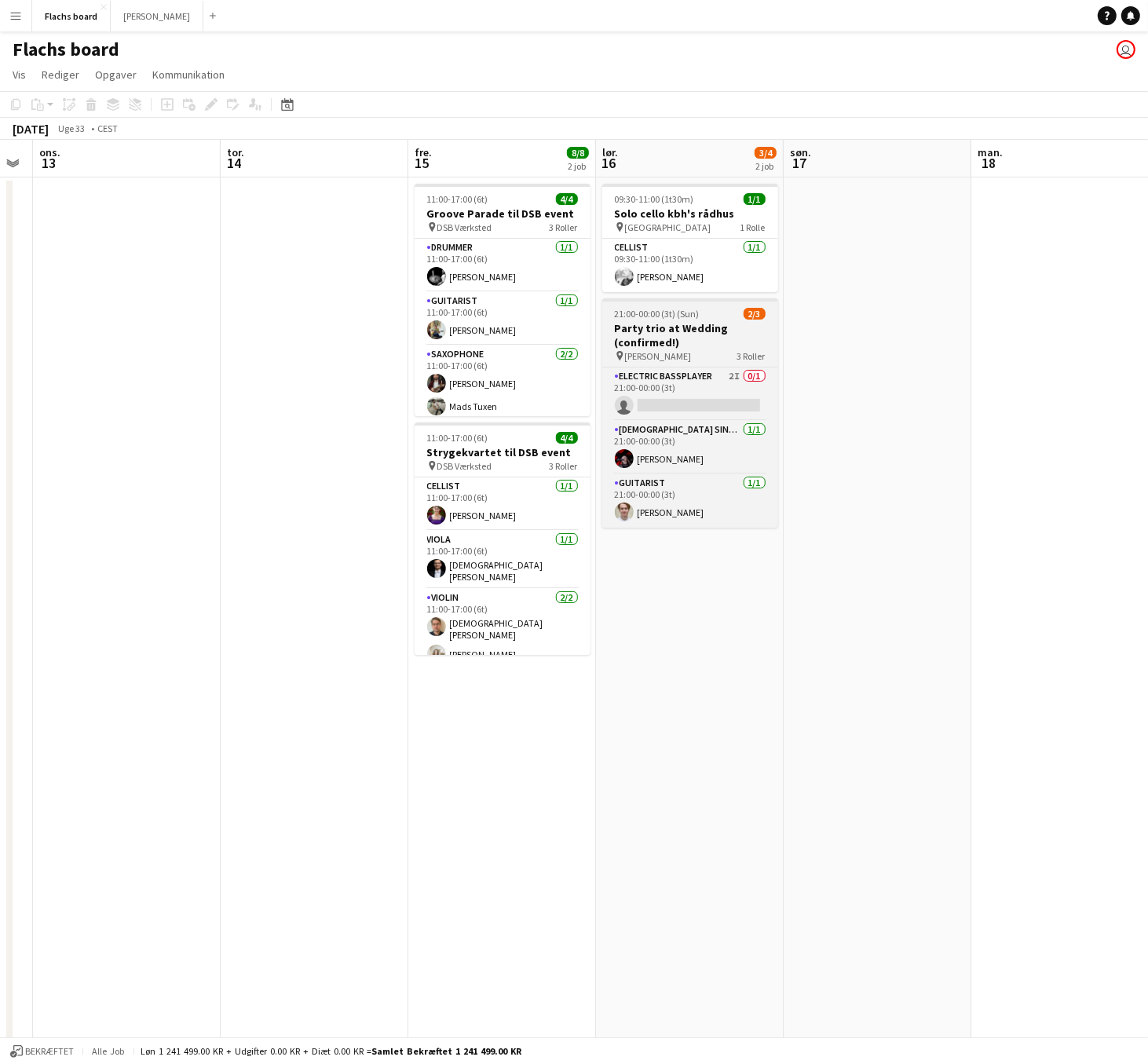
click at [691, 338] on h3 "Party trio at Wedding (confirmed!)" at bounding box center [690, 335] width 176 height 28
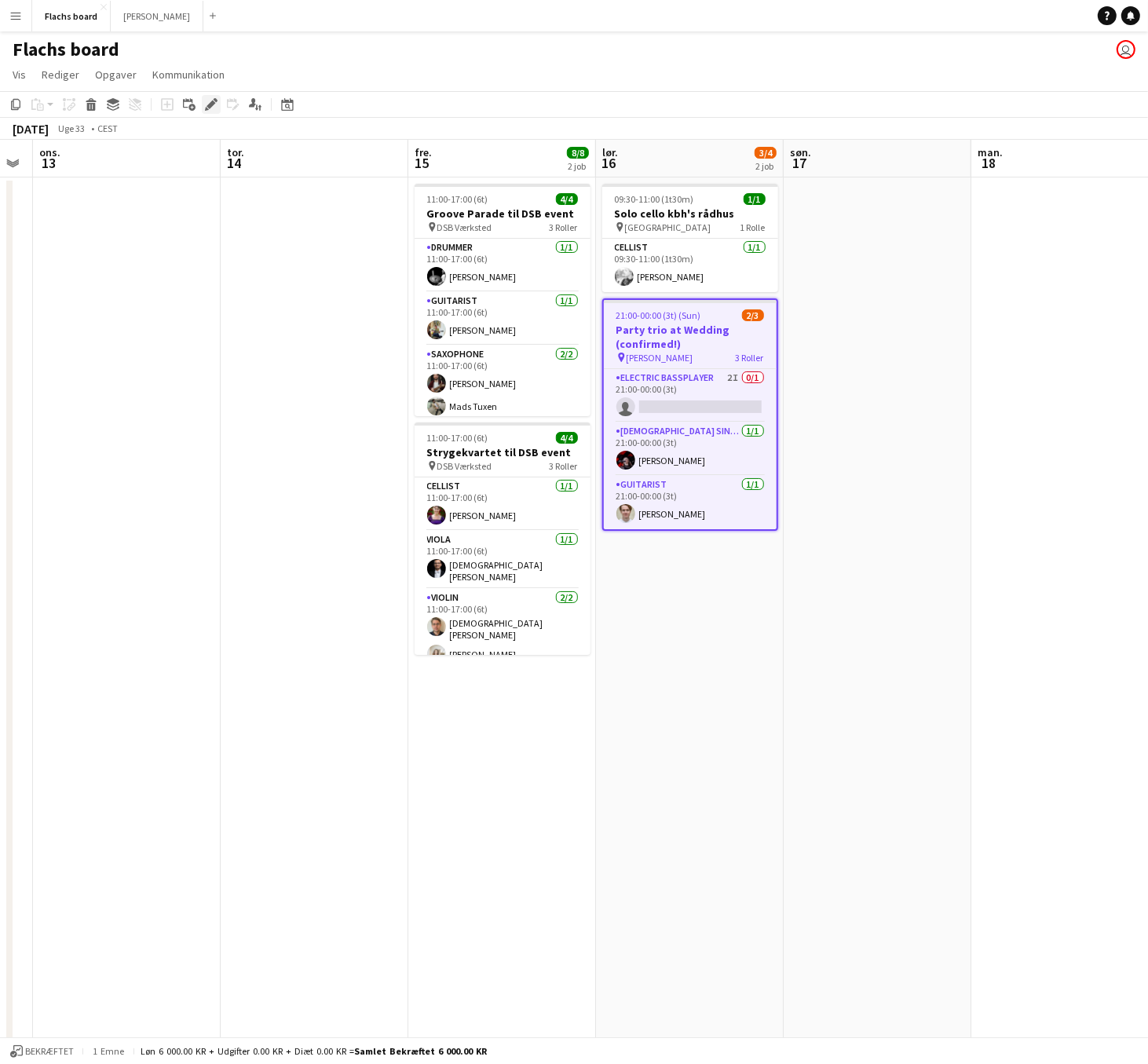
click at [206, 104] on icon "Rediger" at bounding box center [211, 104] width 13 height 13
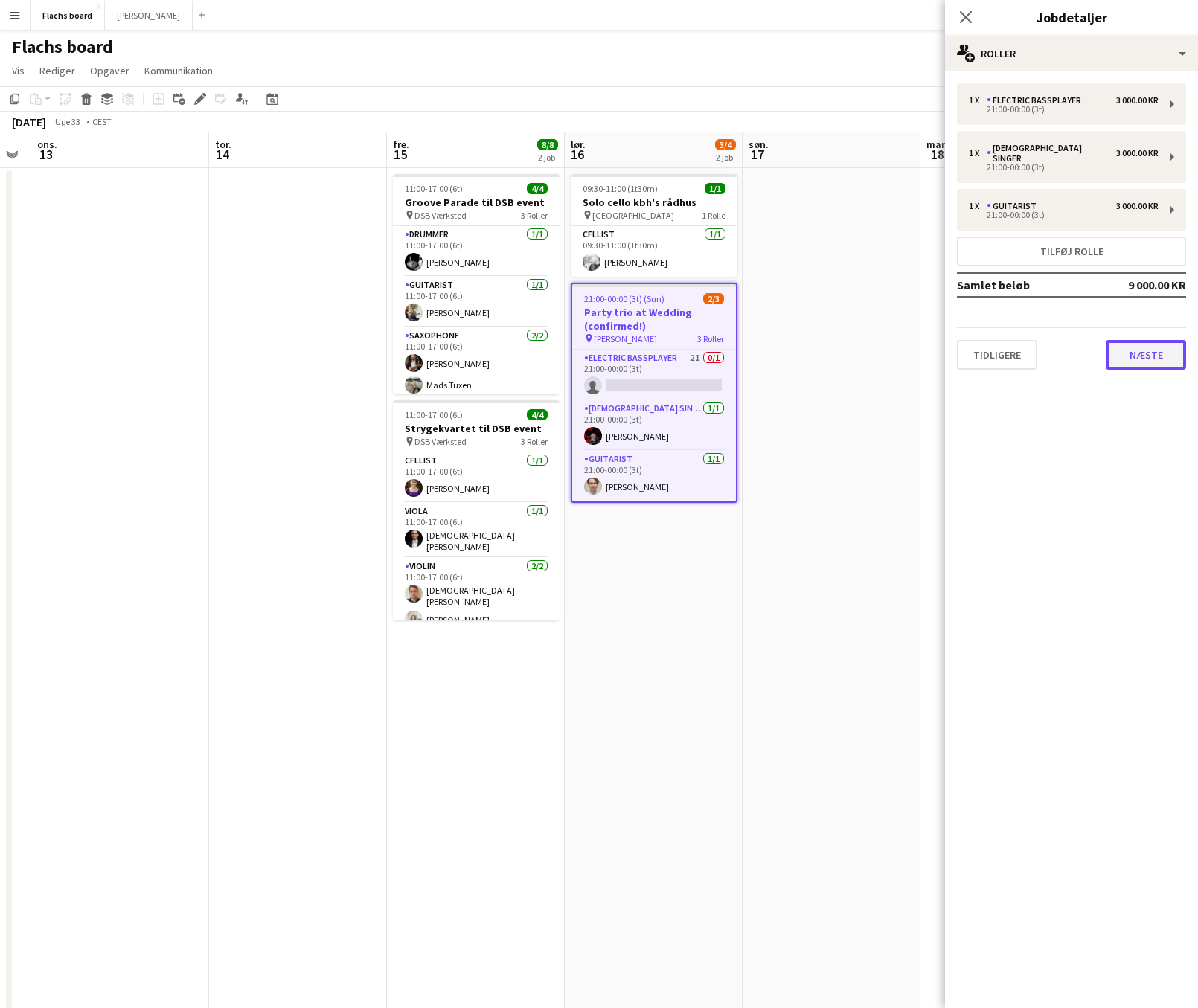
click at [1059, 342] on button "Næste" at bounding box center [1146, 355] width 80 height 30
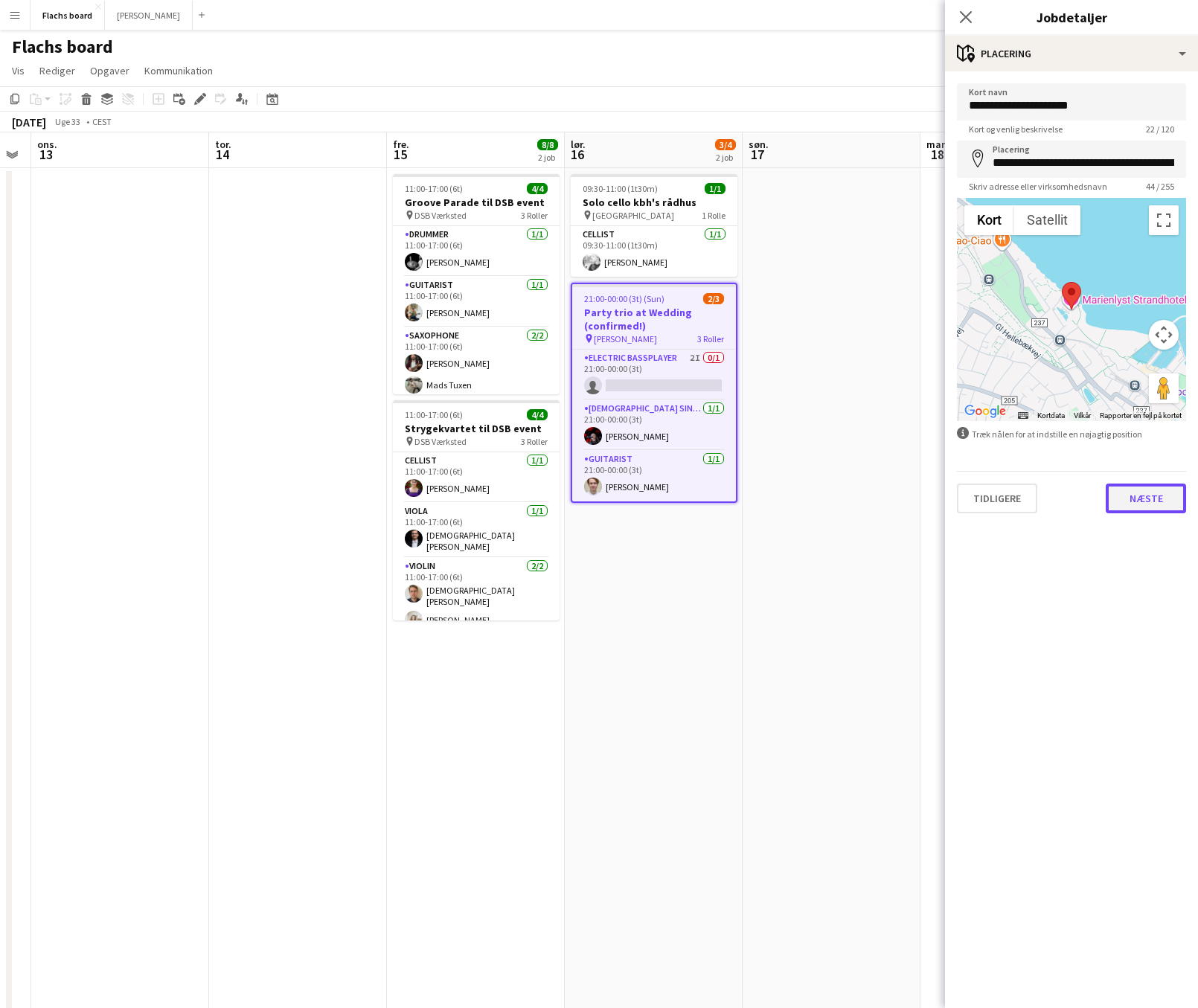
click at [1059, 500] on button "Næste" at bounding box center [1146, 499] width 80 height 30
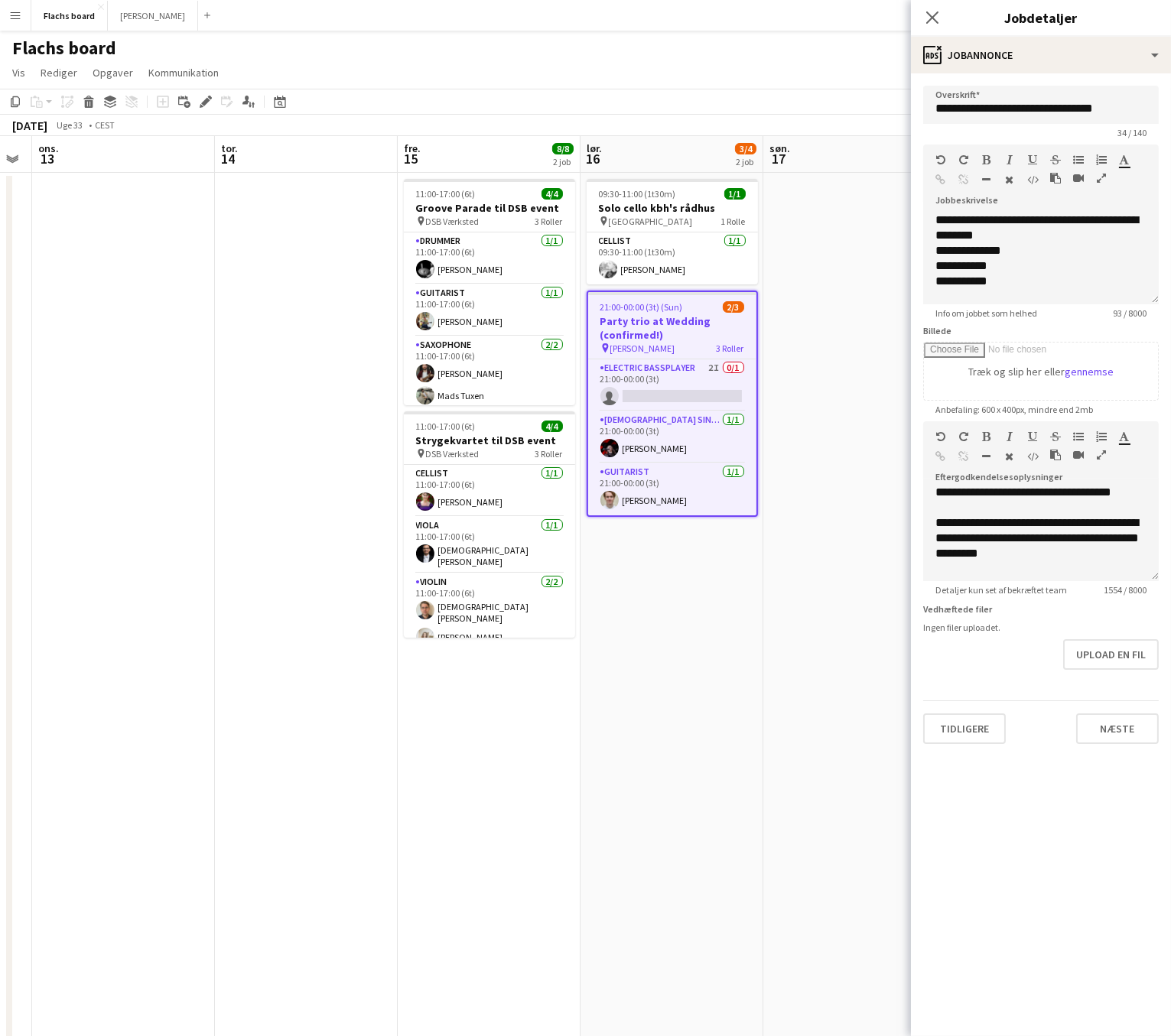
scroll to position [94, 0]
click at [1070, 556] on div "**********" at bounding box center [1041, 540] width 211 height 46
click at [1088, 728] on button "Næste" at bounding box center [1116, 729] width 82 height 31
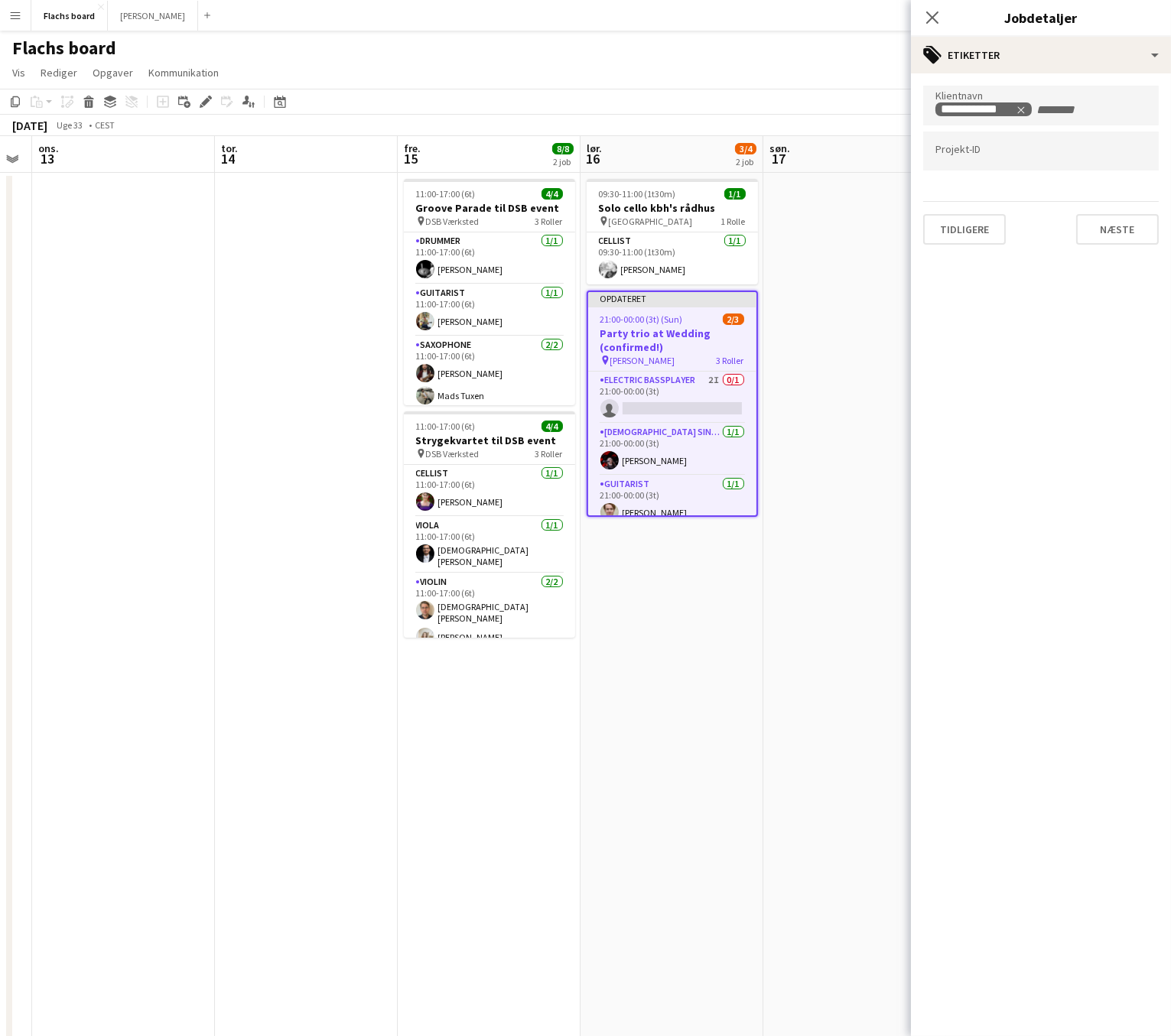
click at [1088, 210] on div "Tidligere Næste" at bounding box center [1041, 222] width 236 height 44
click at [1088, 229] on button "Næste" at bounding box center [1116, 229] width 82 height 31
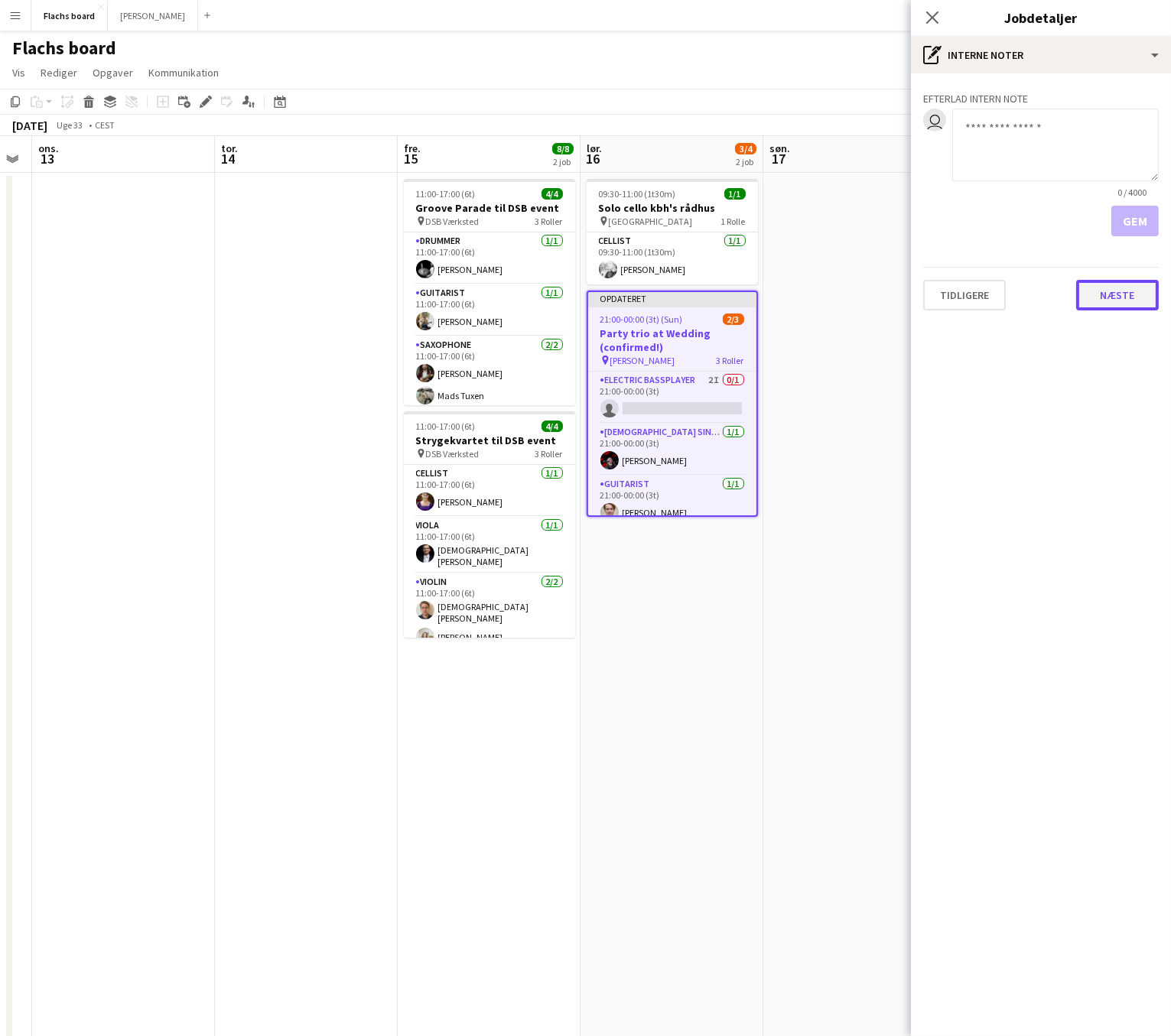
click at [1088, 284] on button "Næste" at bounding box center [1116, 295] width 82 height 31
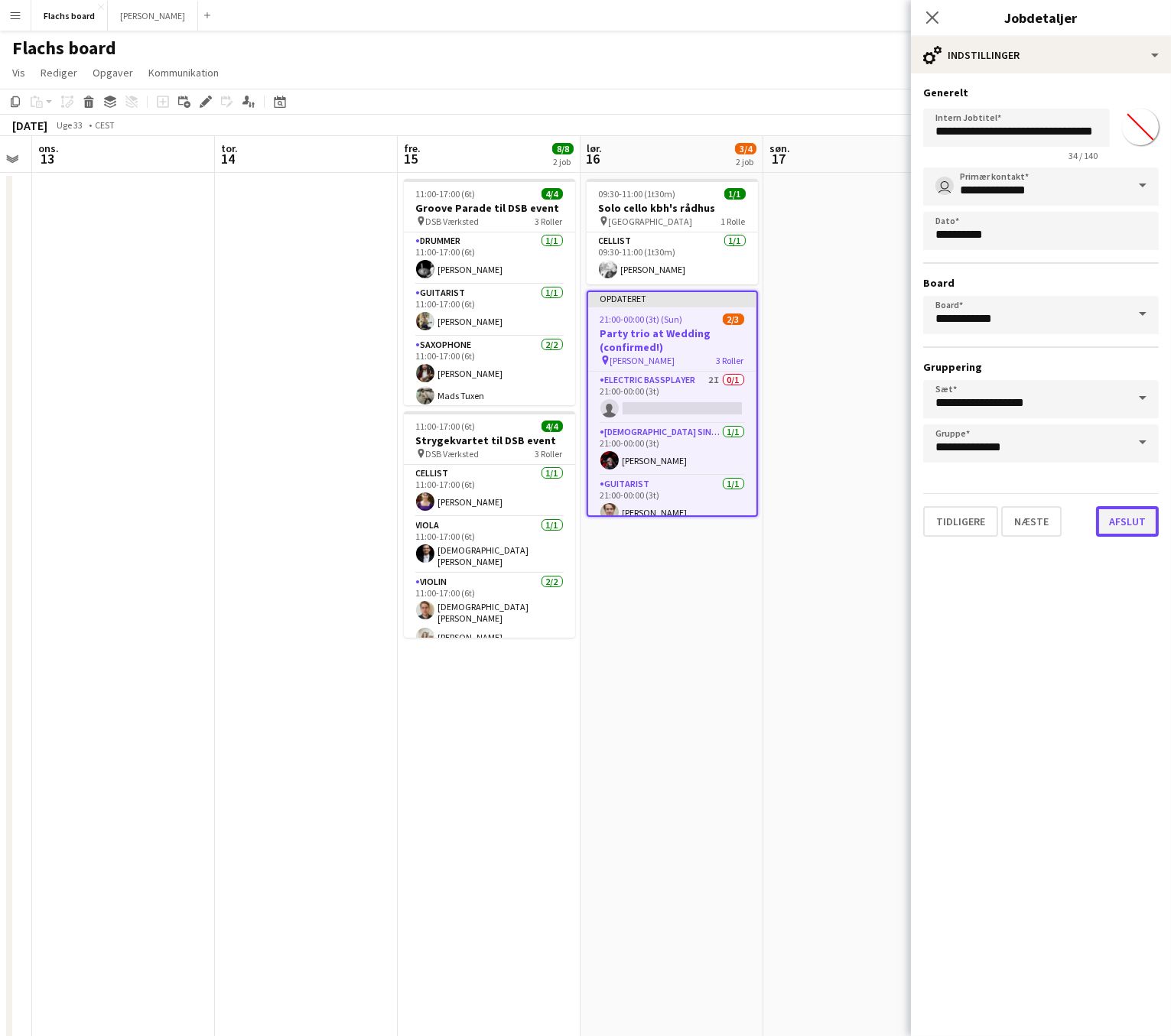
click at [1088, 513] on button "Afslut" at bounding box center [1126, 521] width 62 height 31
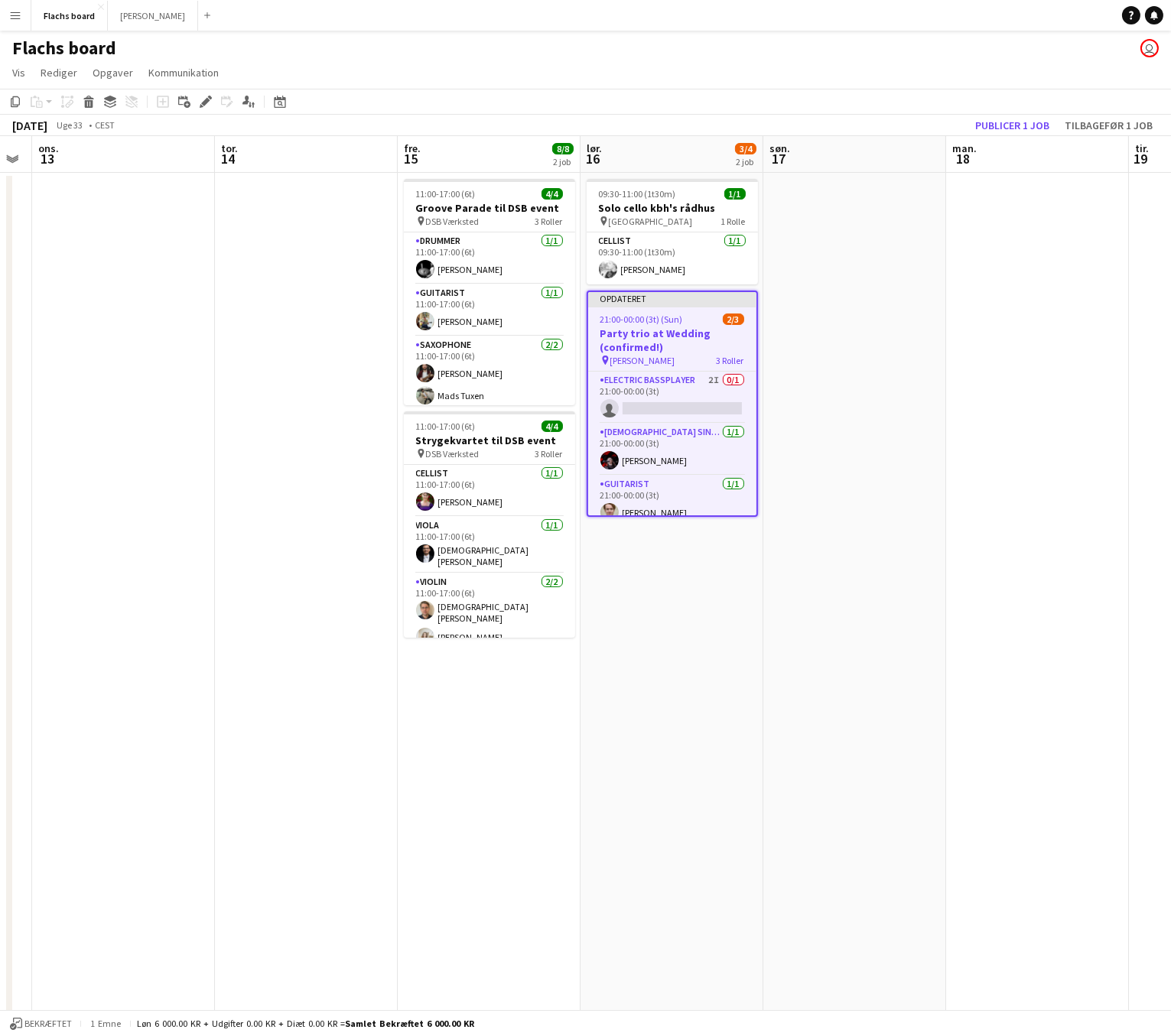
click at [1036, 113] on app-toolbar "Kopier Indsæt Indsæt Kommando V Indsæt med mandskab Kommando Skift V Indsæt lin…" at bounding box center [585, 102] width 1171 height 26
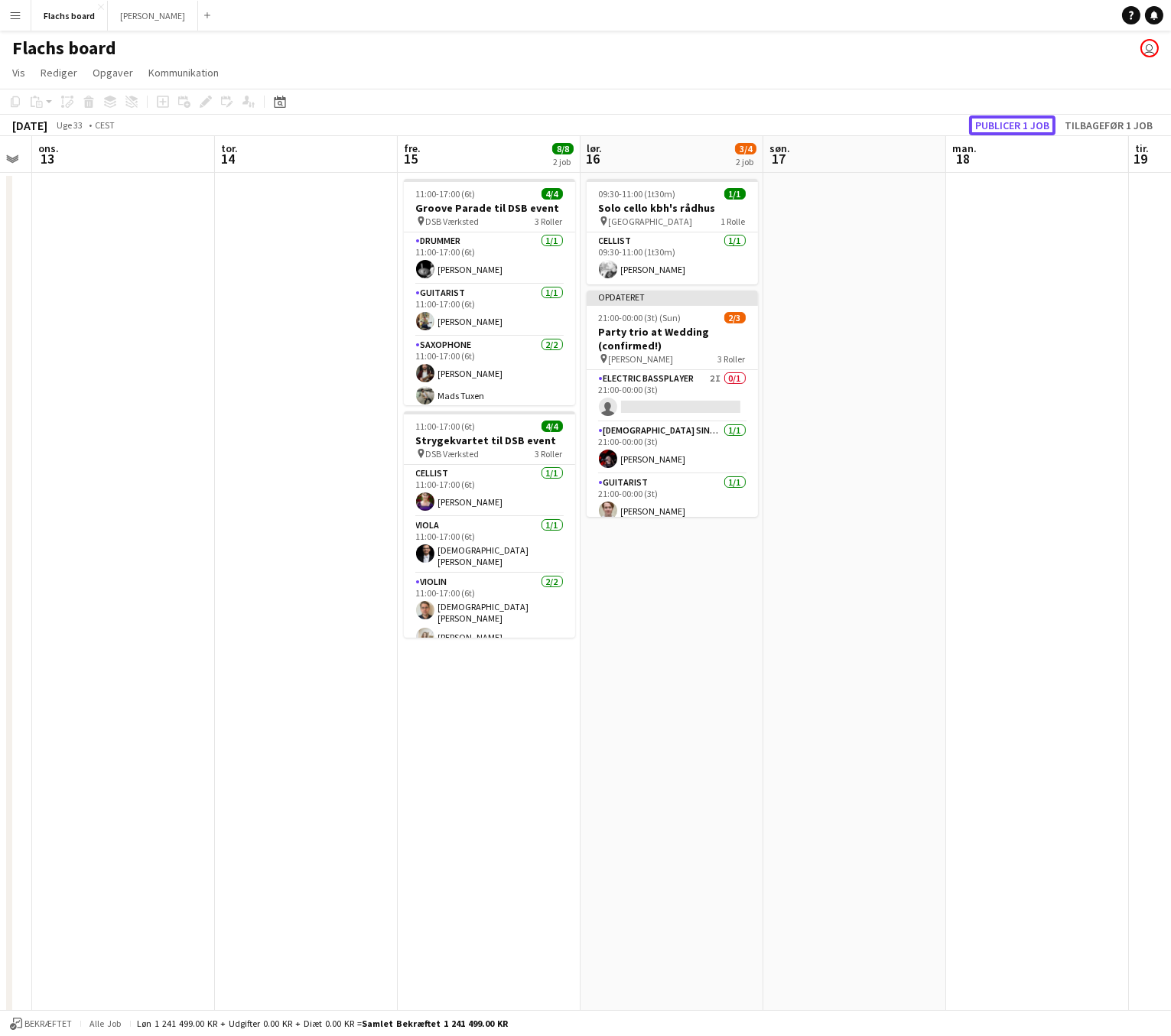
click at [1033, 124] on button "Publicer 1 job" at bounding box center [1012, 125] width 86 height 20
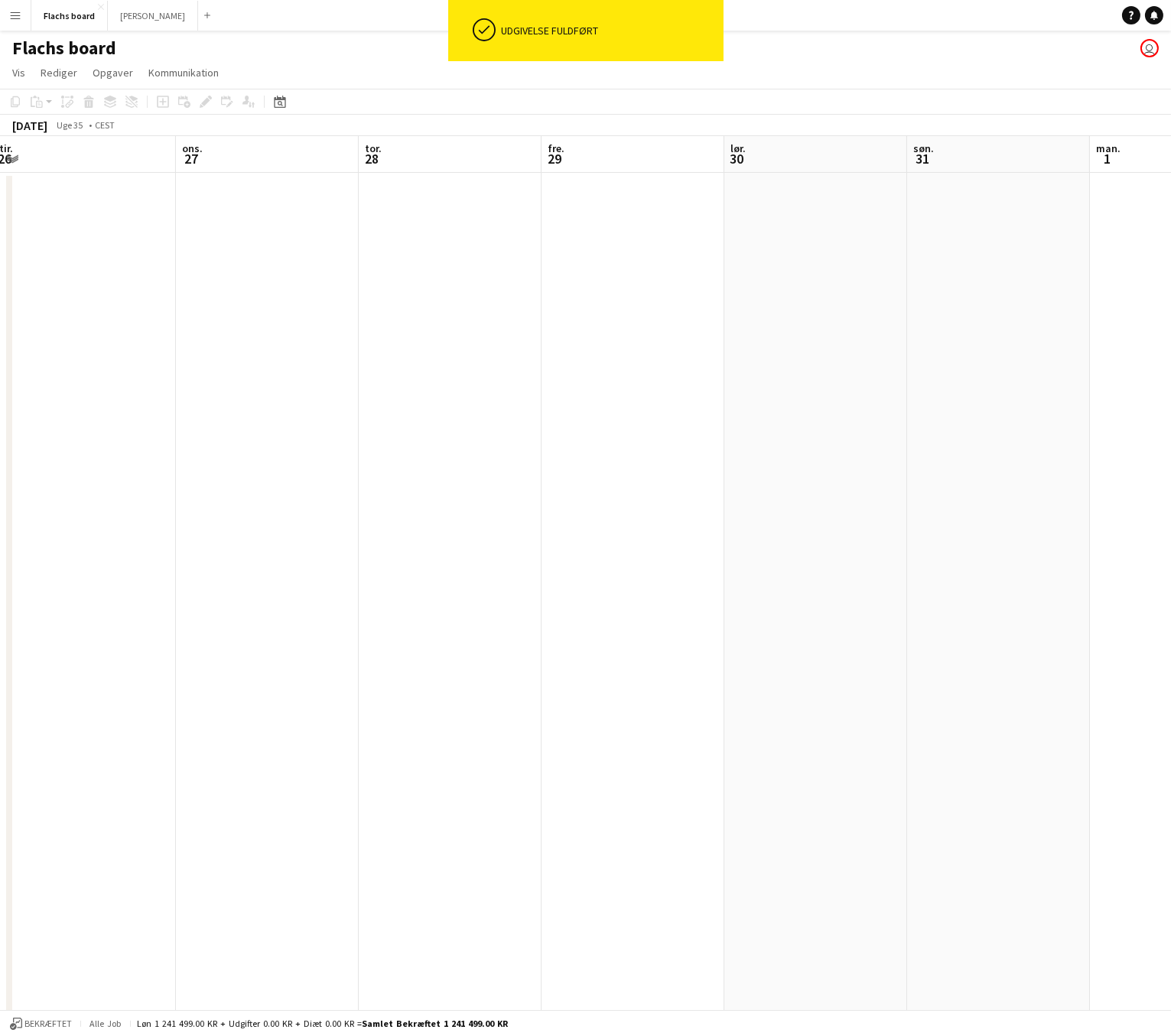
scroll to position [0, 560]
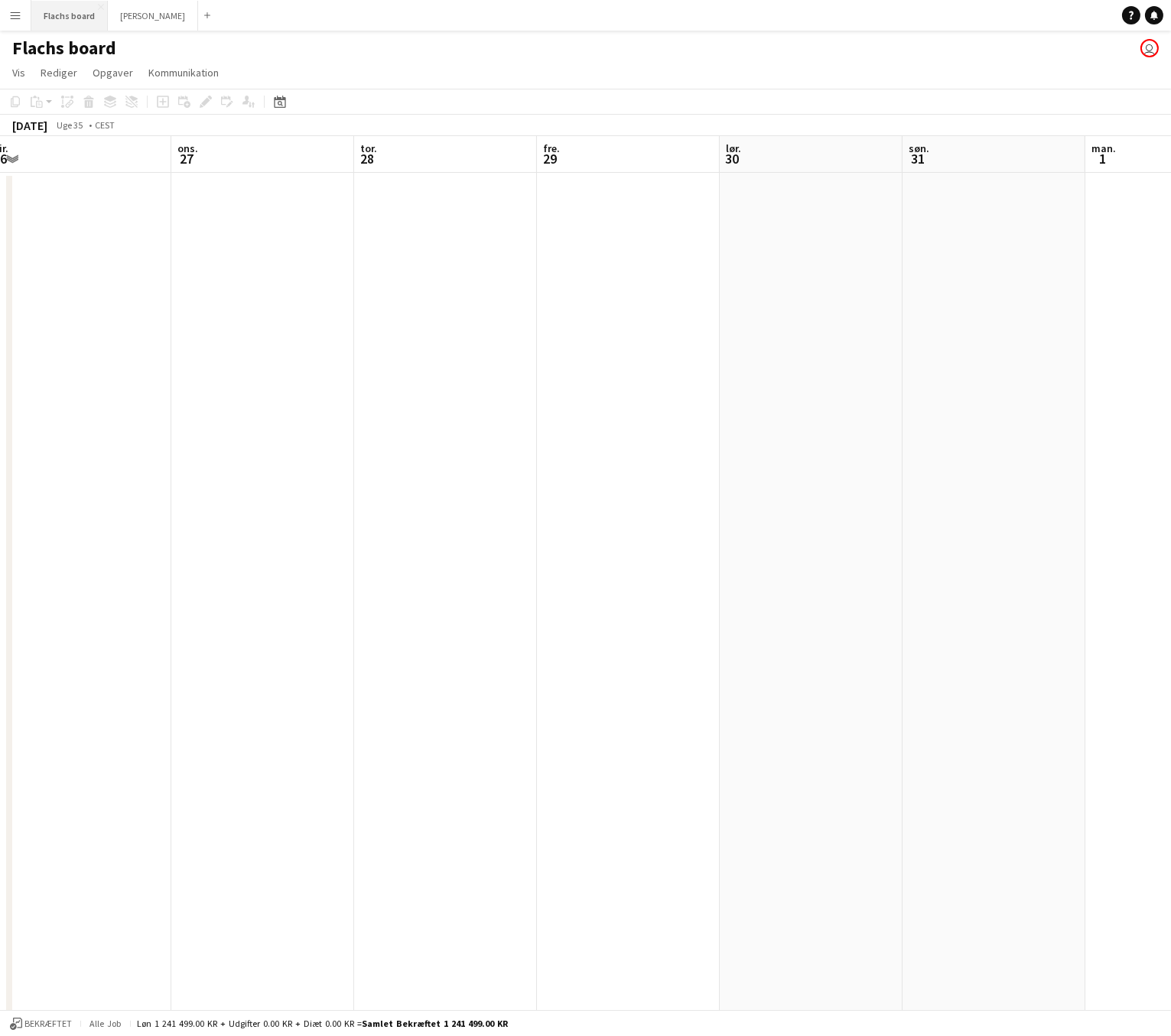
click at [72, 19] on button "Flachs board Luk" at bounding box center [69, 15] width 76 height 30
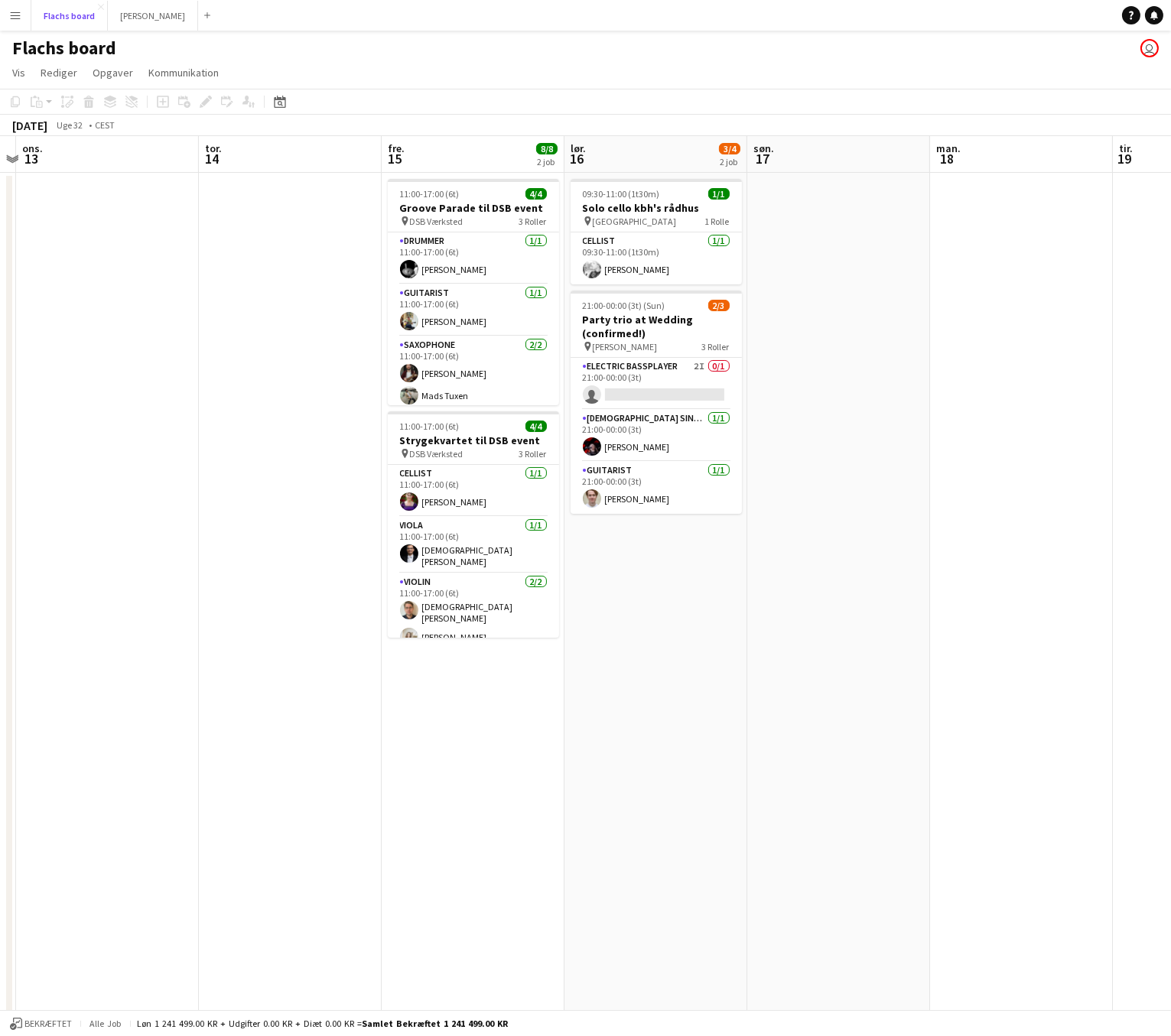
scroll to position [0, 537]
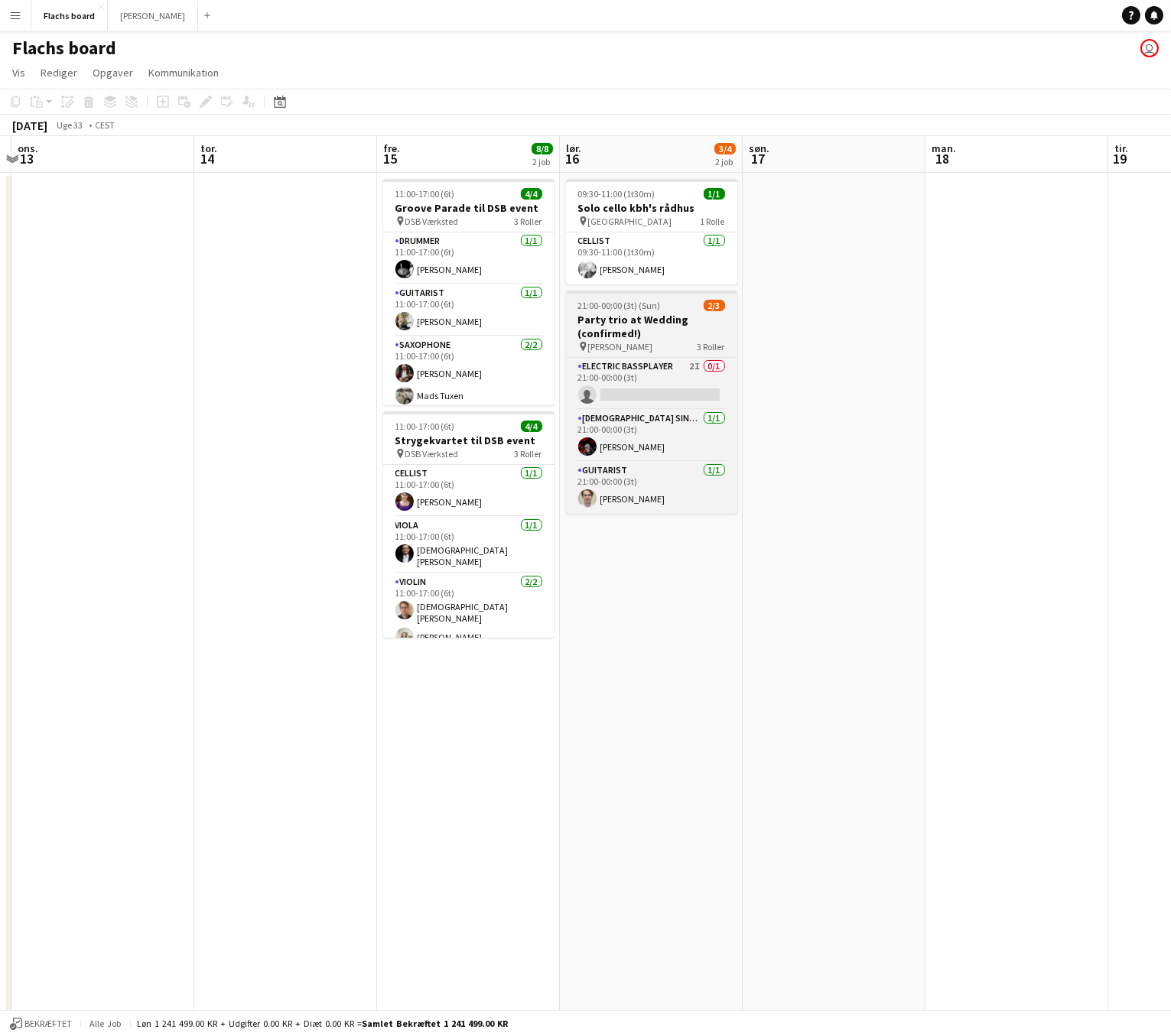
click at [617, 318] on h3 "Party trio at Wedding (confirmed!)" at bounding box center [651, 326] width 171 height 28
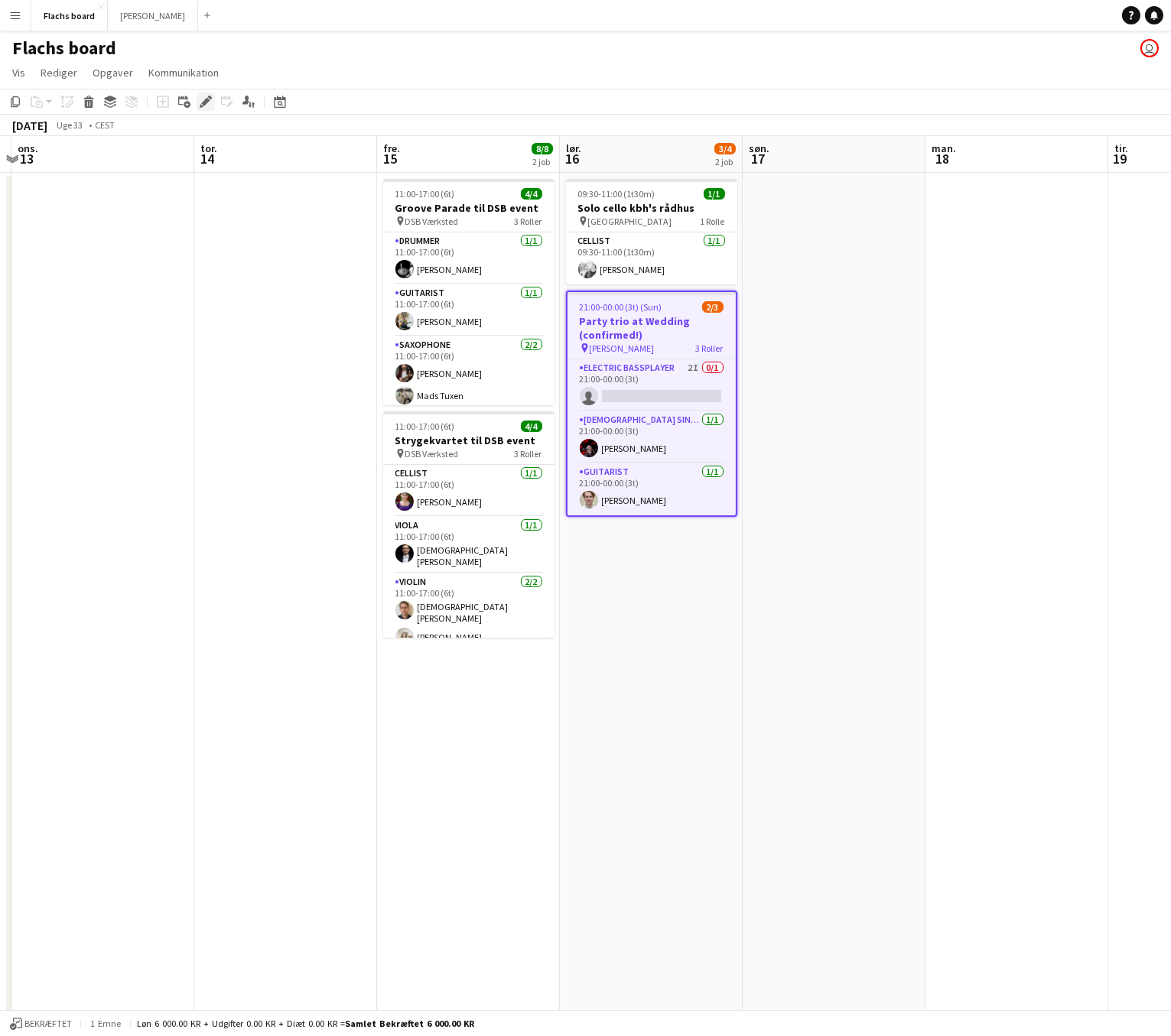
click at [206, 102] on icon at bounding box center [205, 102] width 8 height 8
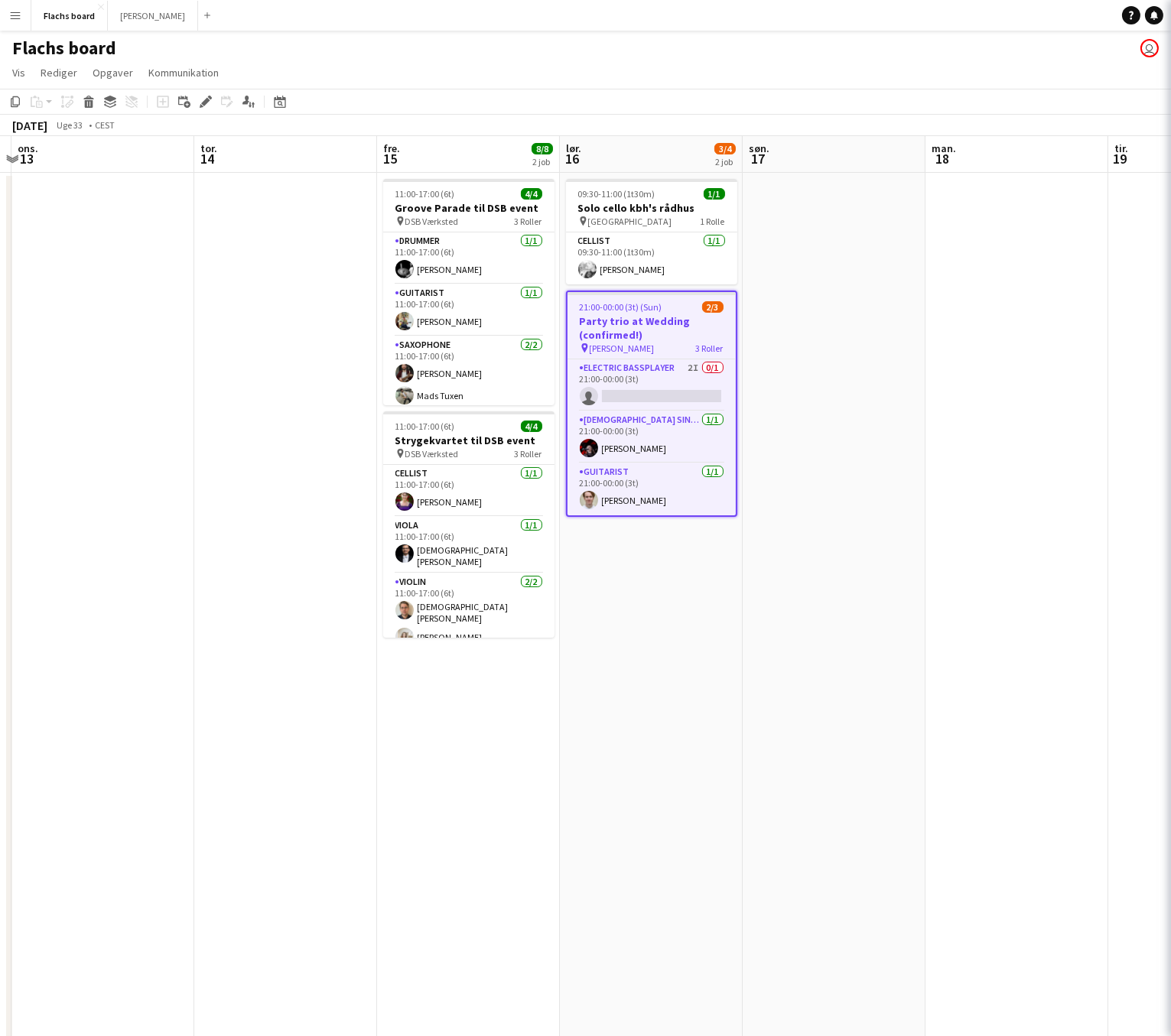
type input "**********"
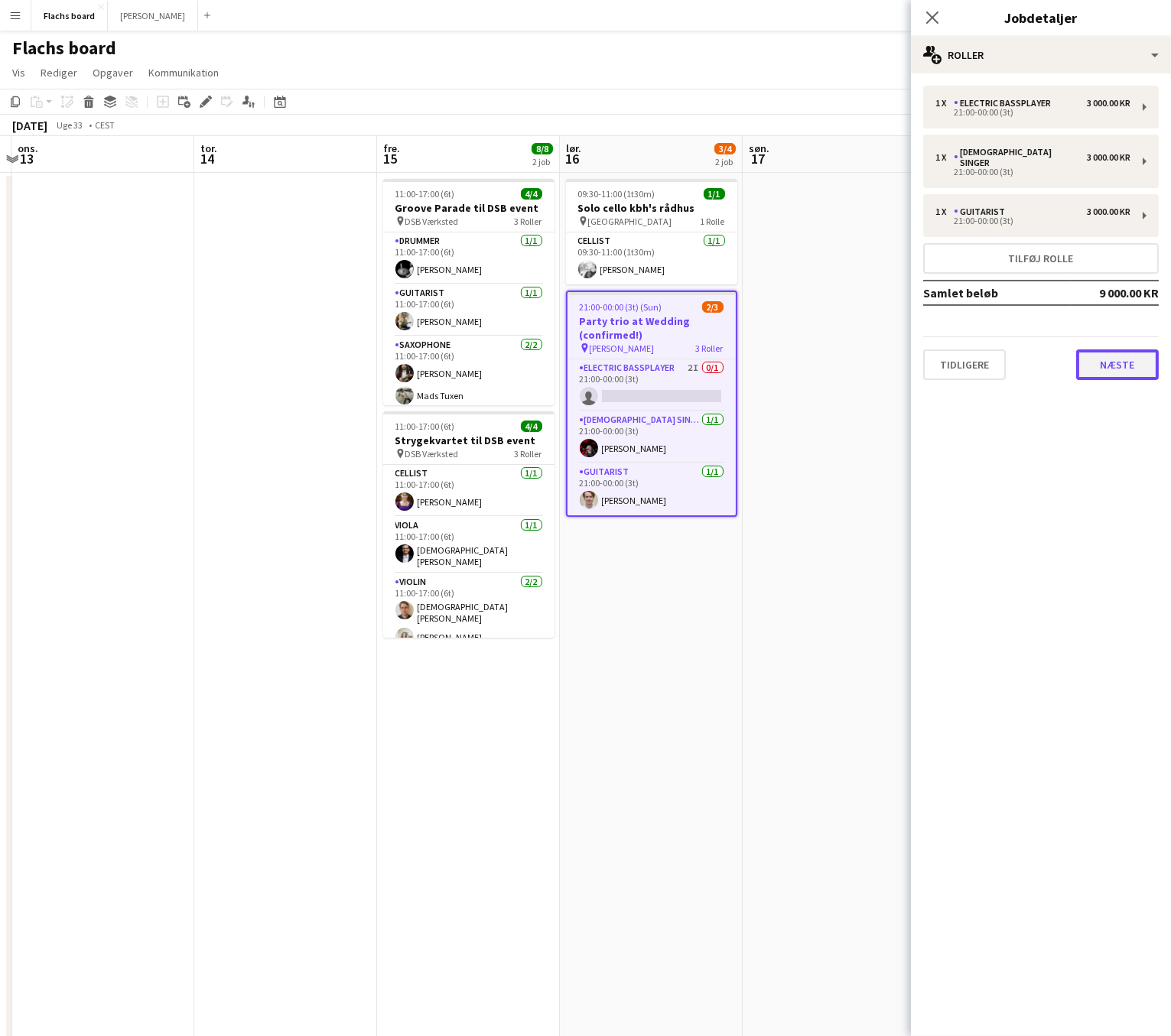
click at [1088, 359] on button "Næste" at bounding box center [1116, 365] width 82 height 31
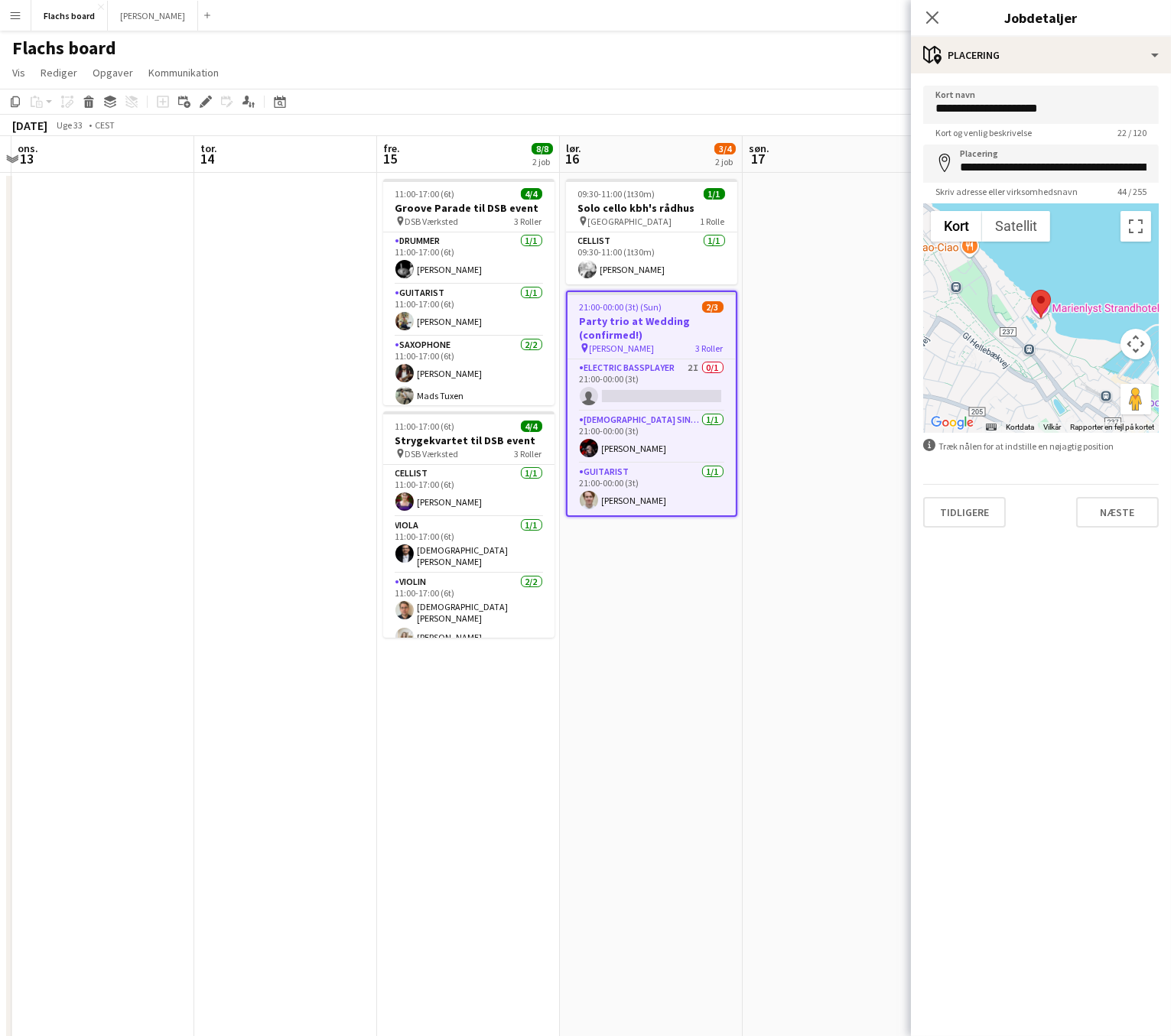
click at [1088, 491] on div "Tidligere Næste" at bounding box center [1041, 506] width 236 height 44
click at [1088, 504] on button "Næste" at bounding box center [1116, 513] width 82 height 31
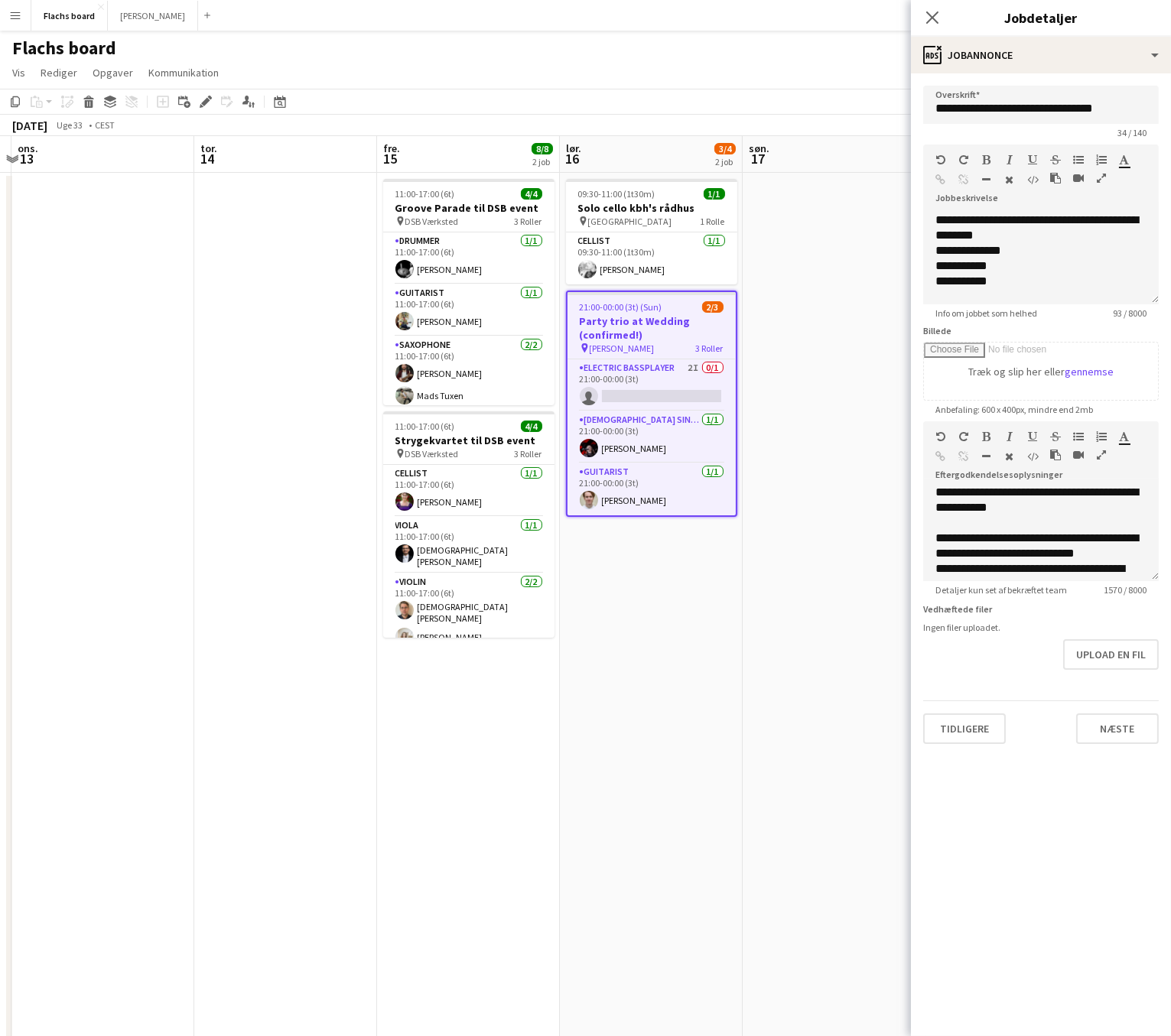
scroll to position [256, 0]
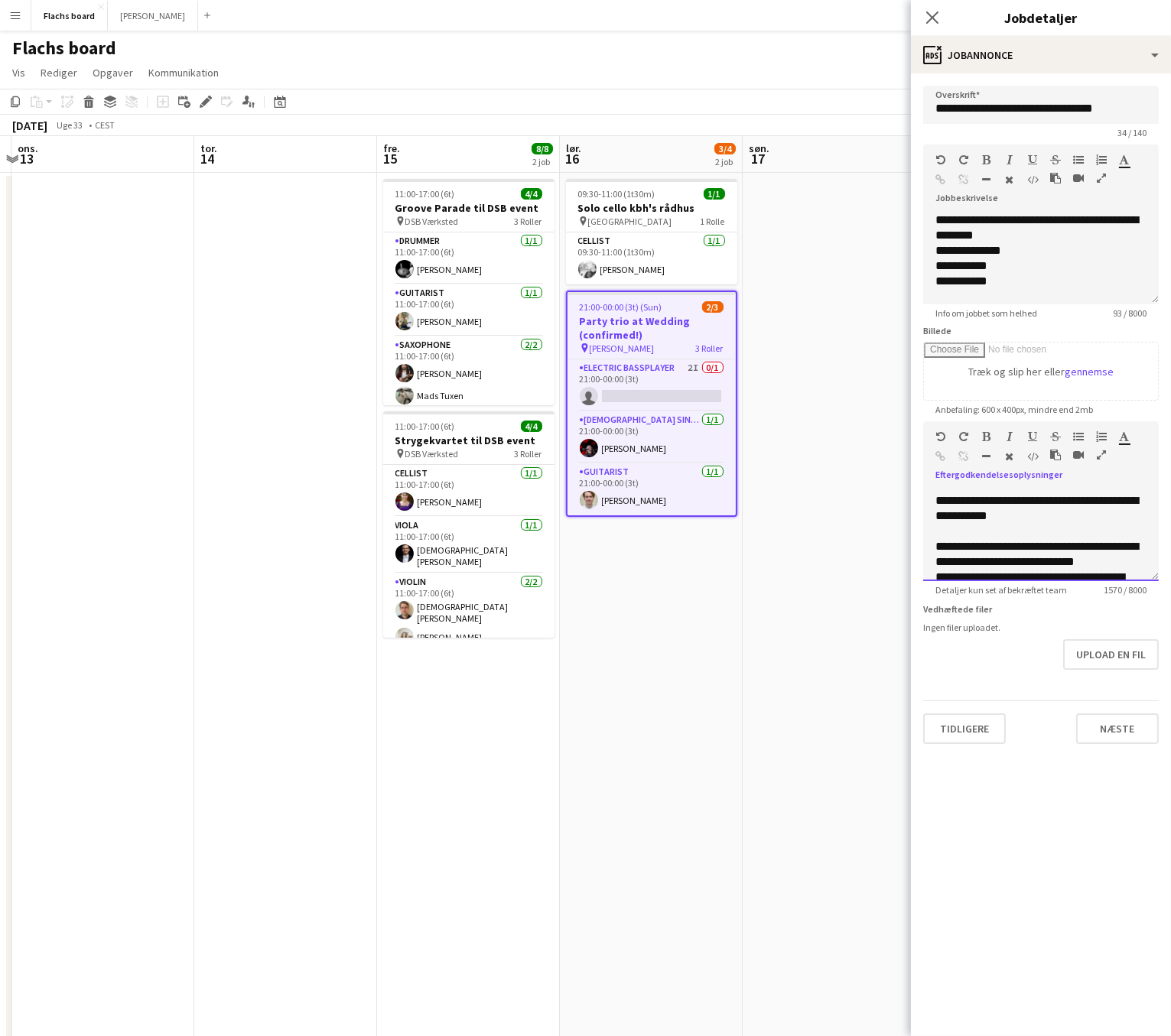
click at [1062, 539] on div "**********" at bounding box center [1041, 630] width 211 height 183
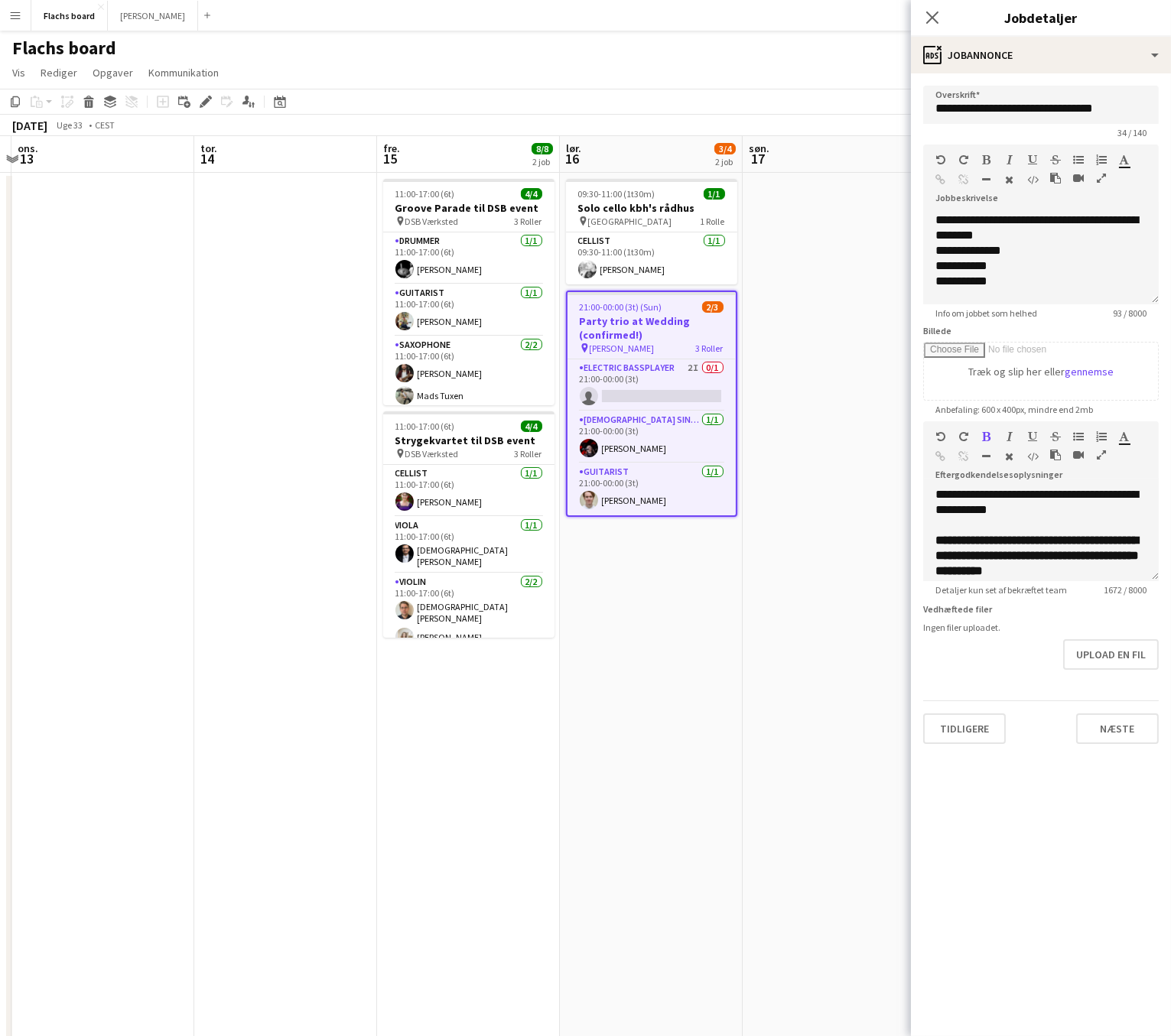
click at [1088, 745] on div "**********" at bounding box center [1041, 414] width 260 height 683
click at [1088, 737] on button "Næste" at bounding box center [1116, 729] width 82 height 31
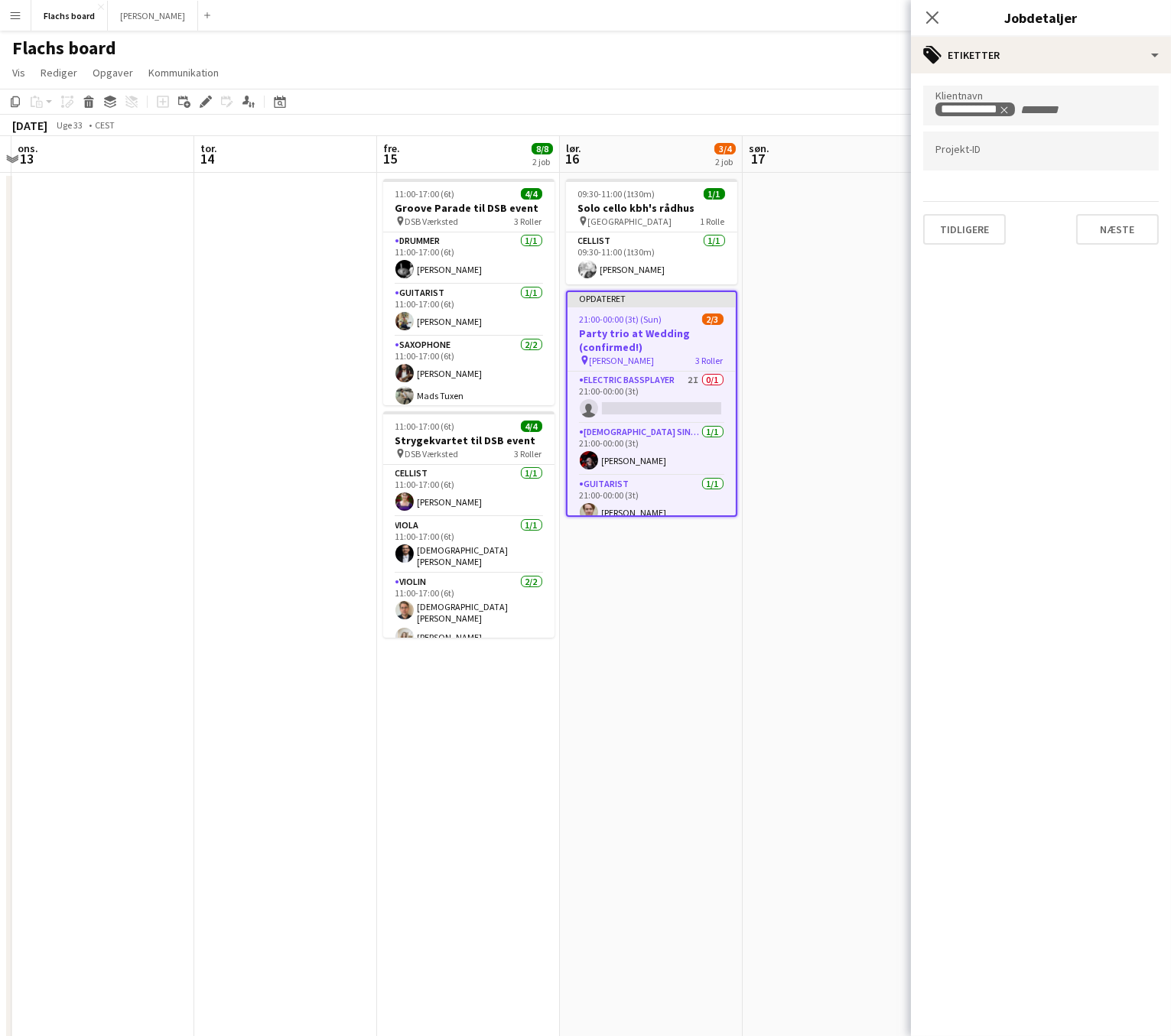
type input "*******"
click at [1088, 228] on button "Næste" at bounding box center [1116, 229] width 82 height 31
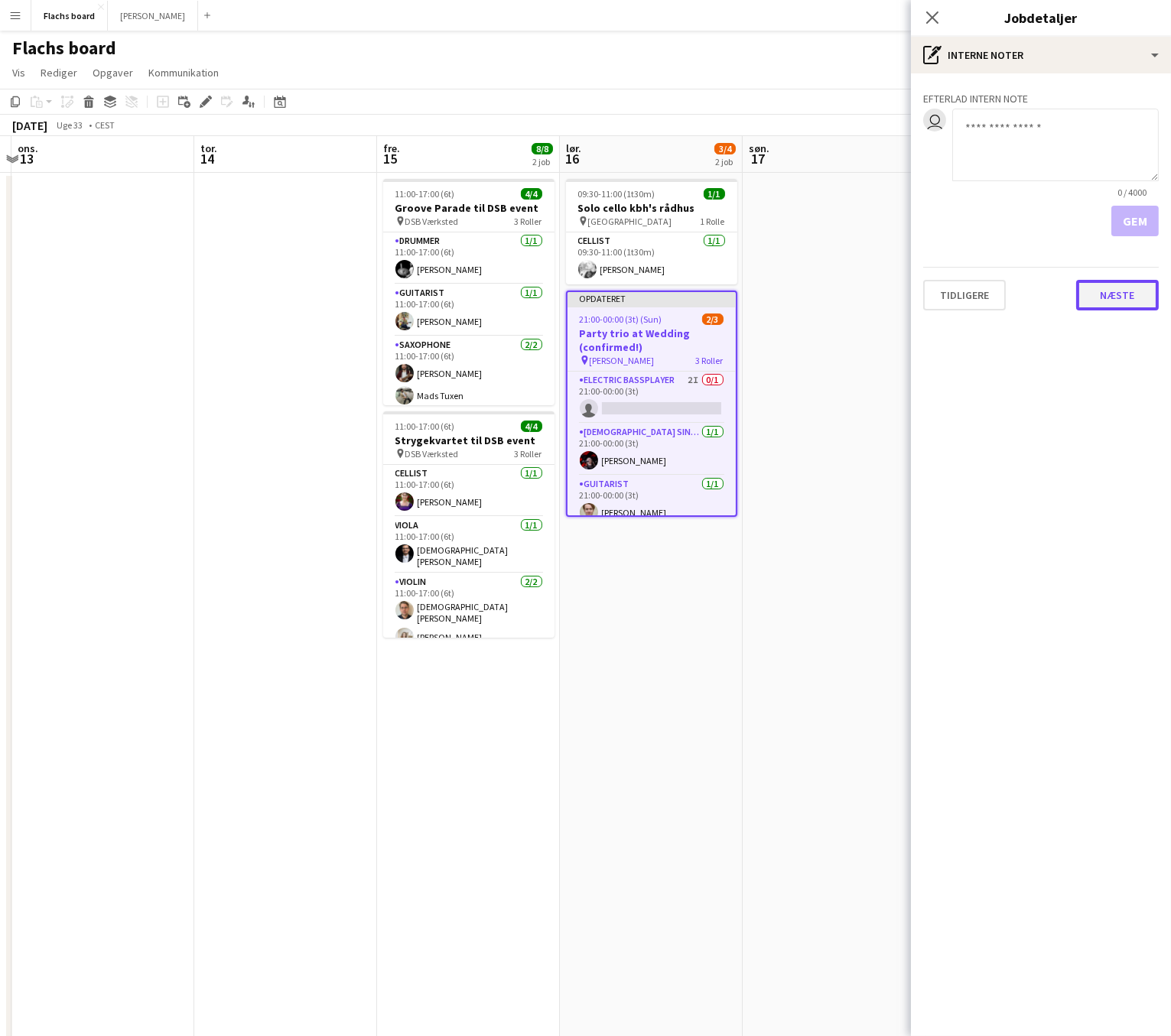
click at [1088, 299] on button "Næste" at bounding box center [1116, 295] width 82 height 31
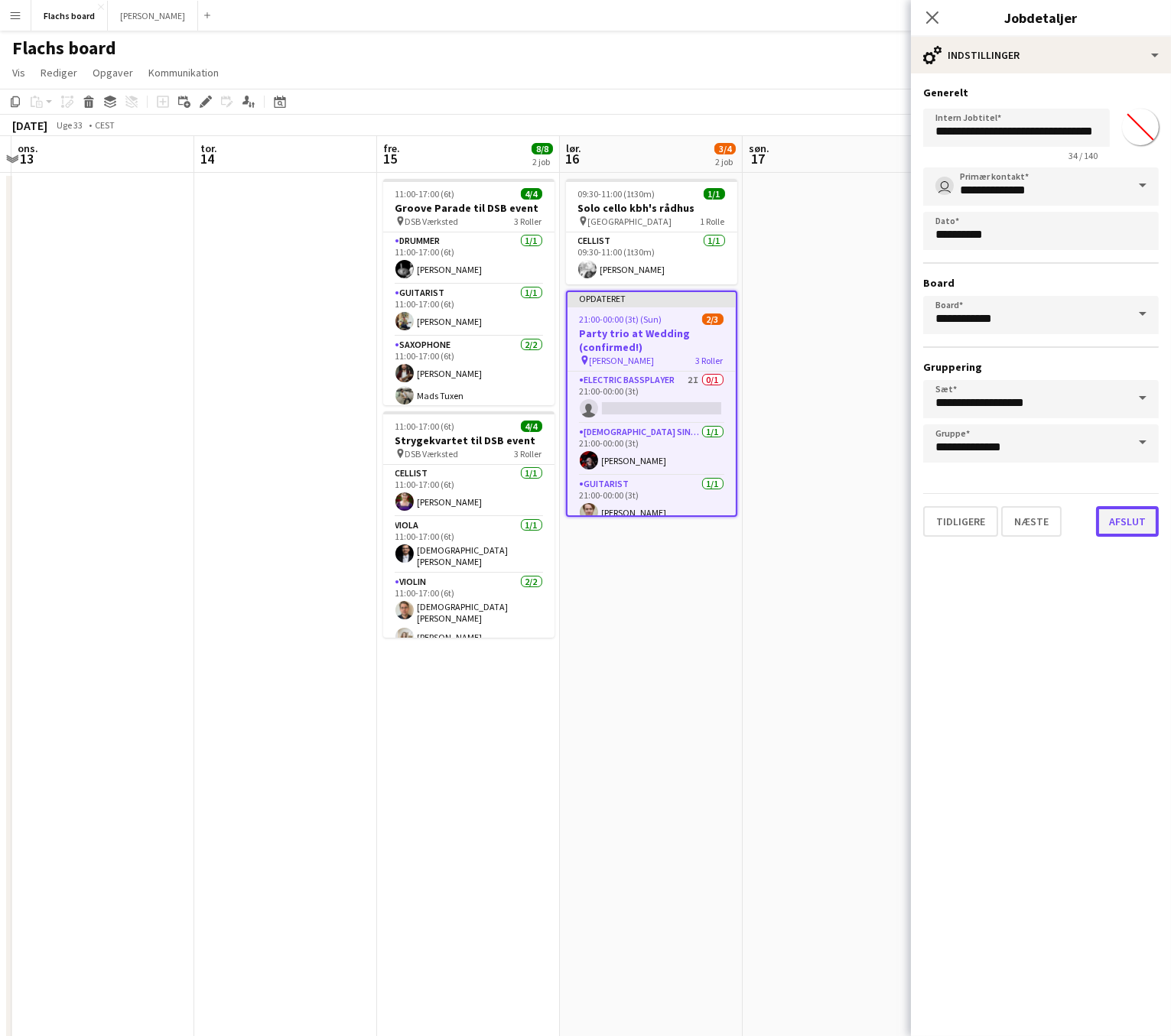
click at [1088, 516] on button "Afslut" at bounding box center [1126, 521] width 62 height 31
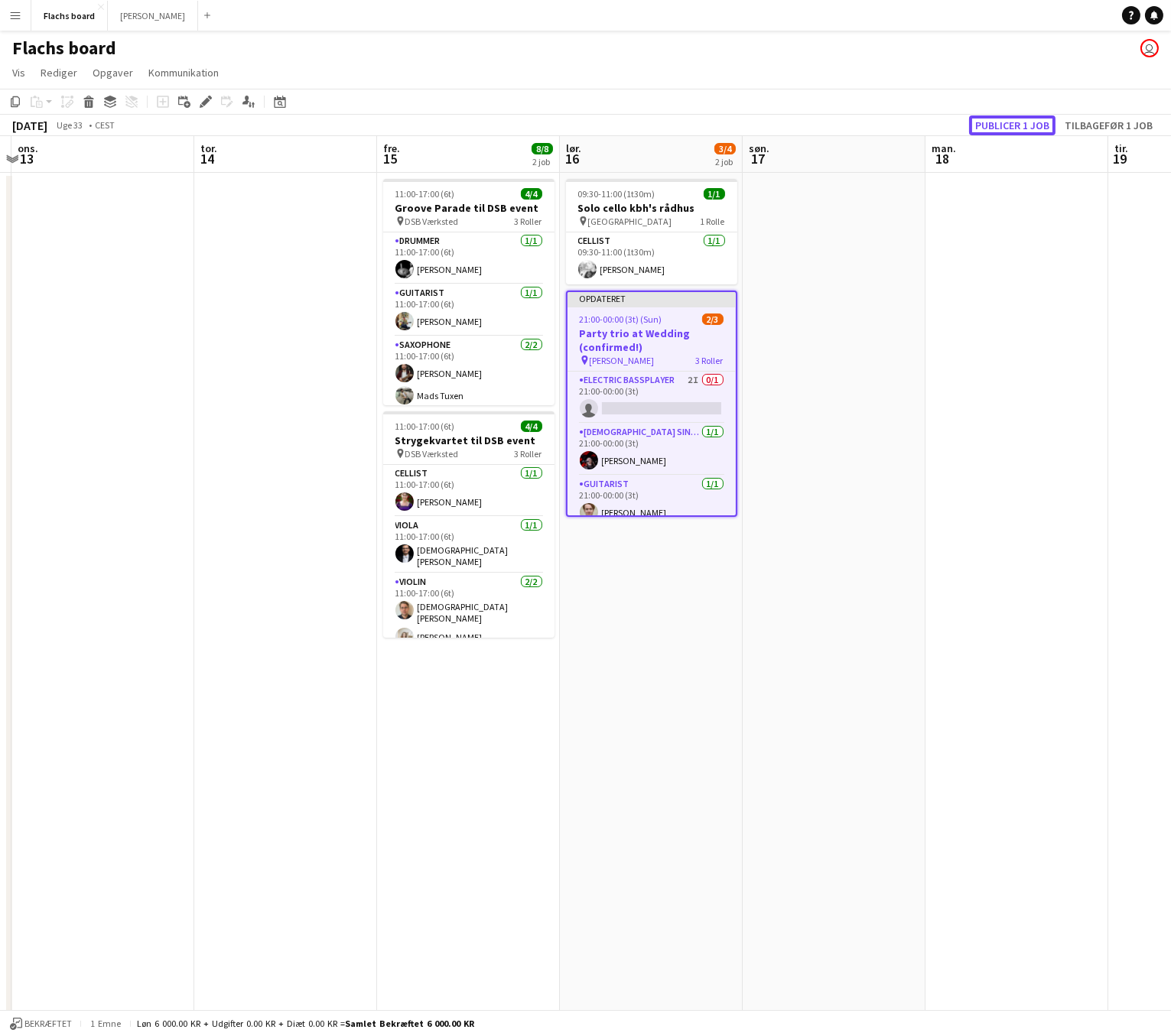
click at [1030, 123] on button "Publicer 1 job" at bounding box center [1012, 125] width 86 height 20
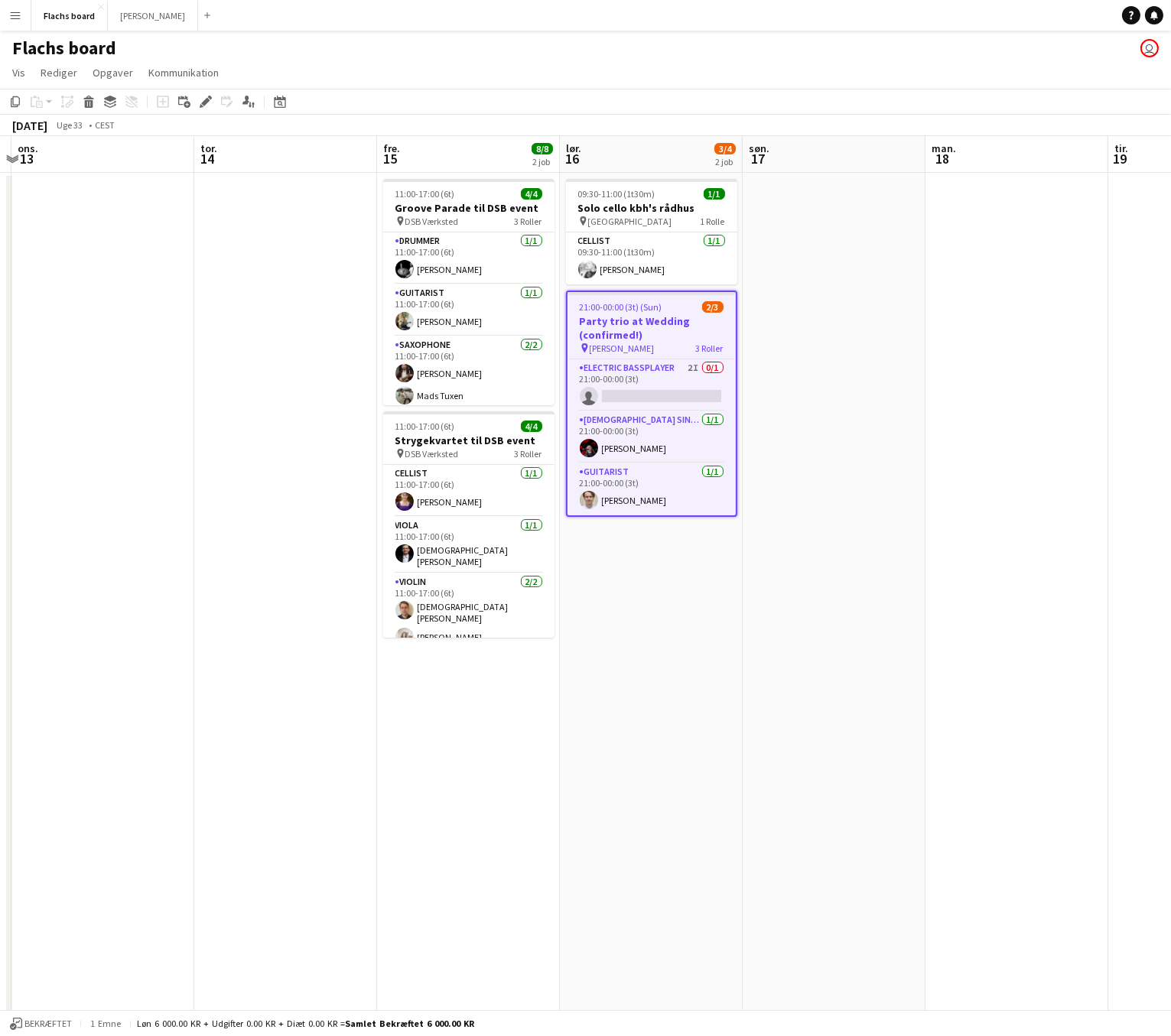
click at [791, 406] on app-date-cell at bounding box center [833, 927] width 182 height 1511
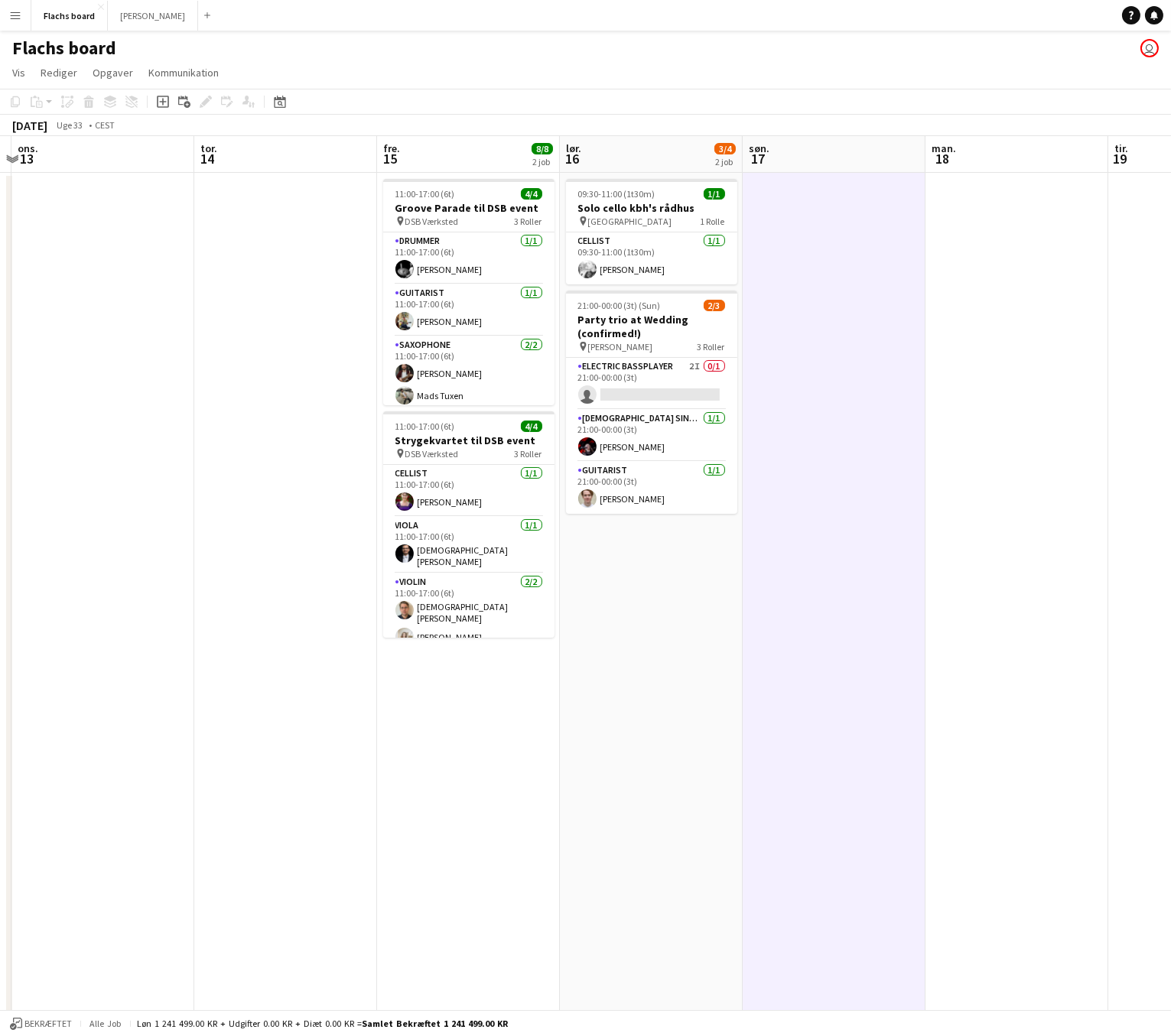
click at [1011, 436] on app-date-cell at bounding box center [1016, 927] width 182 height 1511
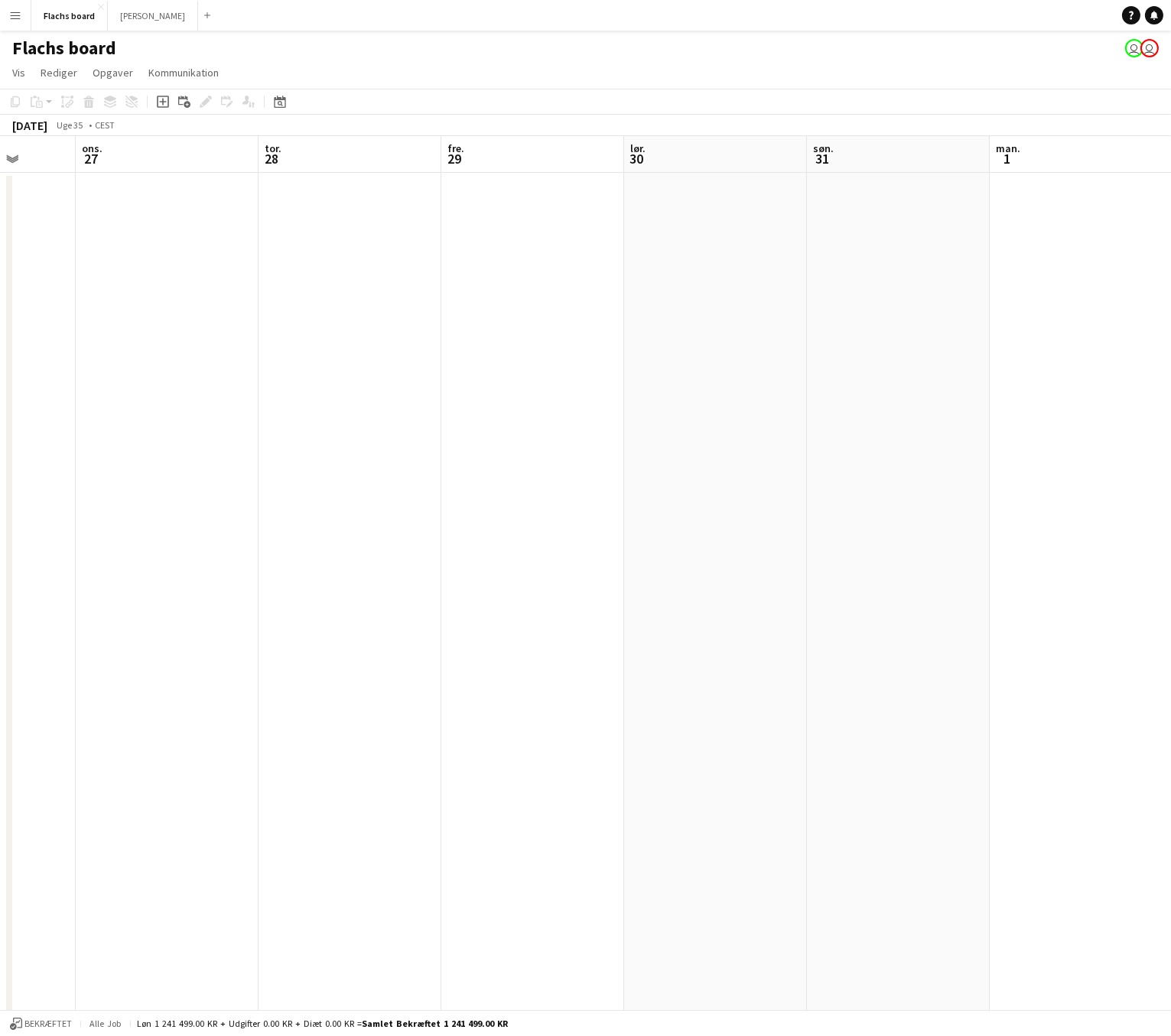
scroll to position [0, 482]
click at [28, 14] on button "Menu" at bounding box center [15, 15] width 31 height 31
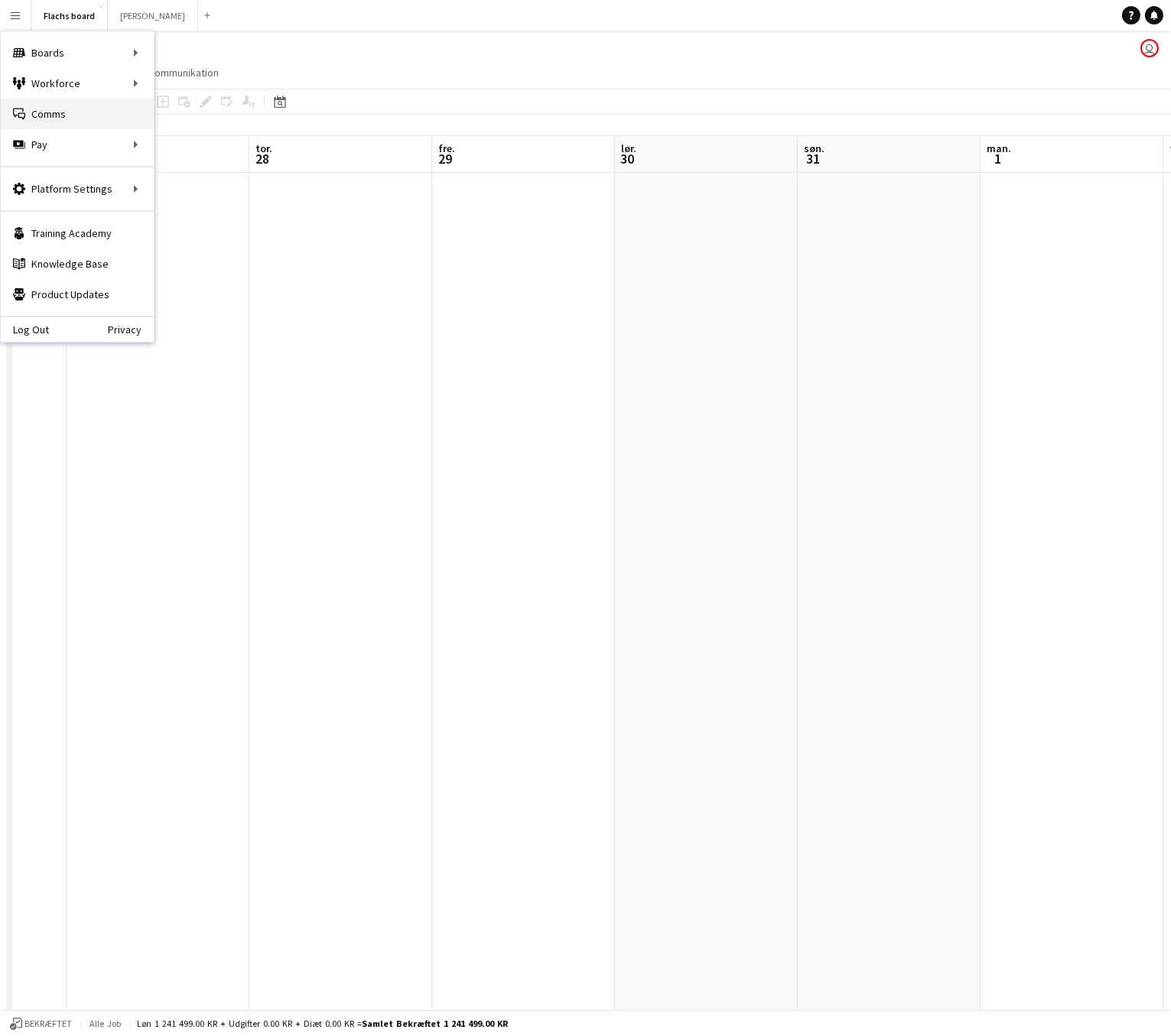
click at [56, 117] on link "Comms Comms" at bounding box center [77, 114] width 153 height 31
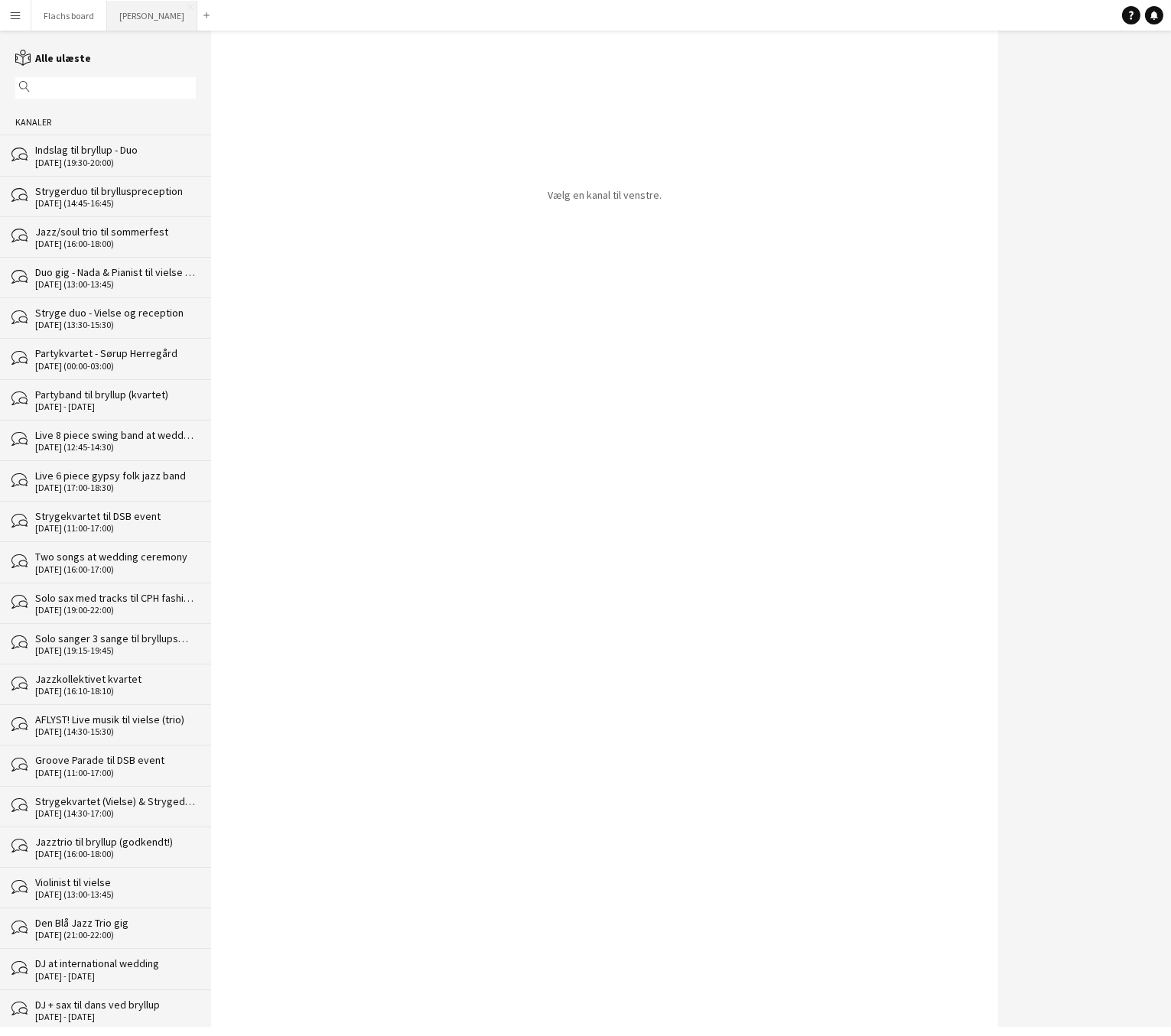
click at [133, 8] on button "Asger Gigs Luk" at bounding box center [152, 15] width 90 height 30
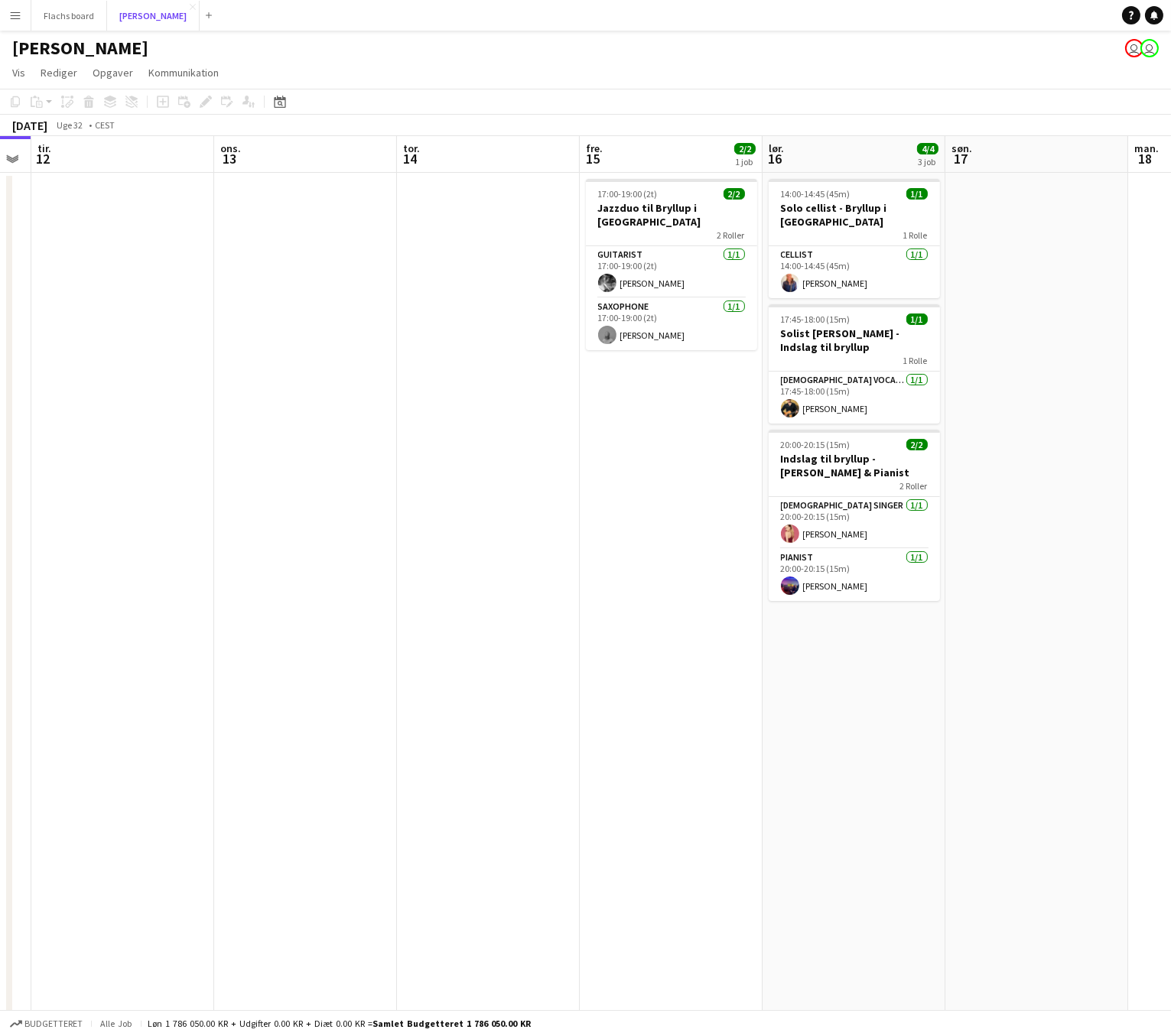
scroll to position [0, 701]
click at [847, 339] on h3 "Solist [PERSON_NAME] - Indslag til bryllup" at bounding box center [853, 340] width 171 height 28
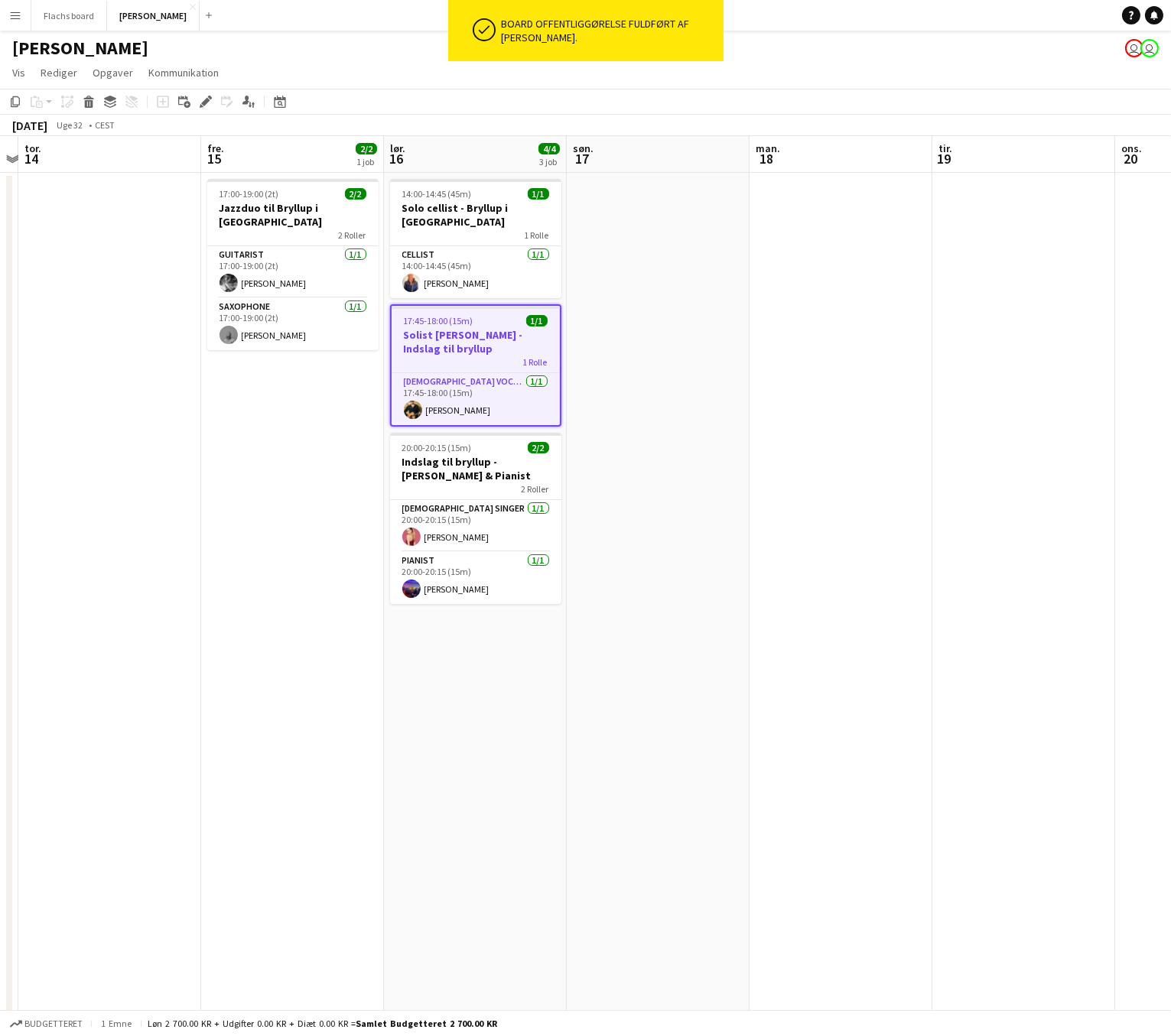
scroll to position [0, 617]
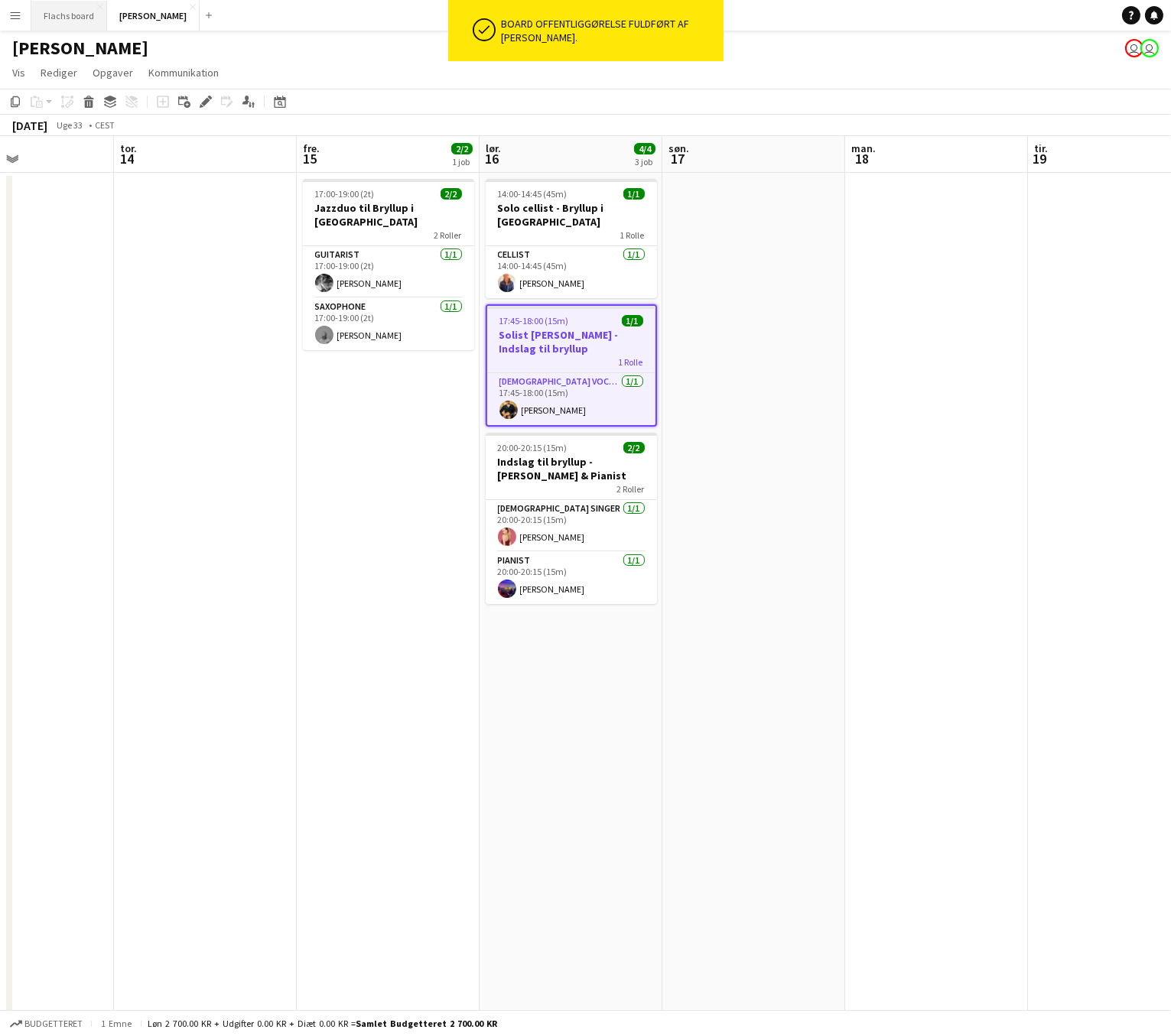
click at [67, 27] on button "Flachs board Luk" at bounding box center [69, 15] width 75 height 30
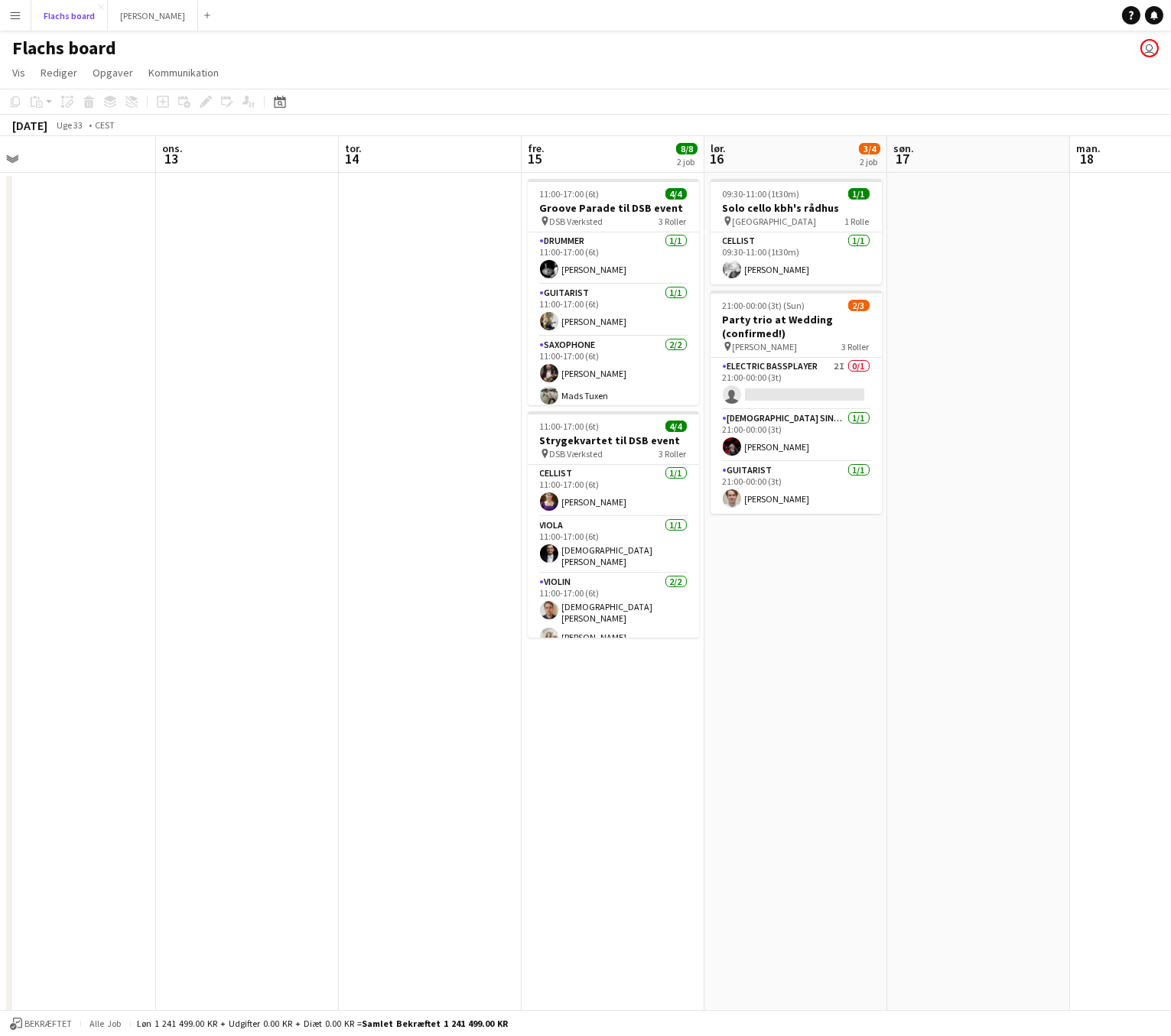
scroll to position [0, 371]
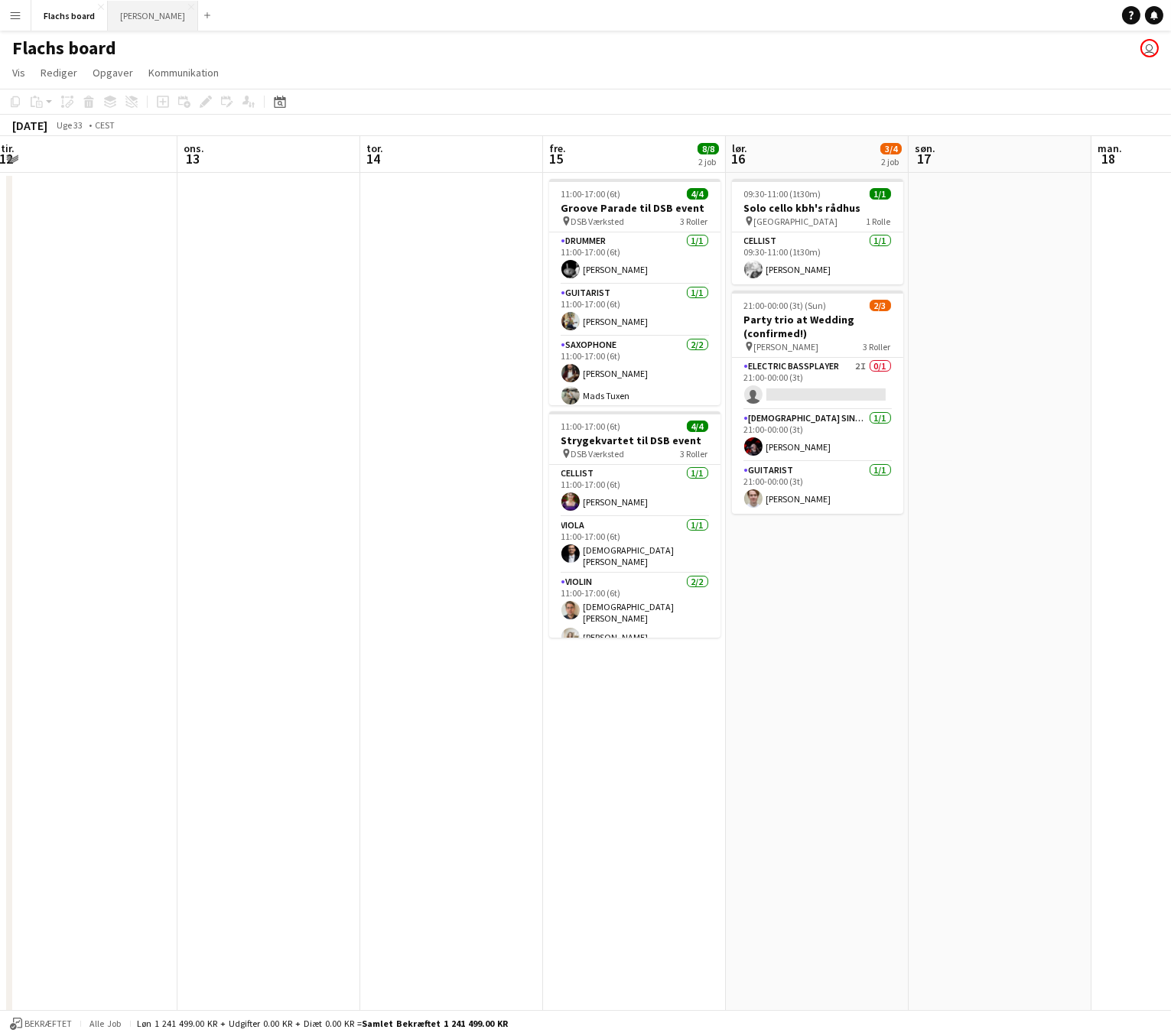
click at [130, 20] on button "Asger Gigs Luk" at bounding box center [152, 15] width 90 height 30
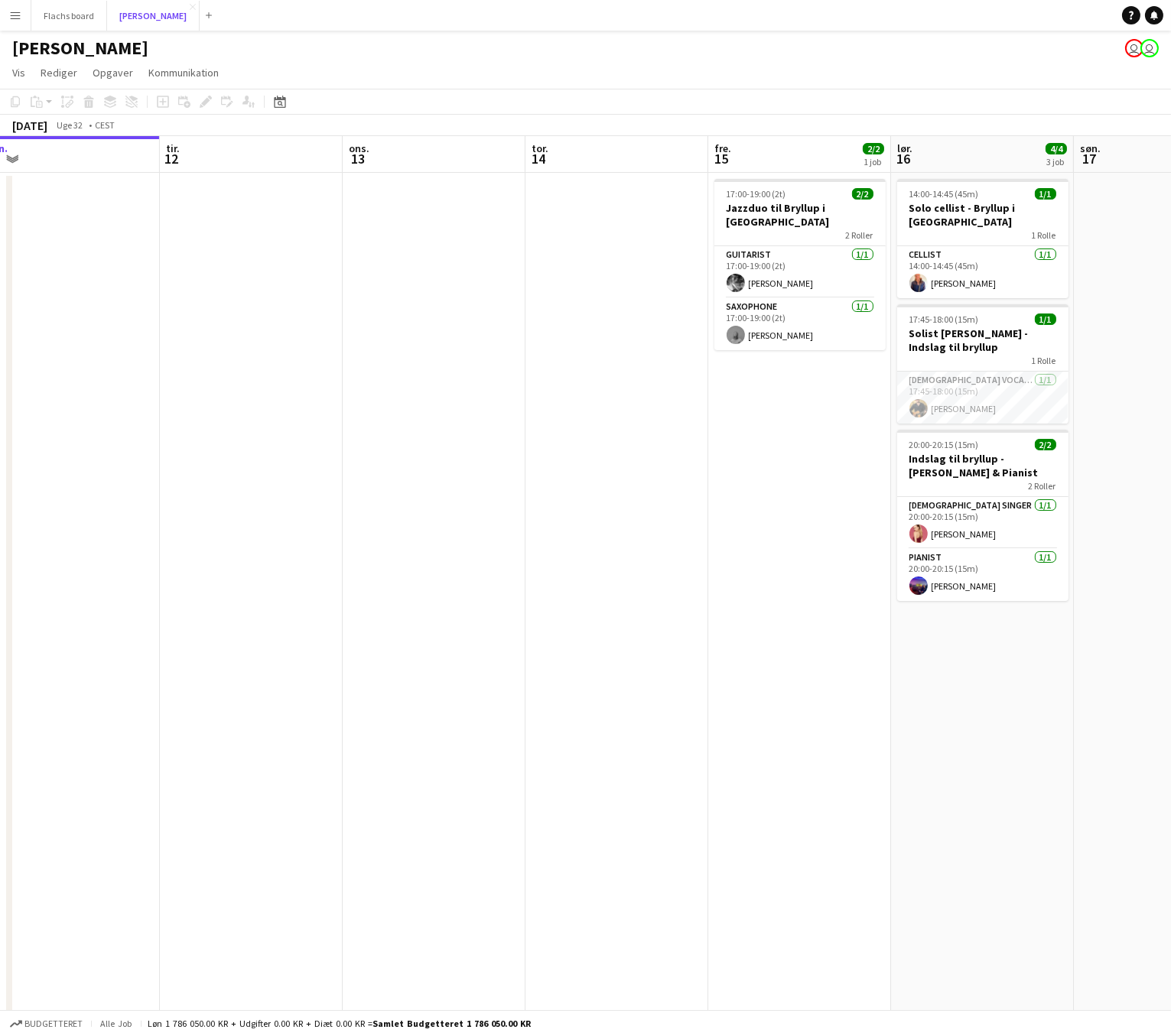
scroll to position [0, 594]
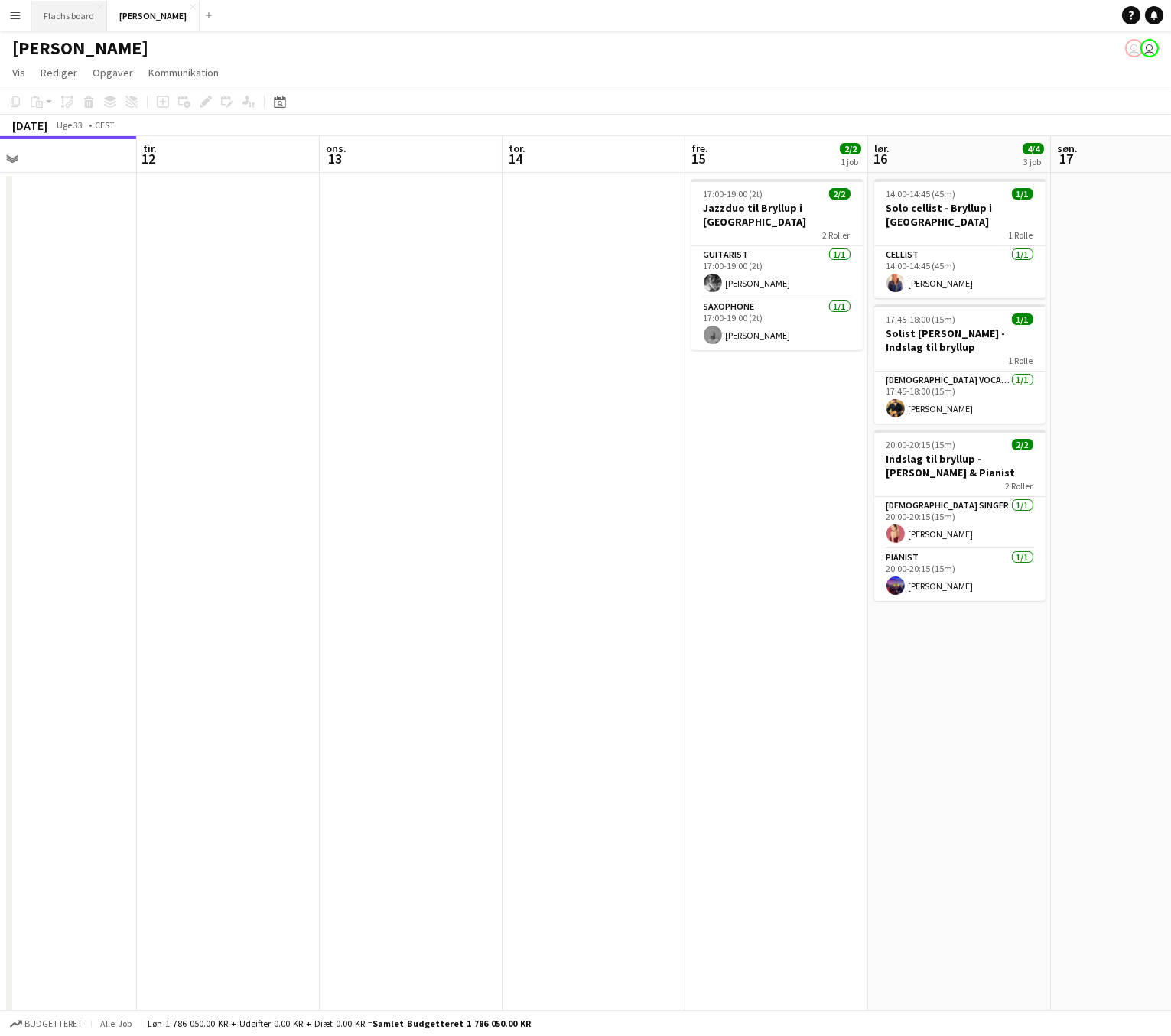
click at [75, 18] on button "Flachs board Luk" at bounding box center [69, 15] width 75 height 30
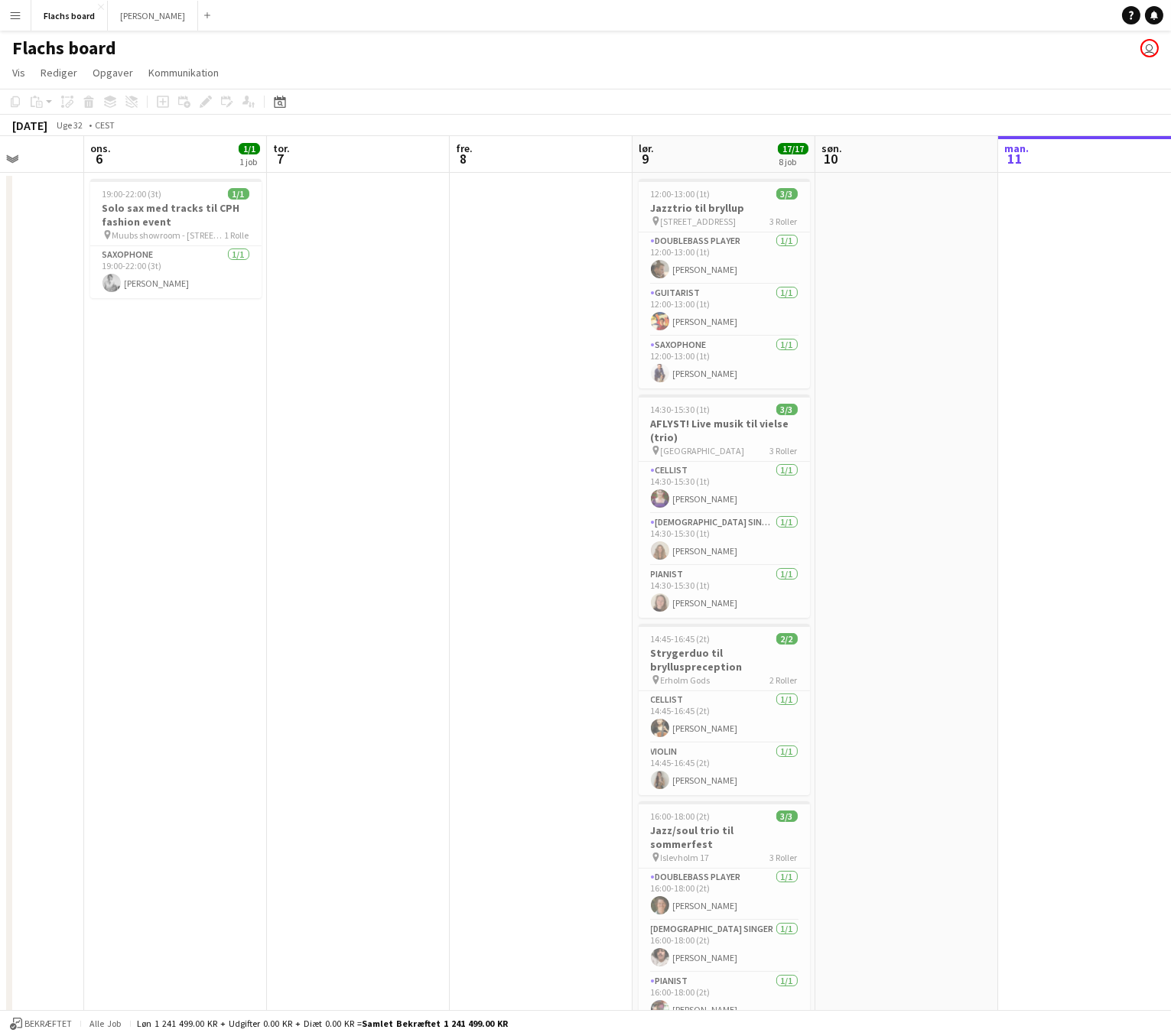
click at [12, 15] on app-icon "Menu" at bounding box center [15, 15] width 12 height 12
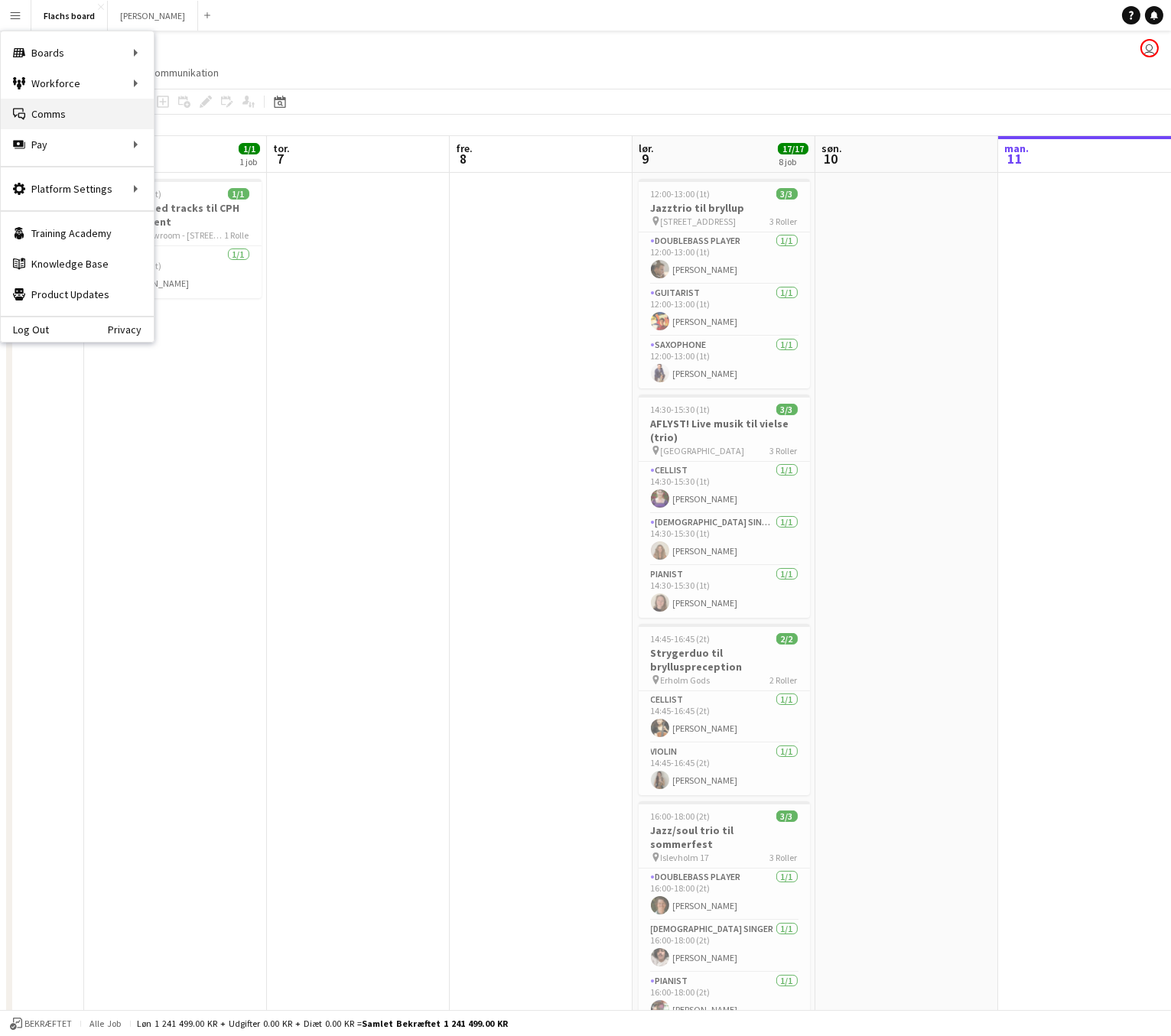
click at [54, 115] on link "Comms Comms" at bounding box center [77, 114] width 153 height 31
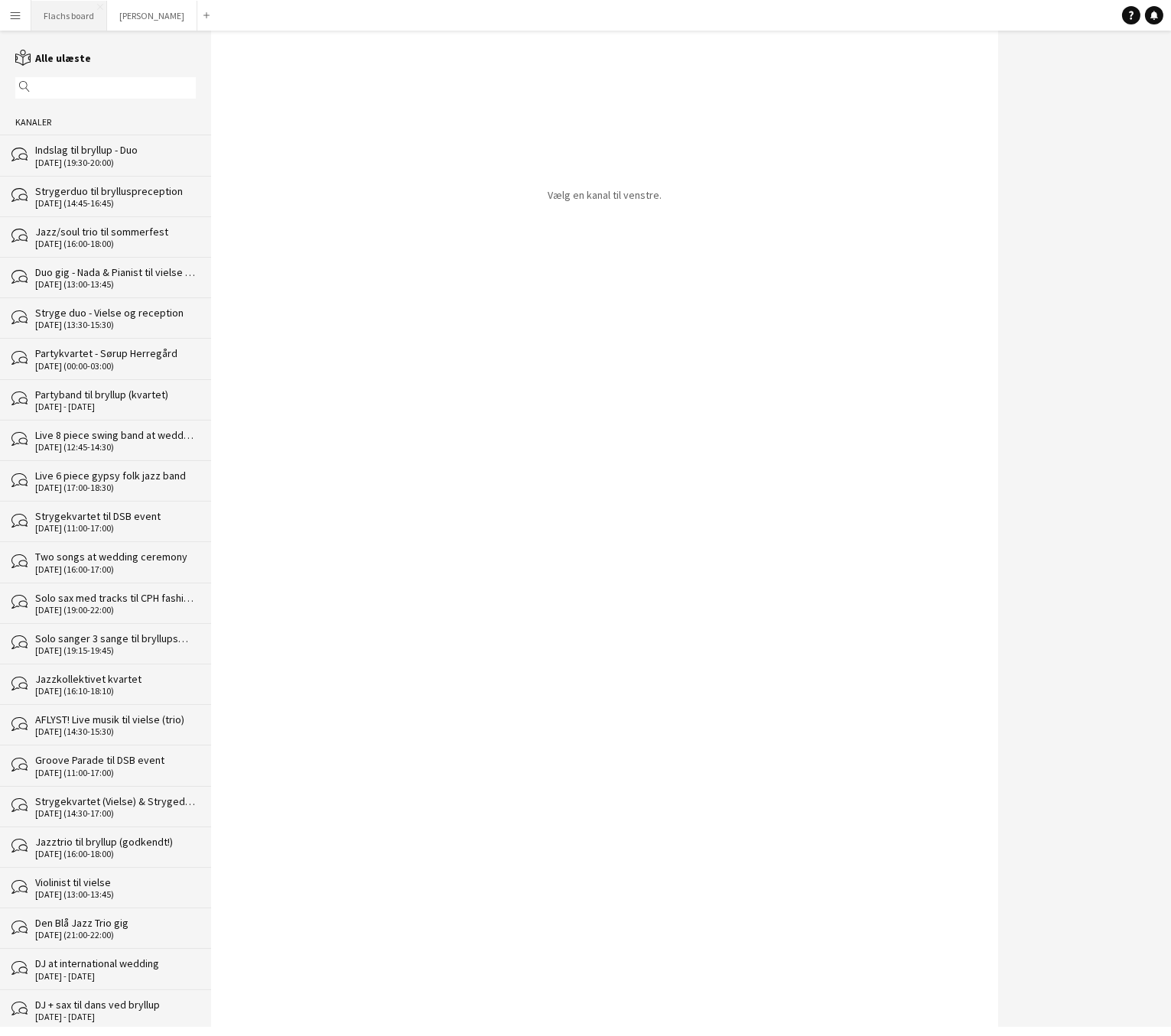
click at [70, 21] on button "Flachs board Luk" at bounding box center [69, 15] width 75 height 30
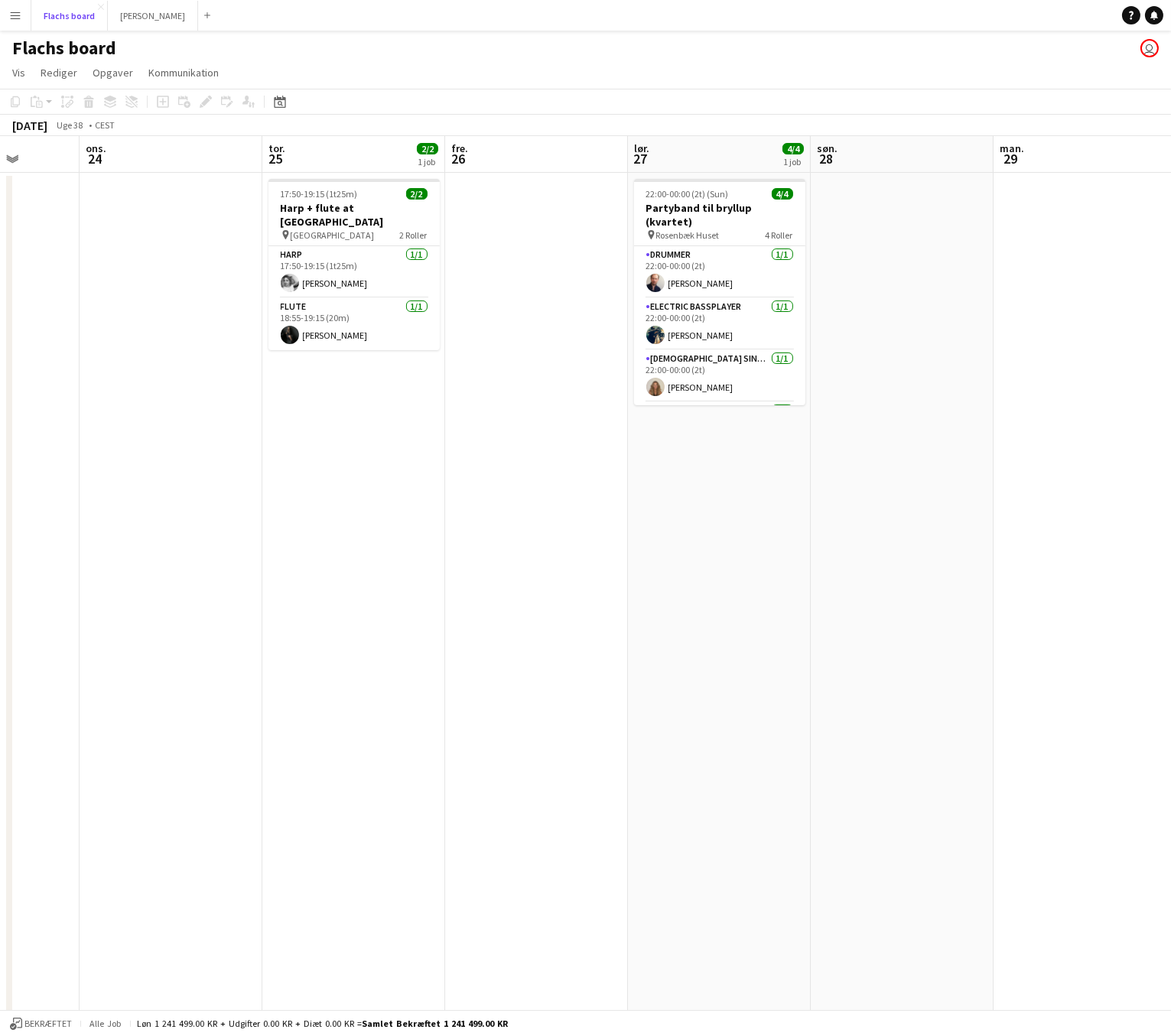
scroll to position [0, 558]
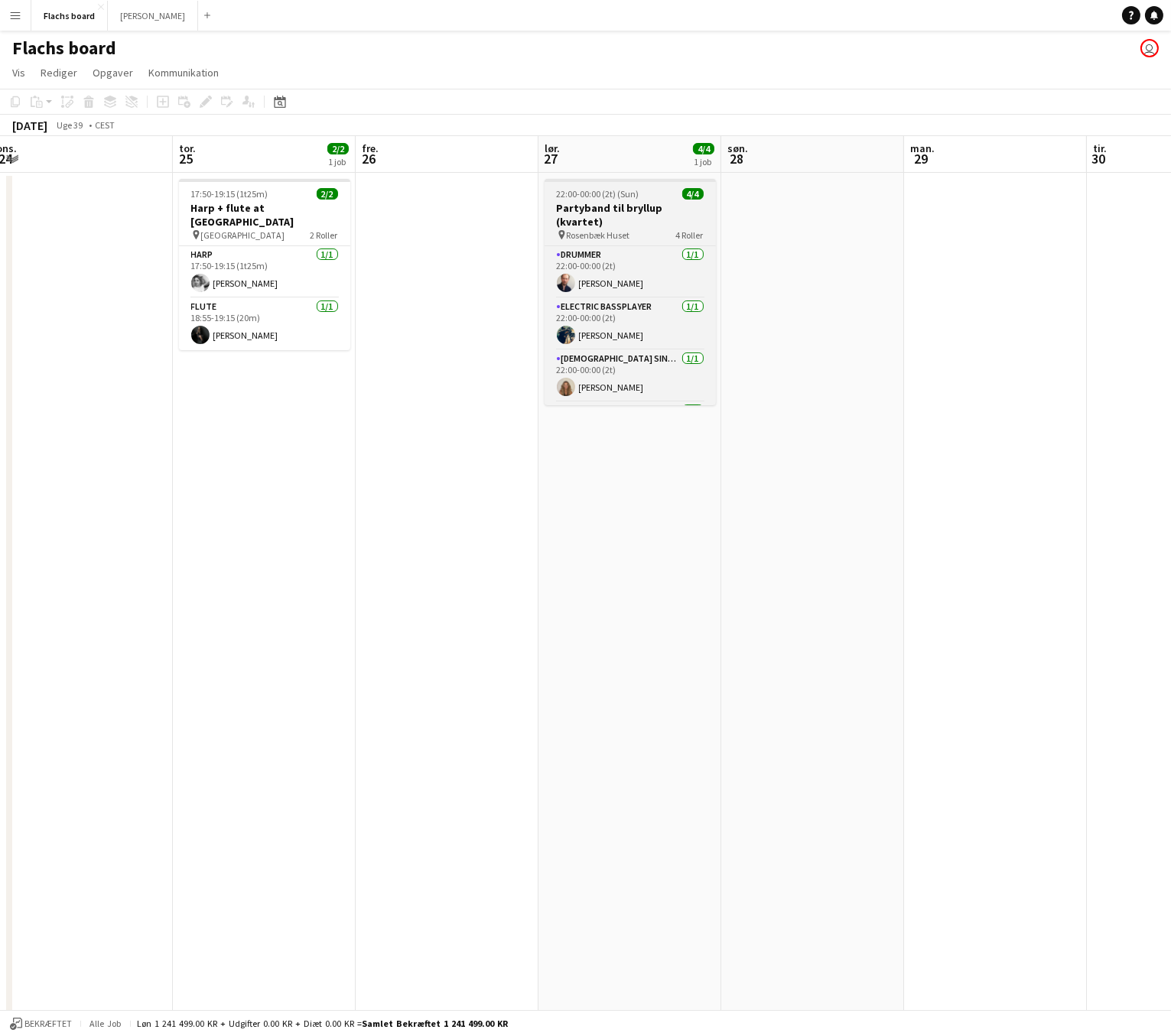
click at [601, 208] on h3 "Partyband til bryllup (kvartet)" at bounding box center [630, 215] width 171 height 28
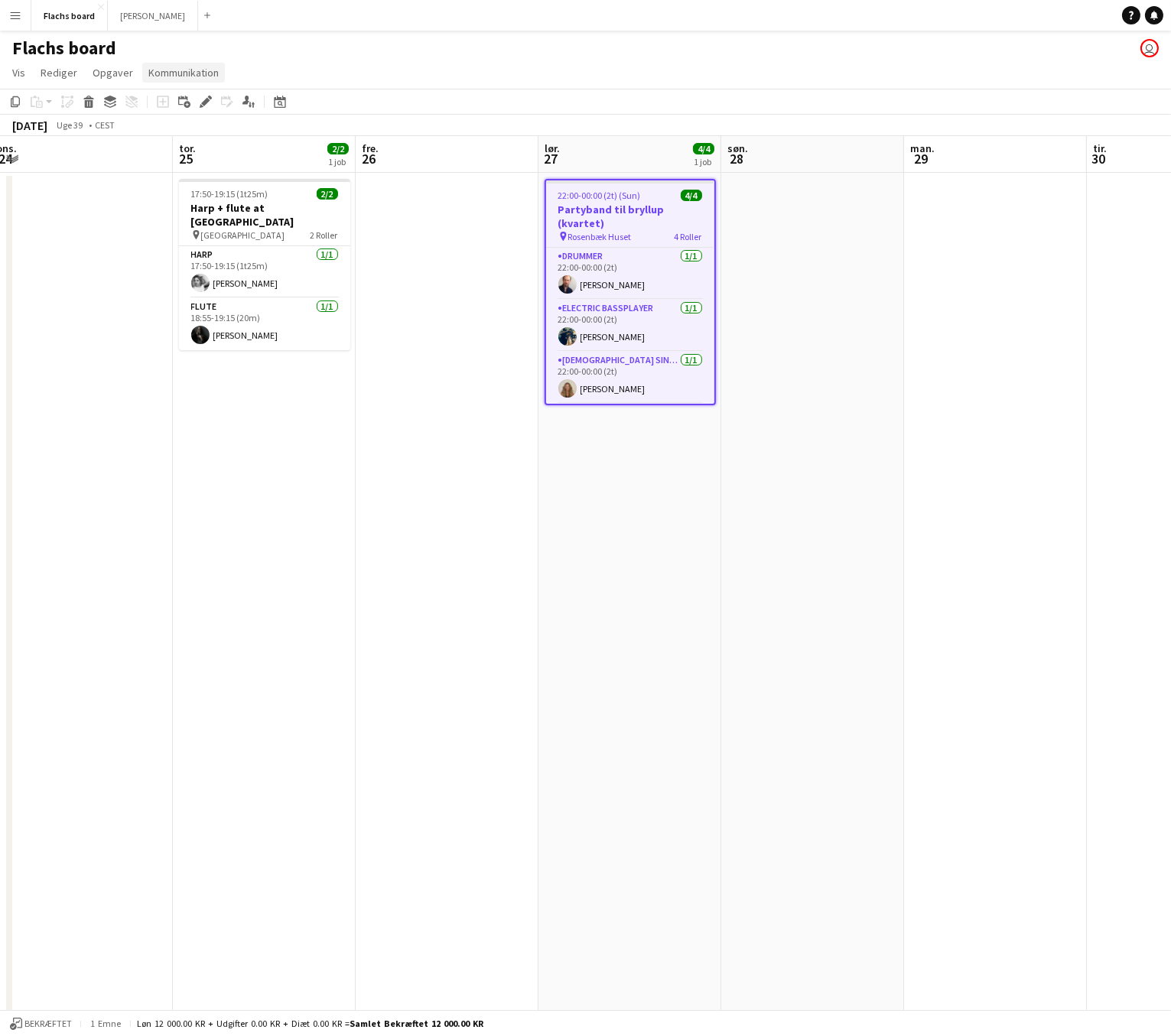
click at [164, 66] on span "Kommunikation" at bounding box center [183, 72] width 70 height 14
click at [186, 133] on span "Opret chat" at bounding box center [174, 138] width 50 height 14
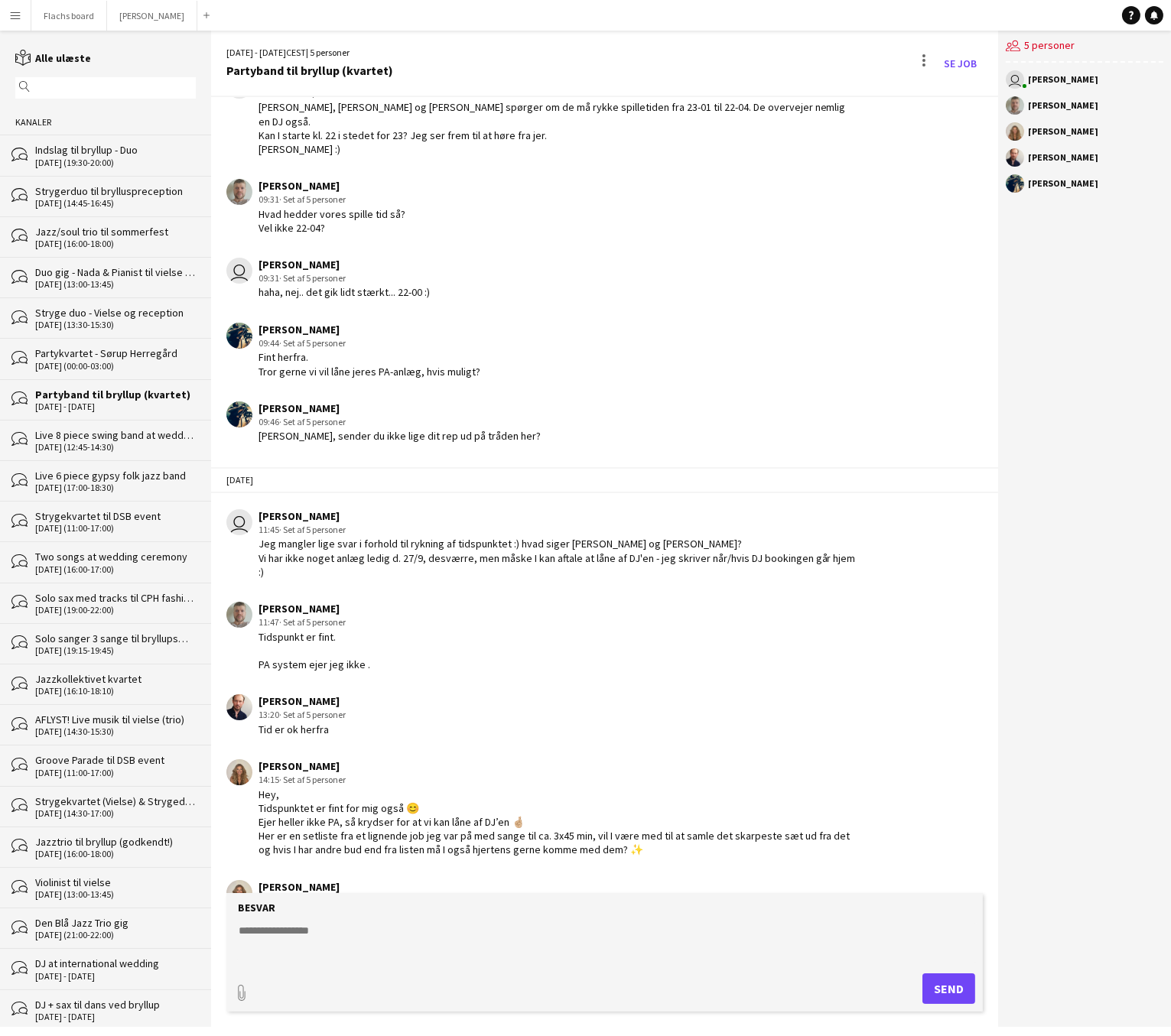
scroll to position [256, 0]
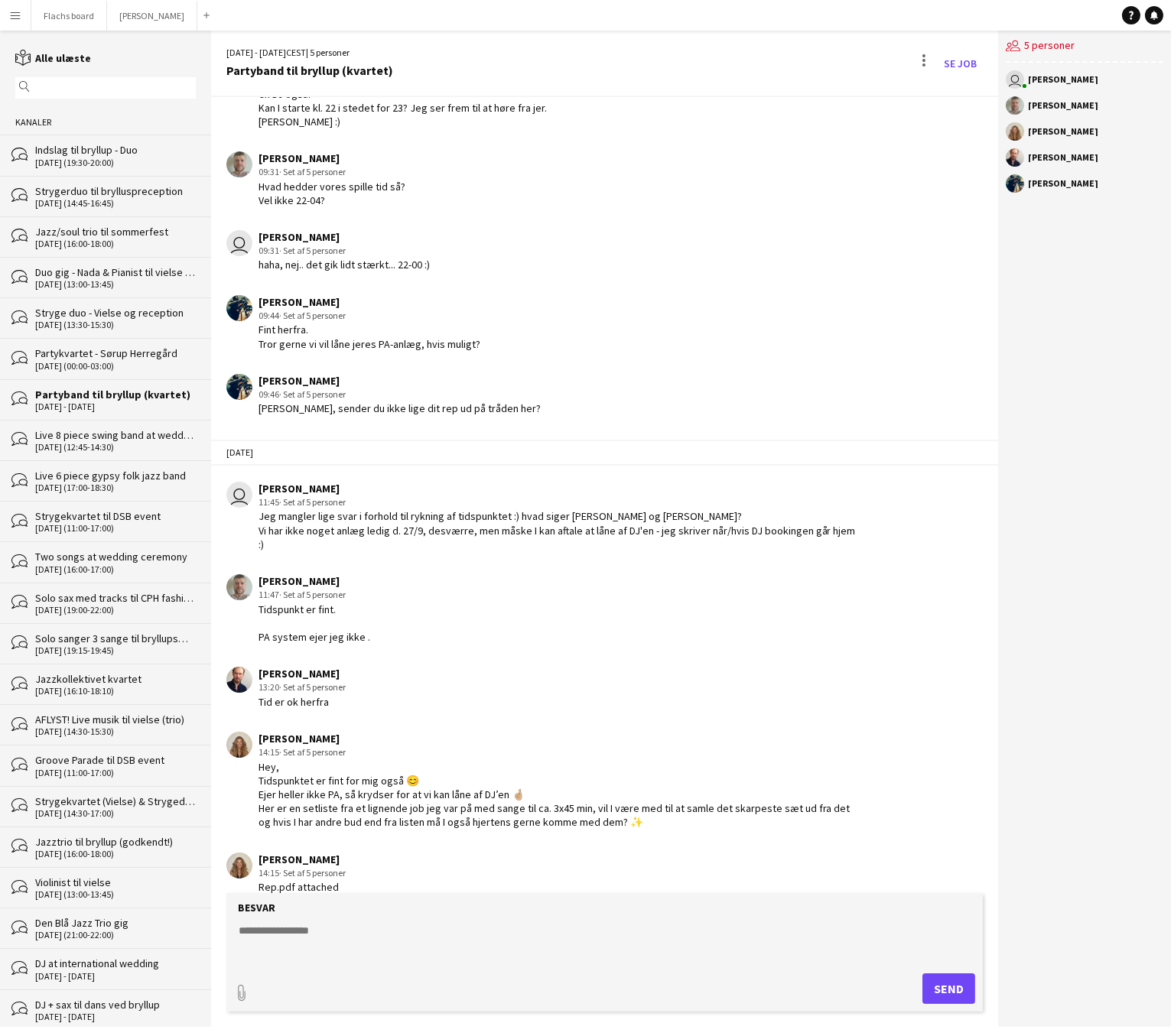
click at [377, 932] on textarea at bounding box center [607, 943] width 741 height 40
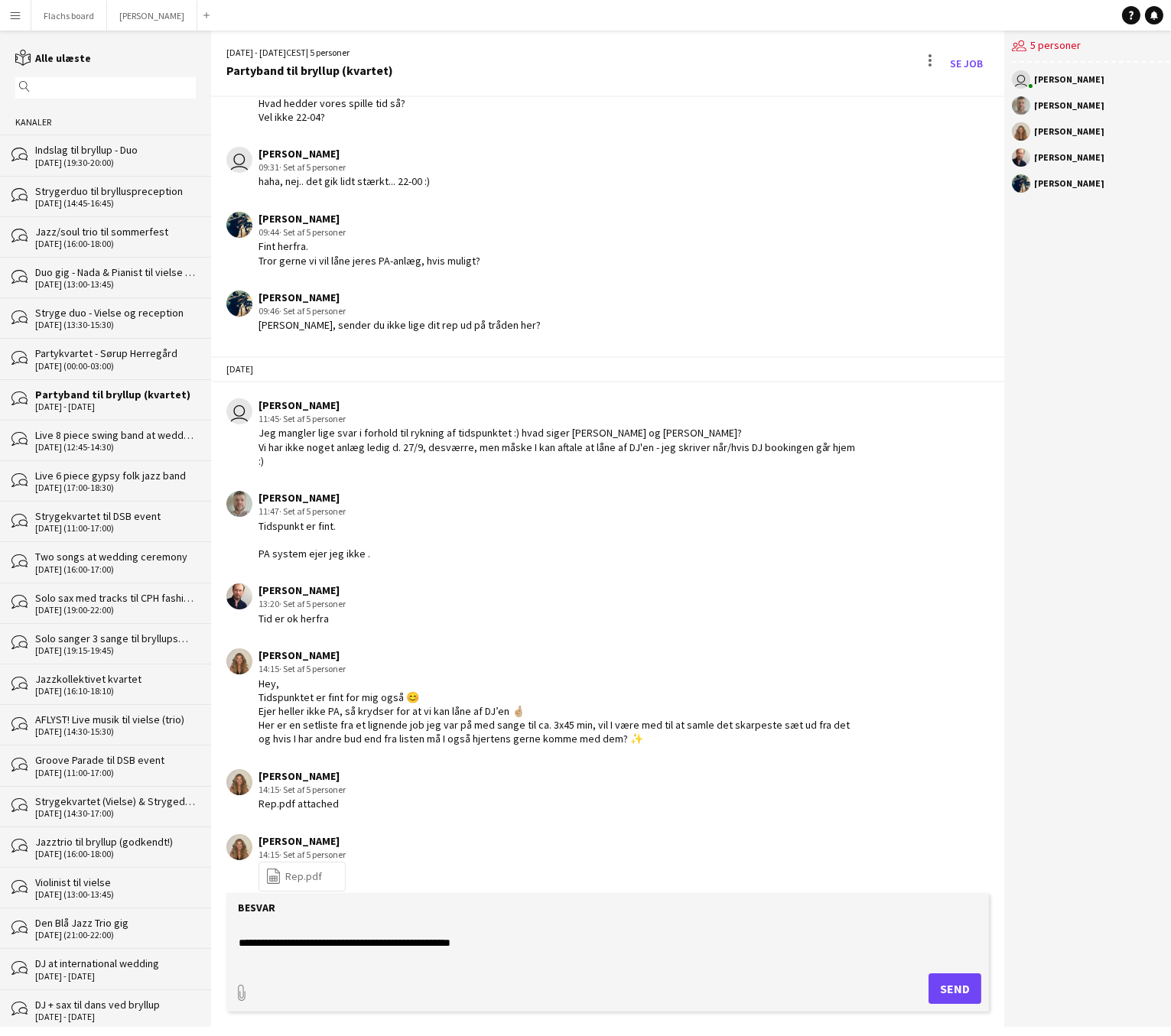
scroll to position [43, 0]
drag, startPoint x: 258, startPoint y: 935, endPoint x: 290, endPoint y: 940, distance: 32.4
click at [289, 940] on textarea "**********" at bounding box center [607, 943] width 741 height 40
click at [308, 951] on textarea "**********" at bounding box center [607, 943] width 741 height 40
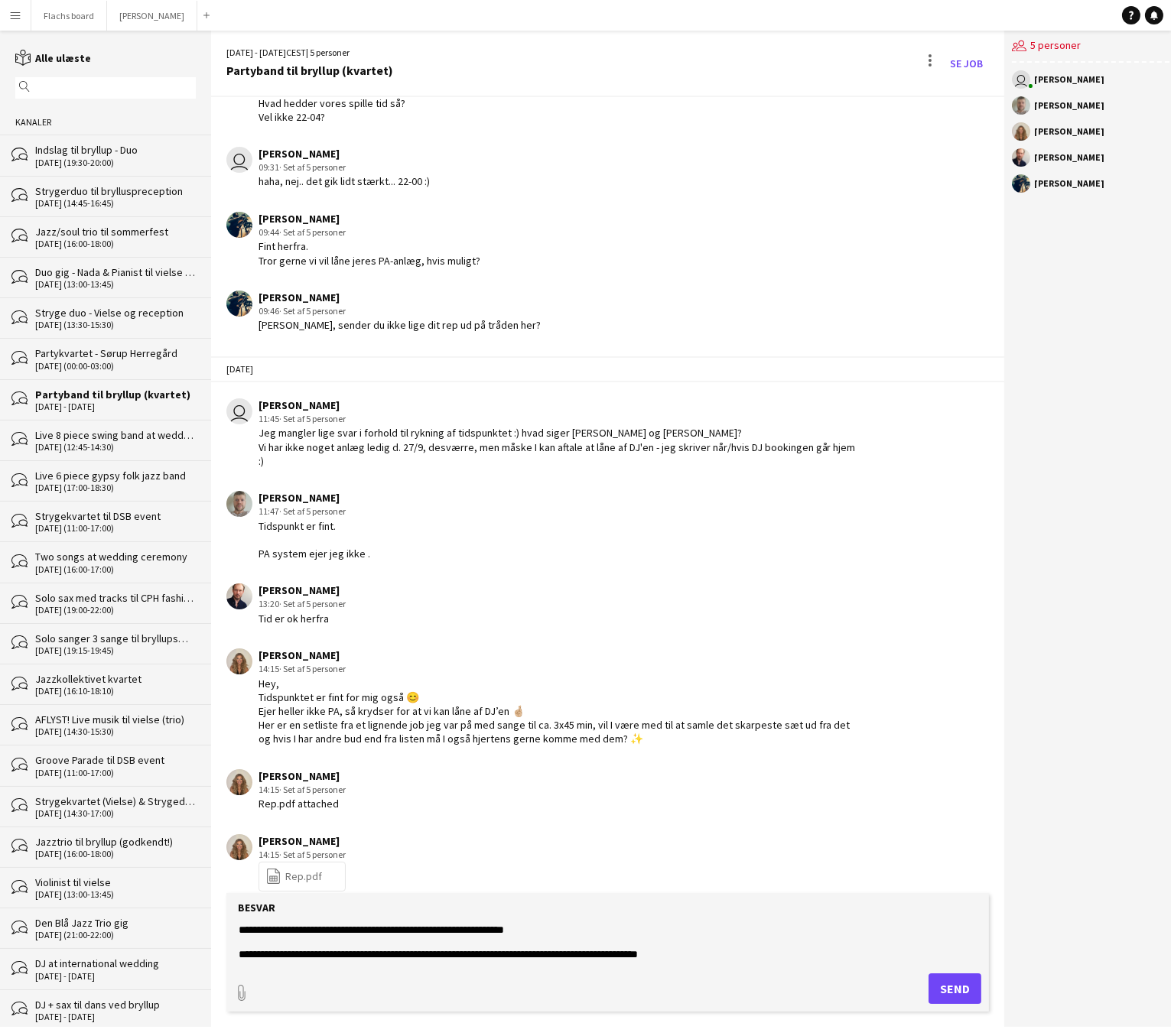
scroll to position [73, 0]
click at [443, 948] on textarea "**********" at bounding box center [607, 943] width 741 height 40
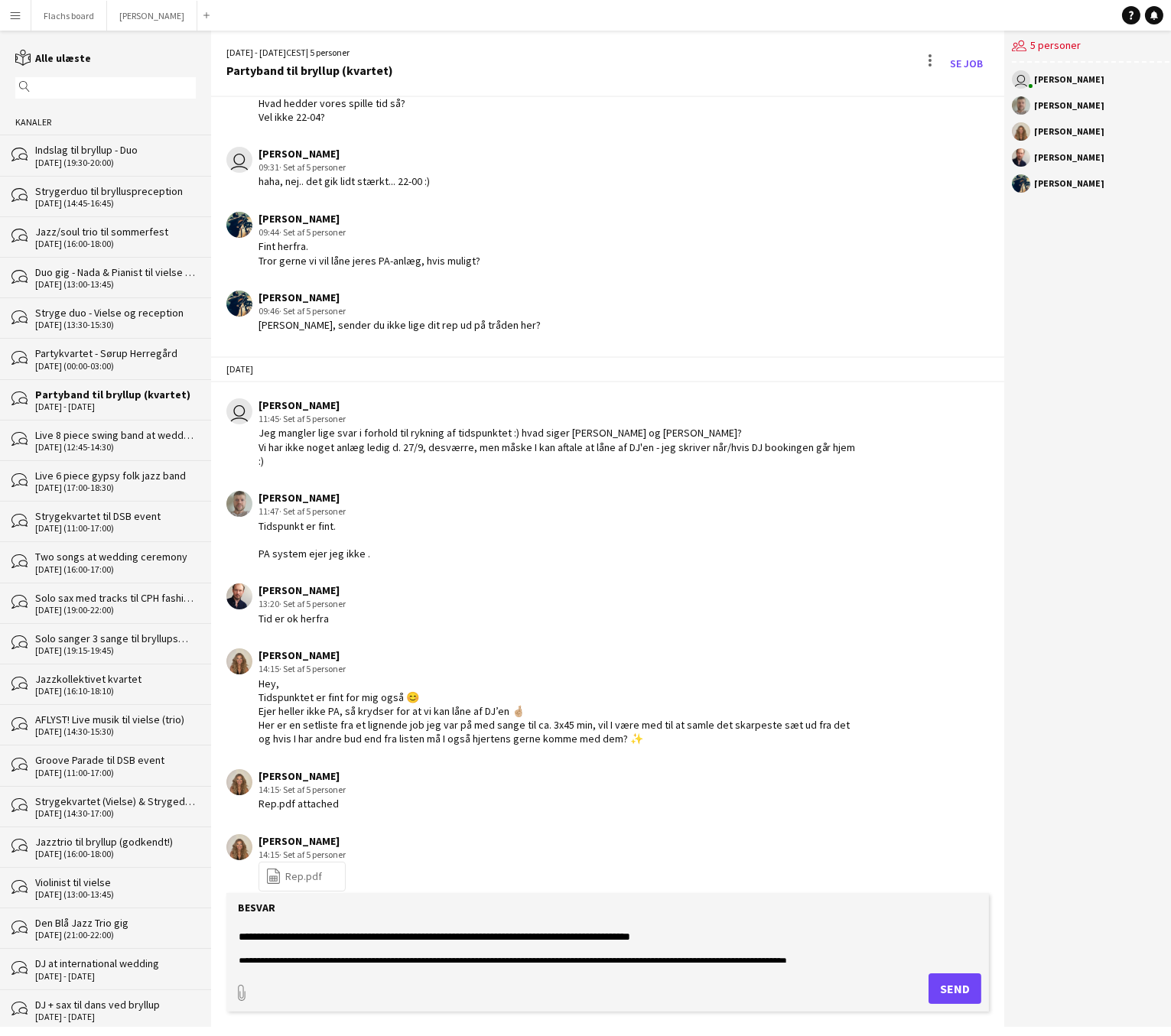
scroll to position [85, 0]
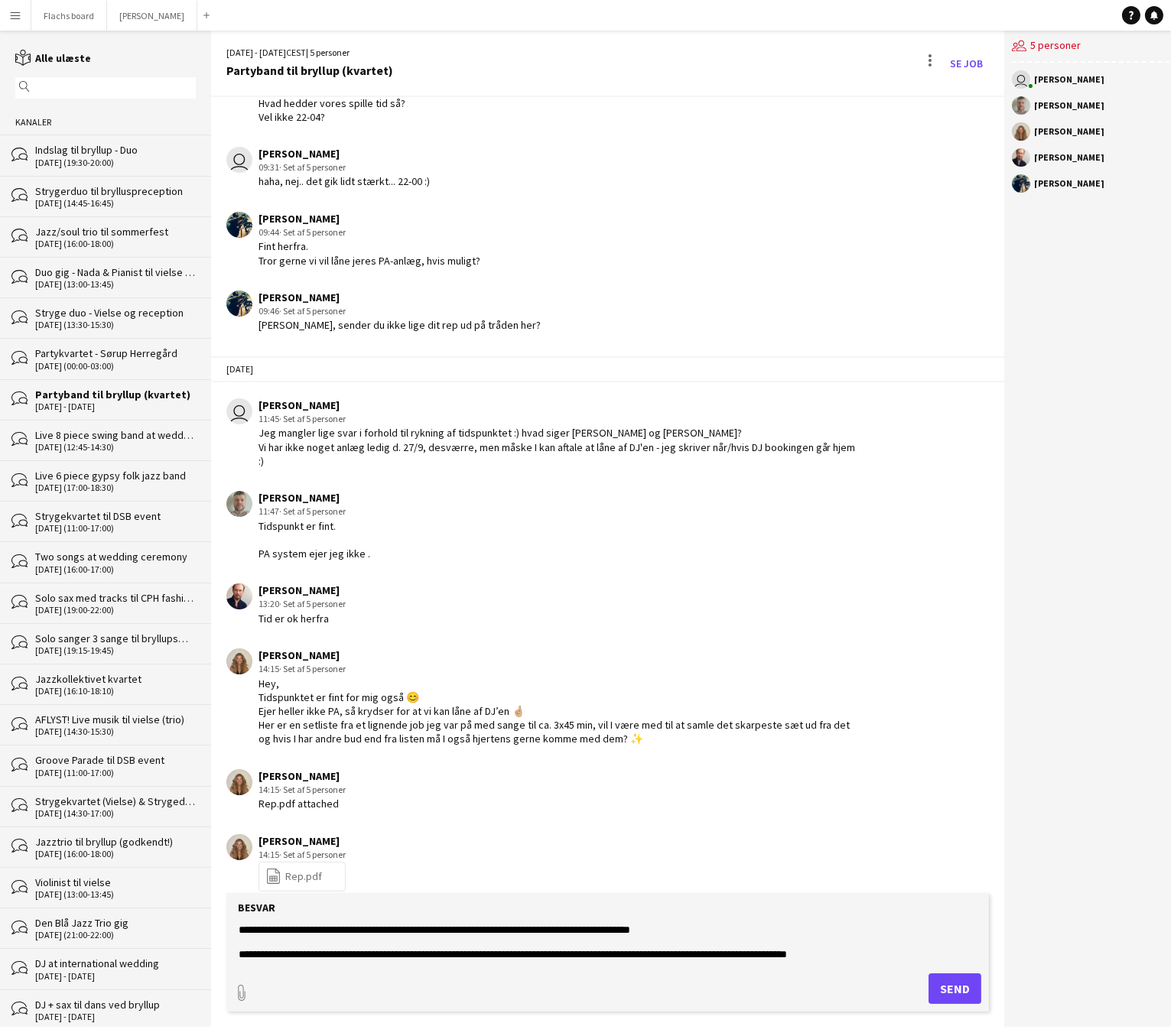
click at [271, 943] on textarea "**********" at bounding box center [607, 943] width 741 height 40
click at [321, 944] on textarea "**********" at bounding box center [607, 943] width 741 height 40
click at [269, 944] on textarea "**********" at bounding box center [607, 943] width 741 height 40
click at [460, 947] on textarea "**********" at bounding box center [607, 943] width 741 height 40
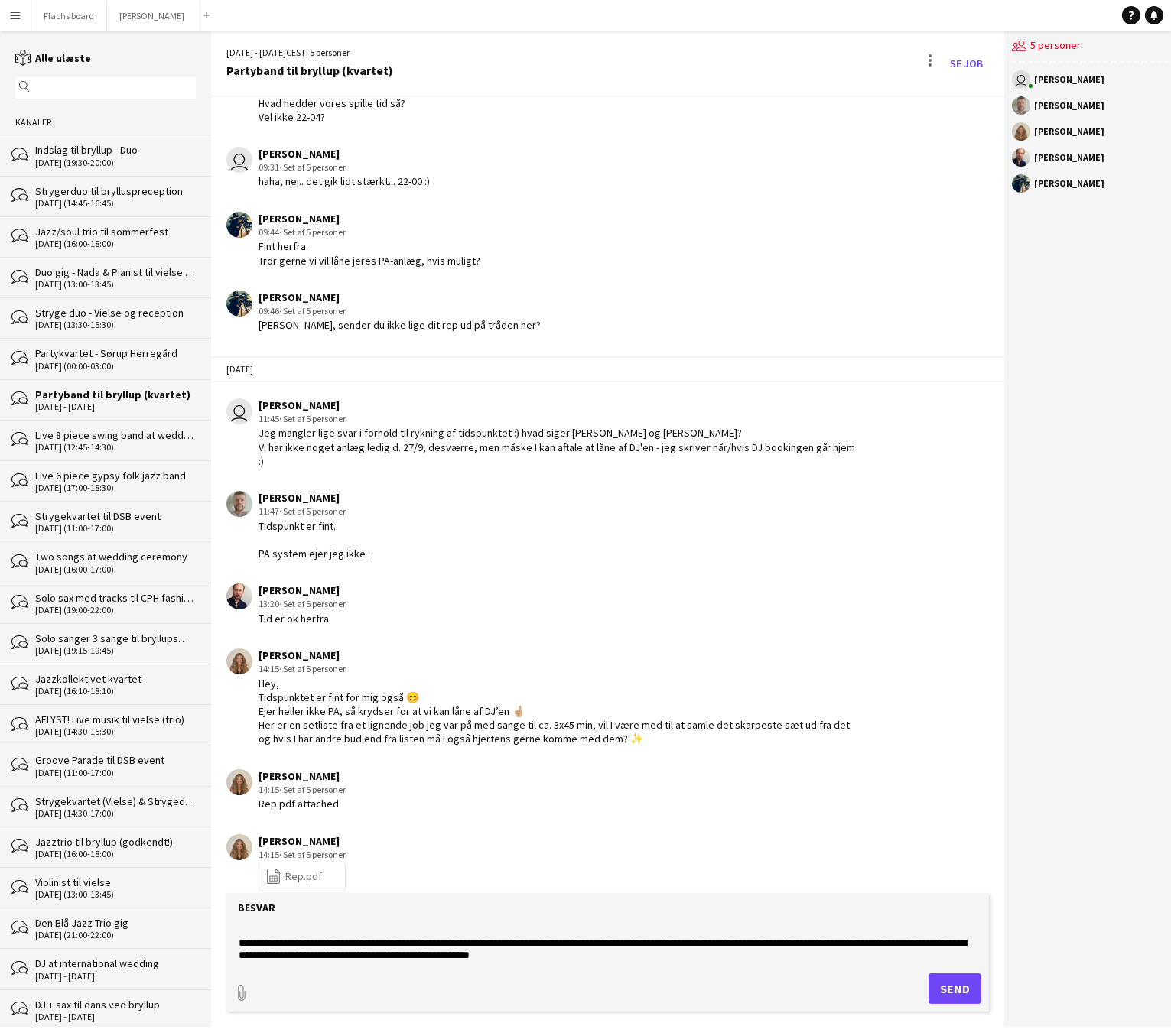
click at [723, 944] on textarea "**********" at bounding box center [607, 943] width 741 height 40
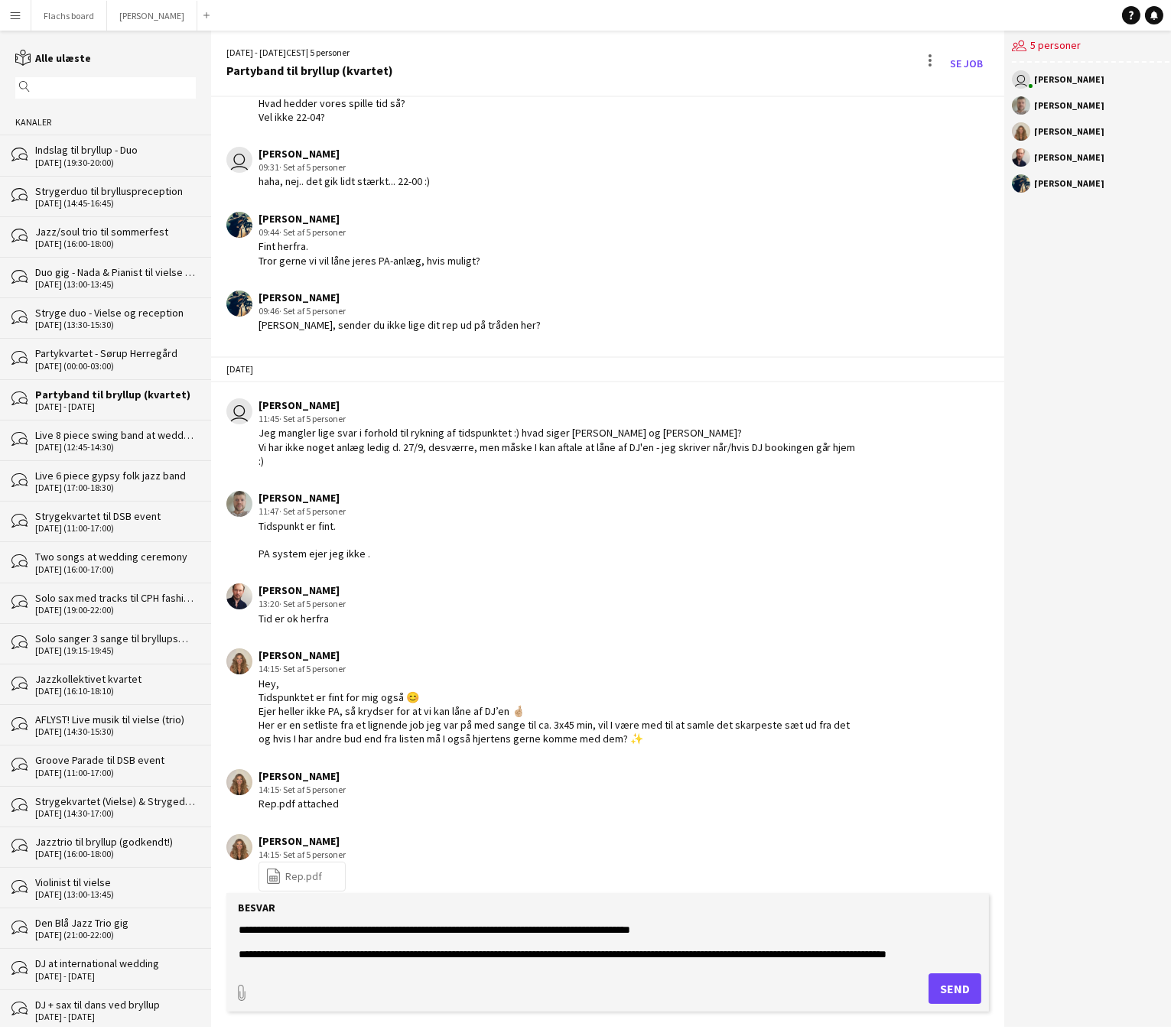
scroll to position [85, 0]
click at [432, 947] on textarea "**********" at bounding box center [607, 943] width 741 height 40
click at [480, 944] on textarea "**********" at bounding box center [607, 943] width 741 height 40
click at [727, 940] on textarea "**********" at bounding box center [607, 943] width 741 height 40
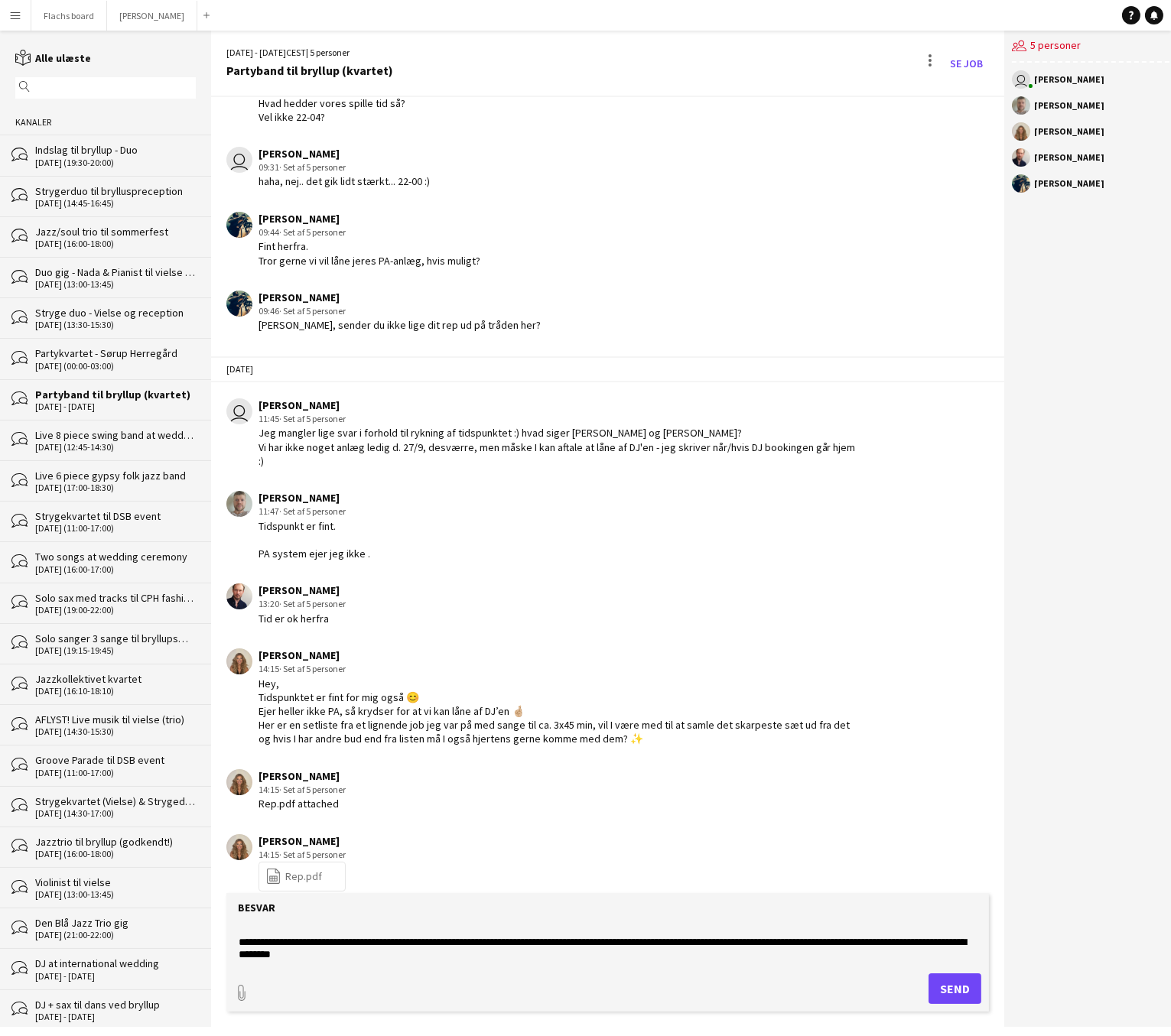
scroll to position [98, 0]
click at [728, 931] on textarea "**********" at bounding box center [607, 943] width 741 height 40
click at [387, 944] on textarea "**********" at bounding box center [607, 943] width 741 height 40
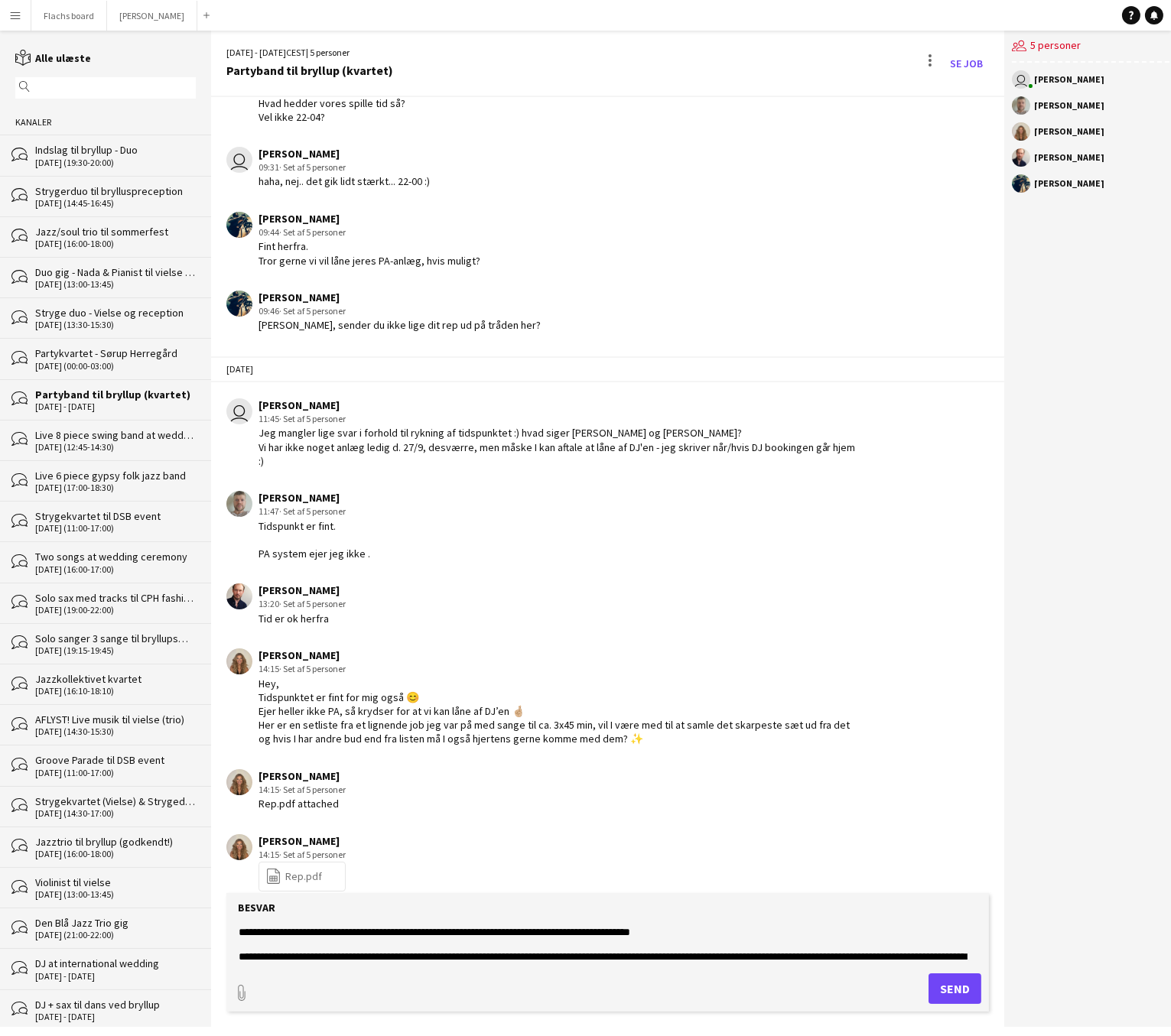
scroll to position [69, 0]
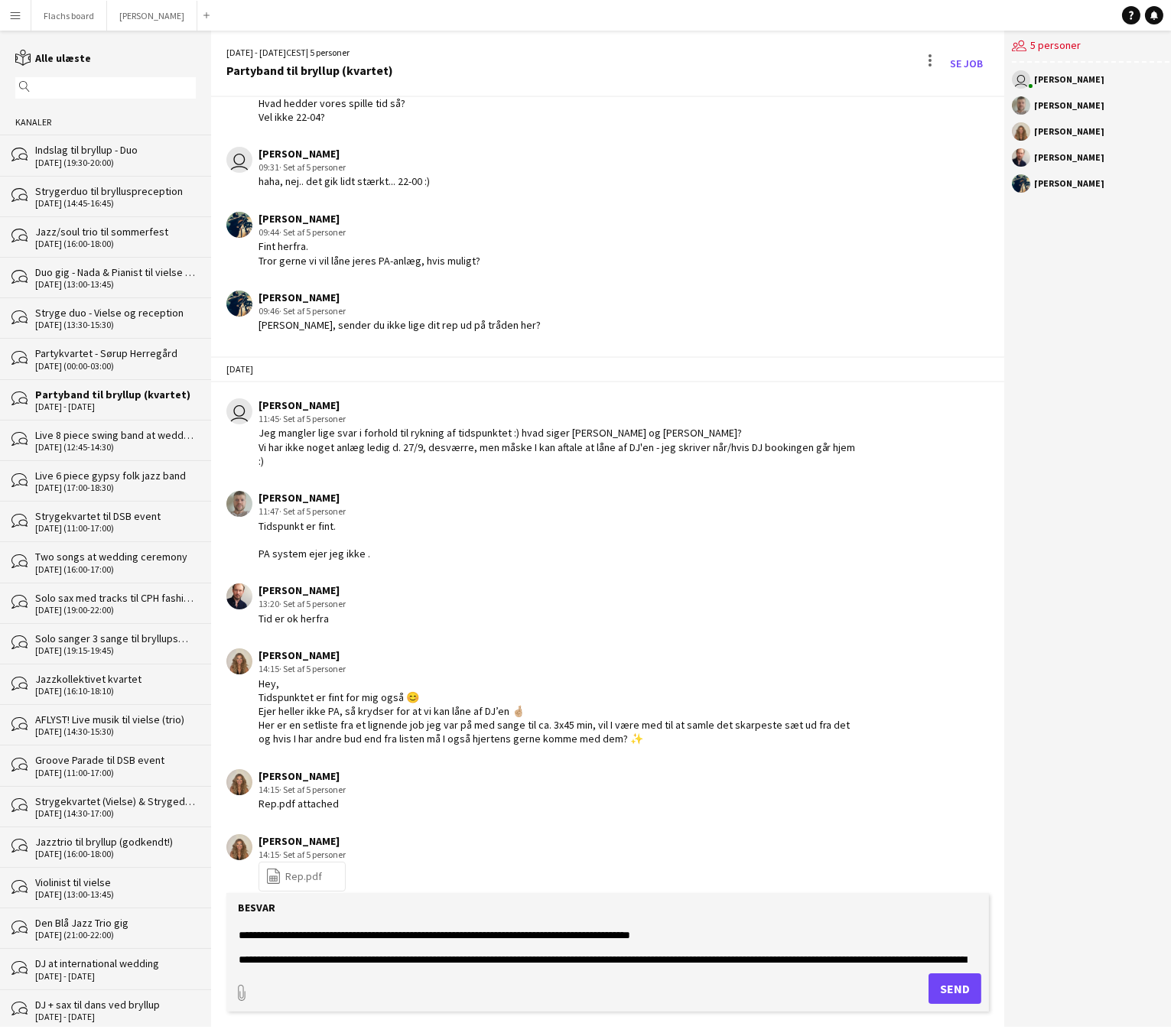
click at [244, 935] on textarea "**********" at bounding box center [607, 943] width 741 height 40
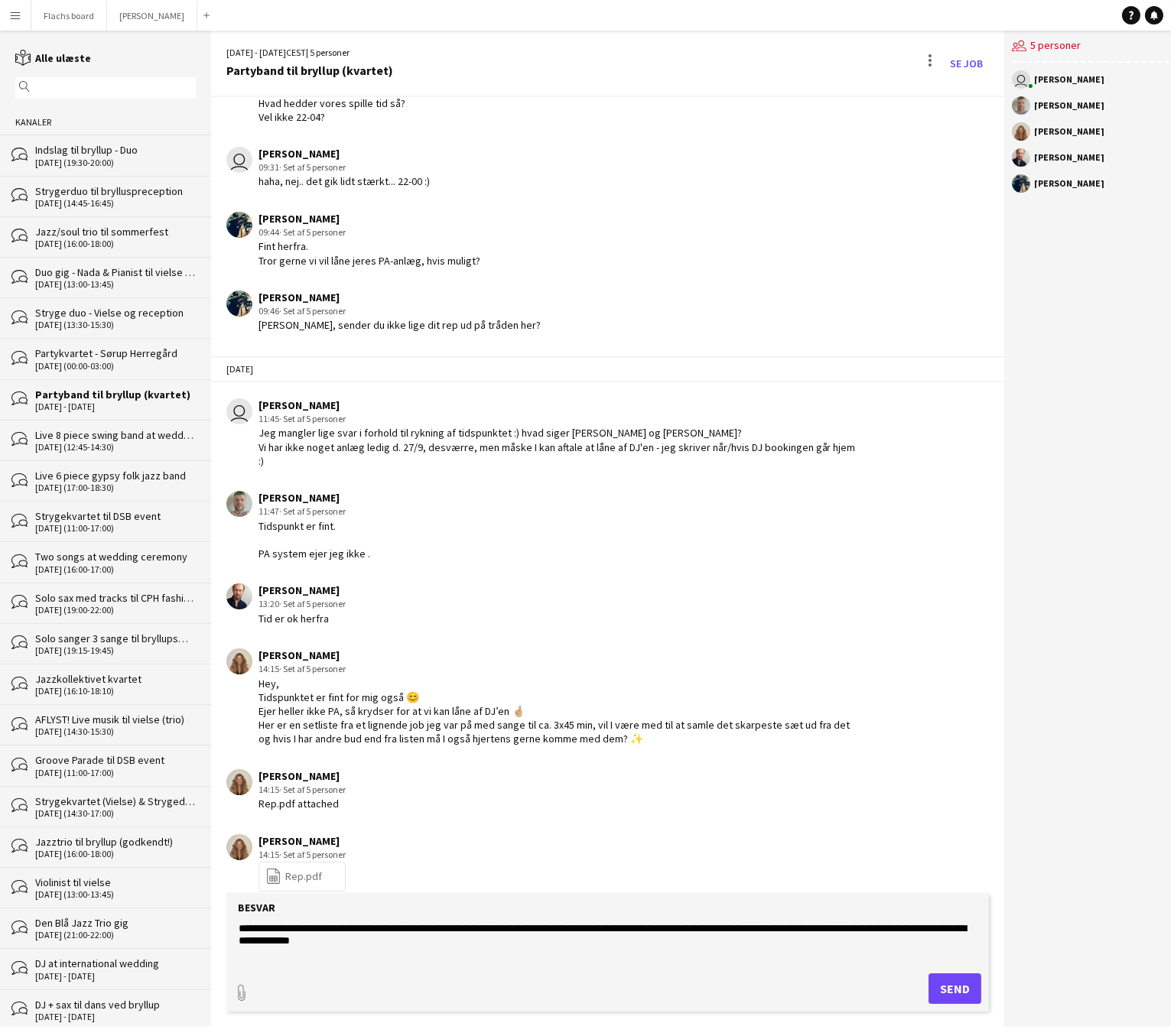
scroll to position [93, 0]
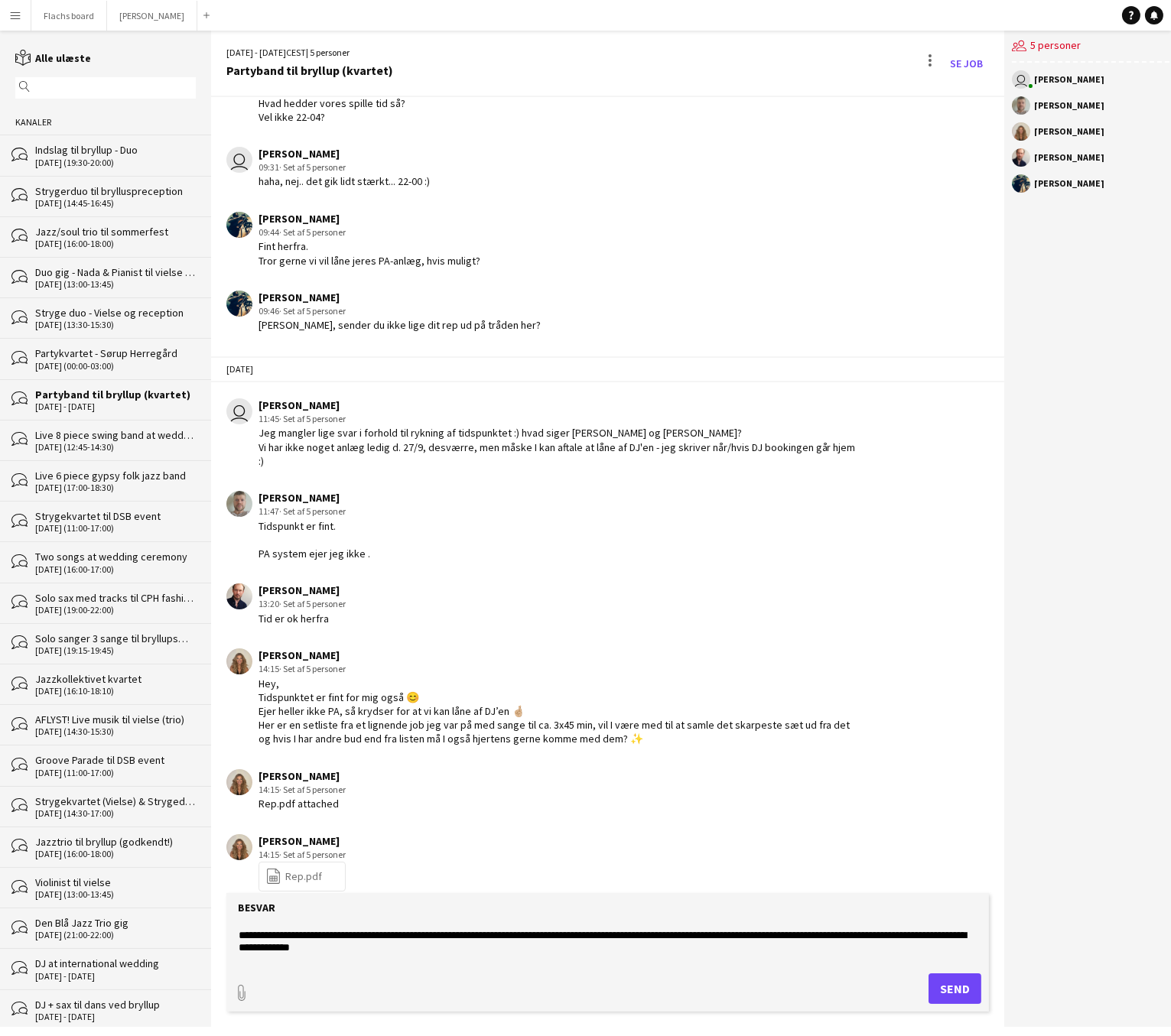
click at [798, 934] on textarea "**********" at bounding box center [607, 943] width 741 height 40
click at [949, 938] on textarea "**********" at bounding box center [607, 943] width 741 height 40
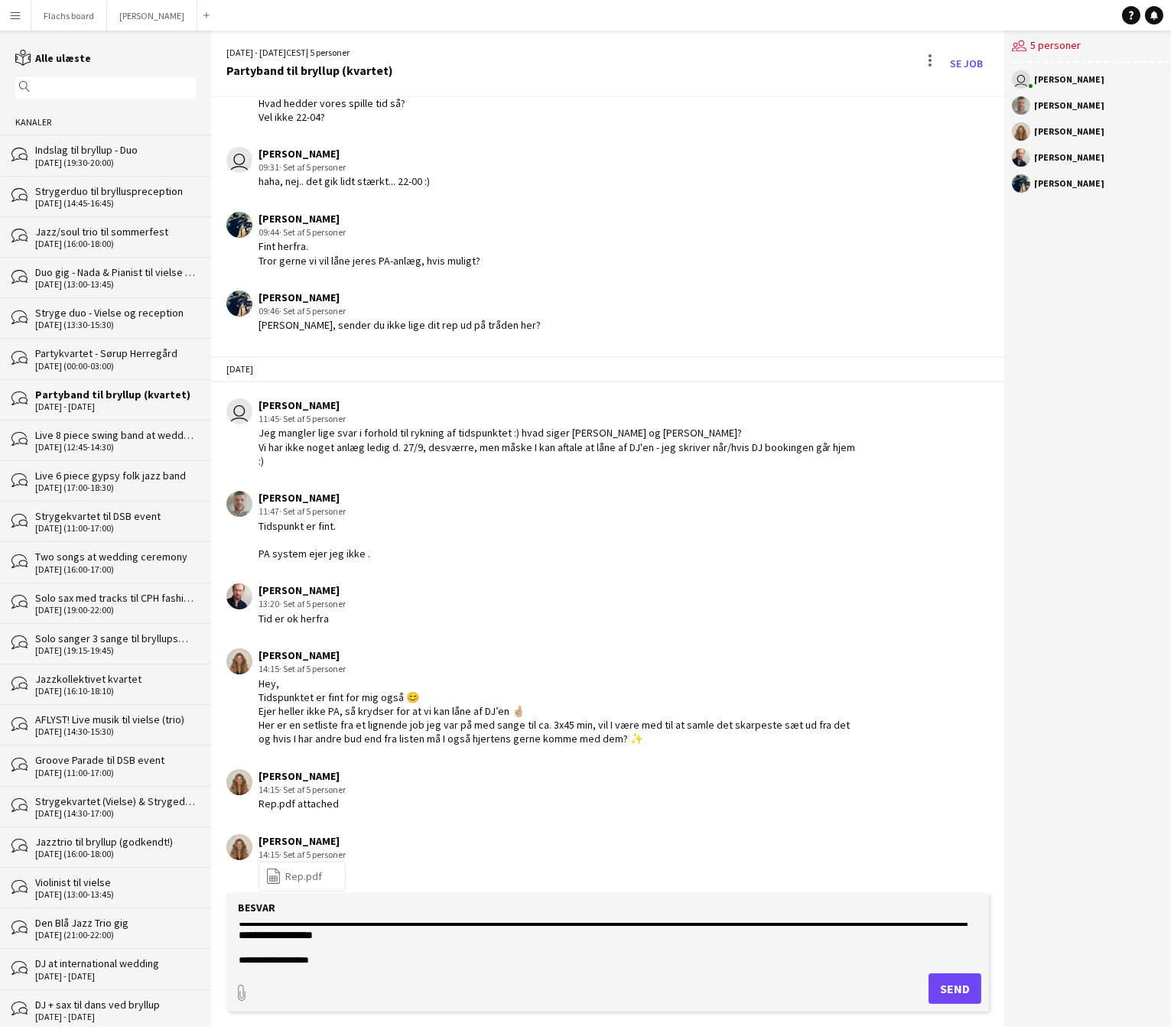
scroll to position [148, 0]
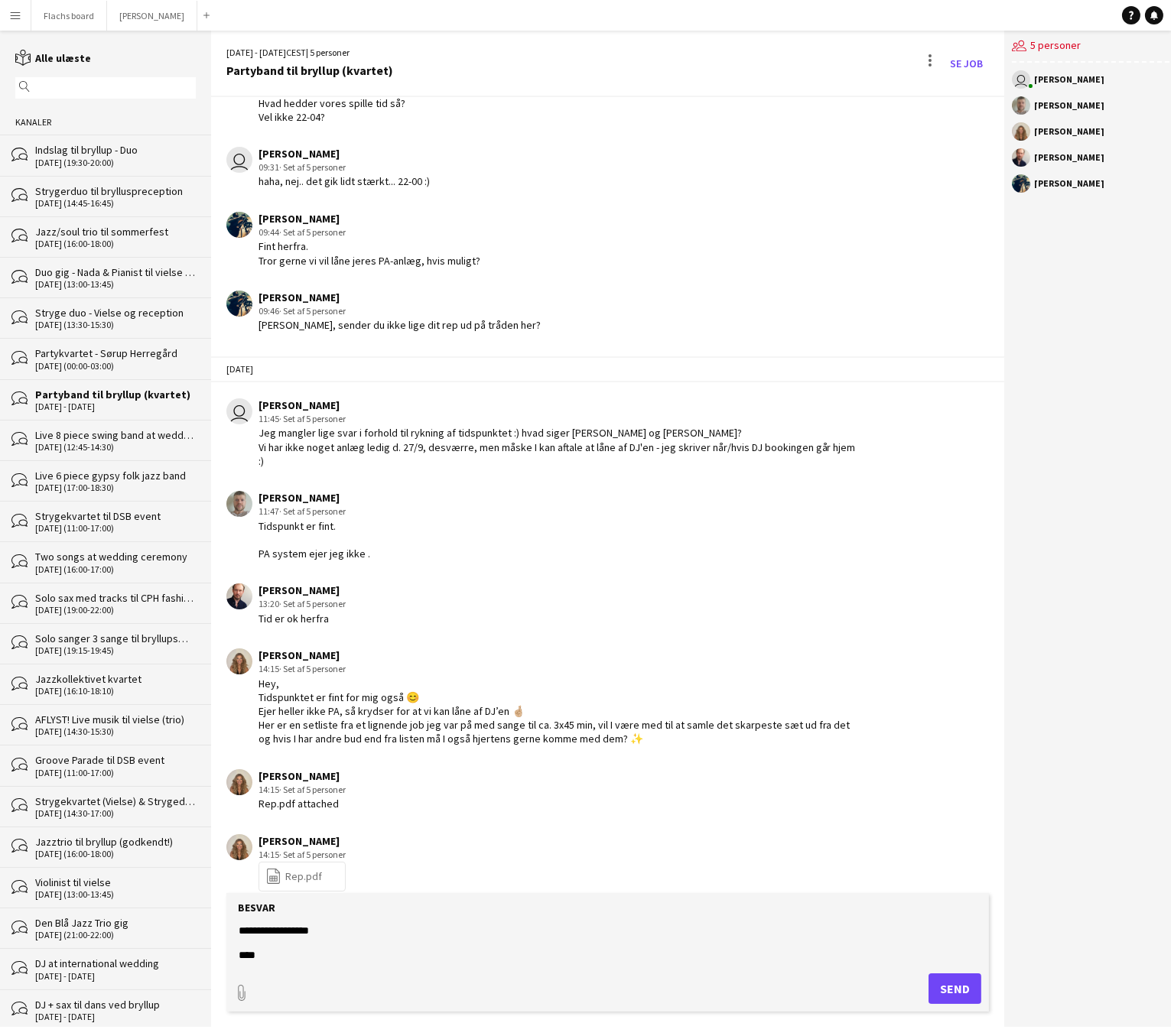
type textarea "**********"
click at [955, 989] on button "Send" at bounding box center [955, 988] width 53 height 31
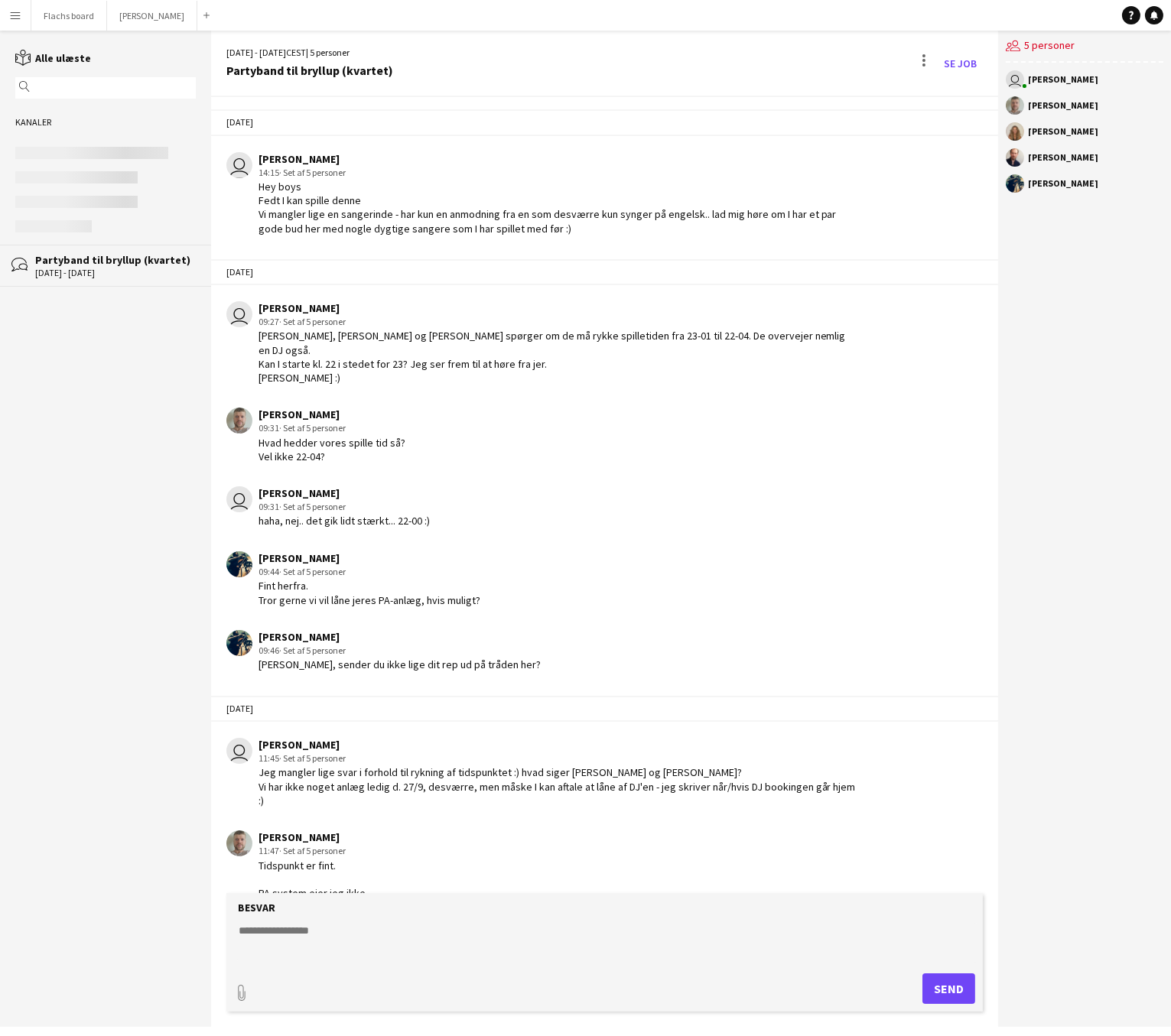
scroll to position [627, 0]
